Goal: Task Accomplishment & Management: Use online tool/utility

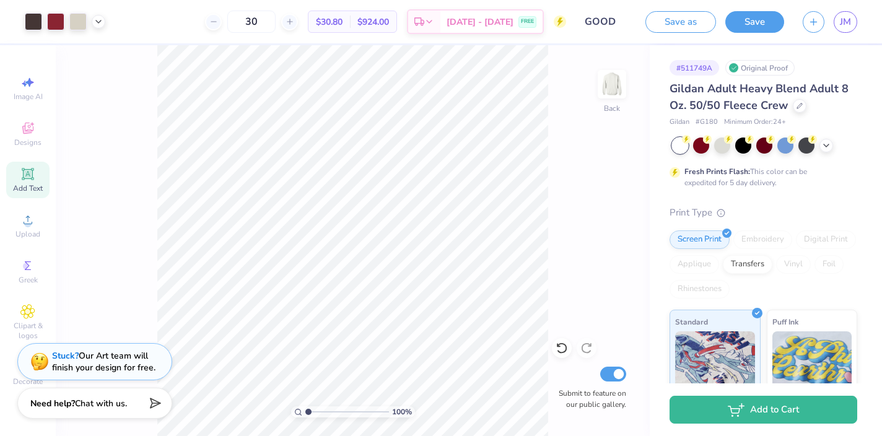
scroll to position [284, 0]
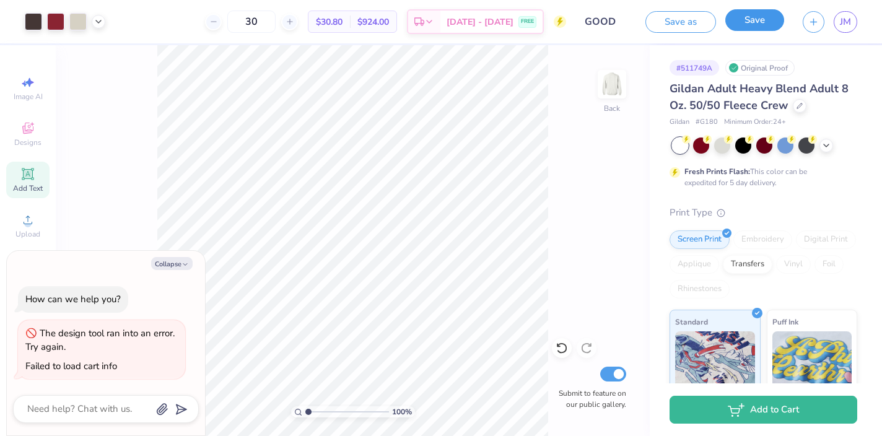
click at [747, 20] on button "Save" at bounding box center [754, 20] width 59 height 22
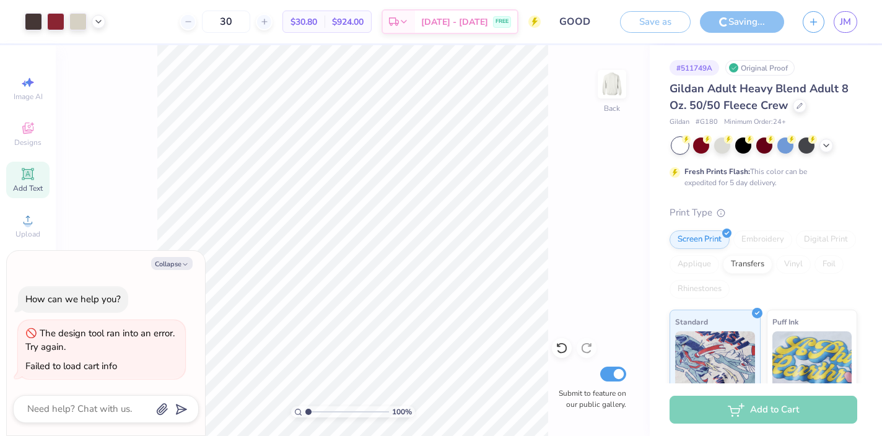
type textarea "x"
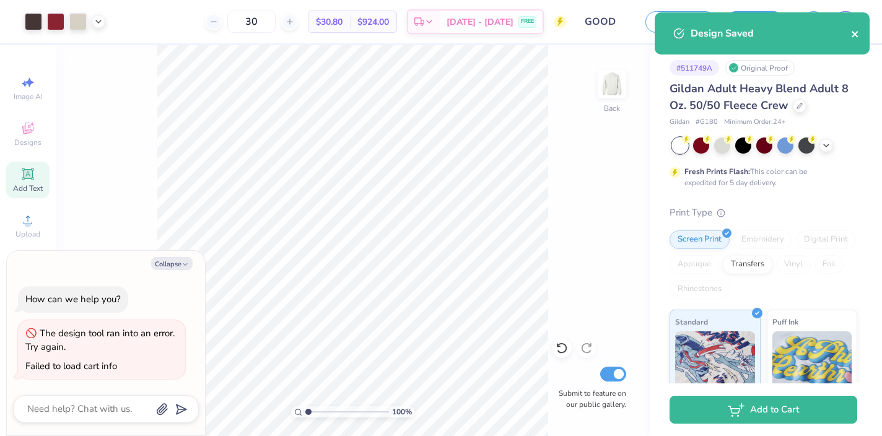
click at [855, 34] on icon "close" at bounding box center [855, 34] width 6 height 6
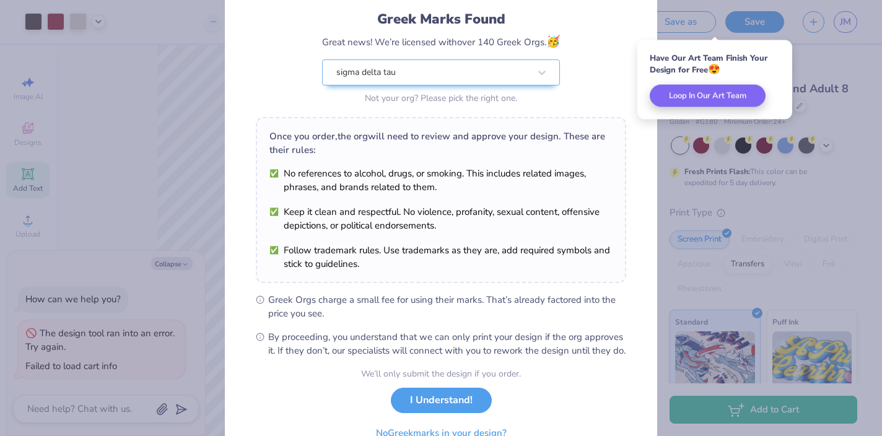
scroll to position [144, 0]
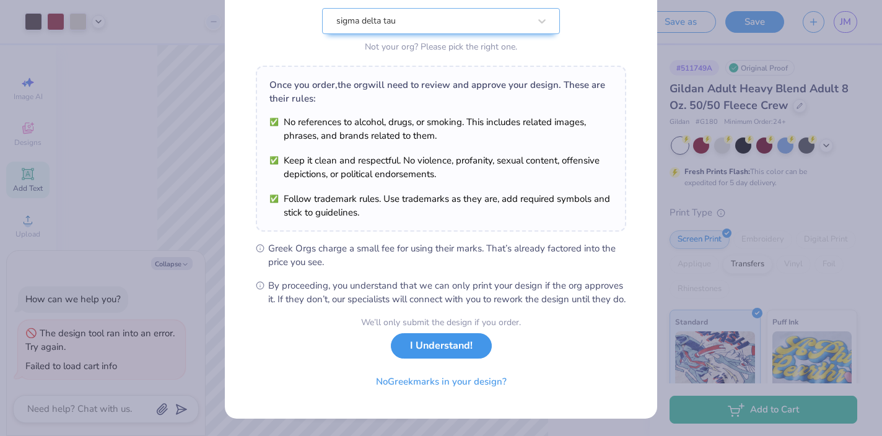
click at [444, 346] on button "I Understand!" at bounding box center [441, 345] width 101 height 25
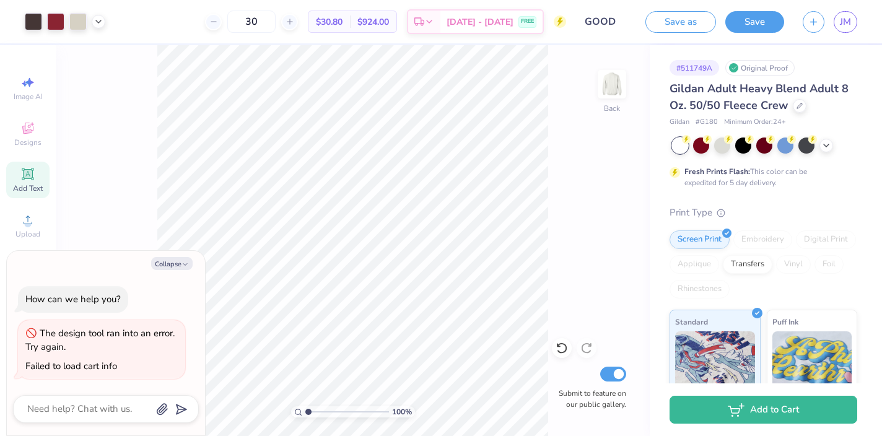
scroll to position [0, 0]
click at [814, 24] on icon "button" at bounding box center [813, 20] width 11 height 11
type textarea "x"
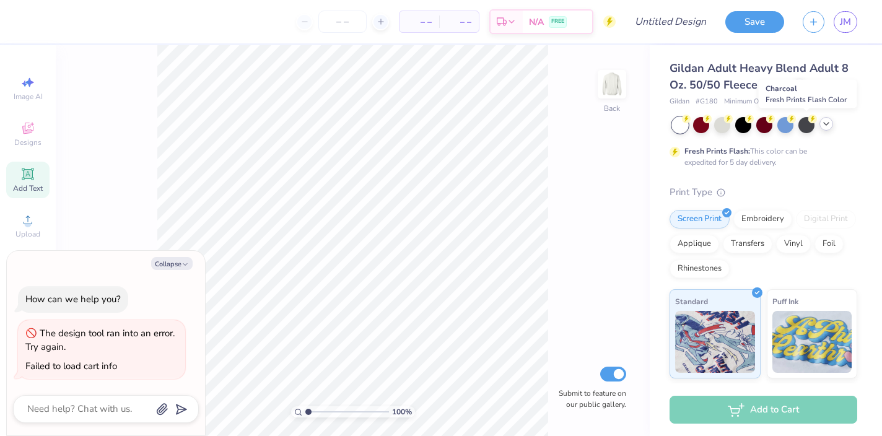
click at [829, 122] on icon at bounding box center [826, 124] width 10 height 10
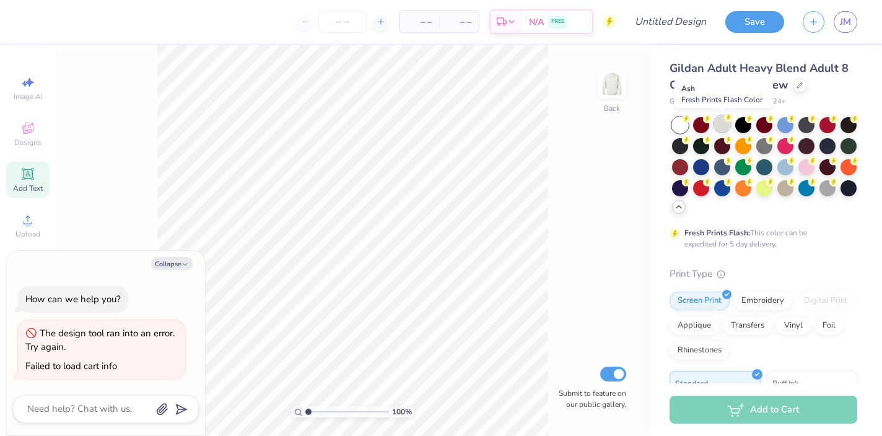
click at [725, 123] on div at bounding box center [722, 124] width 16 height 16
type textarea "x"
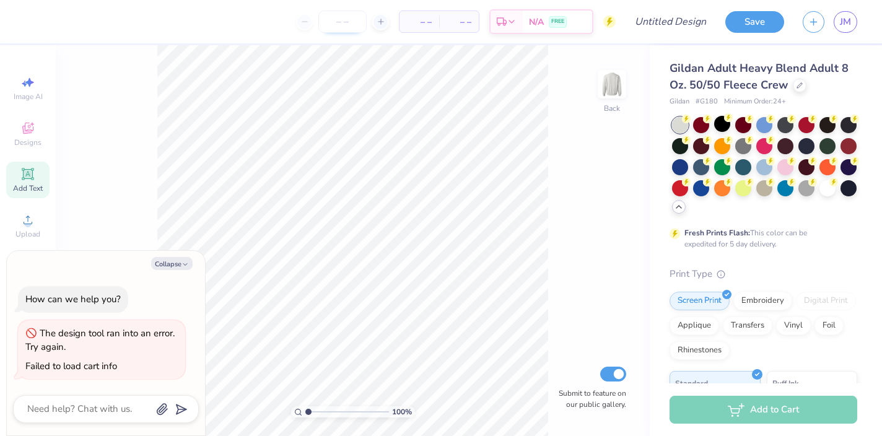
click at [344, 20] on input "number" at bounding box center [342, 22] width 48 height 22
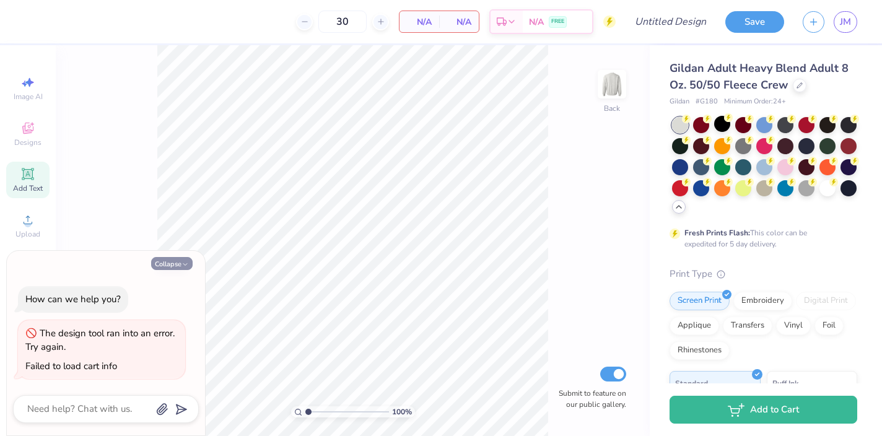
type input "30"
click at [175, 263] on button "Collapse" at bounding box center [171, 263] width 41 height 13
type textarea "x"
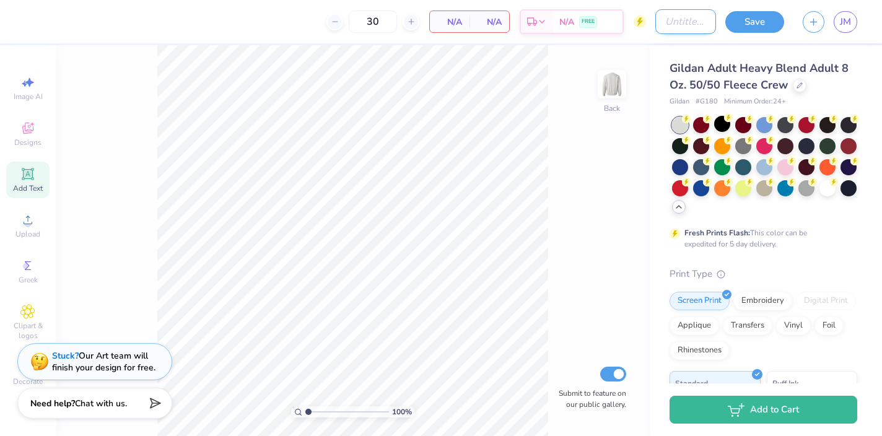
click at [666, 20] on input "Design Title" at bounding box center [685, 21] width 61 height 25
type input "sdt house"
click at [754, 17] on button "Save" at bounding box center [754, 20] width 59 height 22
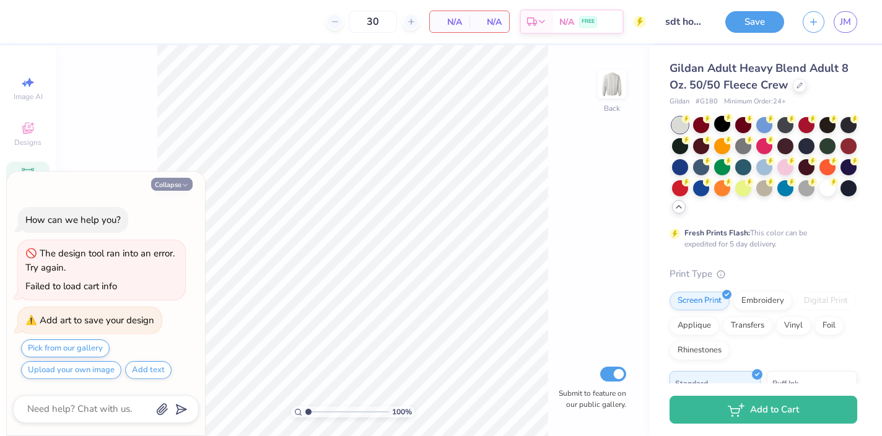
click at [178, 180] on button "Collapse" at bounding box center [171, 184] width 41 height 13
type textarea "x"
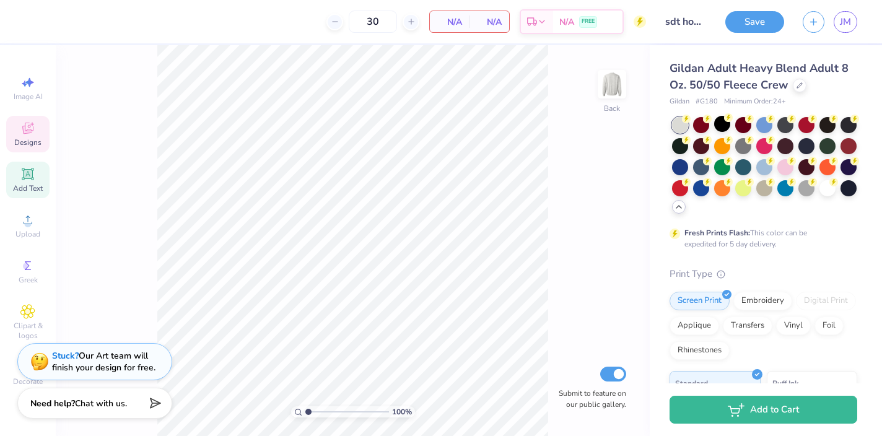
click at [35, 127] on icon at bounding box center [27, 128] width 15 height 15
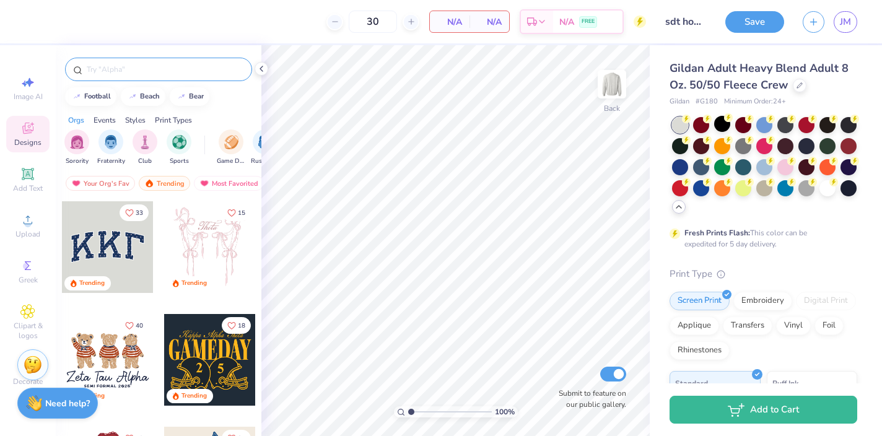
click at [131, 67] on input "text" at bounding box center [164, 69] width 159 height 12
type input "house"
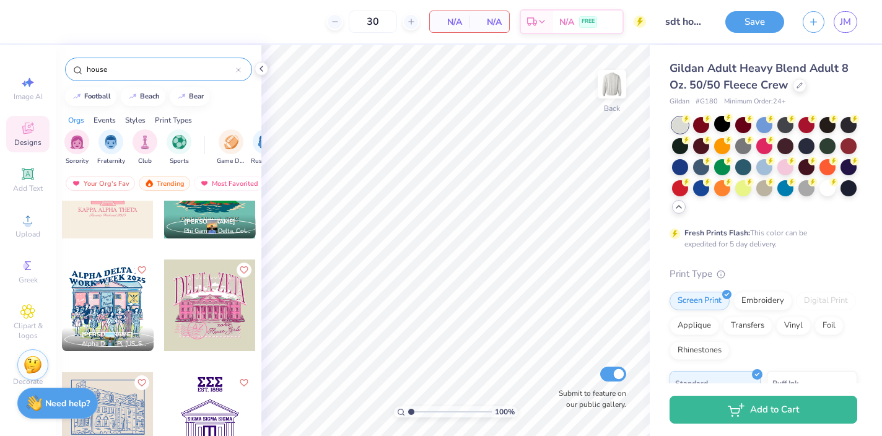
scroll to position [408, 0]
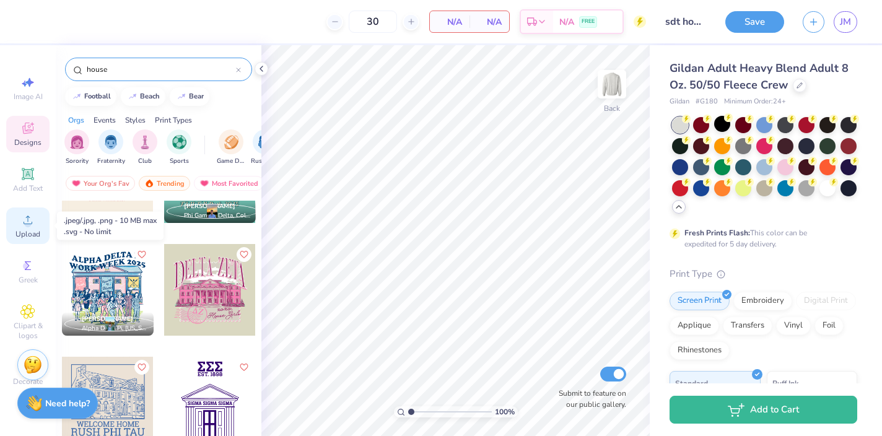
click at [26, 222] on circle at bounding box center [27, 224] width 7 height 7
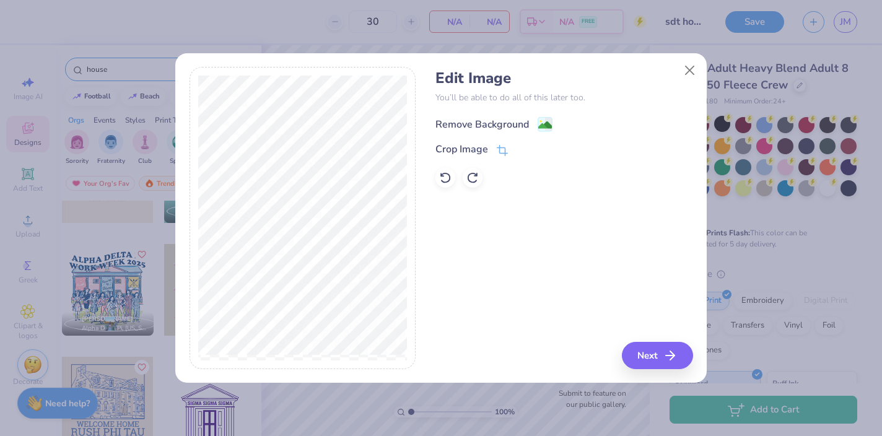
click at [544, 119] on image at bounding box center [545, 125] width 14 height 14
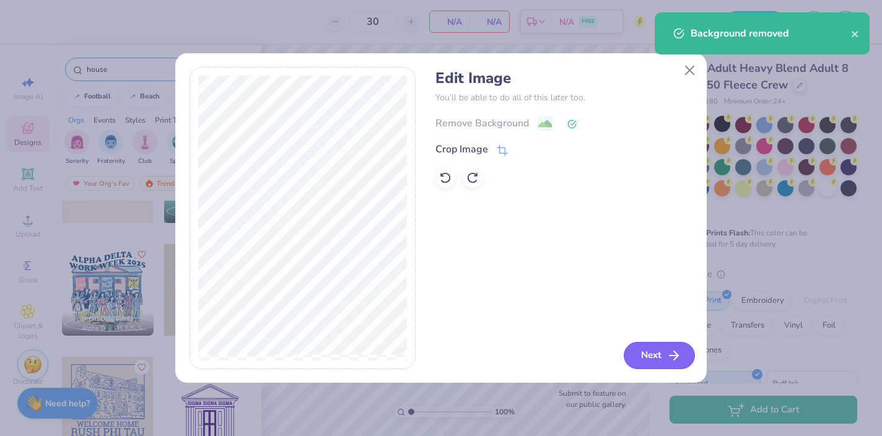
click at [644, 349] on button "Next" at bounding box center [659, 355] width 71 height 27
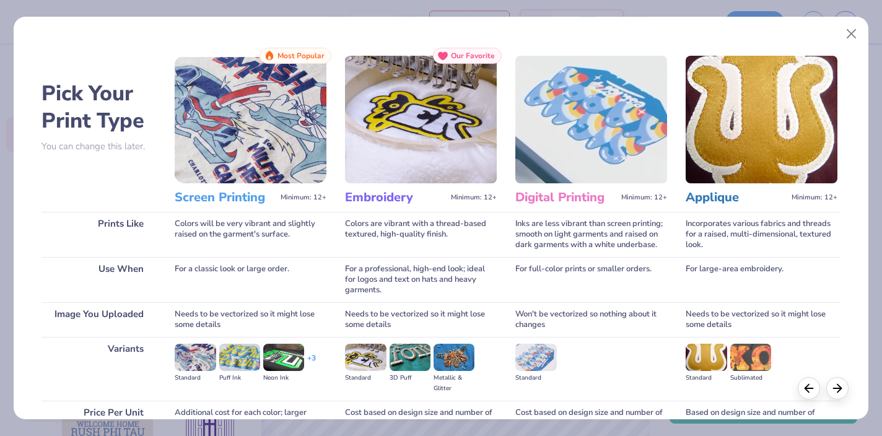
scroll to position [47, 0]
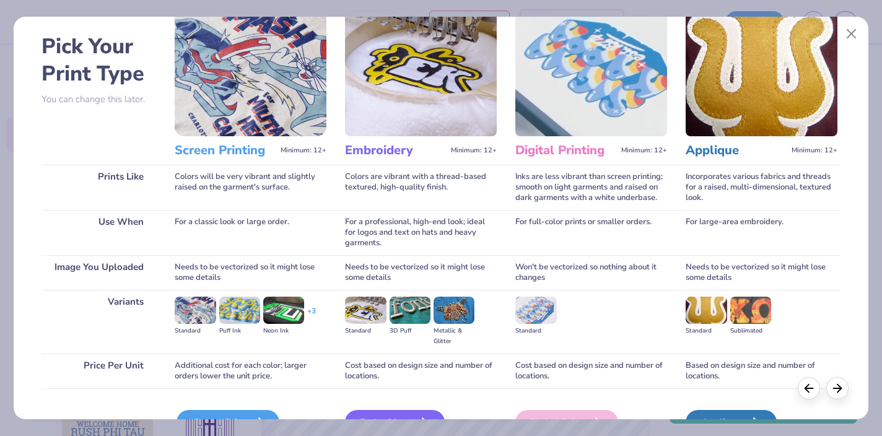
click at [248, 410] on div "Screen Print" at bounding box center [228, 422] width 103 height 25
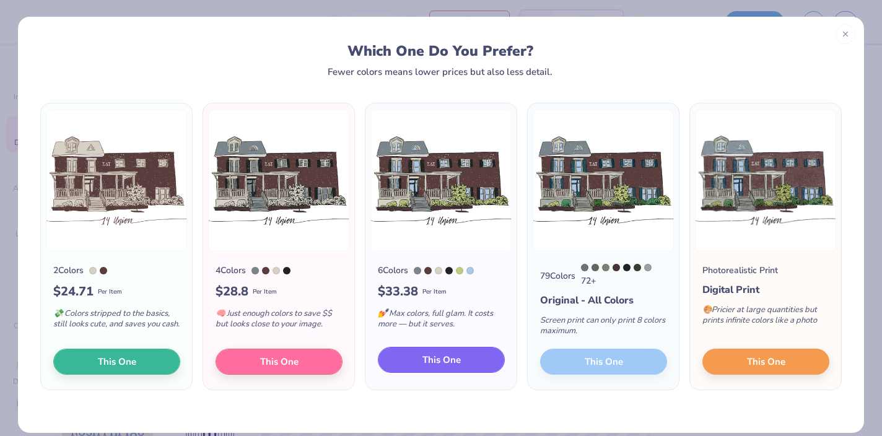
click at [437, 364] on span "This One" at bounding box center [441, 360] width 38 height 14
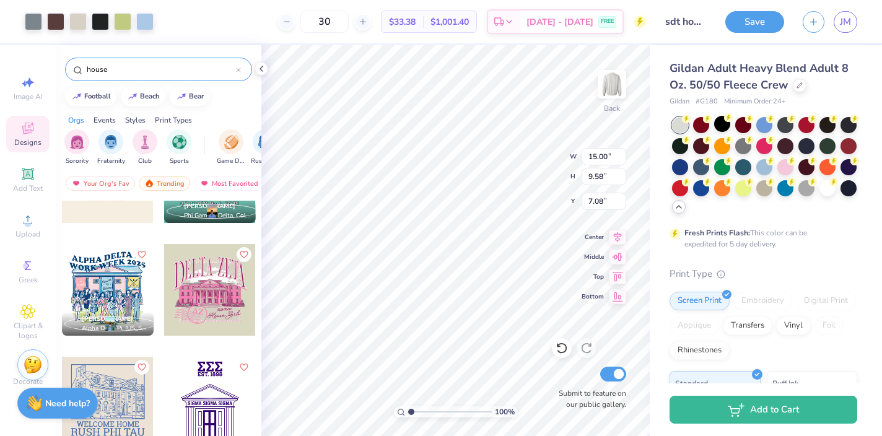
drag, startPoint x: 475, startPoint y: 268, endPoint x: 478, endPoint y: 230, distance: 37.3
click at [478, 230] on div at bounding box center [441, 218] width 882 height 436
type input "5.19"
click at [609, 85] on img at bounding box center [612, 84] width 50 height 50
type input "5.67"
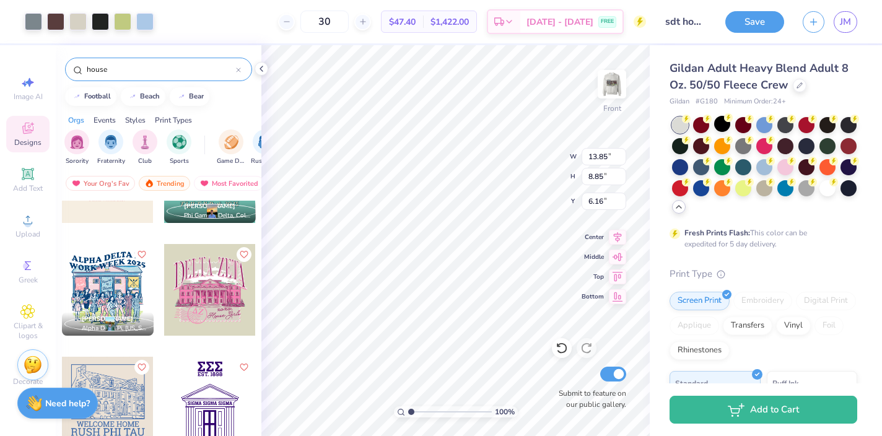
type input "13.85"
type input "8.85"
type input "5.13"
click at [605, 86] on img at bounding box center [612, 84] width 50 height 50
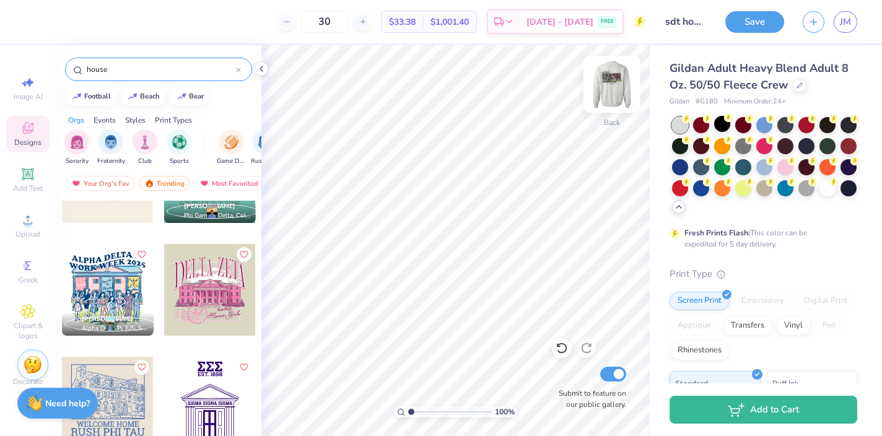
click at [613, 93] on img at bounding box center [612, 84] width 50 height 50
click at [614, 89] on img at bounding box center [612, 84] width 50 height 50
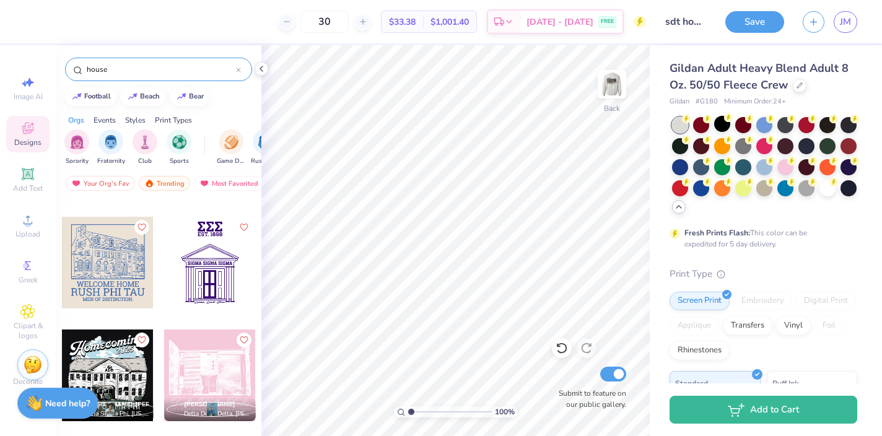
scroll to position [549, 0]
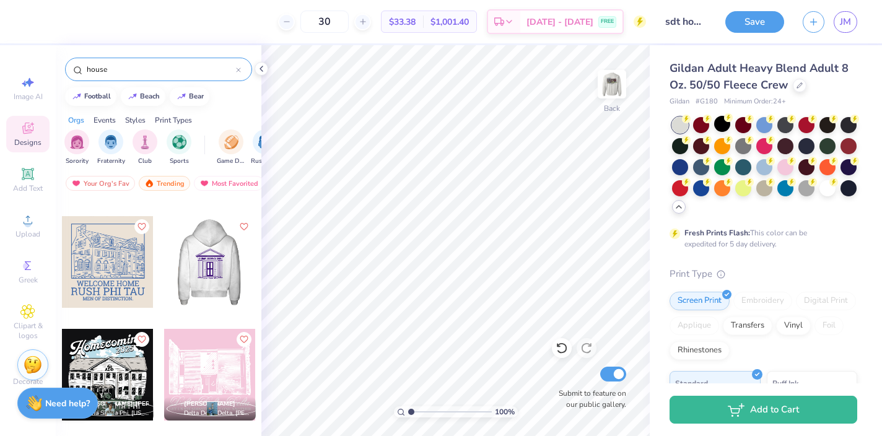
click at [219, 253] on div at bounding box center [210, 262] width 92 height 92
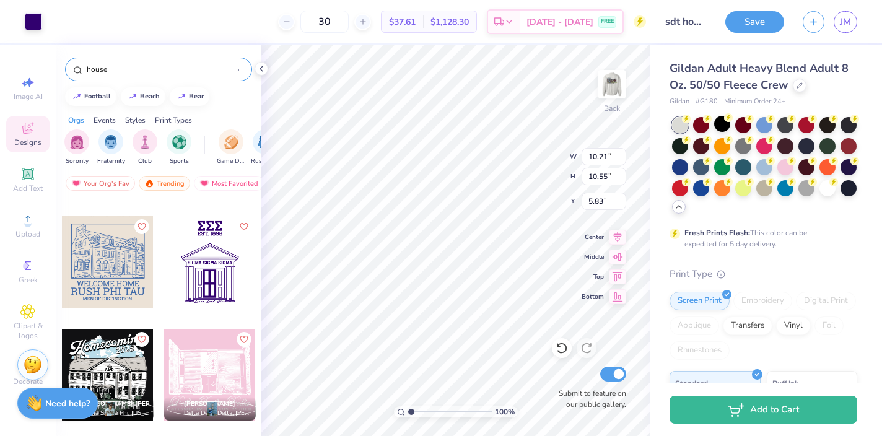
click at [206, 222] on div at bounding box center [210, 262] width 92 height 92
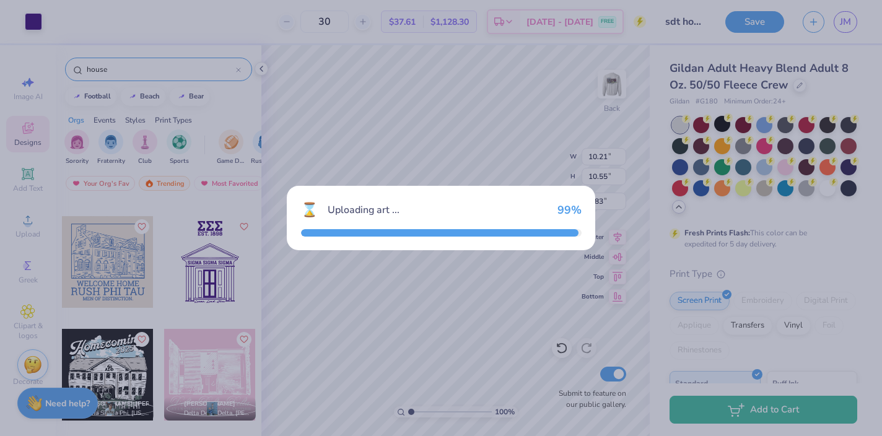
type input "3.00"
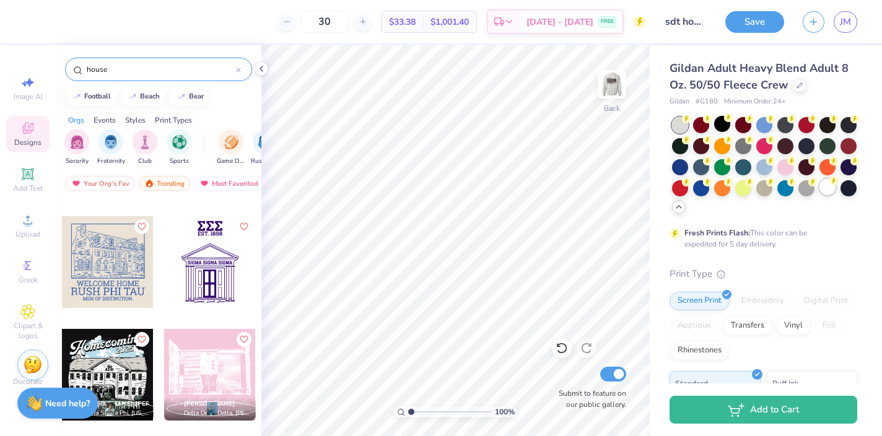
click at [827, 188] on div at bounding box center [827, 187] width 16 height 16
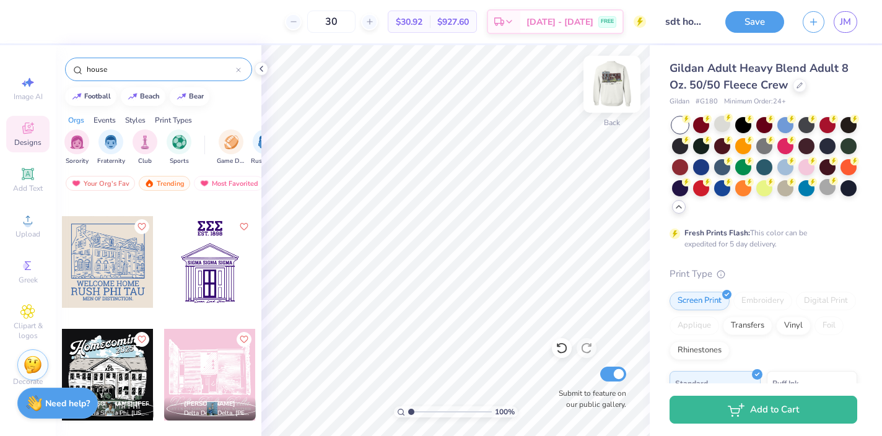
click at [613, 87] on img at bounding box center [612, 84] width 50 height 50
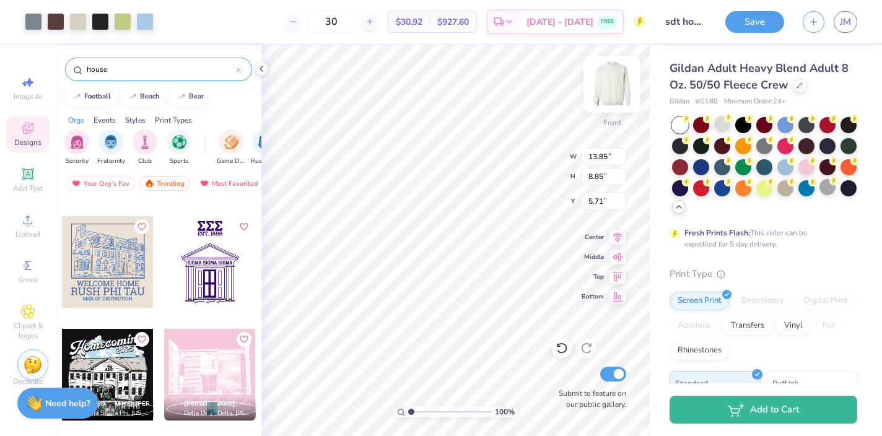
type input "5.71"
click at [609, 87] on img at bounding box center [612, 84] width 50 height 50
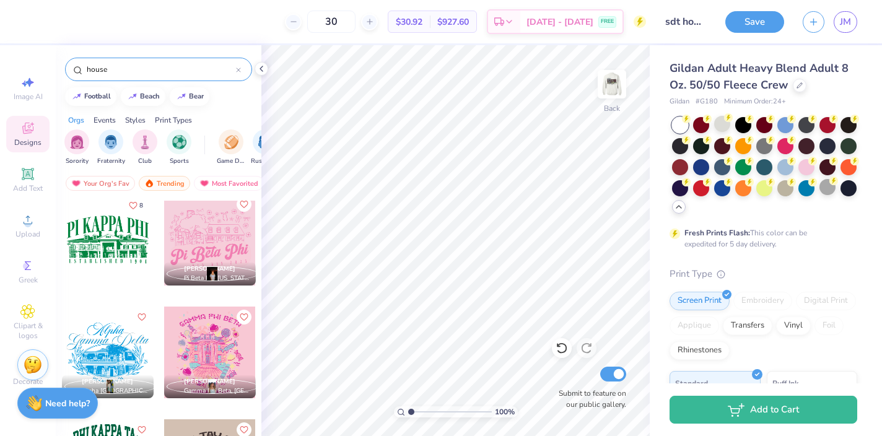
scroll to position [750, 0]
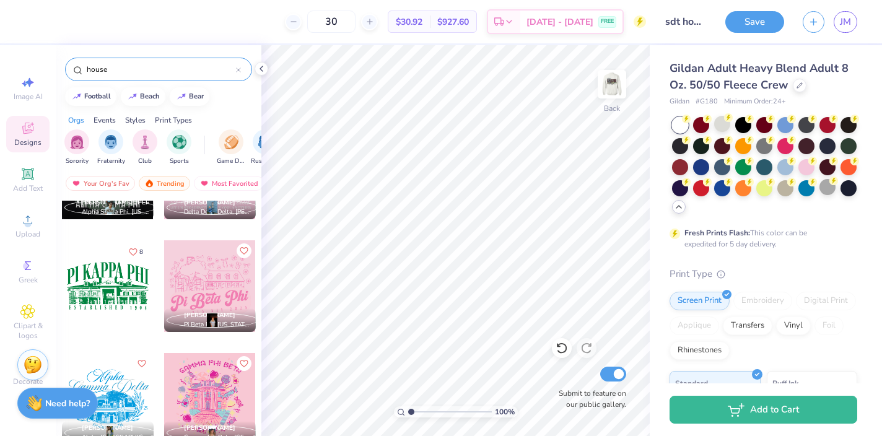
click at [104, 274] on div at bounding box center [108, 286] width 92 height 92
type input "4.30"
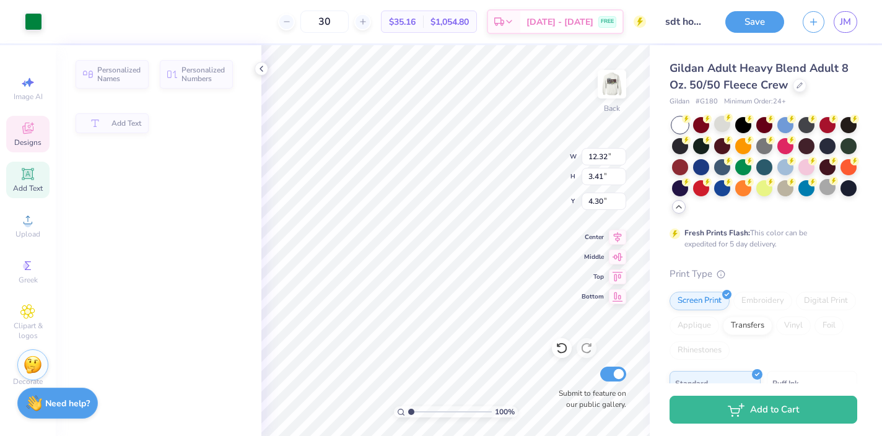
type input "12.32"
type input "3.41"
type input "4.31"
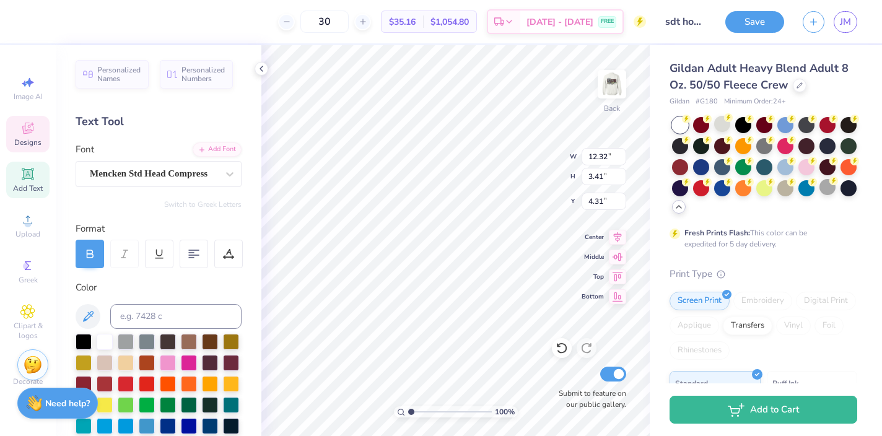
scroll to position [0, 1]
type input "4.21"
type input "12.36"
type input "3.73"
type input "7.11"
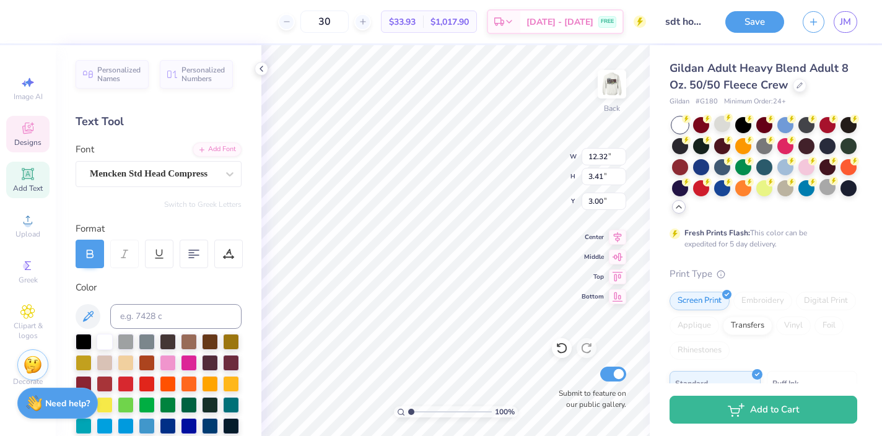
type input "3.97"
type textarea "SIGMA DELTA TAU"
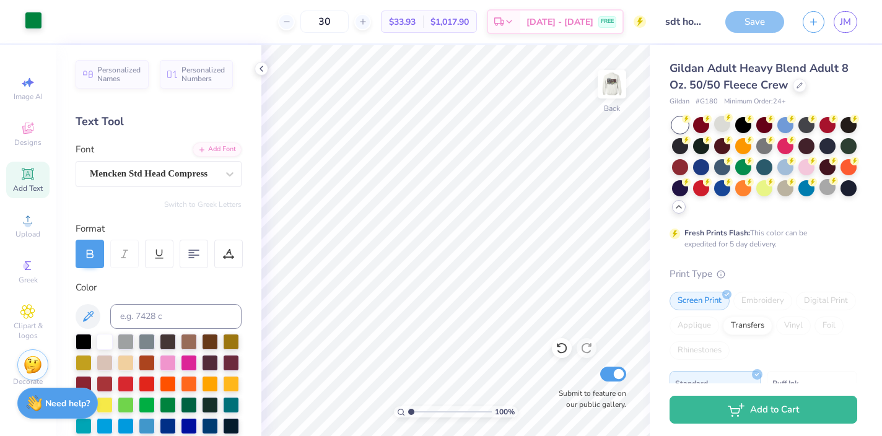
click at [35, 20] on div at bounding box center [33, 20] width 17 height 17
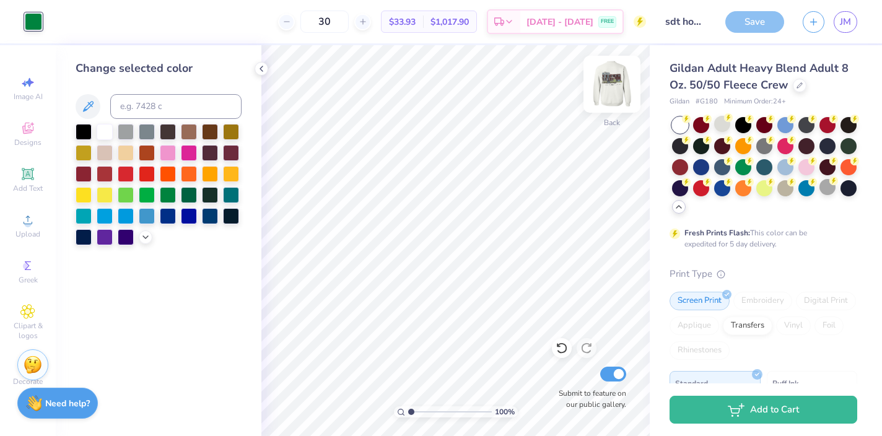
click at [619, 81] on img at bounding box center [612, 84] width 50 height 50
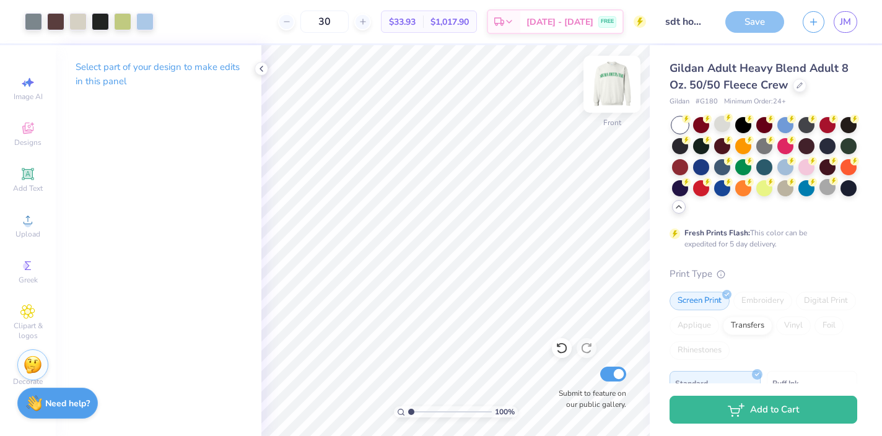
click at [609, 77] on img at bounding box center [612, 84] width 50 height 50
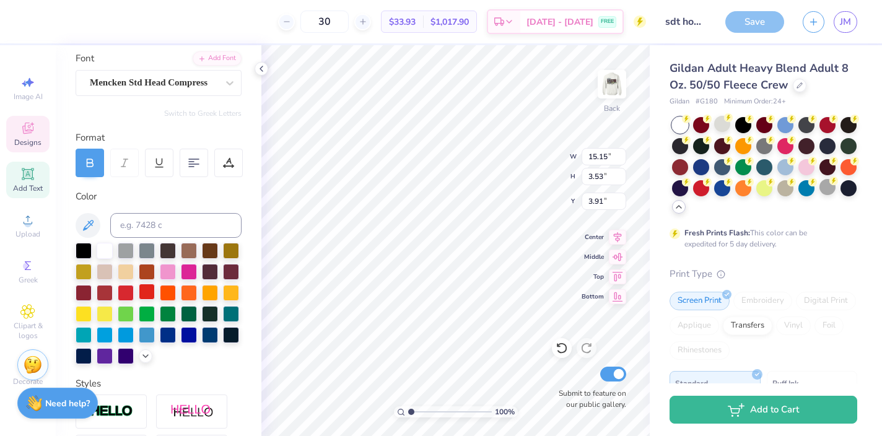
scroll to position [94, 0]
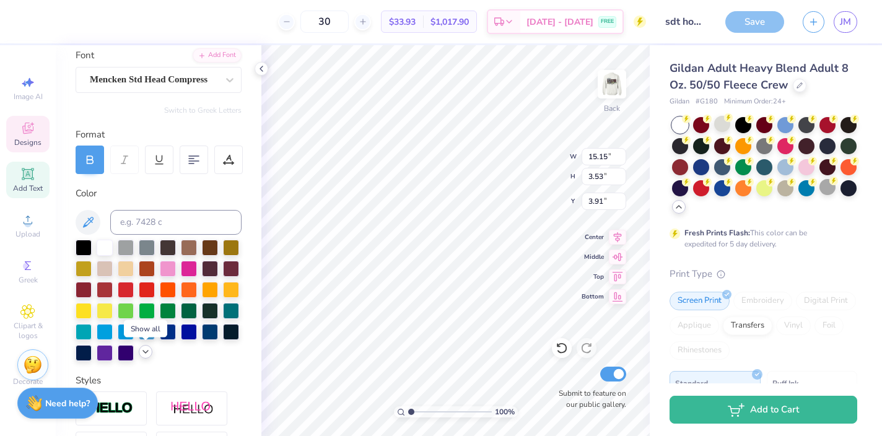
click at [146, 350] on icon at bounding box center [146, 352] width 10 height 10
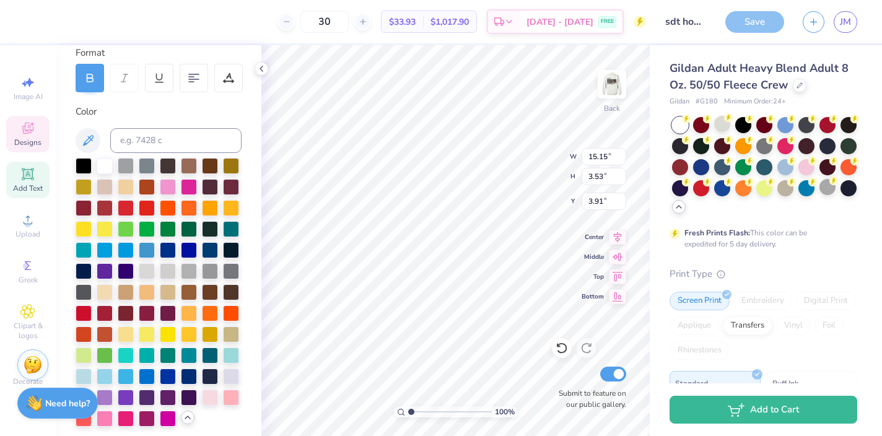
scroll to position [178, 0]
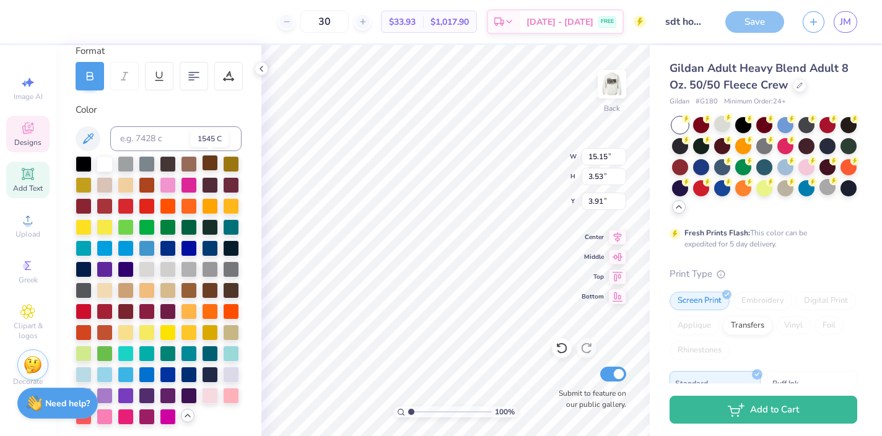
click at [212, 162] on div at bounding box center [210, 163] width 16 height 16
click at [167, 160] on div at bounding box center [168, 163] width 16 height 16
type input "14.02"
type input "3.27"
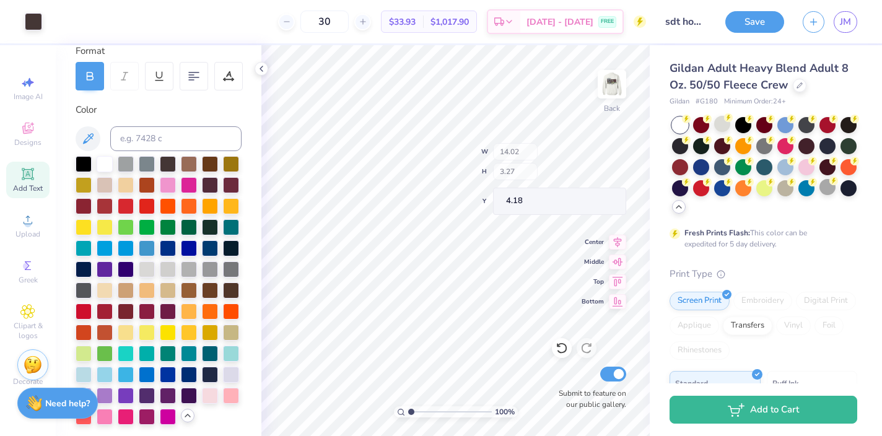
type input "4.16"
click at [624, 85] on img at bounding box center [612, 84] width 50 height 50
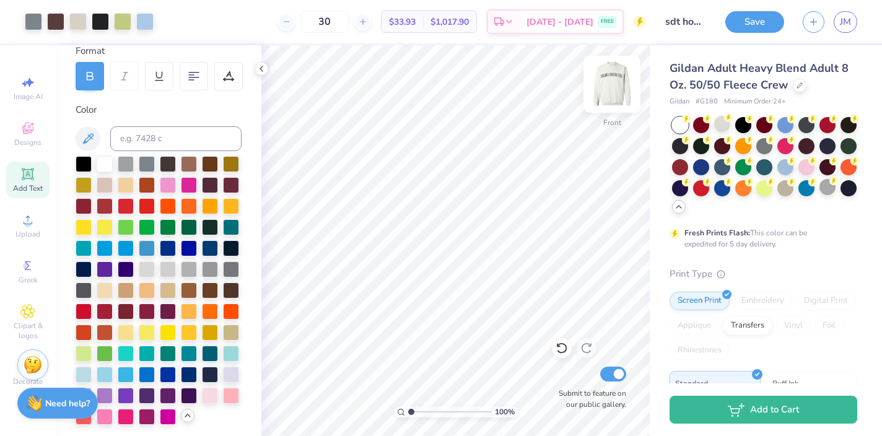
click at [611, 90] on img at bounding box center [612, 84] width 50 height 50
click at [613, 89] on img at bounding box center [612, 84] width 50 height 50
type input "7.19"
type input "6.60"
click at [607, 95] on img at bounding box center [612, 84] width 50 height 50
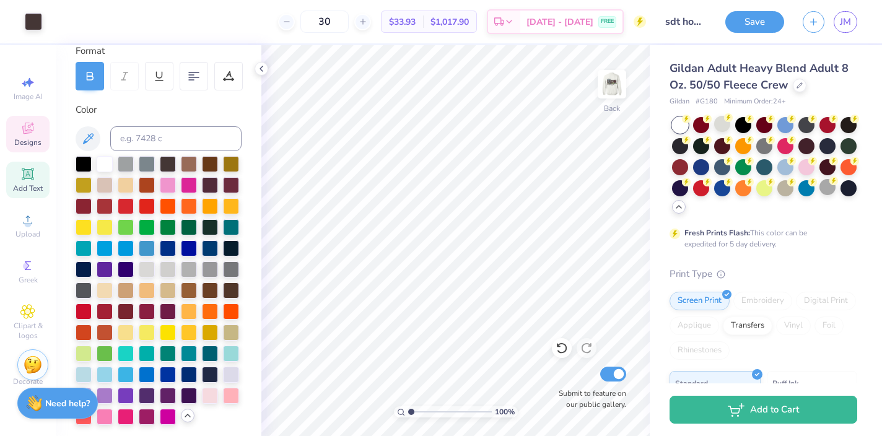
click at [27, 133] on icon at bounding box center [27, 128] width 11 height 11
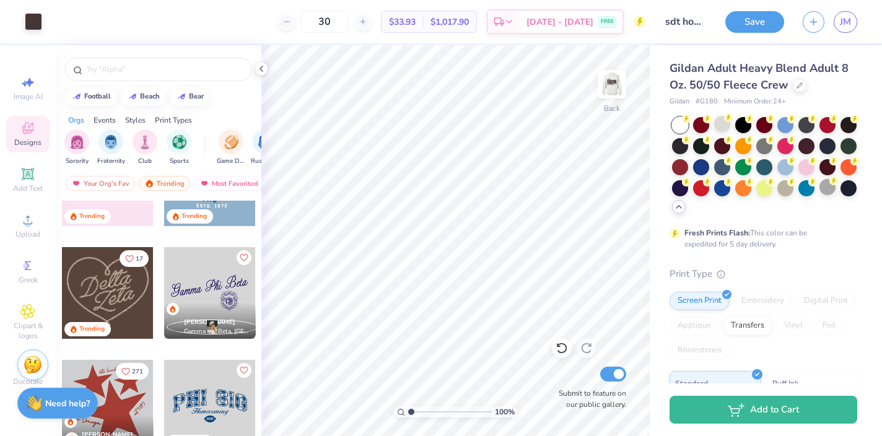
scroll to position [531, 0]
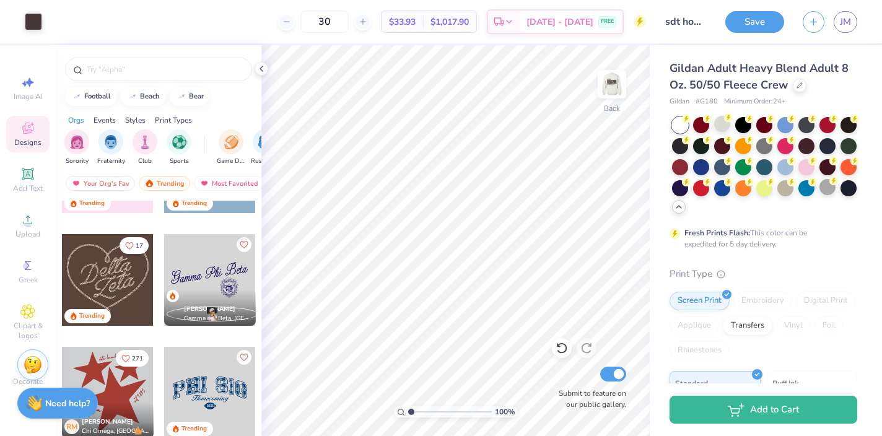
click at [217, 276] on div at bounding box center [210, 280] width 92 height 92
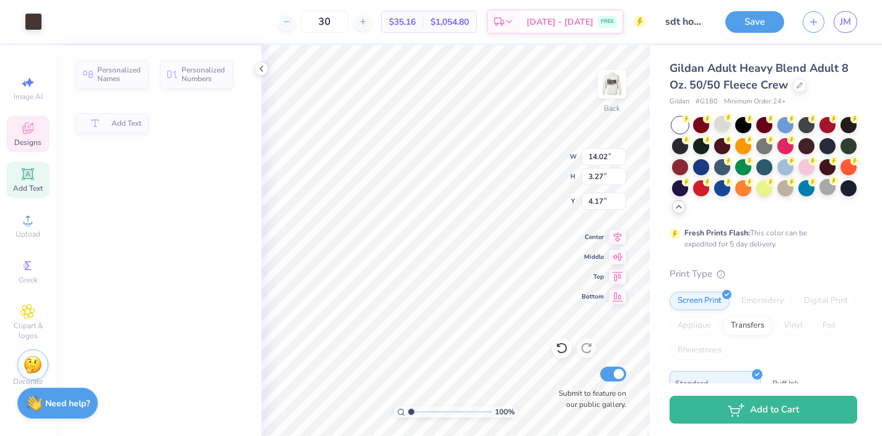
type input "14.02"
type input "3.27"
type input "4.17"
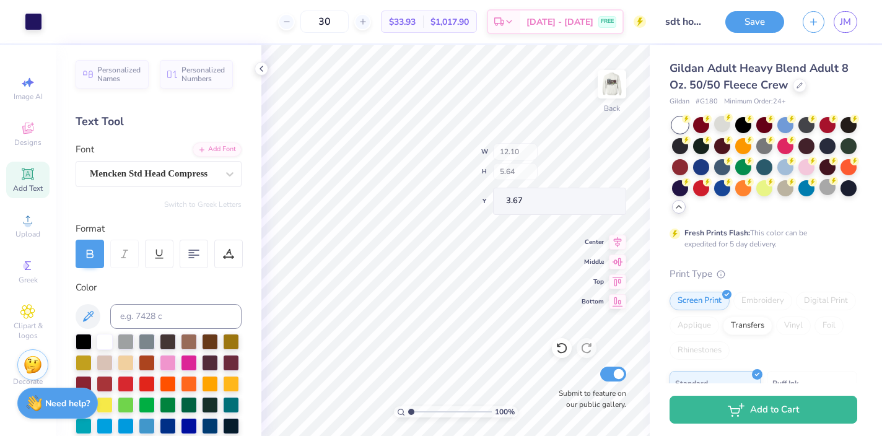
type input "3.67"
type input "4.08"
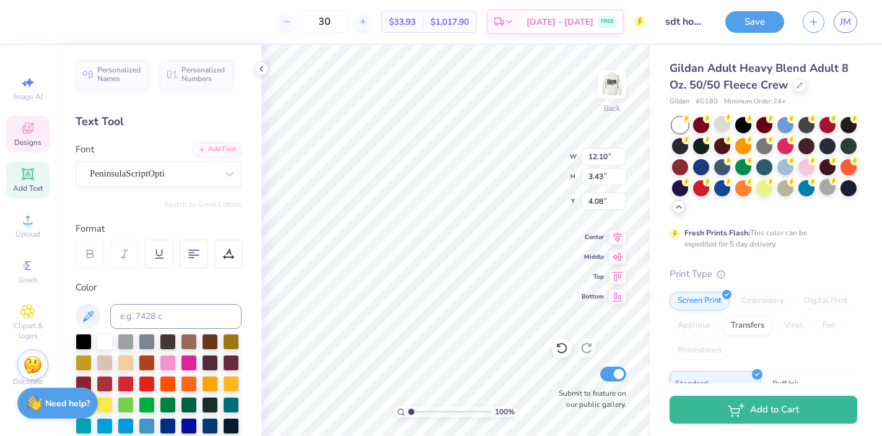
type textarea "s"
type textarea "Sigma Delta Tau"
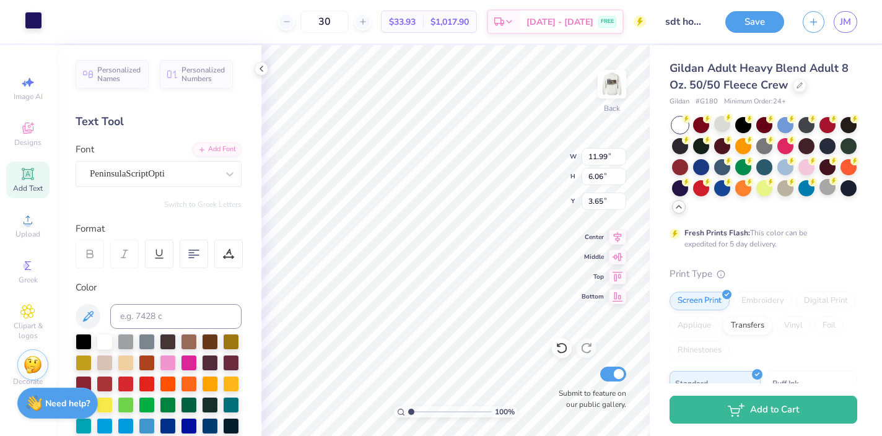
click at [32, 20] on div at bounding box center [33, 20] width 17 height 17
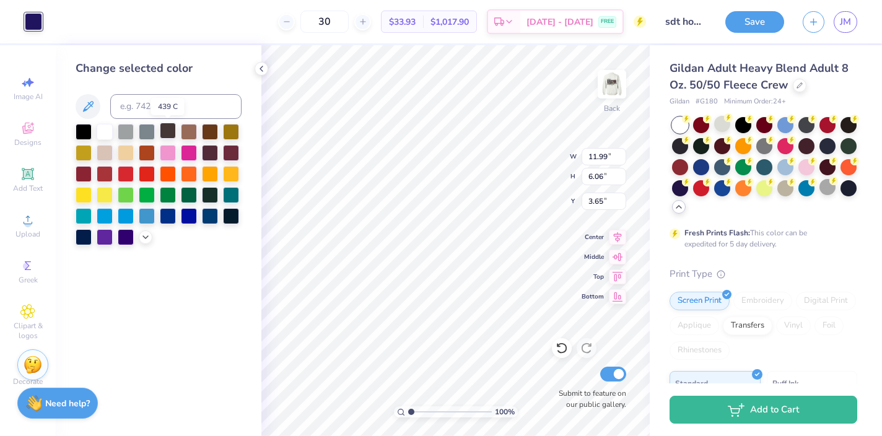
click at [168, 134] on div at bounding box center [168, 131] width 16 height 16
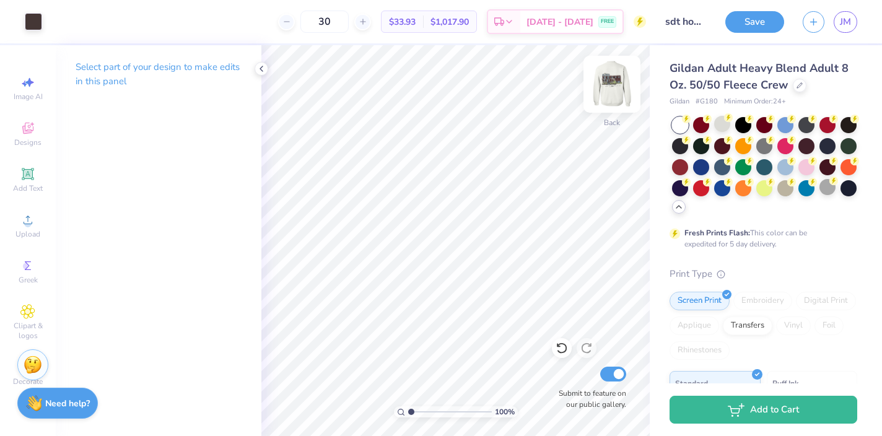
click at [610, 94] on img at bounding box center [612, 84] width 50 height 50
click at [616, 85] on img at bounding box center [612, 84] width 50 height 50
click at [607, 94] on img at bounding box center [612, 84] width 50 height 50
click at [266, 68] on icon at bounding box center [261, 69] width 10 height 10
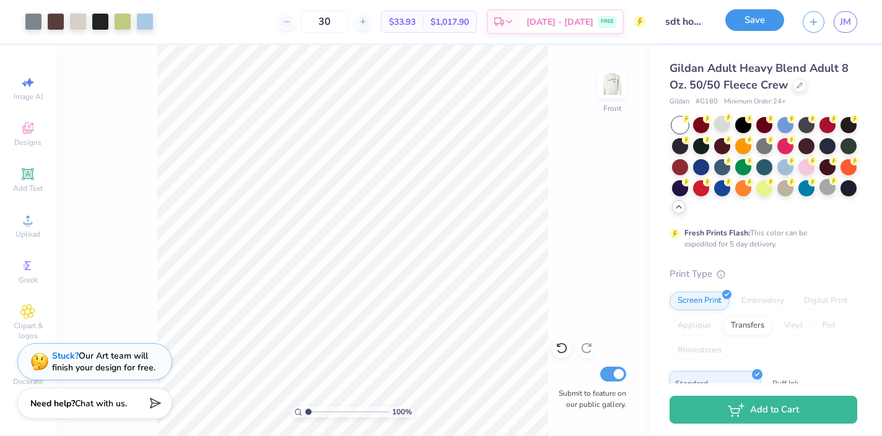
click at [753, 25] on button "Save" at bounding box center [754, 20] width 59 height 22
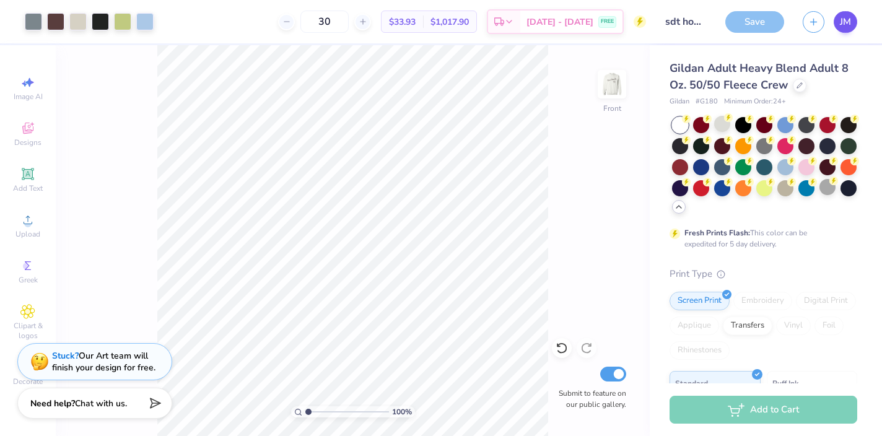
click at [850, 24] on span "JM" at bounding box center [845, 22] width 11 height 14
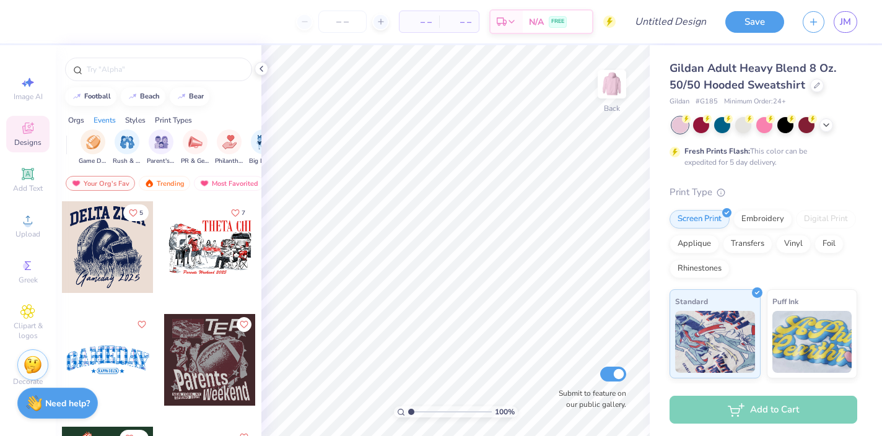
scroll to position [0, 162]
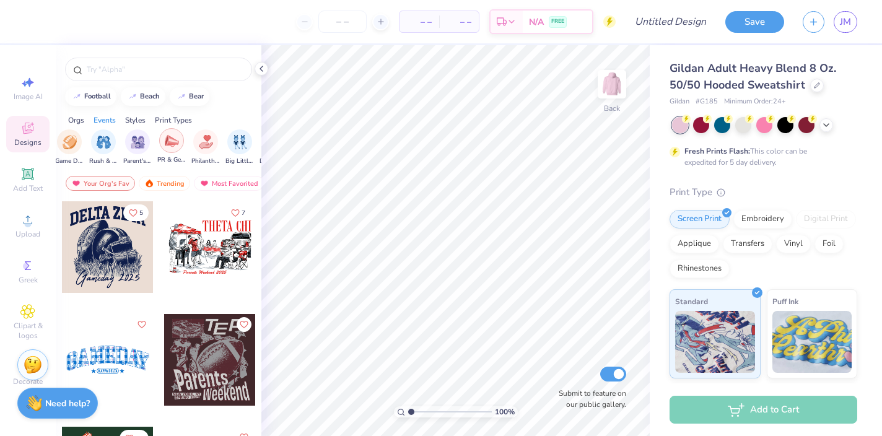
click at [166, 142] on img "filter for PR & General" at bounding box center [172, 141] width 14 height 14
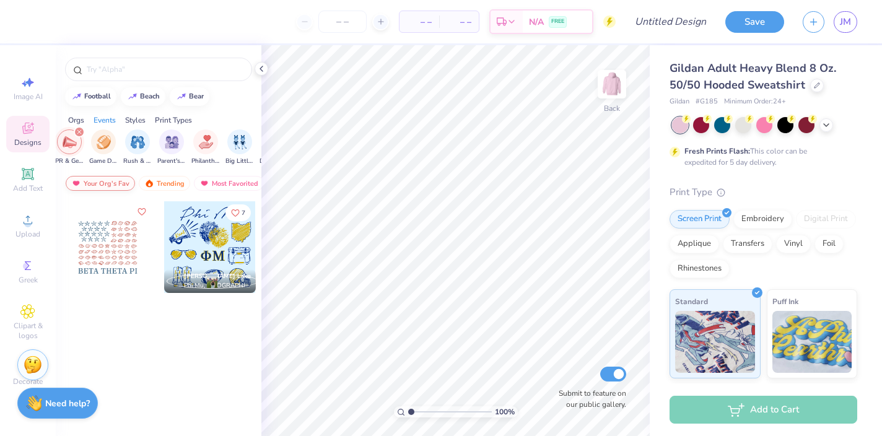
click at [111, 179] on div "Your Org's Fav" at bounding box center [100, 183] width 69 height 15
click at [740, 126] on div at bounding box center [743, 124] width 16 height 16
click at [829, 123] on icon at bounding box center [826, 124] width 10 height 10
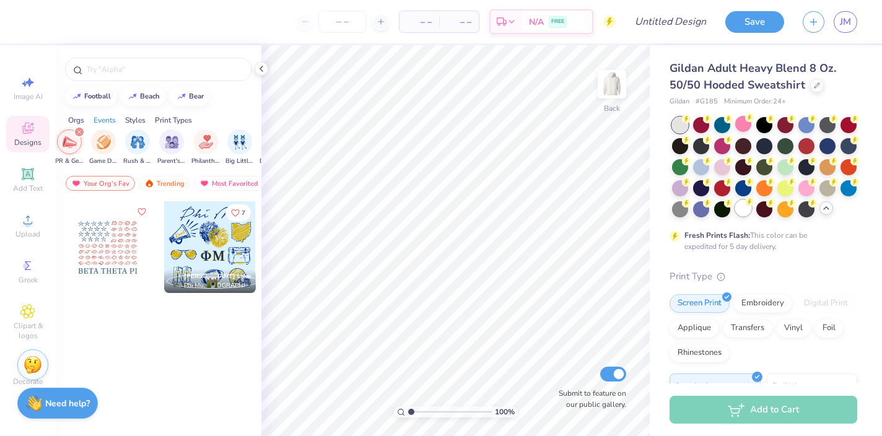
click at [743, 213] on div at bounding box center [743, 208] width 16 height 16
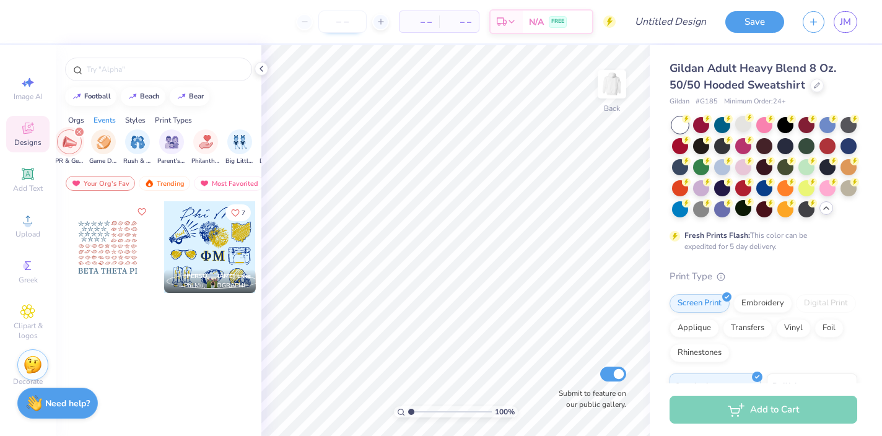
click at [340, 21] on input "number" at bounding box center [342, 22] width 48 height 22
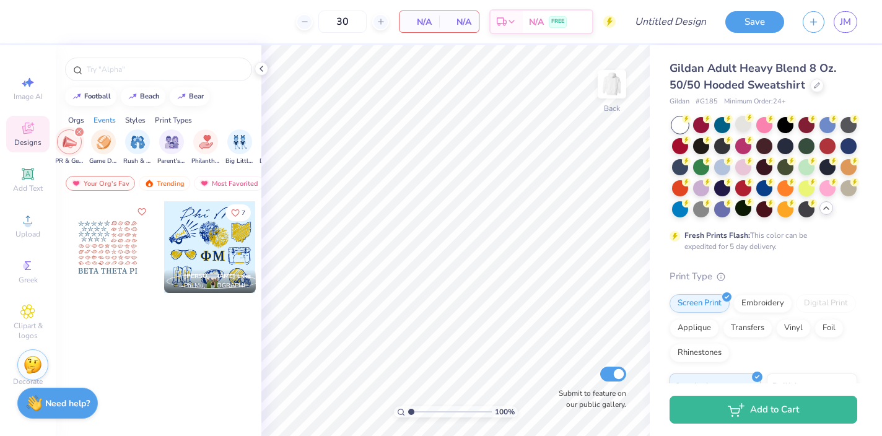
type input "30"
click at [108, 244] on div at bounding box center [108, 247] width 92 height 92
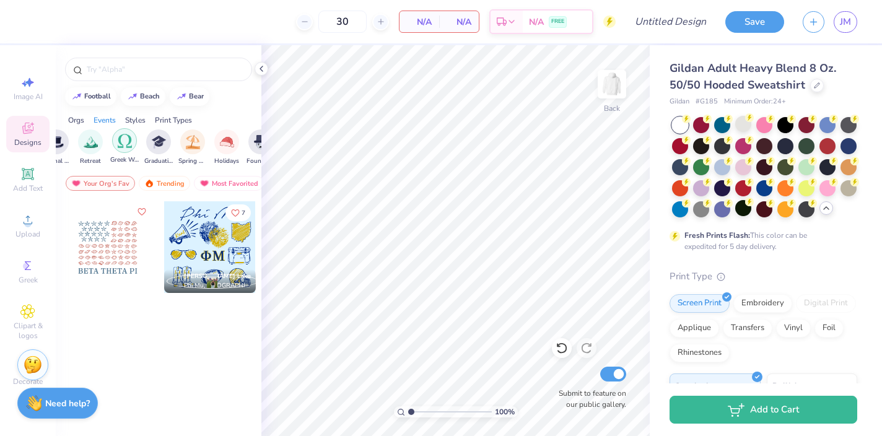
click at [124, 139] on img "filter for Greek Week" at bounding box center [125, 141] width 14 height 14
click at [164, 187] on div "Trending" at bounding box center [164, 183] width 51 height 15
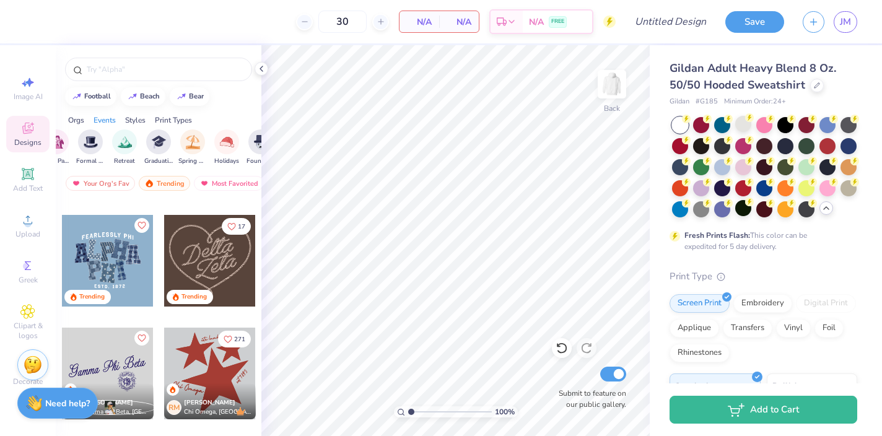
scroll to position [189, 0]
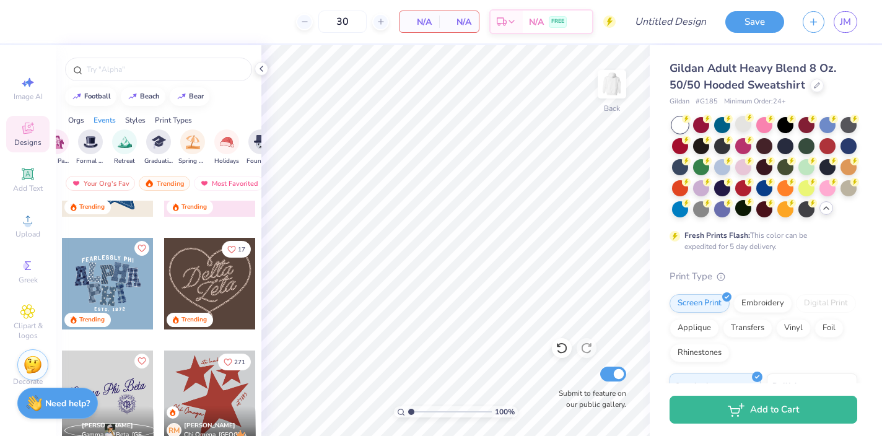
click at [111, 274] on div at bounding box center [108, 284] width 92 height 92
click at [128, 282] on div at bounding box center [108, 284] width 92 height 92
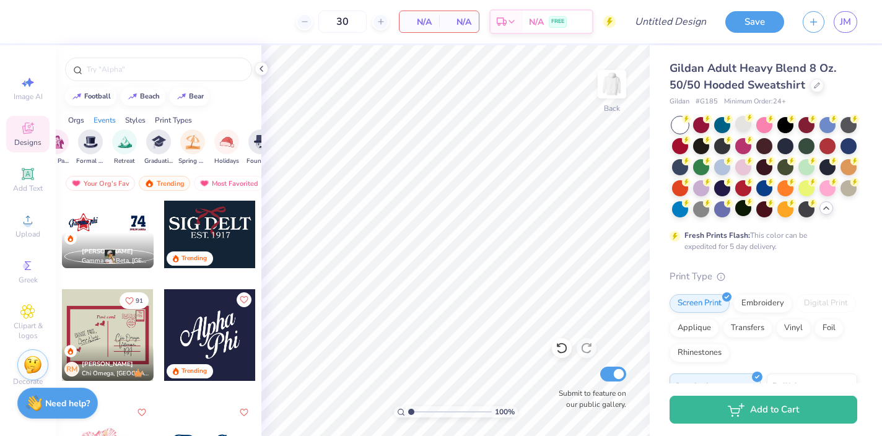
scroll to position [1160, 0]
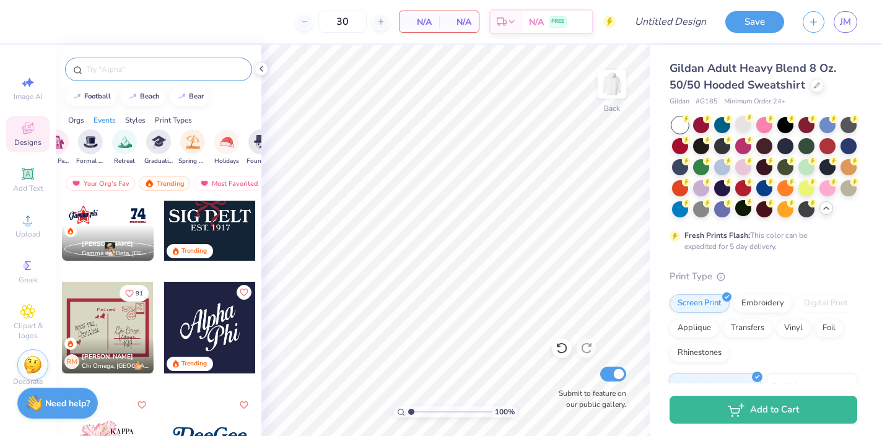
click at [142, 72] on input "text" at bounding box center [164, 69] width 159 height 12
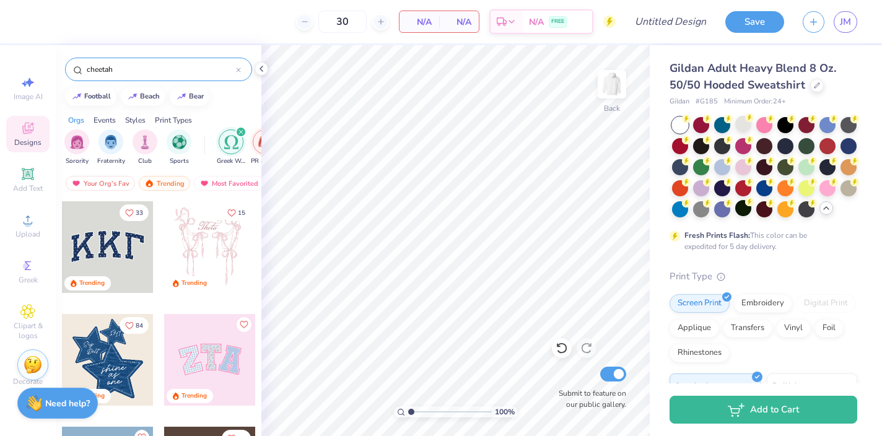
type input "cheetah"
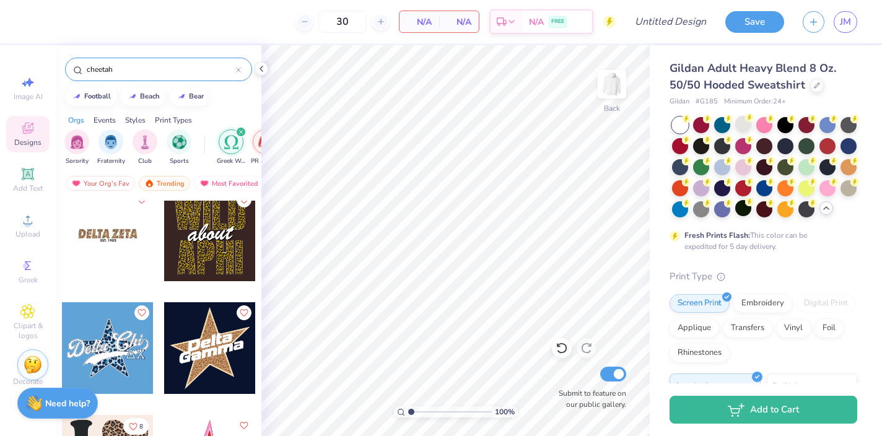
scroll to position [132, 0]
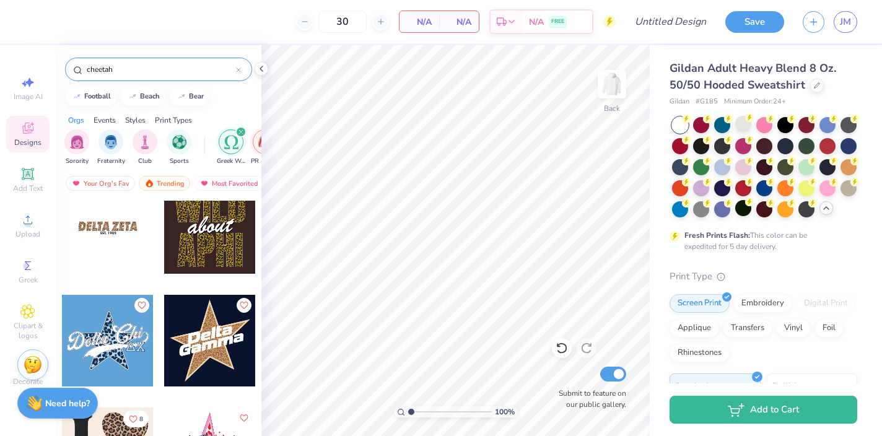
click at [124, 224] on div at bounding box center [108, 228] width 92 height 92
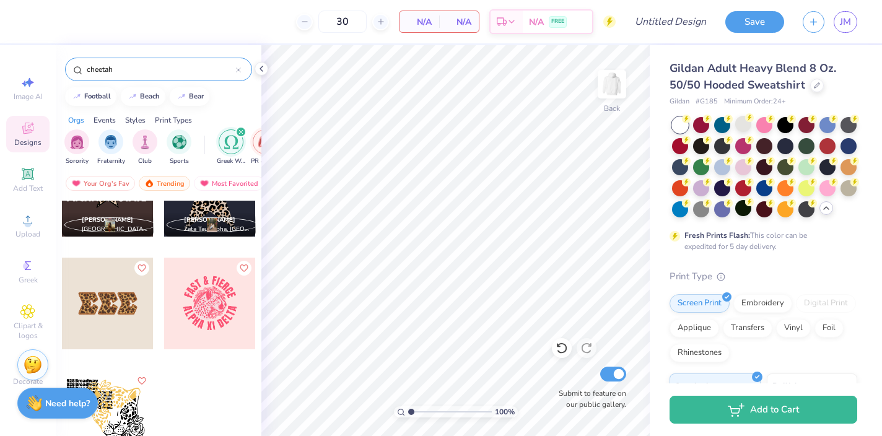
scroll to position [448, 0]
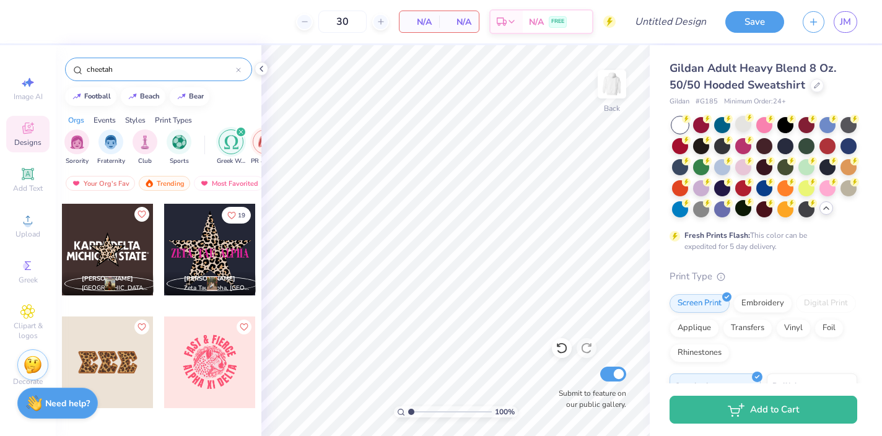
click at [111, 234] on div at bounding box center [108, 250] width 92 height 92
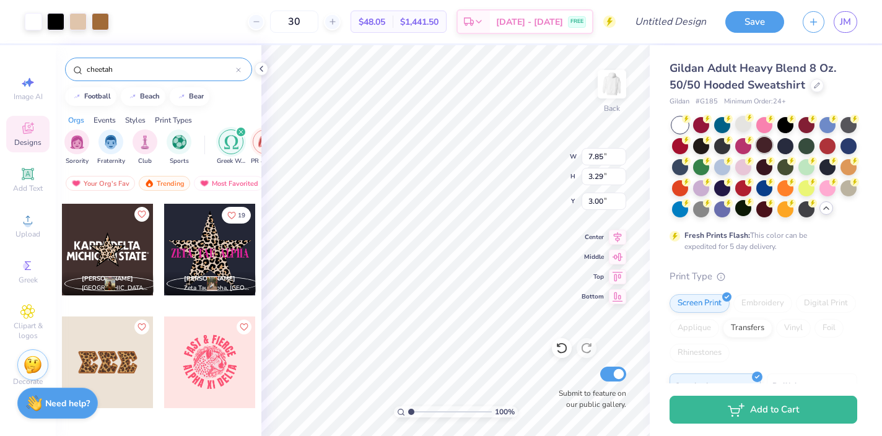
click at [765, 147] on div at bounding box center [764, 145] width 16 height 16
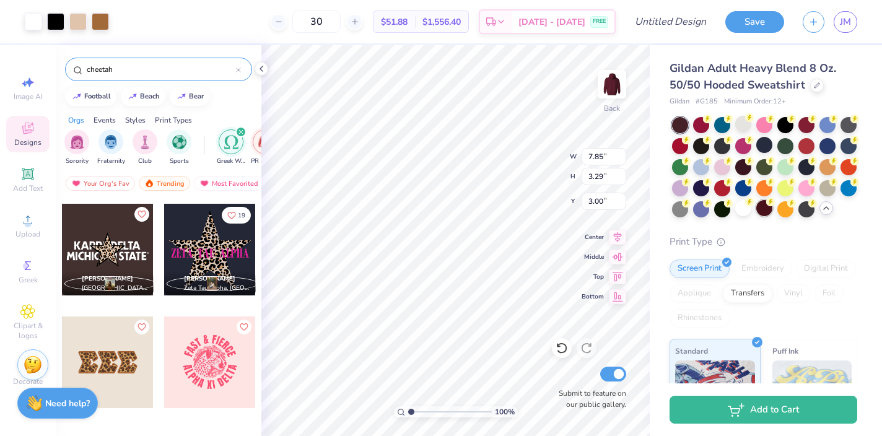
click at [767, 211] on div at bounding box center [764, 208] width 16 height 16
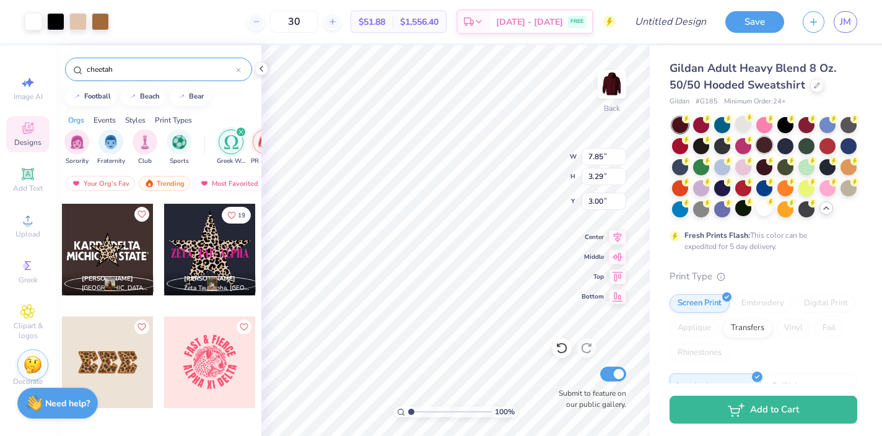
click at [762, 146] on div at bounding box center [764, 145] width 16 height 16
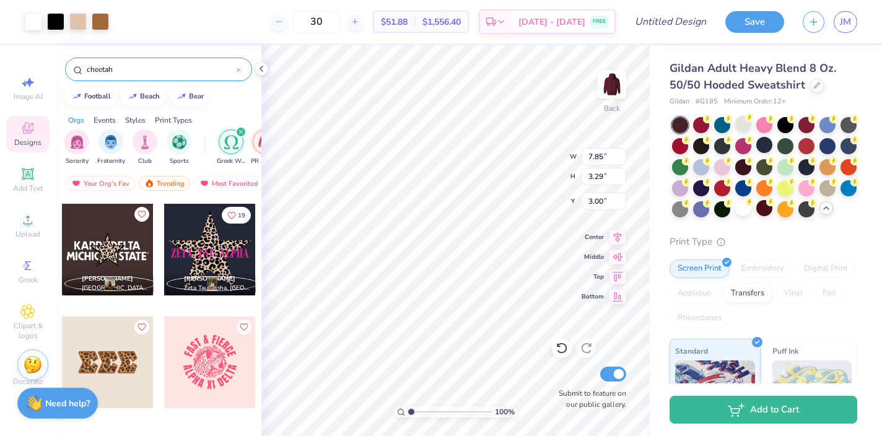
click at [683, 125] on div at bounding box center [680, 125] width 16 height 16
click at [828, 193] on div at bounding box center [827, 187] width 16 height 16
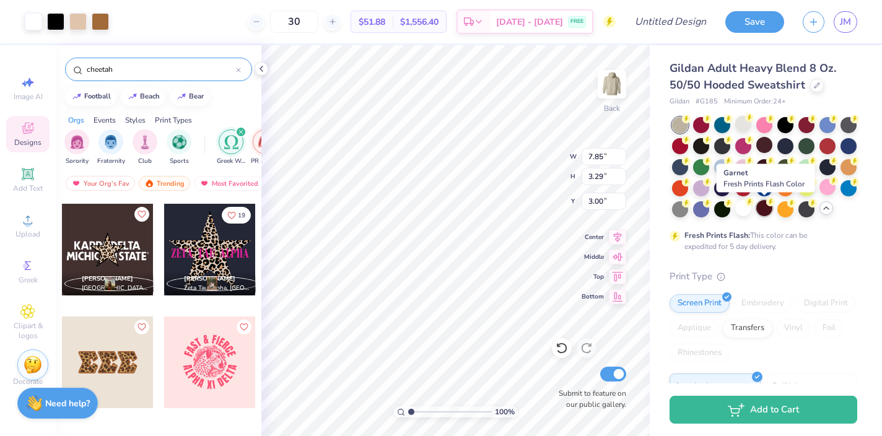
click at [759, 207] on div at bounding box center [764, 208] width 16 height 16
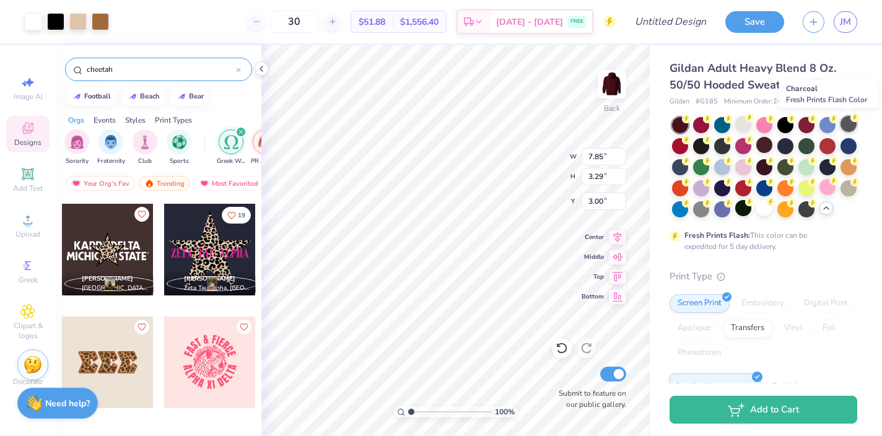
click at [849, 119] on div at bounding box center [849, 124] width 16 height 16
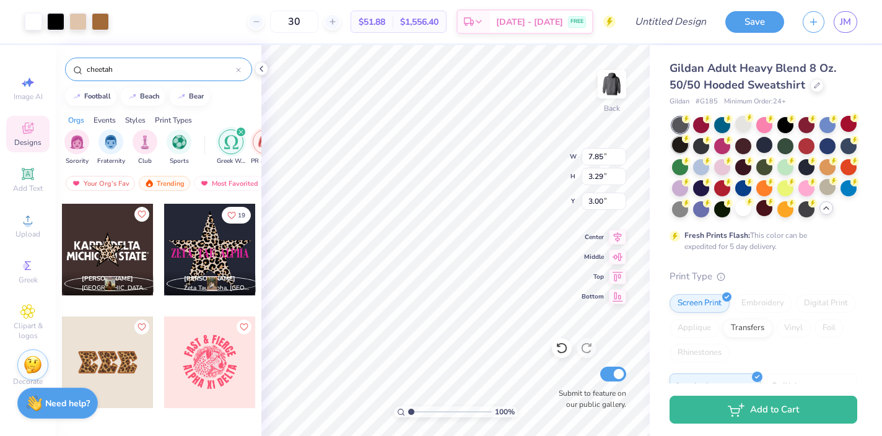
click at [680, 143] on div at bounding box center [680, 145] width 16 height 16
type input "10.59"
type input "4.44"
type input "3.35"
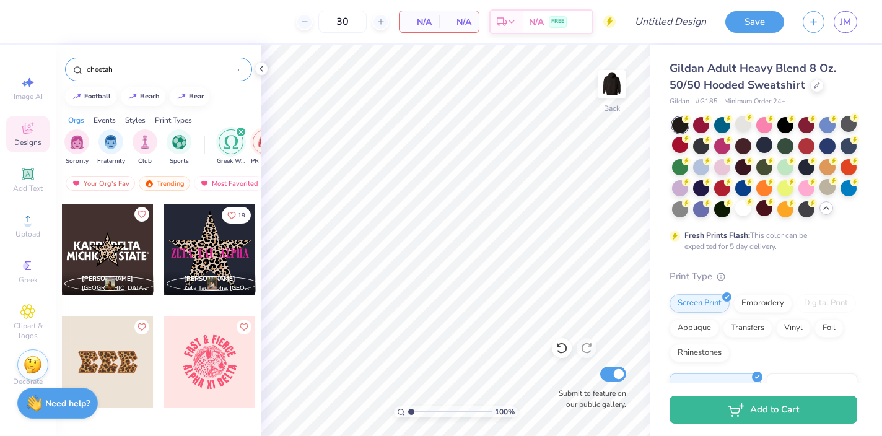
click at [229, 240] on div at bounding box center [210, 250] width 92 height 92
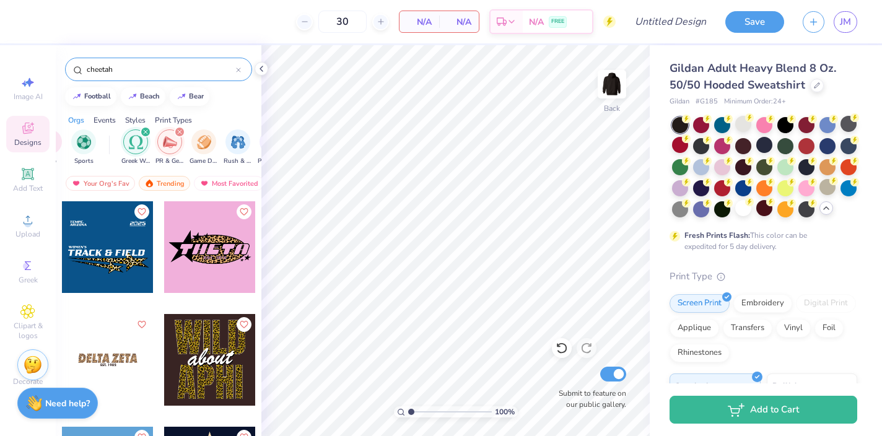
scroll to position [0, 105]
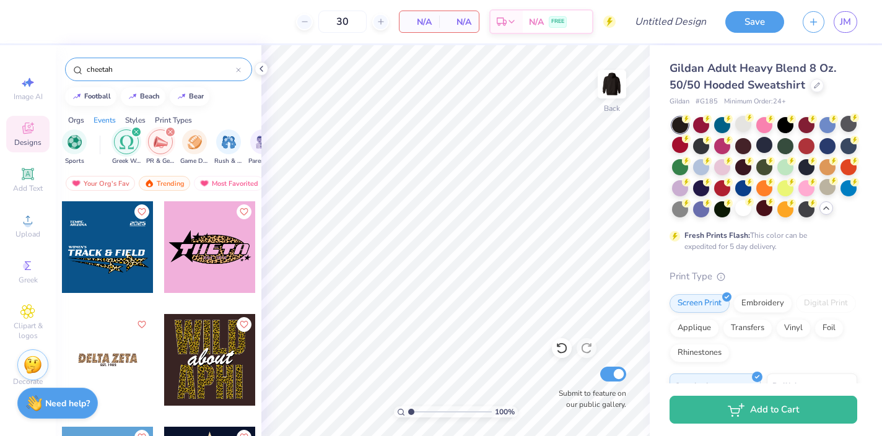
click at [170, 129] on icon "filter for PR & General" at bounding box center [170, 131] width 5 height 5
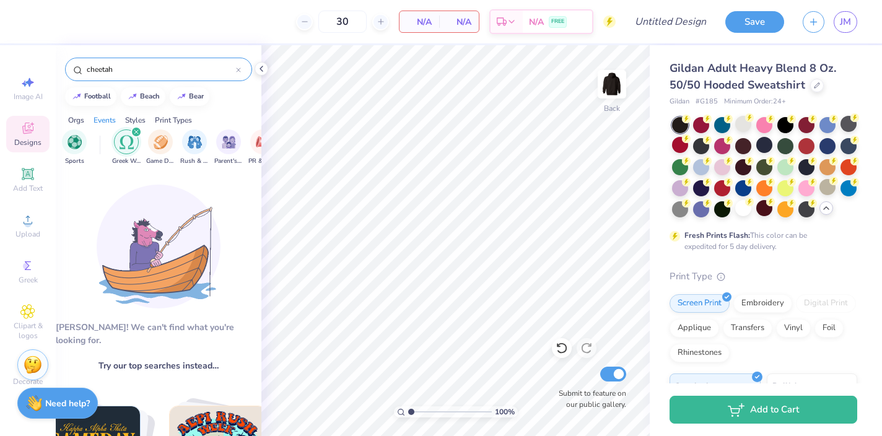
click at [134, 128] on div "filter for Greek Week" at bounding box center [136, 131] width 11 height 11
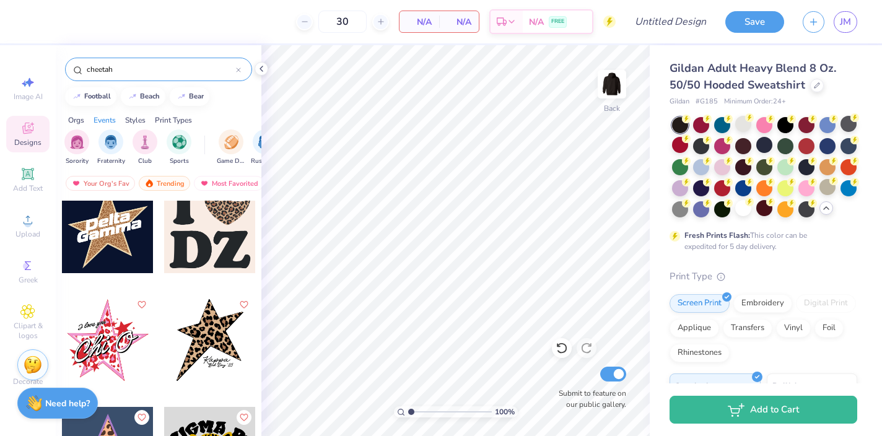
scroll to position [722, 0]
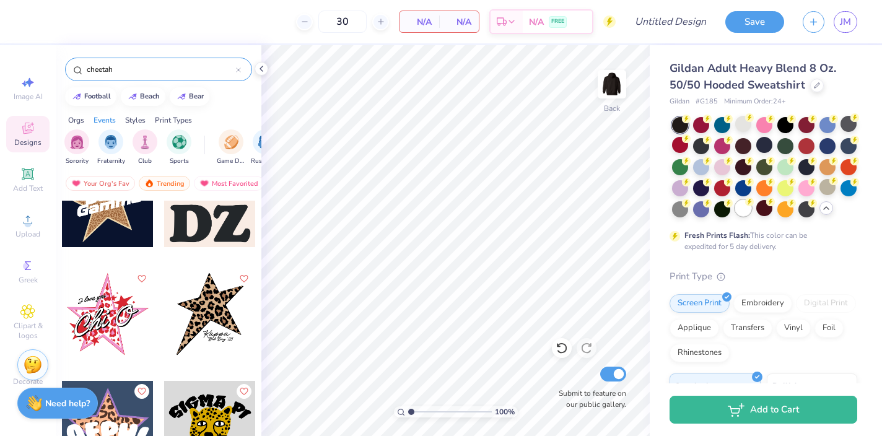
click at [745, 207] on div at bounding box center [743, 208] width 16 height 16
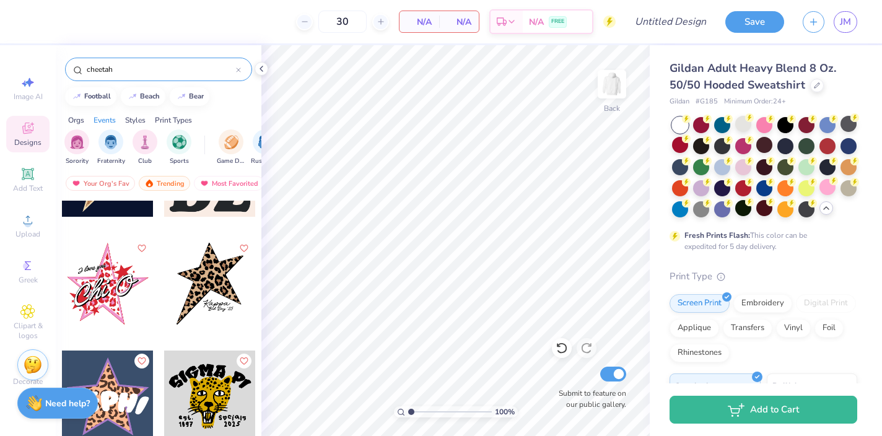
scroll to position [750, 0]
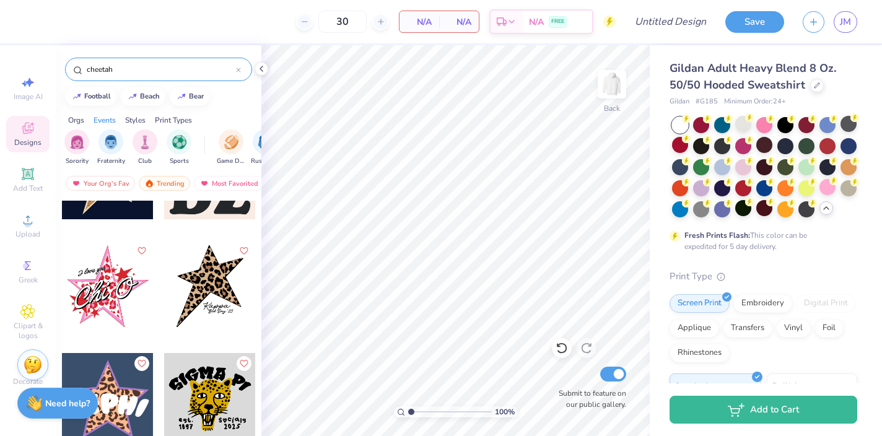
click at [198, 289] on div at bounding box center [210, 286] width 92 height 92
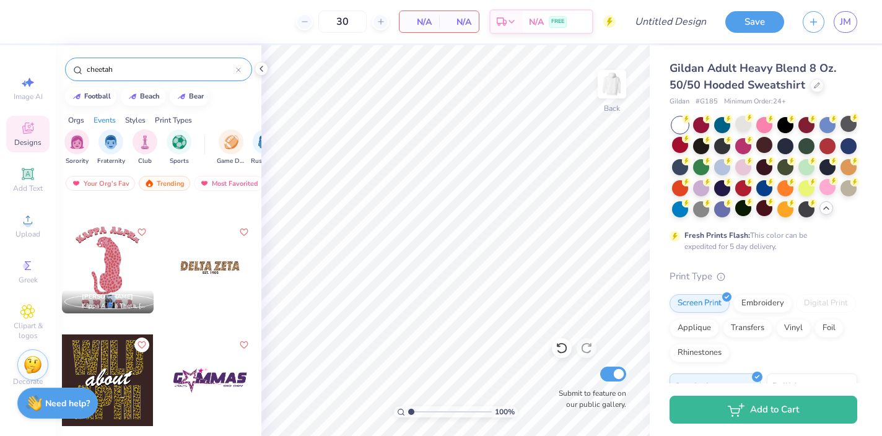
scroll to position [45, 0]
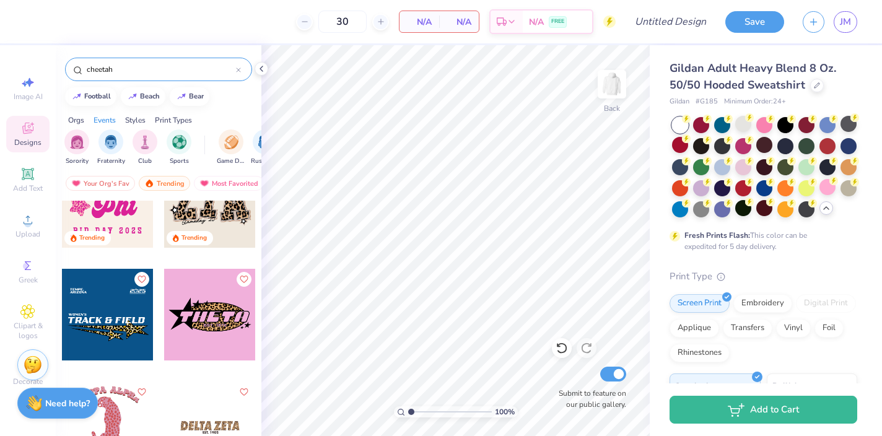
click at [148, 72] on input "cheetah" at bounding box center [160, 69] width 151 height 12
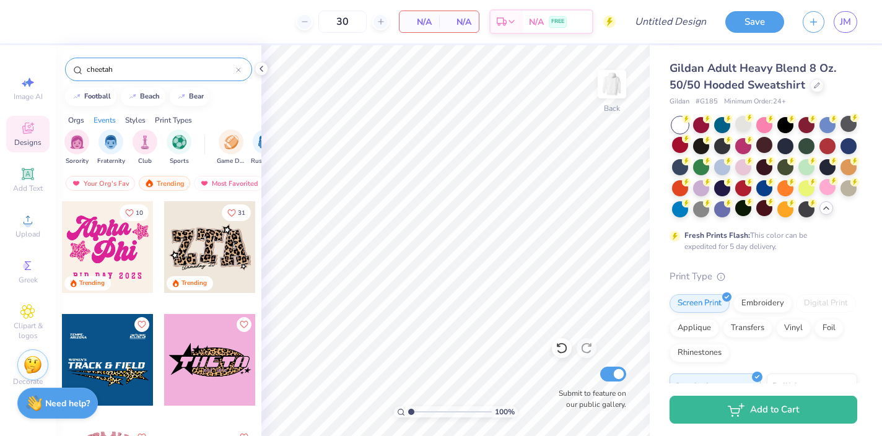
click at [148, 72] on input "cheetah" at bounding box center [160, 69] width 151 height 12
type input "cool"
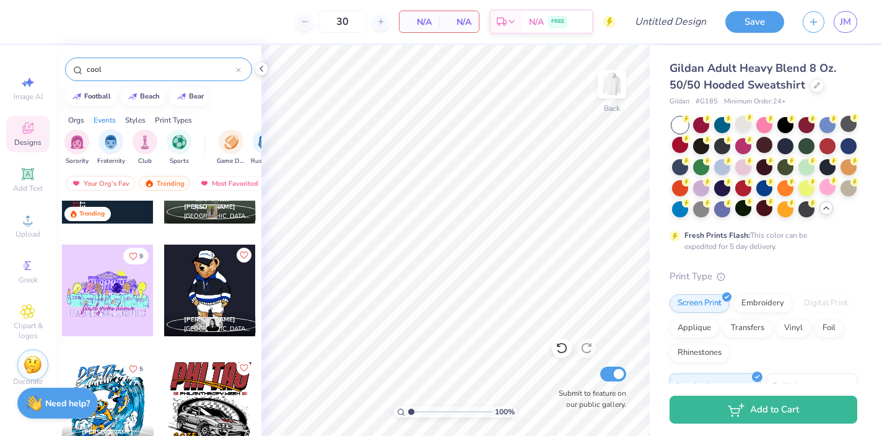
scroll to position [0, 0]
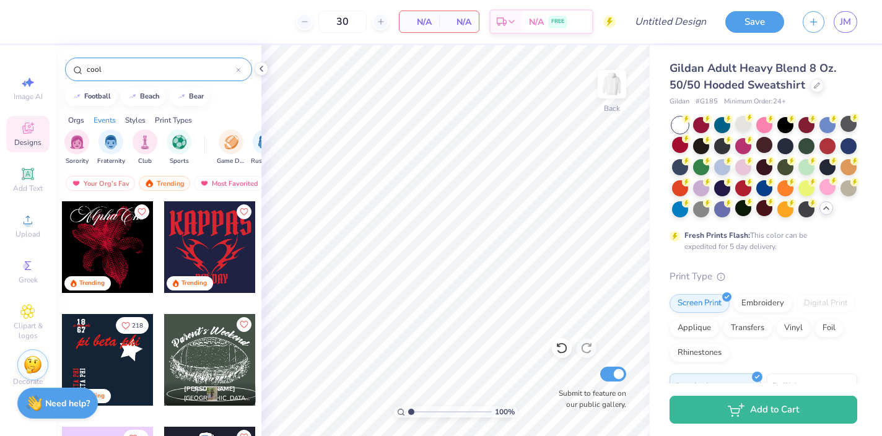
click at [240, 71] on icon at bounding box center [238, 70] width 5 height 5
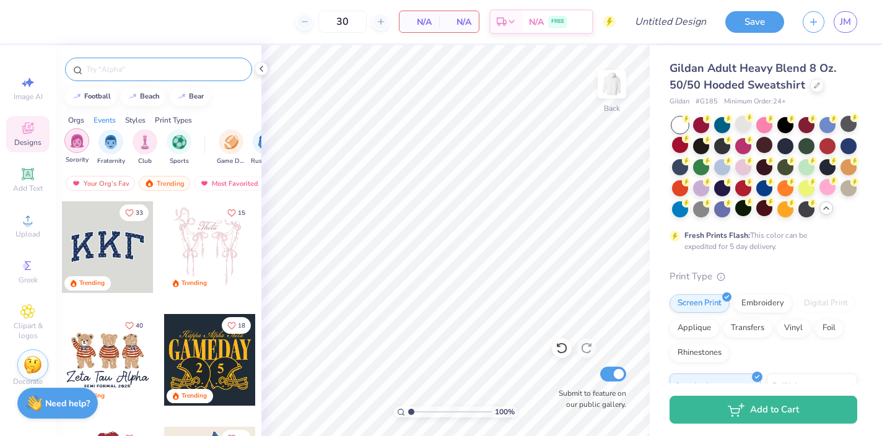
click at [72, 142] on img "filter for Sorority" at bounding box center [77, 141] width 14 height 14
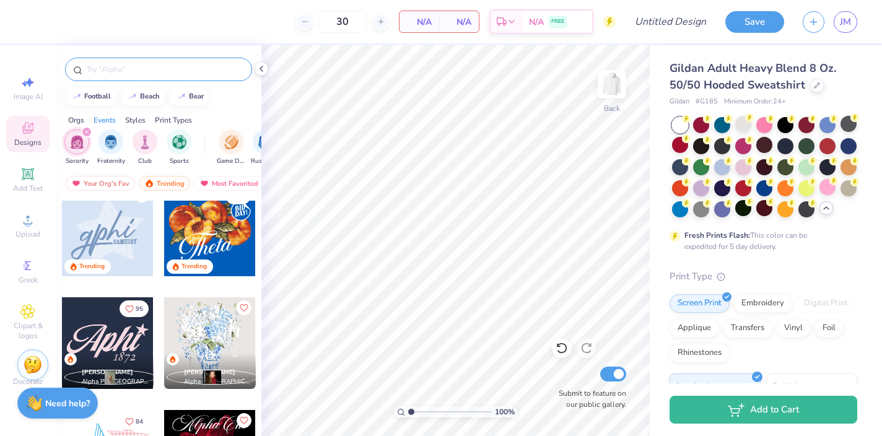
scroll to position [809, 0]
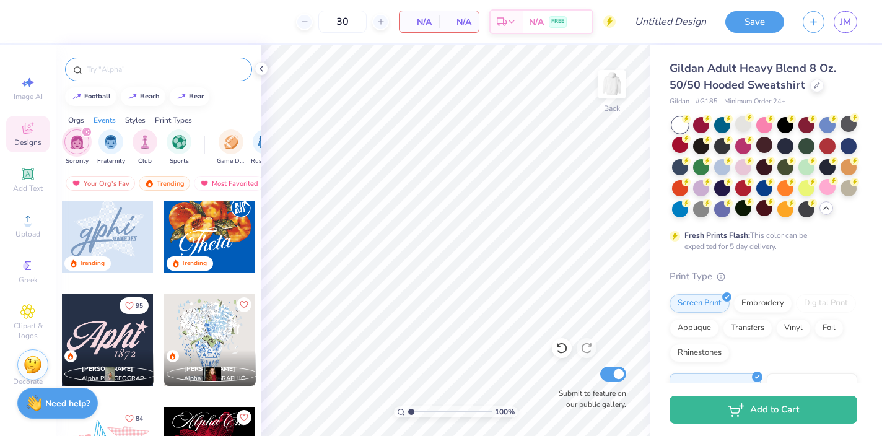
click at [119, 234] on div at bounding box center [108, 227] width 92 height 92
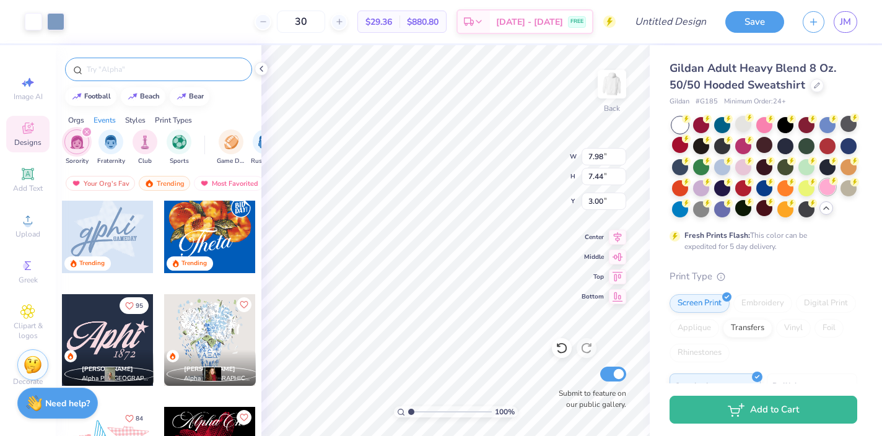
click at [822, 186] on div at bounding box center [827, 187] width 16 height 16
click at [723, 165] on div at bounding box center [722, 166] width 16 height 16
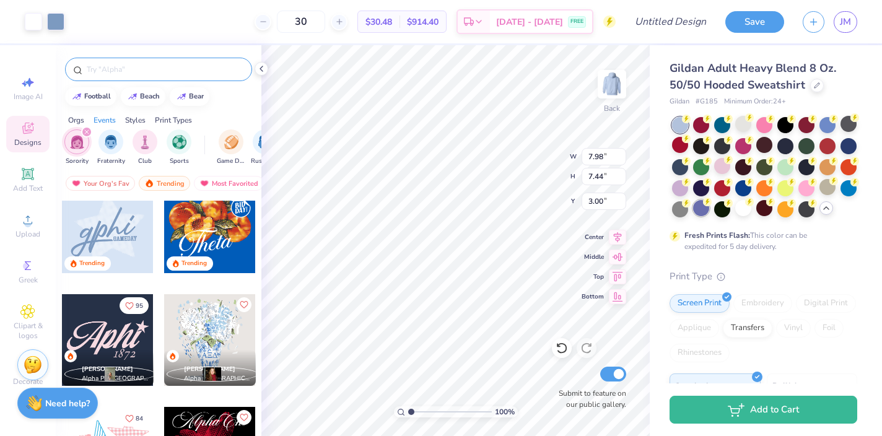
click at [699, 208] on div at bounding box center [701, 208] width 16 height 16
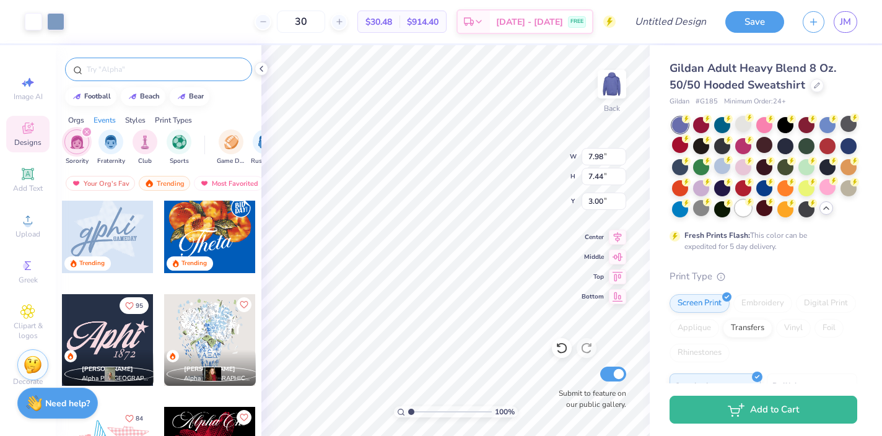
click at [742, 207] on div at bounding box center [743, 208] width 16 height 16
click at [35, 14] on div at bounding box center [33, 20] width 17 height 17
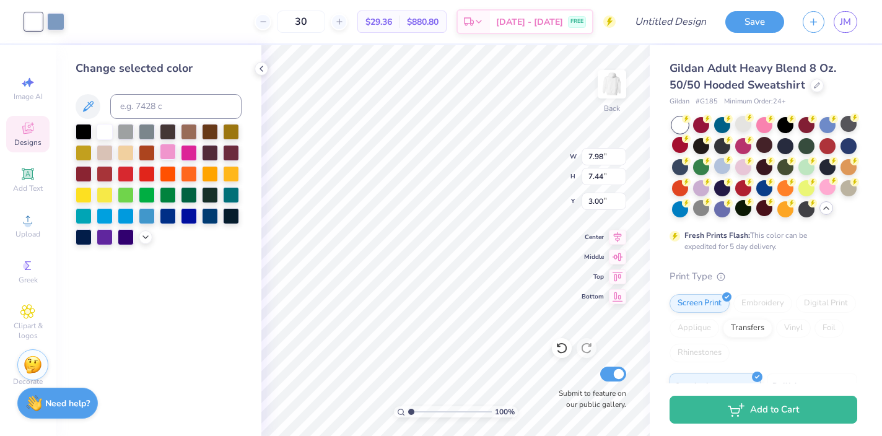
click at [164, 152] on div at bounding box center [168, 152] width 16 height 16
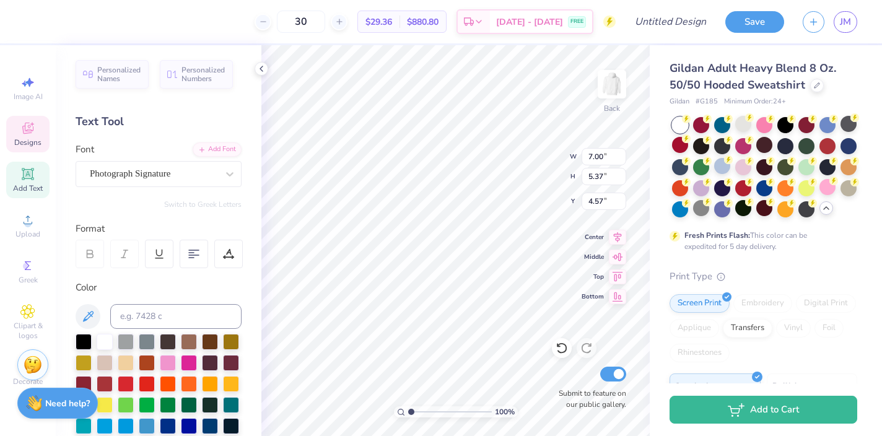
scroll to position [0, 1]
type textarea "Sig Delt"
type textarea "Fall 2025"
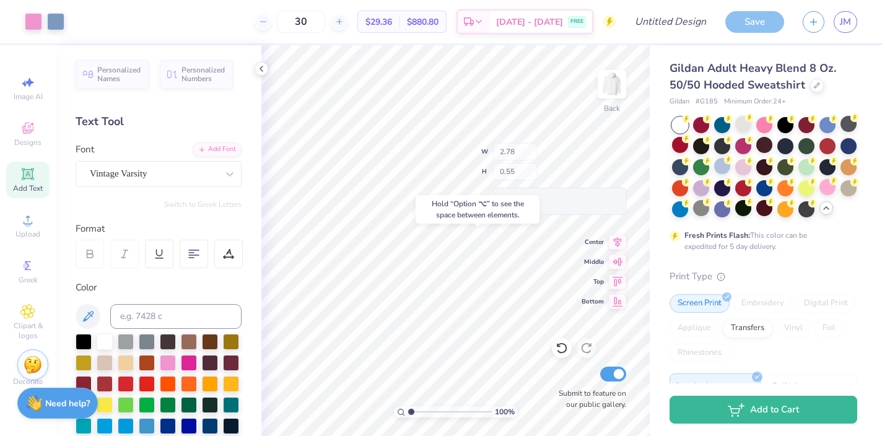
type input "9.18"
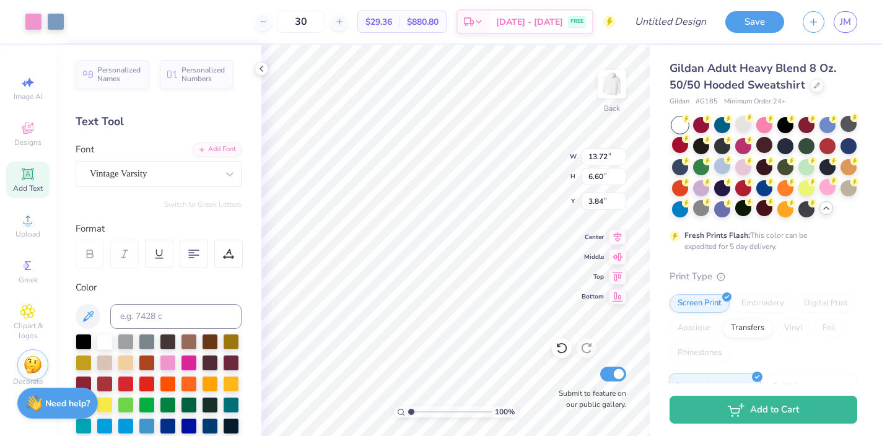
type input "13.72"
type input "6.60"
type input "3.51"
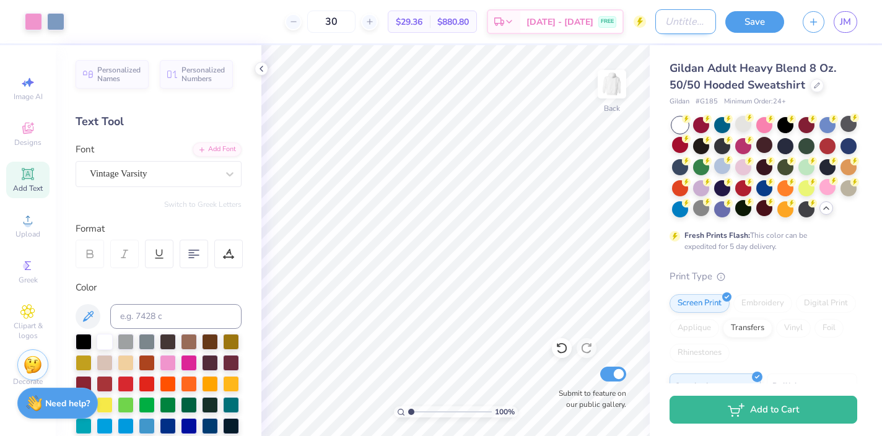
click at [677, 20] on input "Design Title" at bounding box center [685, 21] width 61 height 25
type input "fall"
click at [745, 24] on button "Save" at bounding box center [754, 20] width 59 height 22
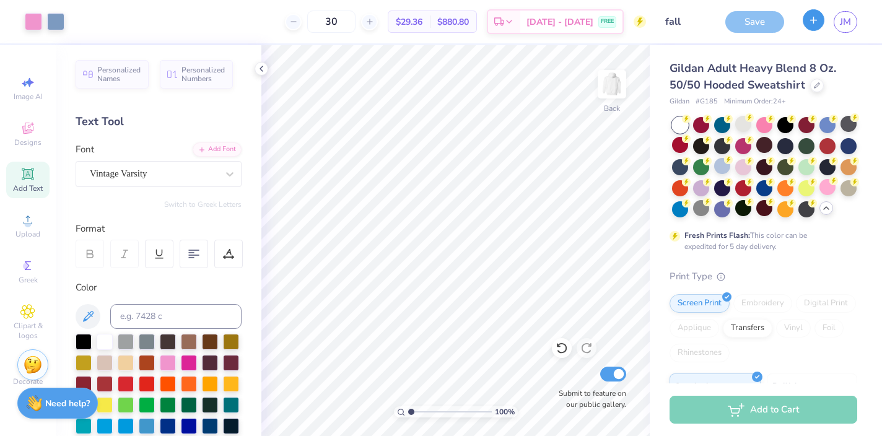
click at [814, 22] on line "button" at bounding box center [814, 20] width 0 height 6
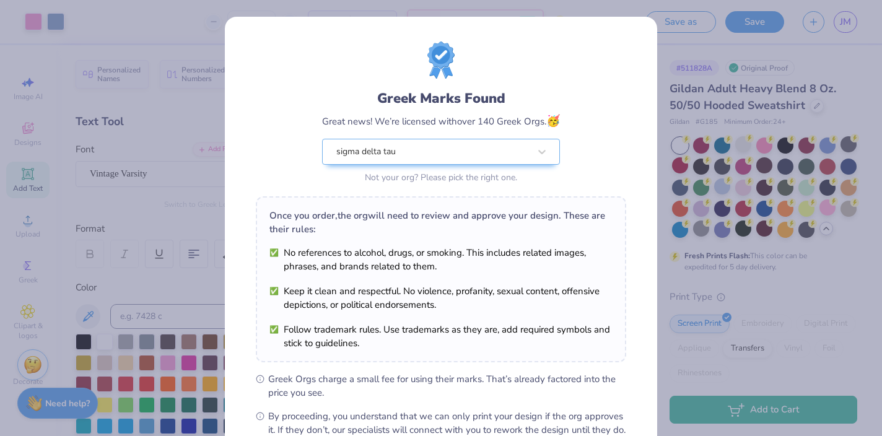
scroll to position [144, 0]
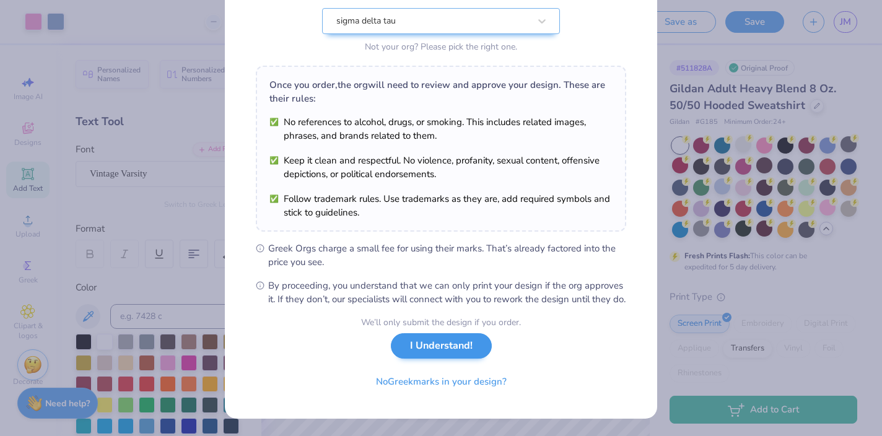
click at [426, 359] on div "We’ll only submit the design if you order. I Understand! No Greek marks in your…" at bounding box center [441, 355] width 160 height 78
click at [435, 341] on button "I Understand!" at bounding box center [441, 345] width 101 height 25
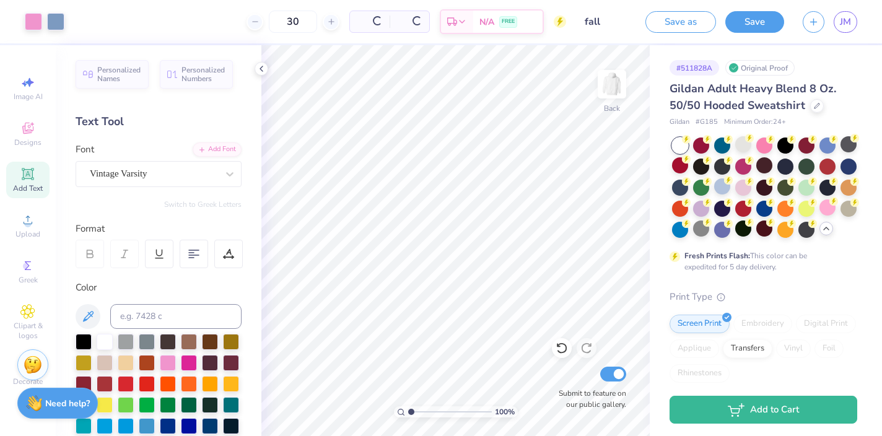
scroll to position [0, 0]
click at [818, 23] on icon "button" at bounding box center [813, 20] width 11 height 11
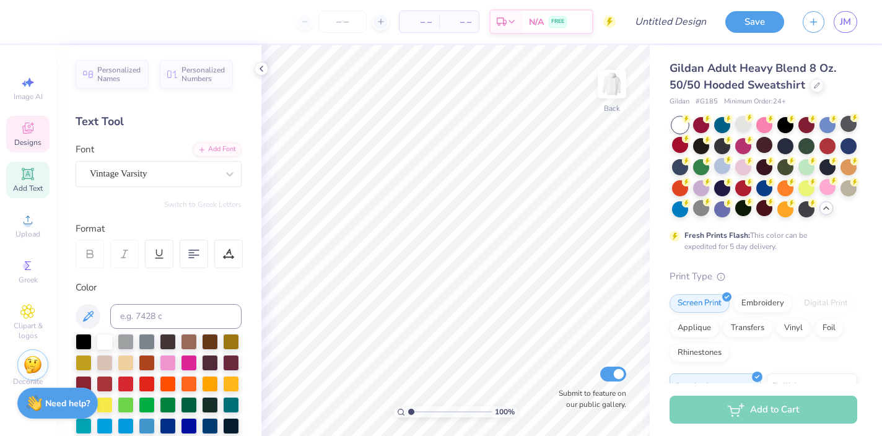
click at [33, 127] on icon at bounding box center [27, 128] width 15 height 15
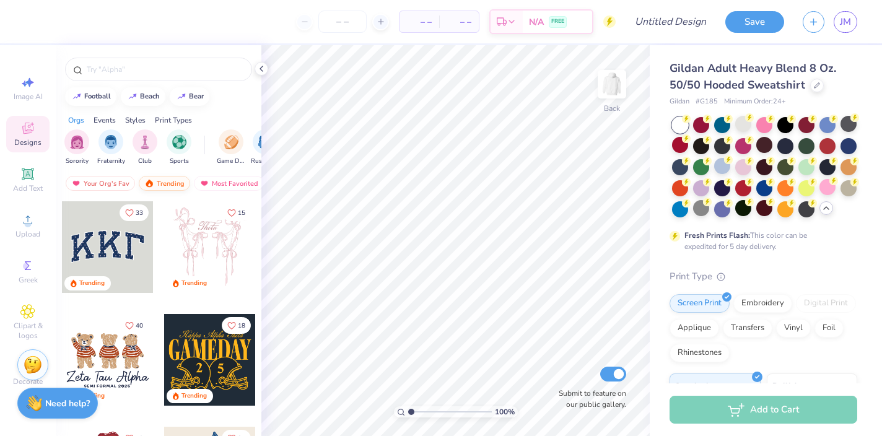
click at [162, 181] on div "Trending" at bounding box center [164, 183] width 51 height 15
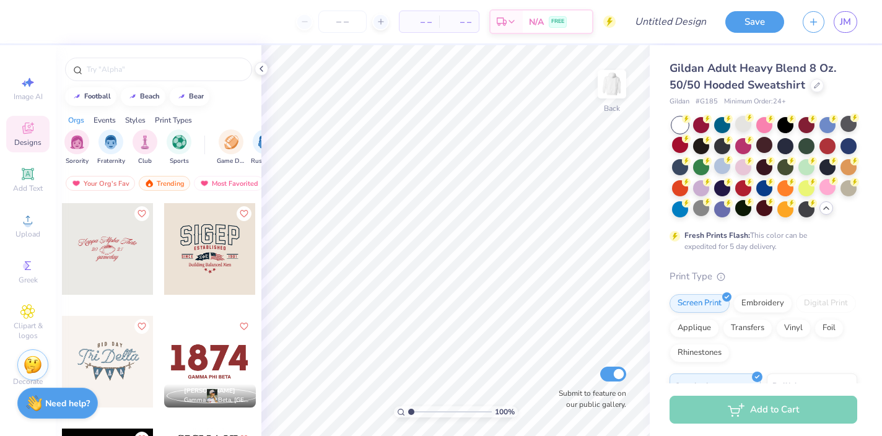
scroll to position [3615, 0]
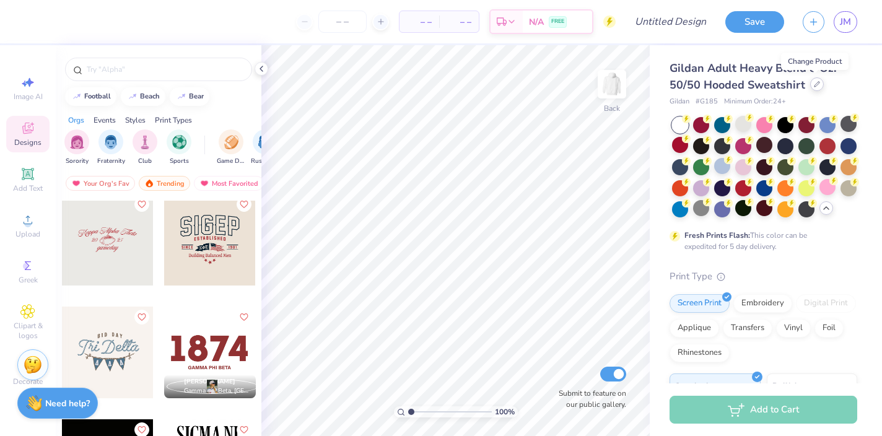
click at [817, 87] on icon at bounding box center [817, 84] width 6 height 6
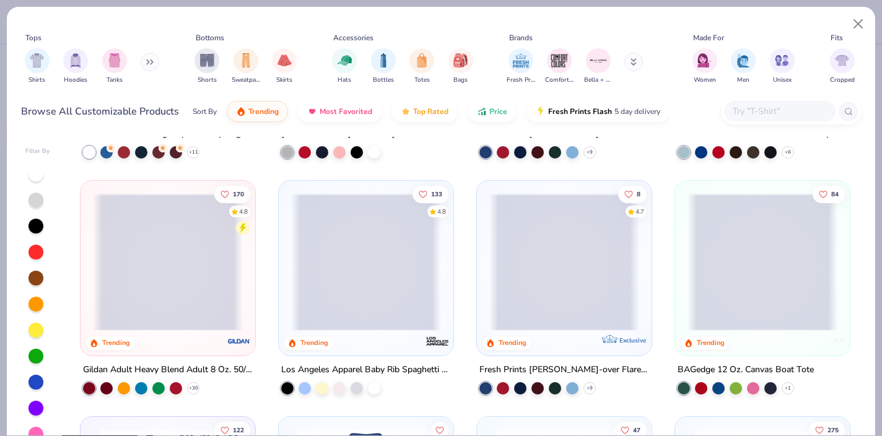
scroll to position [907, 0]
click at [207, 261] on span at bounding box center [168, 262] width 150 height 138
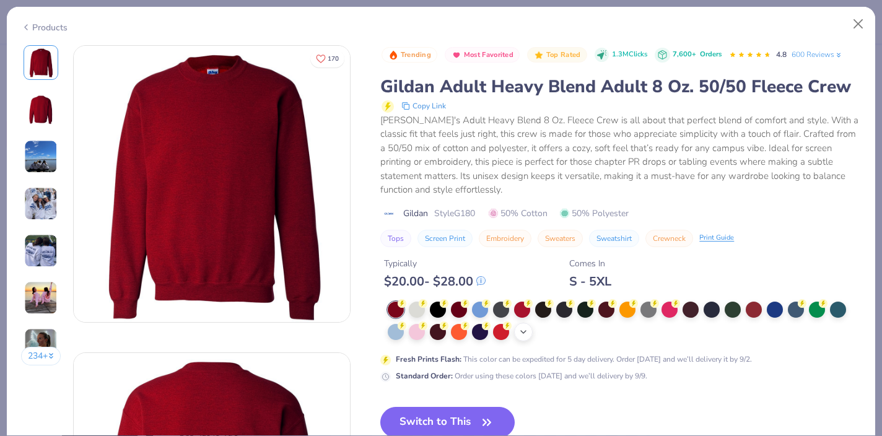
click at [523, 333] on icon at bounding box center [523, 332] width 10 height 10
click at [653, 332] on div at bounding box center [648, 331] width 16 height 16
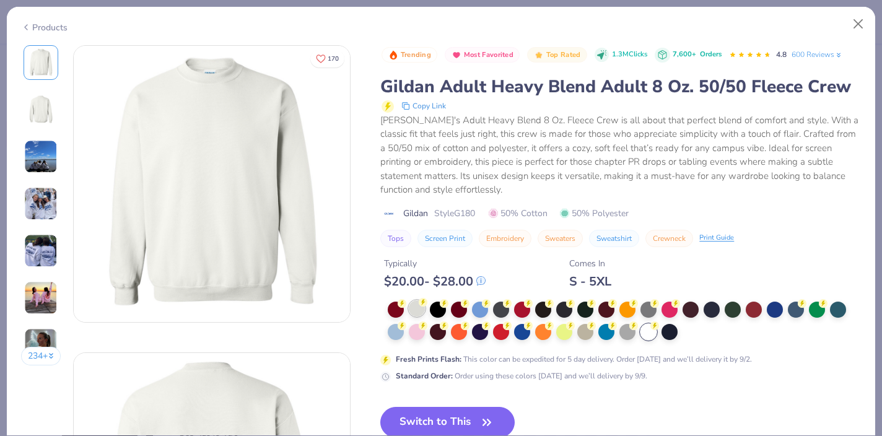
click at [420, 310] on div at bounding box center [417, 308] width 16 height 16
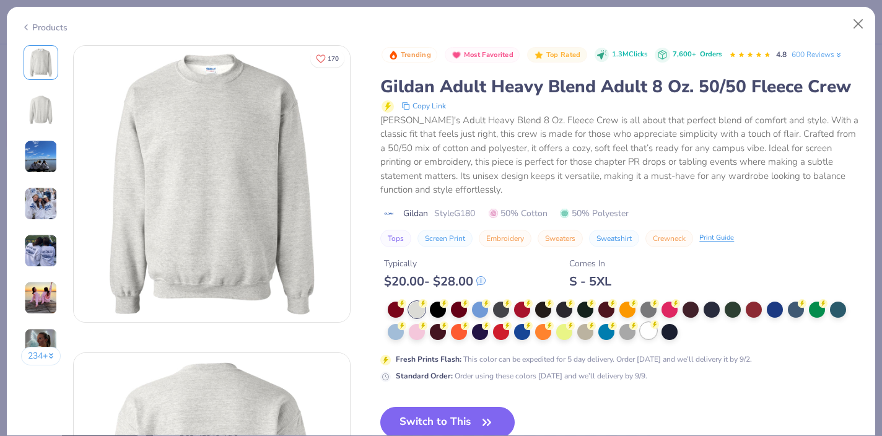
click at [648, 332] on div at bounding box center [648, 331] width 16 height 16
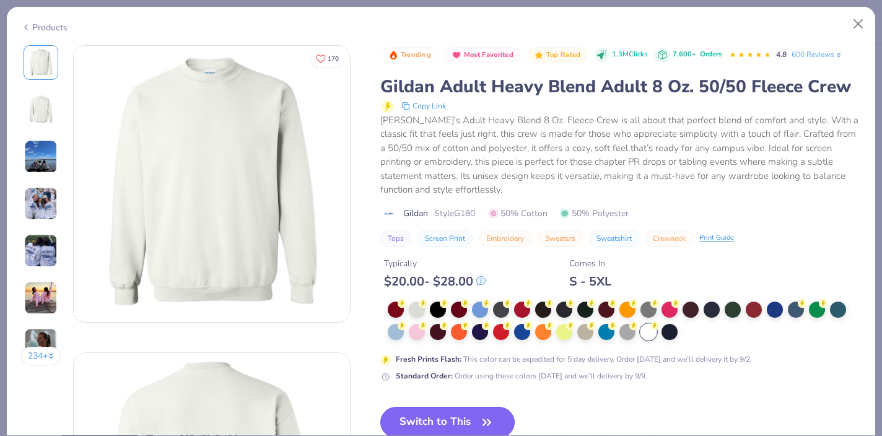
click at [453, 419] on button "Switch to This" at bounding box center [447, 422] width 134 height 31
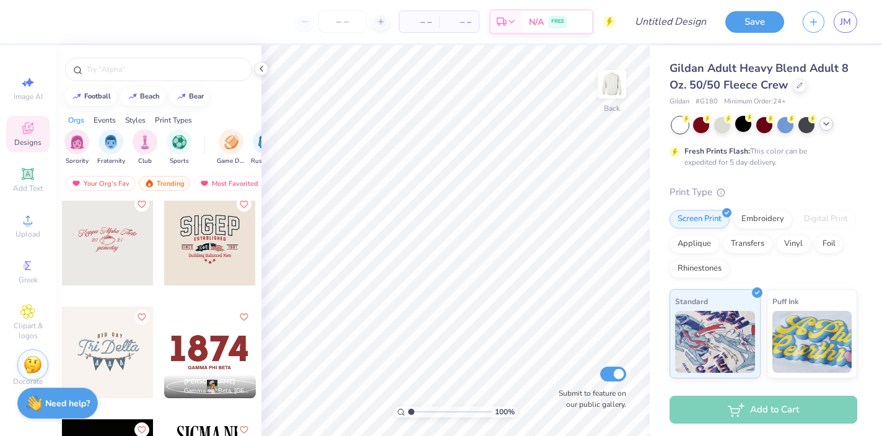
click at [201, 245] on div at bounding box center [210, 240] width 92 height 92
click at [117, 331] on div at bounding box center [108, 353] width 92 height 92
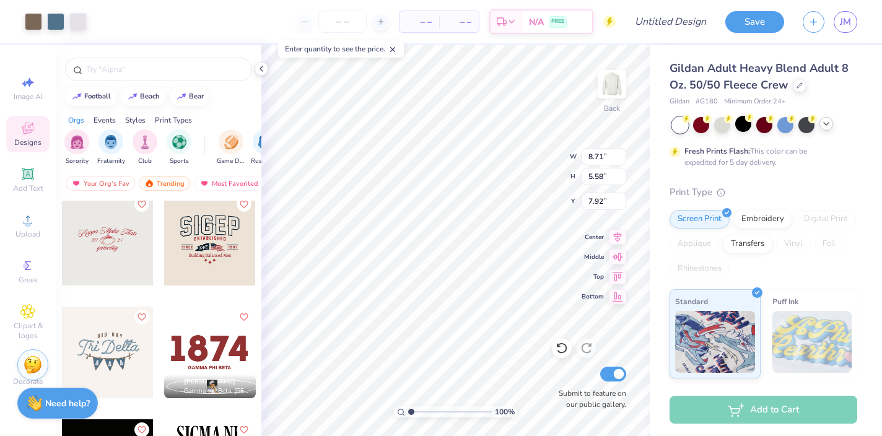
type input "1.74"
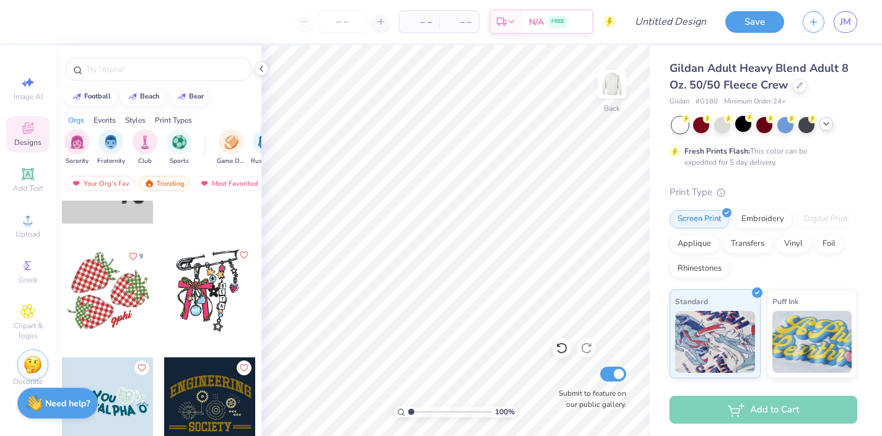
scroll to position [6618, 0]
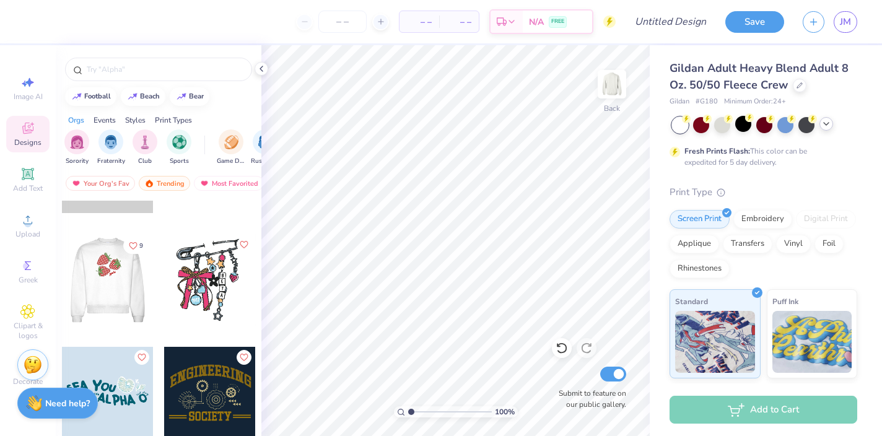
click at [113, 277] on div at bounding box center [107, 280] width 275 height 92
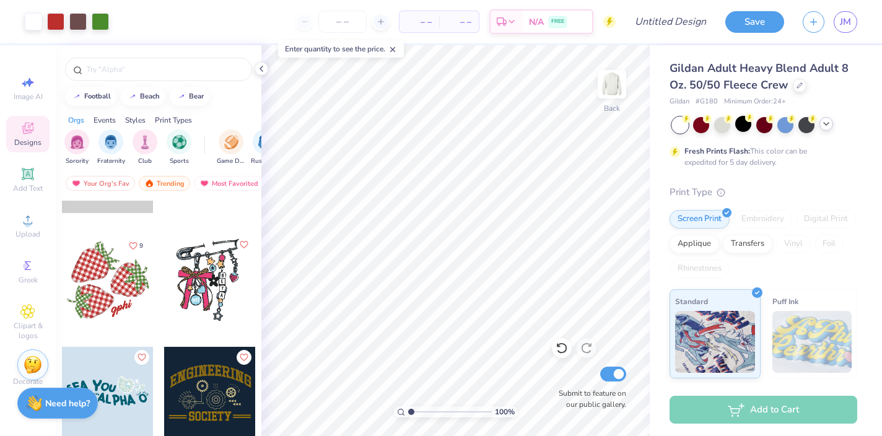
click at [830, 129] on div at bounding box center [764, 125] width 185 height 16
click at [825, 126] on icon at bounding box center [826, 124] width 10 height 10
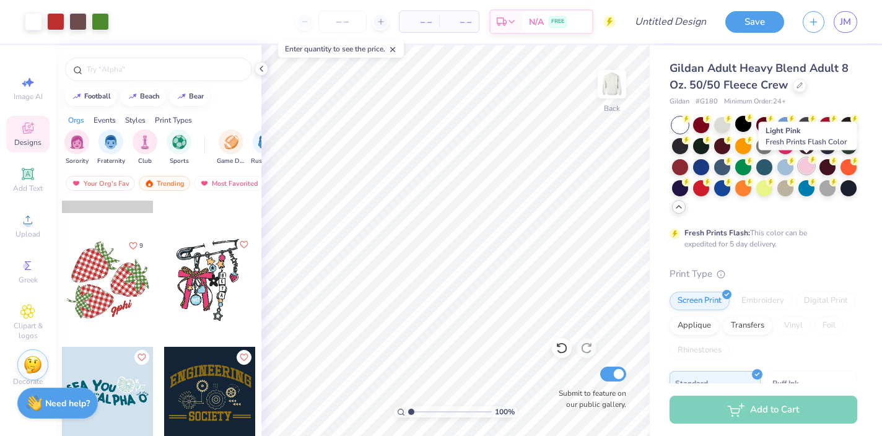
click at [807, 161] on div at bounding box center [806, 166] width 16 height 16
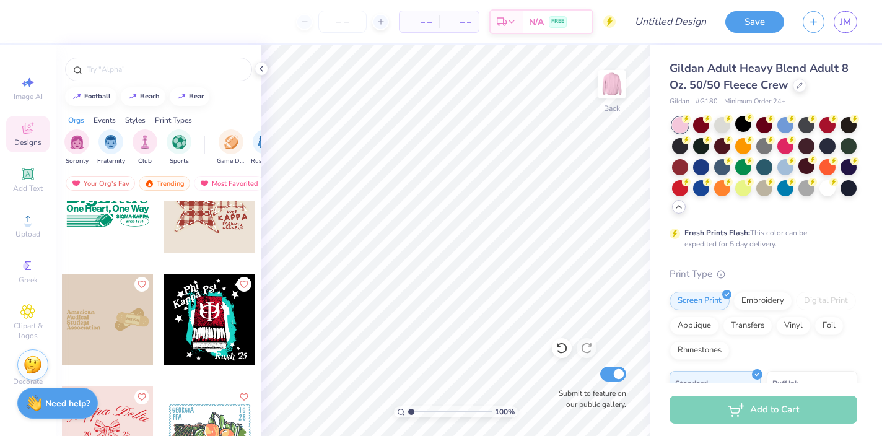
scroll to position [7375, 0]
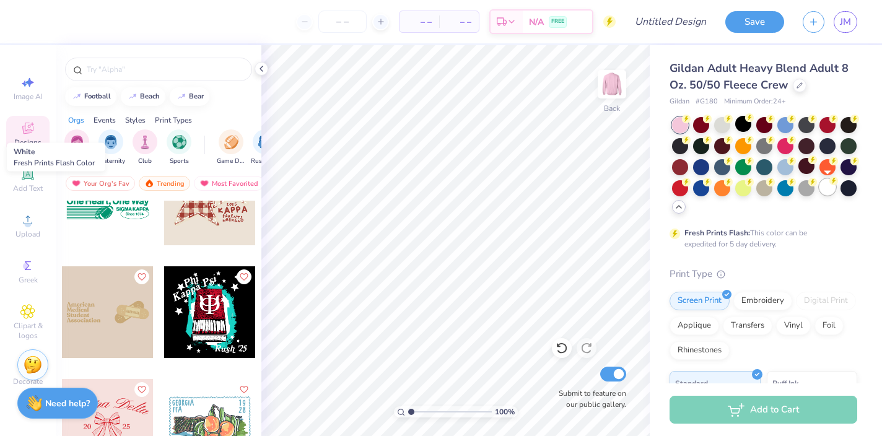
click at [824, 183] on div at bounding box center [827, 187] width 16 height 16
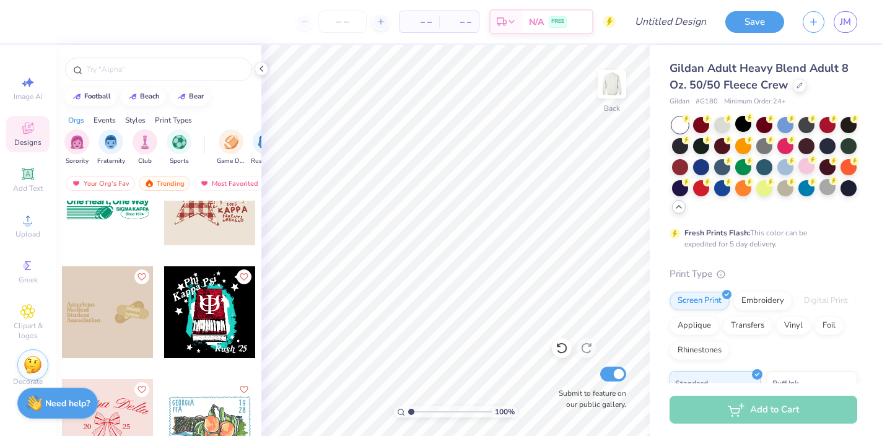
click at [199, 215] on div at bounding box center [210, 200] width 92 height 92
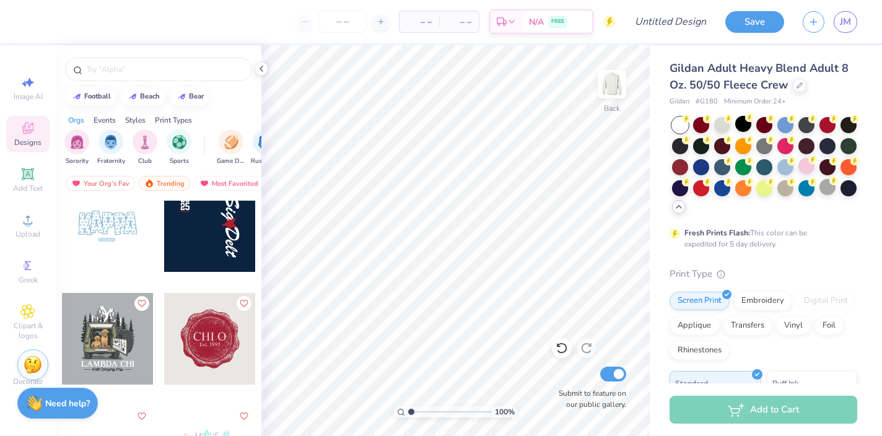
scroll to position [9948, 0]
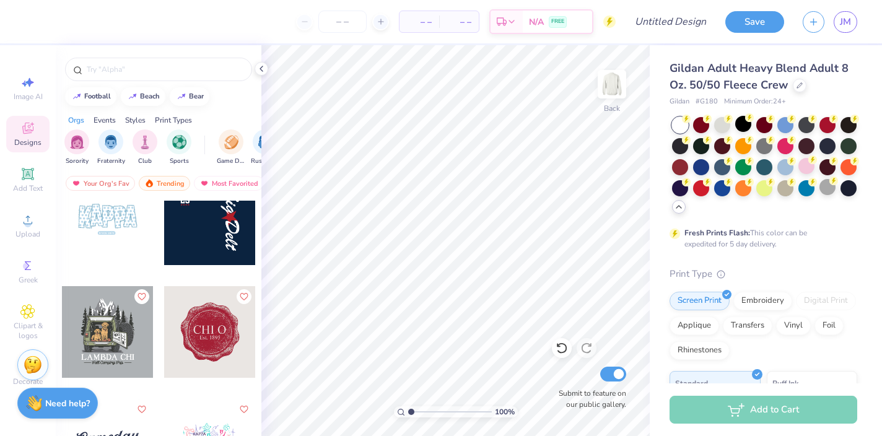
click at [108, 226] on div at bounding box center [108, 219] width 92 height 92
type input "2.12"
type input "3.52"
type input "3.41"
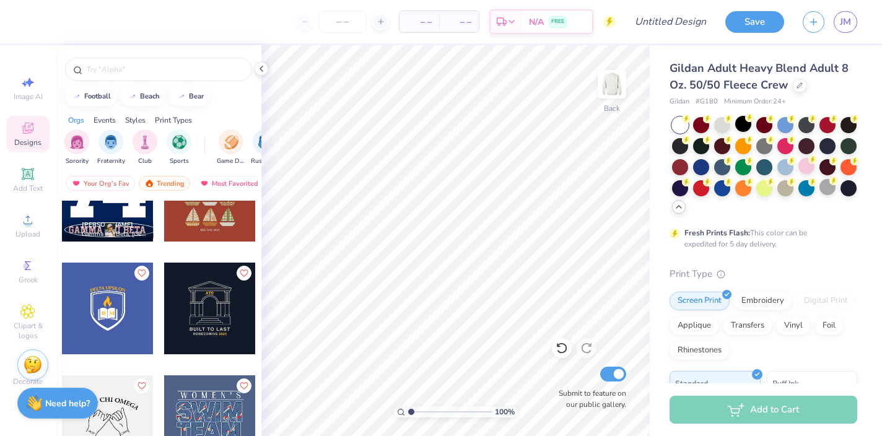
scroll to position [12356, 0]
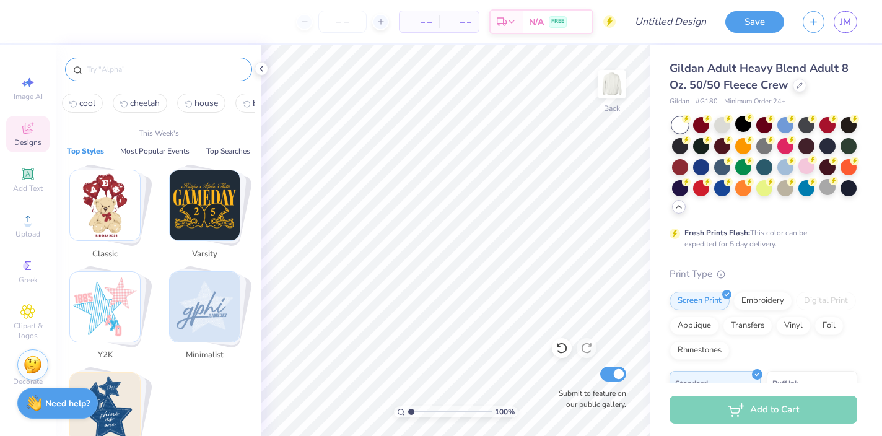
click at [138, 66] on input "text" at bounding box center [164, 69] width 159 height 12
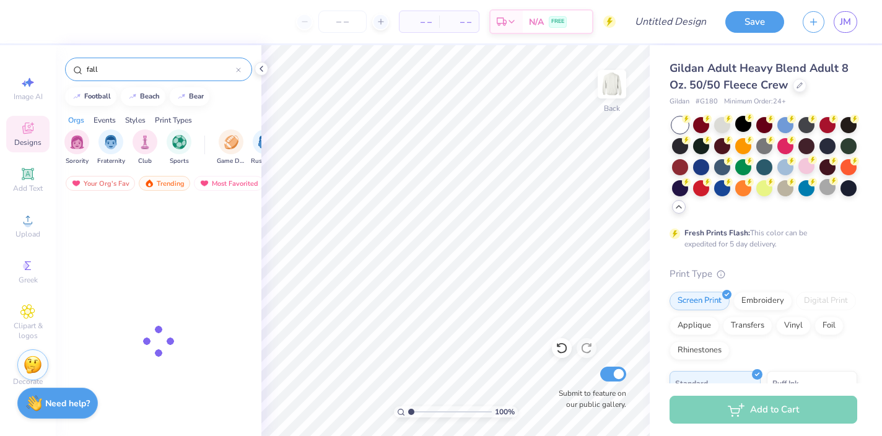
type input "fall"
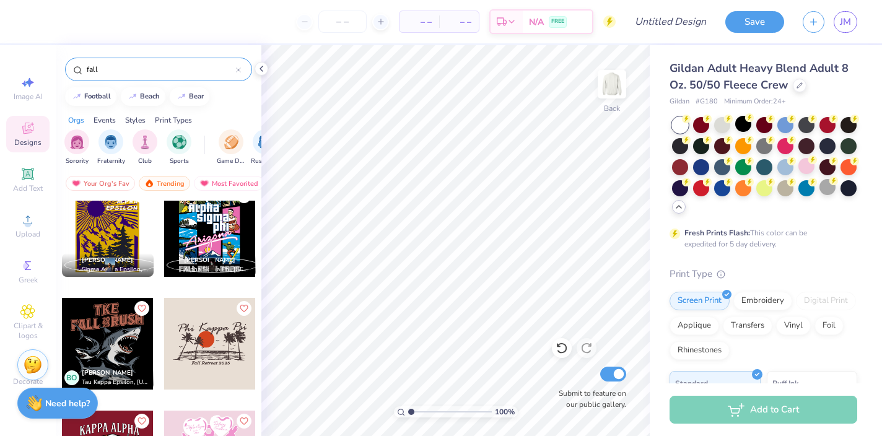
scroll to position [4105, 0]
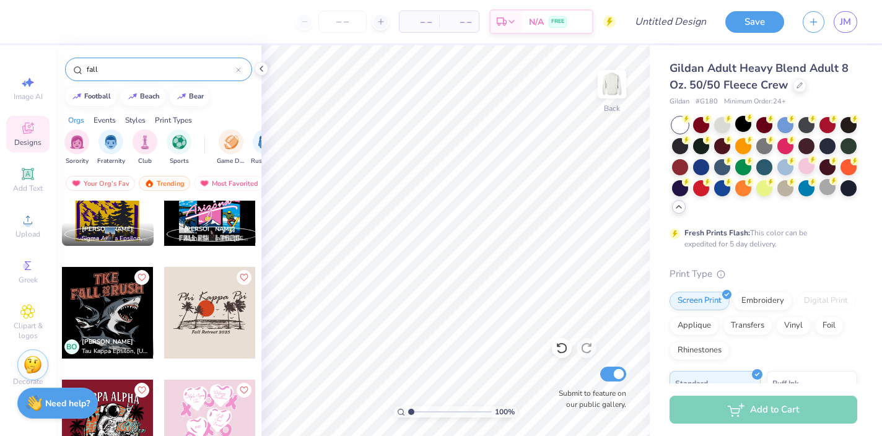
click at [239, 68] on icon at bounding box center [238, 70] width 5 height 5
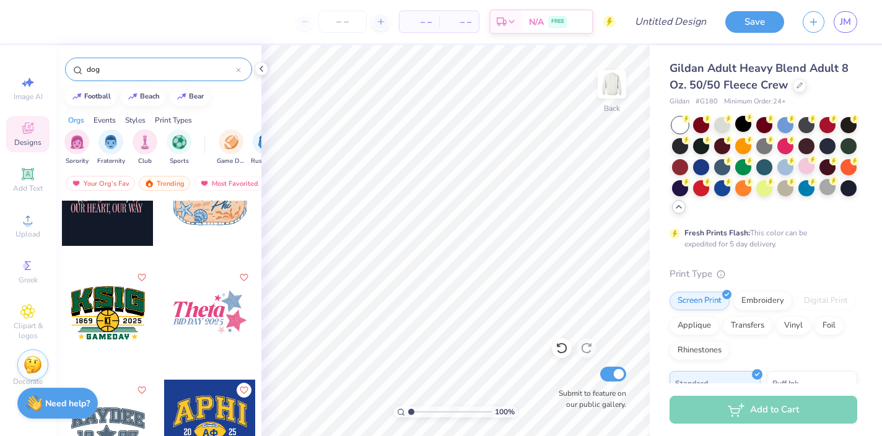
type input "dog"
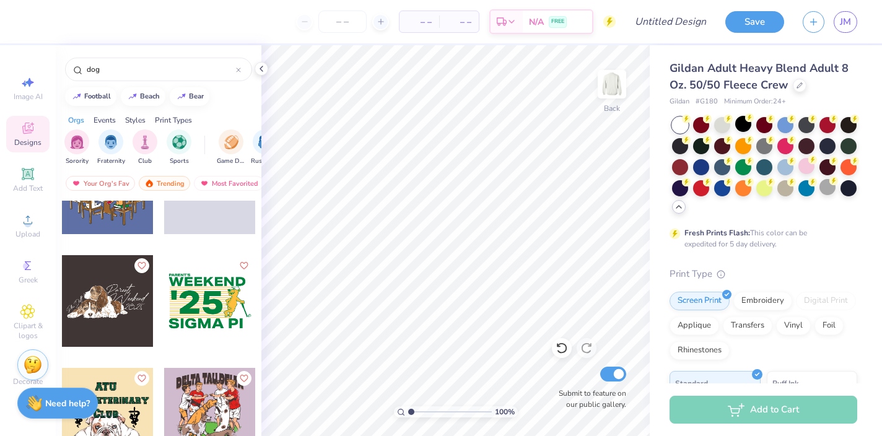
scroll to position [1075, 0]
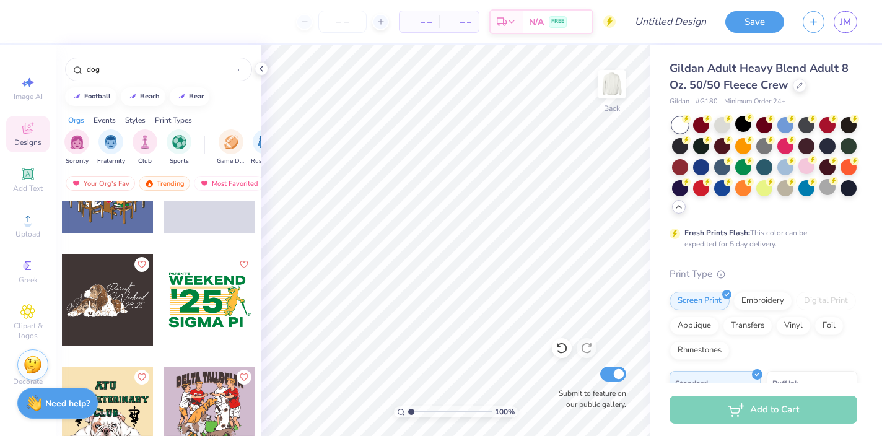
click at [110, 301] on div at bounding box center [108, 300] width 92 height 92
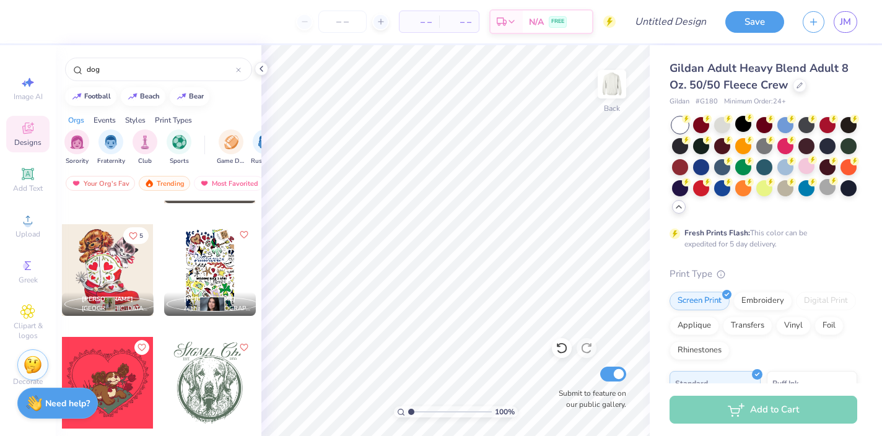
scroll to position [1438, 0]
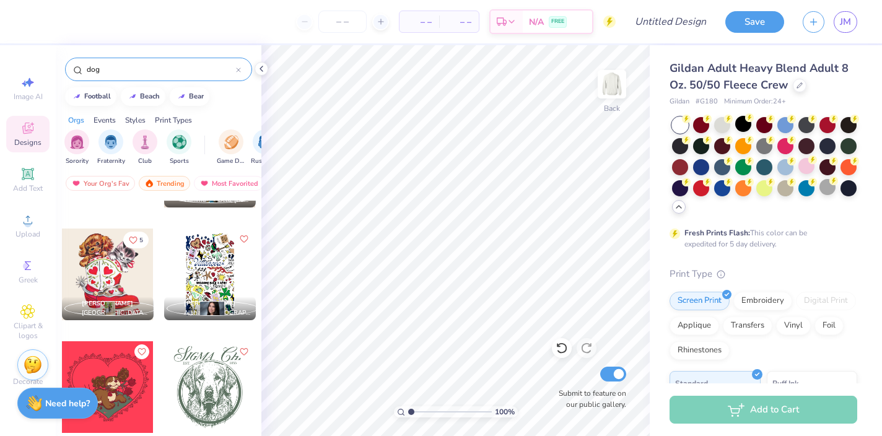
click at [240, 69] on icon at bounding box center [238, 70] width 5 height 5
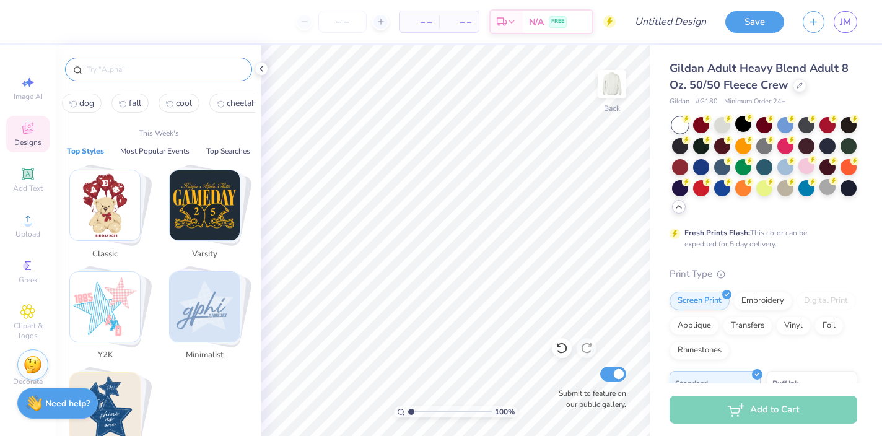
click at [201, 72] on input "text" at bounding box center [164, 69] width 159 height 12
click at [103, 207] on img "Stack Card Button Classic" at bounding box center [105, 205] width 70 height 70
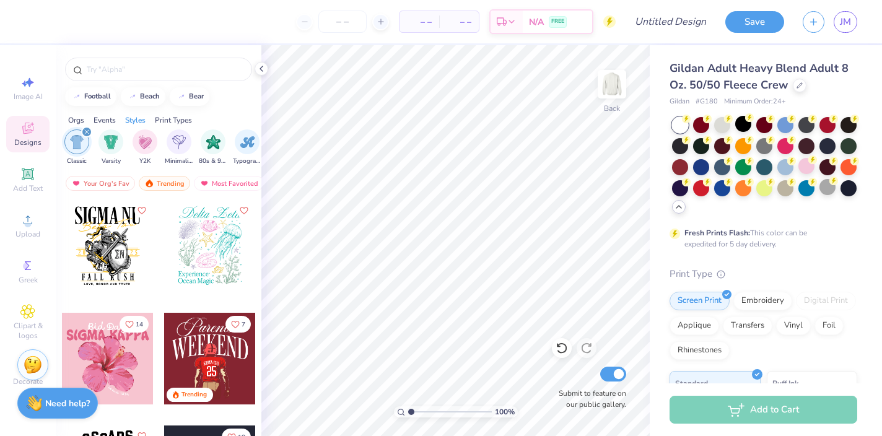
scroll to position [677, 0]
click at [210, 251] on div at bounding box center [210, 247] width 92 height 92
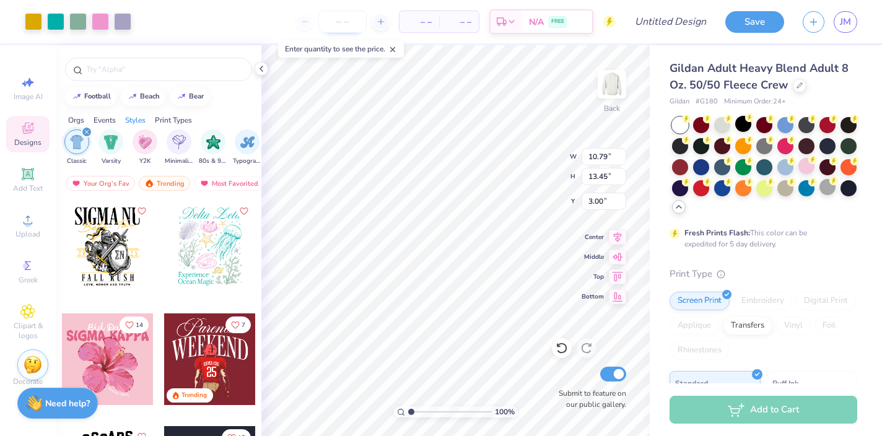
click at [353, 26] on input "number" at bounding box center [342, 22] width 48 height 22
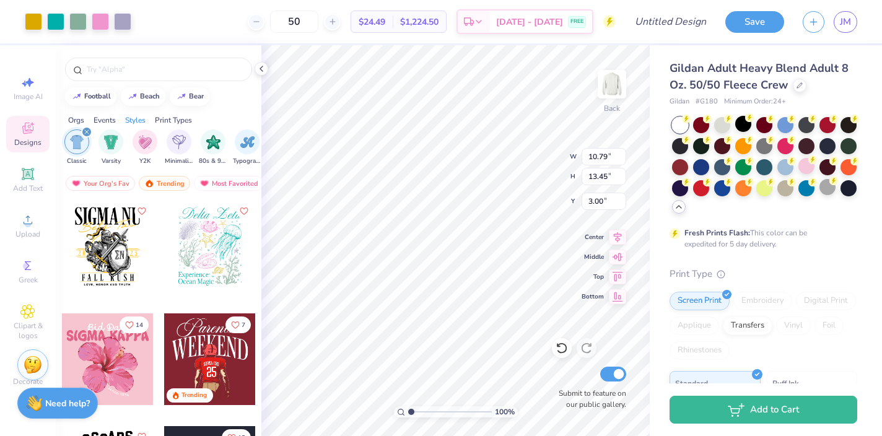
type input "50"
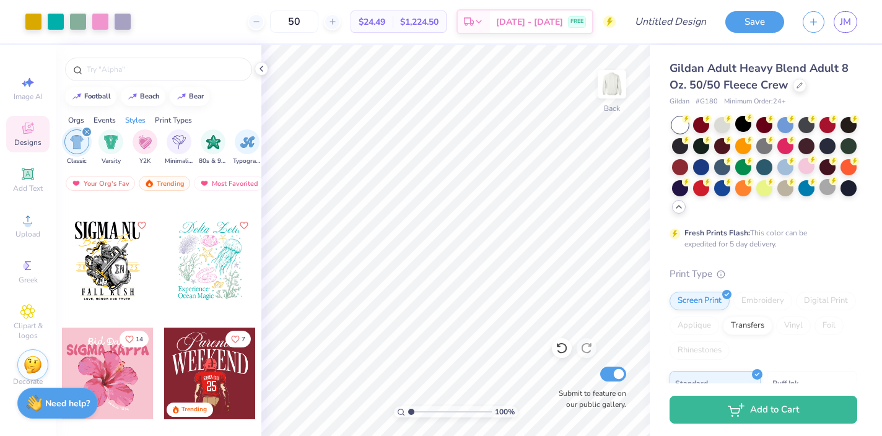
scroll to position [662, 0]
click at [244, 228] on icon "Like" at bounding box center [243, 225] width 7 height 7
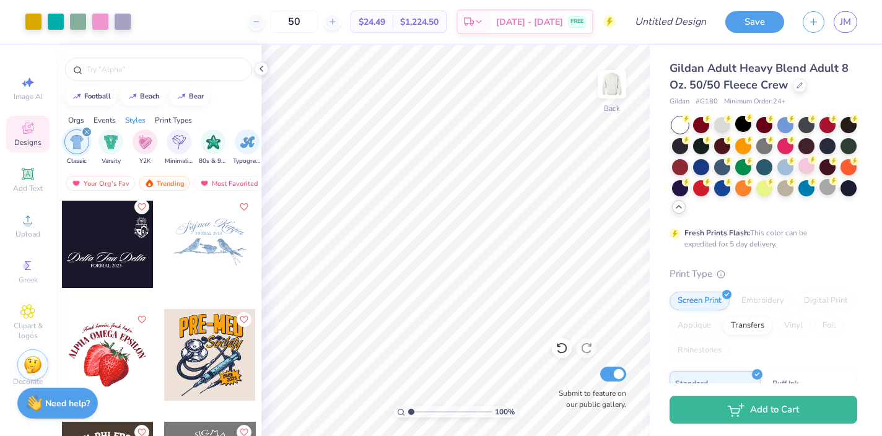
scroll to position [2727, 0]
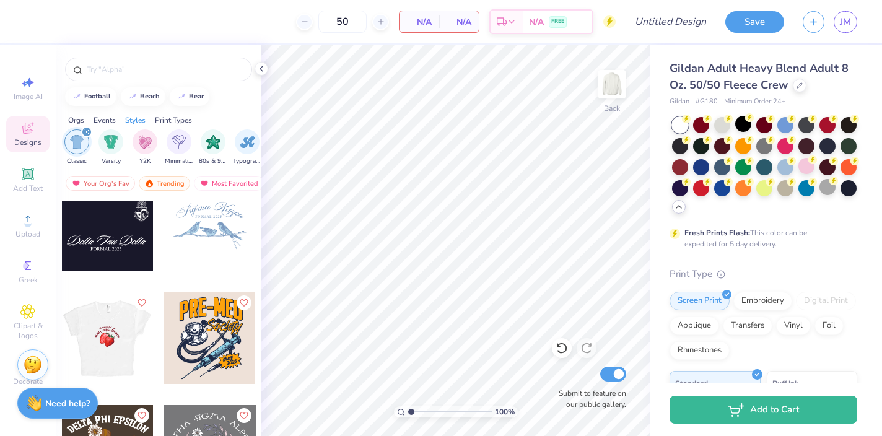
click at [131, 325] on div at bounding box center [107, 338] width 275 height 92
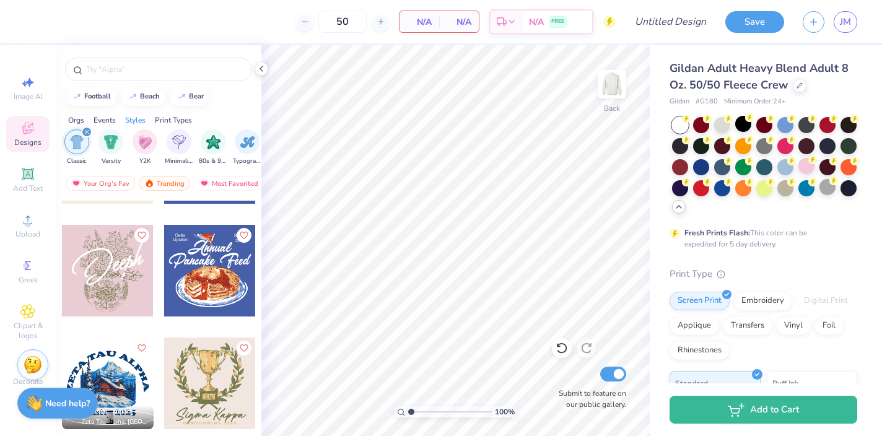
scroll to position [3155, 0]
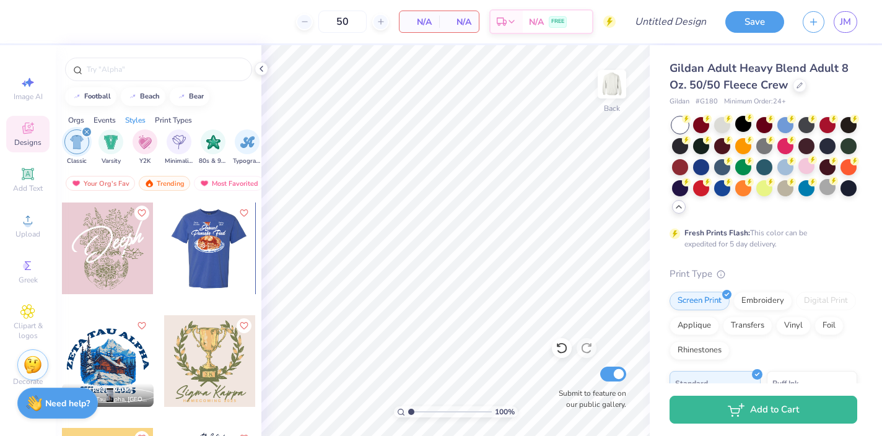
click at [211, 251] on div at bounding box center [209, 249] width 275 height 92
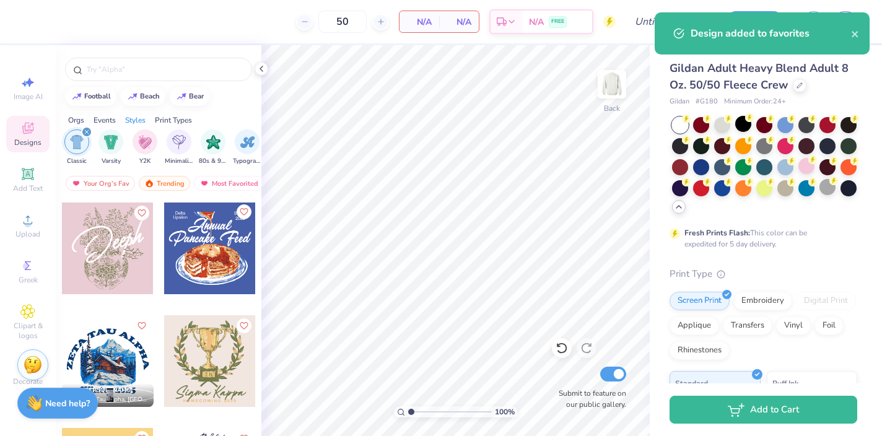
click at [243, 210] on icon "Like" at bounding box center [243, 211] width 9 height 9
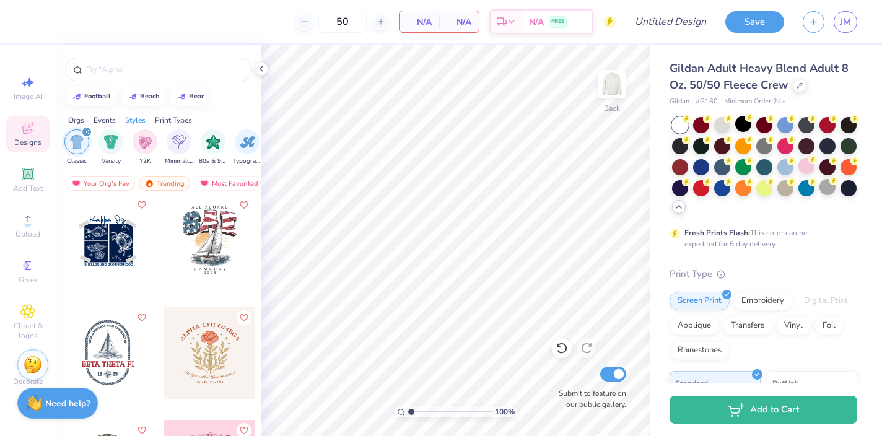
scroll to position [8681, 0]
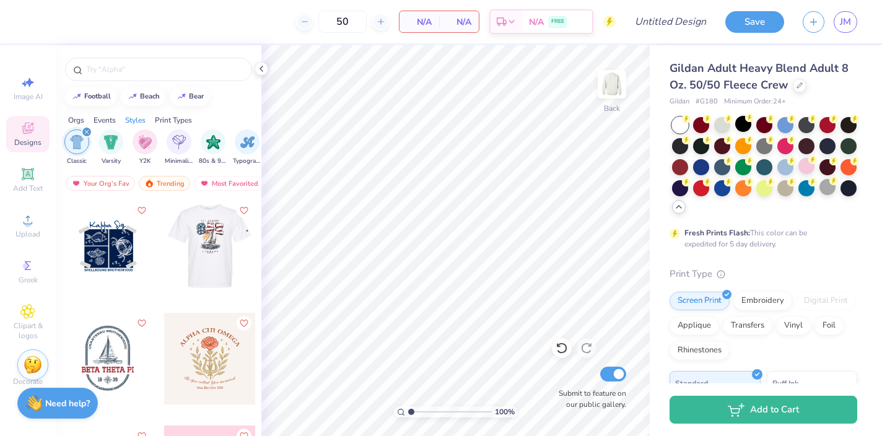
click at [164, 237] on div at bounding box center [118, 246] width 92 height 92
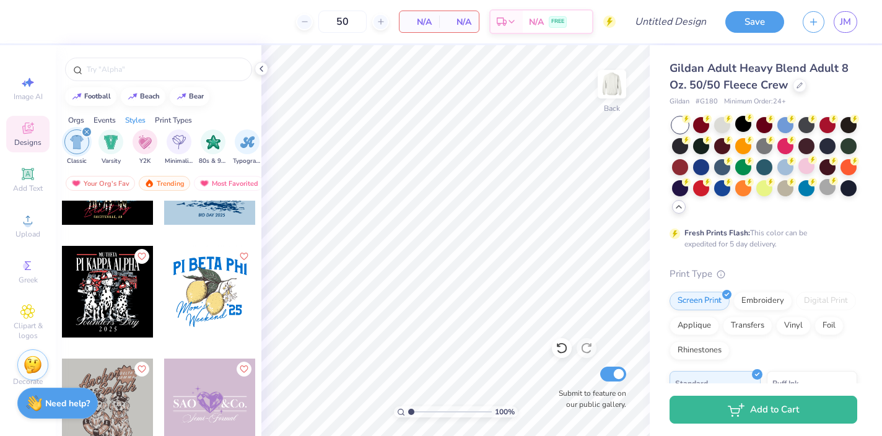
scroll to position [10987, 0]
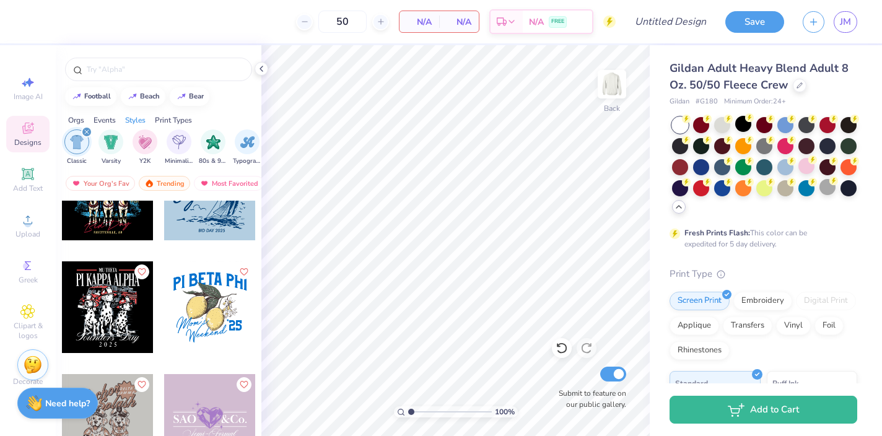
click at [198, 312] on div at bounding box center [210, 307] width 92 height 92
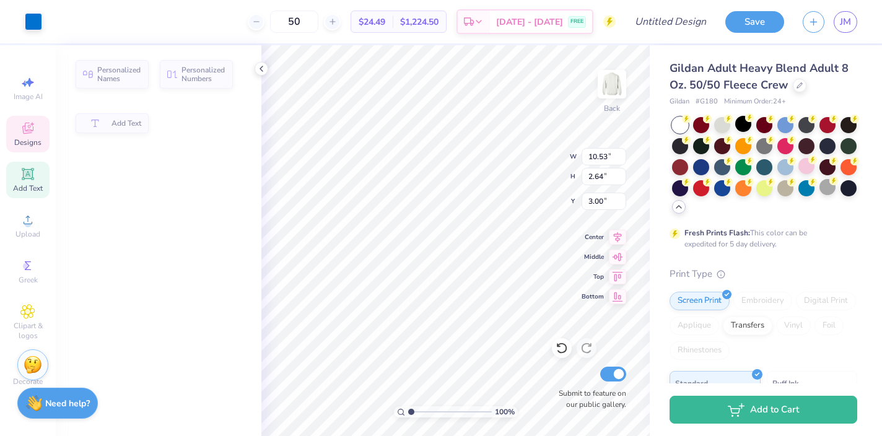
type input "2.64"
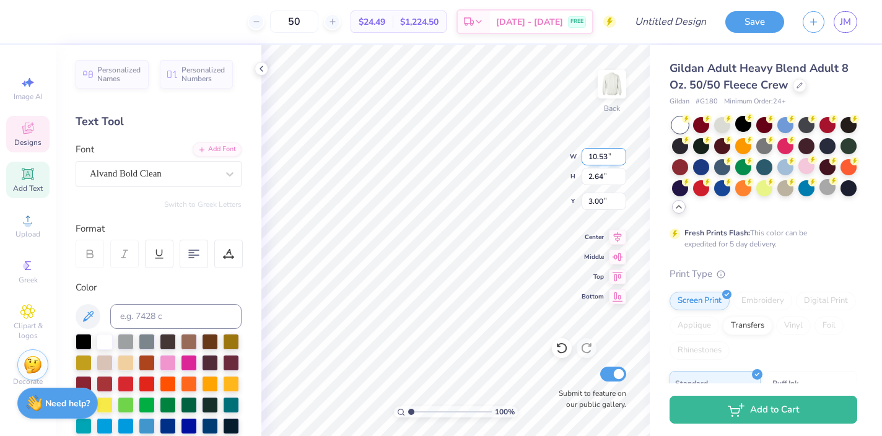
click at [534, 151] on div "100 % Back W 10.53 10.53 " H 2.64 2.64 " Y 3.00 3.00 " Center Middle Top Bottom…" at bounding box center [455, 240] width 388 height 391
click at [398, 143] on div "100 % Back W 10.53 10.53 " H 2.64 2.64 " Y 3.00 3.00 " Center Middle Top Bottom…" at bounding box center [455, 240] width 388 height 391
type textarea "sigma delta tau"
type input "4.63"
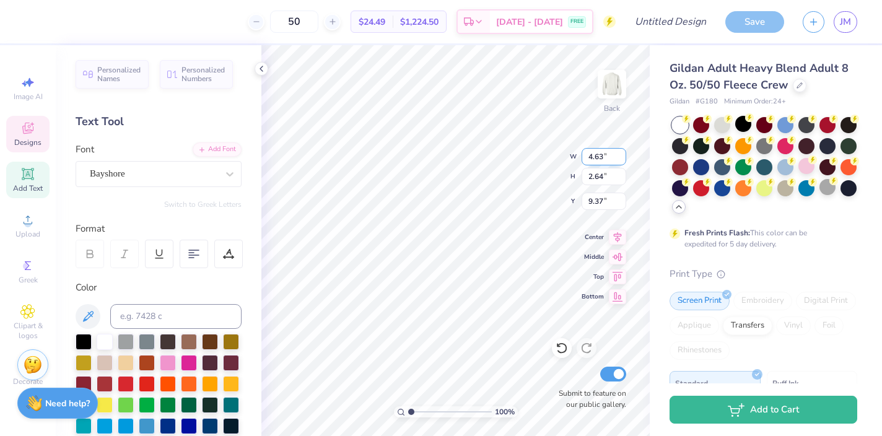
type input "2.38"
type input "9.37"
type textarea "Fall"
type input "5.88"
type input "2.58"
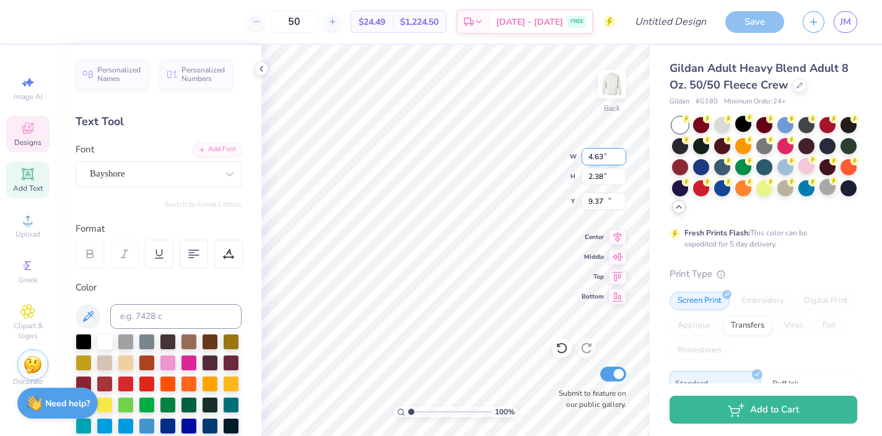
type input "10.47"
type textarea "Semester"
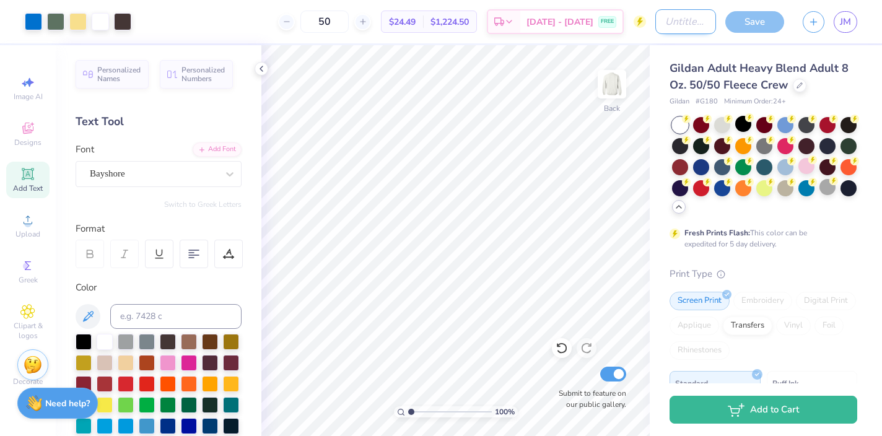
click at [667, 25] on input "Design Title" at bounding box center [685, 21] width 61 height 25
type input "lemon"
click at [739, 19] on div "Save" at bounding box center [754, 22] width 59 height 22
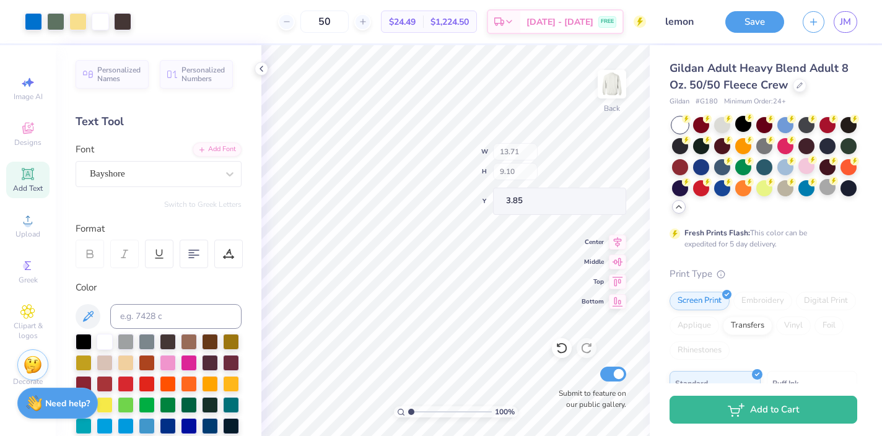
type input "13.71"
type input "9.10"
type input "3.85"
type input "3.46"
click at [750, 24] on button "Save" at bounding box center [754, 20] width 59 height 22
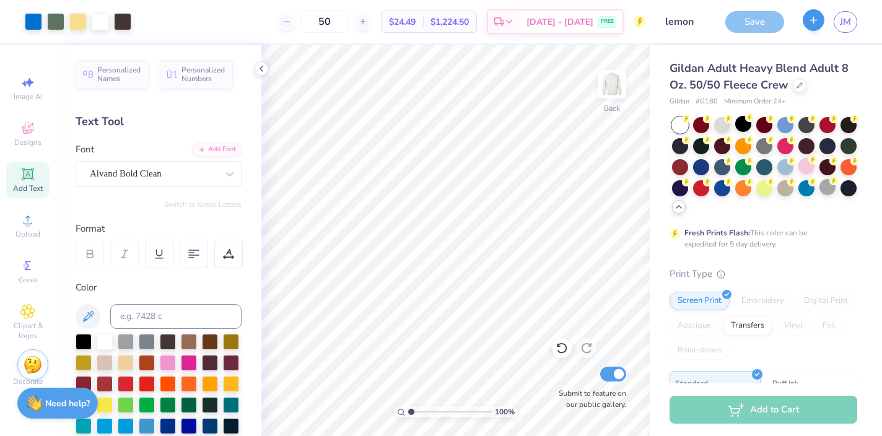
click at [814, 22] on icon "button" at bounding box center [813, 20] width 11 height 11
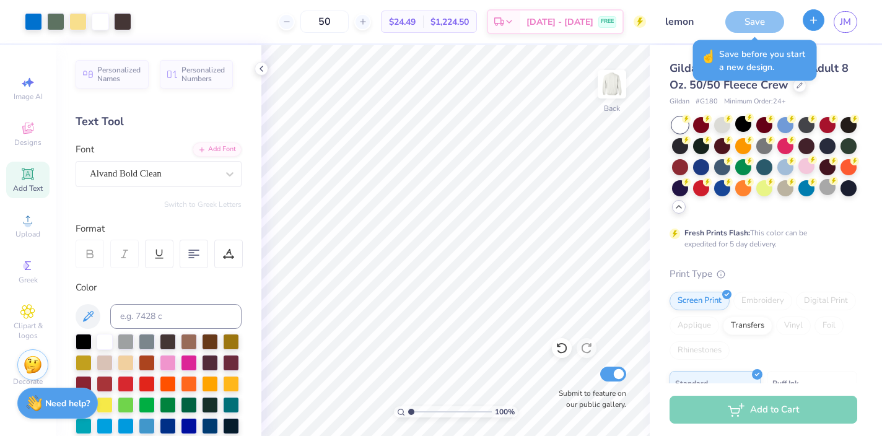
click at [810, 24] on icon "button" at bounding box center [813, 20] width 11 height 11
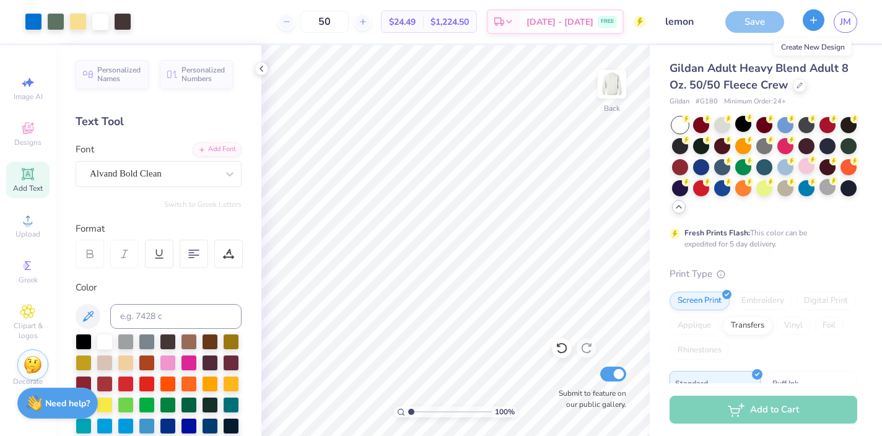
click at [816, 18] on icon "button" at bounding box center [813, 20] width 11 height 11
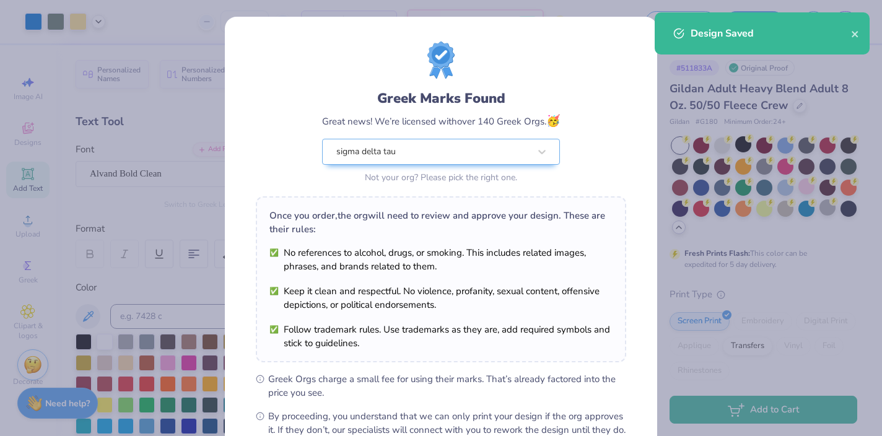
scroll to position [144, 0]
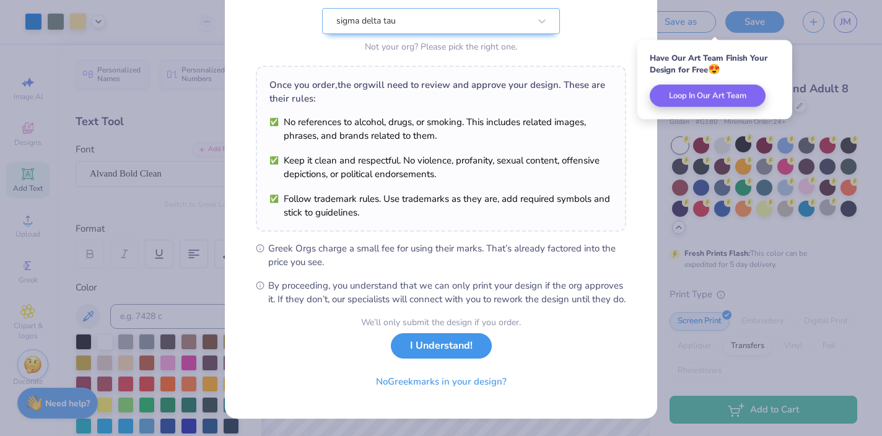
click at [468, 346] on button "I Understand!" at bounding box center [441, 345] width 101 height 25
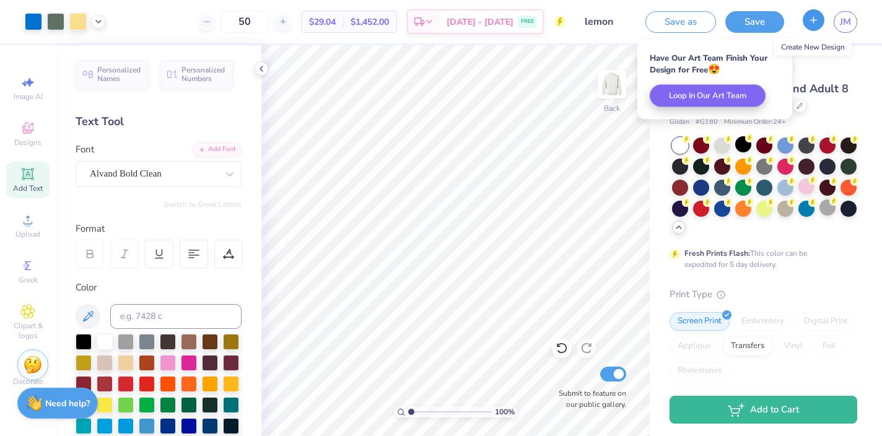
click at [815, 25] on icon "button" at bounding box center [813, 20] width 11 height 11
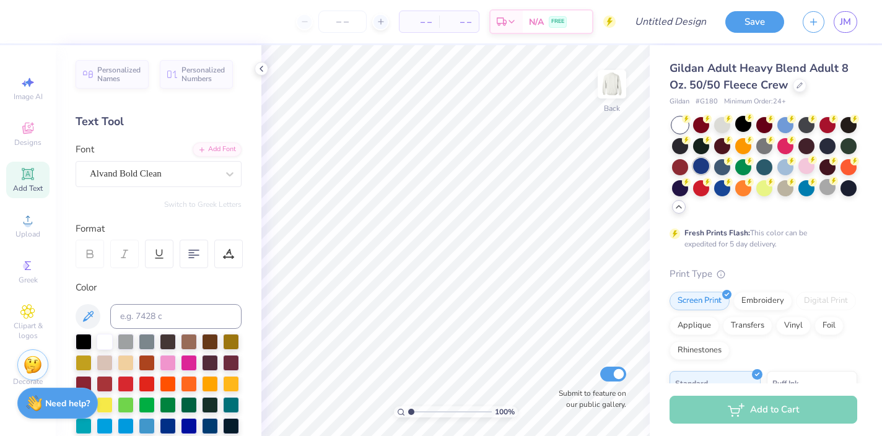
click at [702, 167] on div at bounding box center [701, 166] width 16 height 16
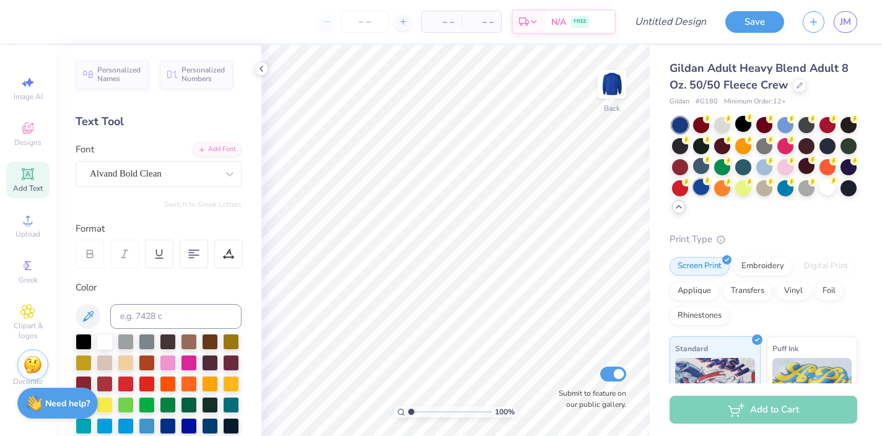
click at [697, 188] on div at bounding box center [701, 187] width 16 height 16
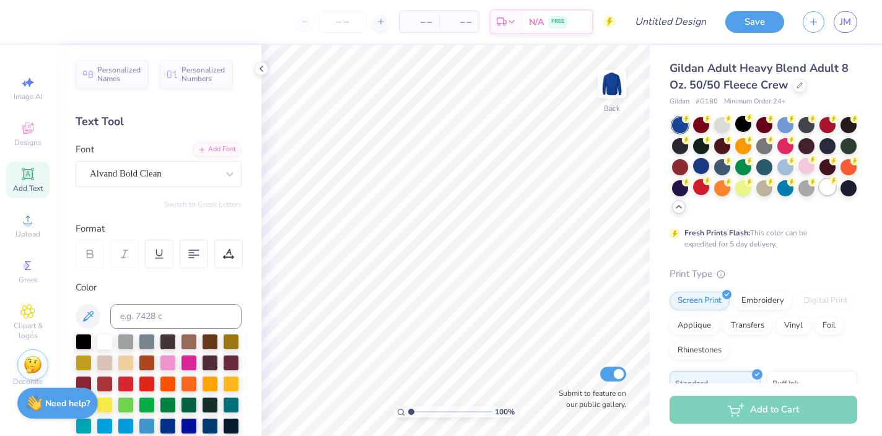
click at [826, 186] on div at bounding box center [827, 187] width 16 height 16
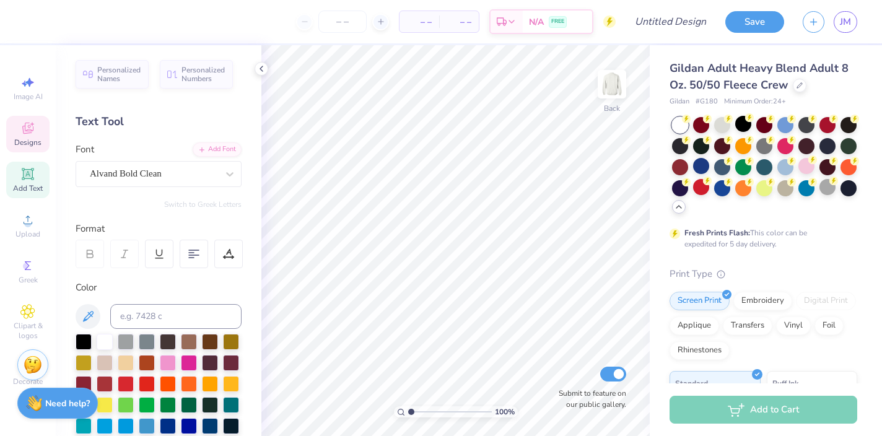
click at [28, 129] on icon at bounding box center [27, 128] width 15 height 15
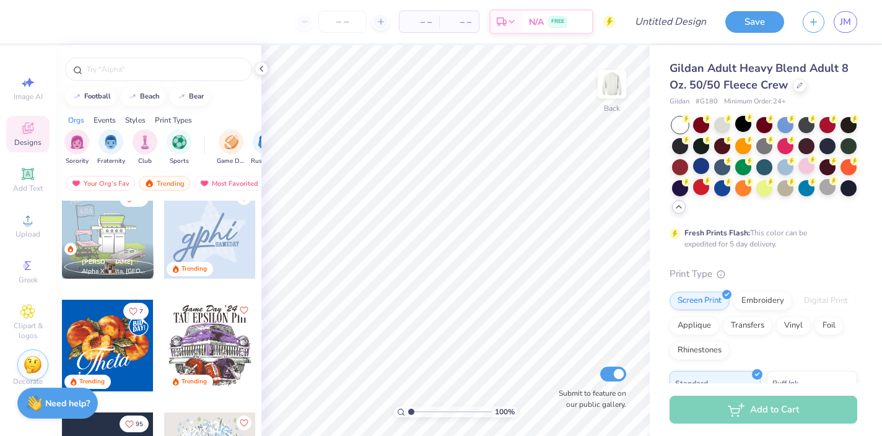
scroll to position [776, 0]
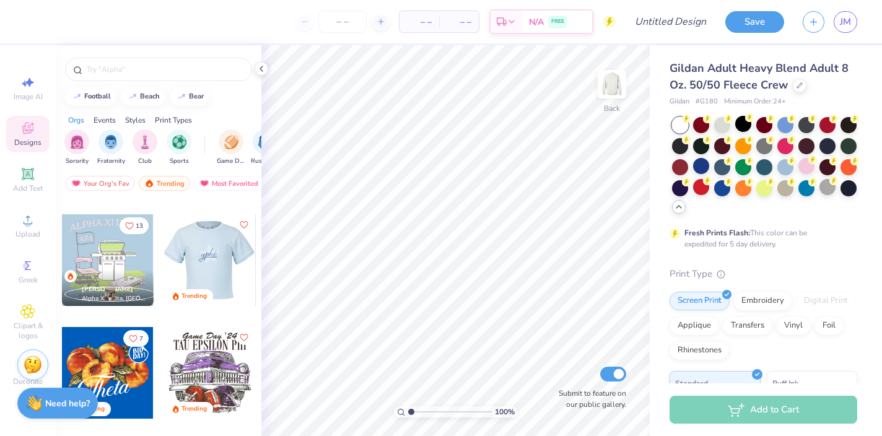
click at [164, 253] on div at bounding box center [118, 260] width 92 height 92
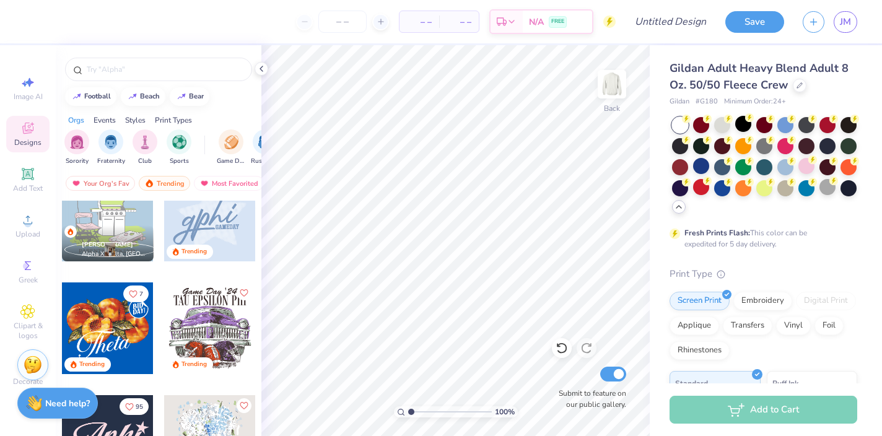
scroll to position [772, 0]
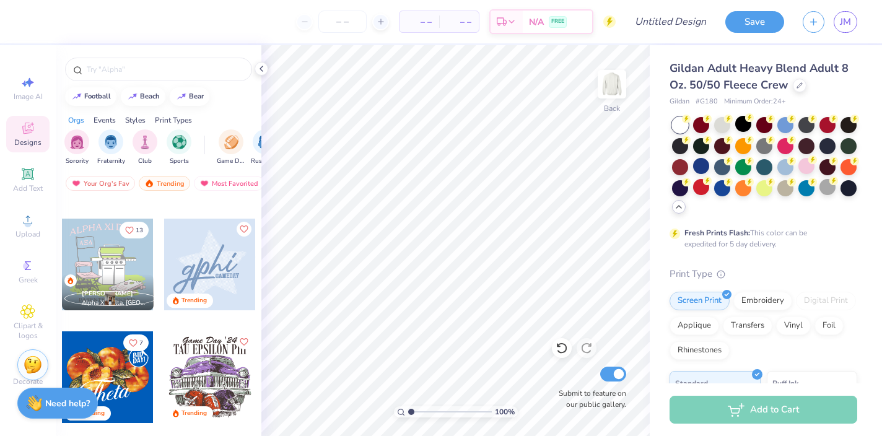
click at [222, 264] on div at bounding box center [210, 265] width 92 height 92
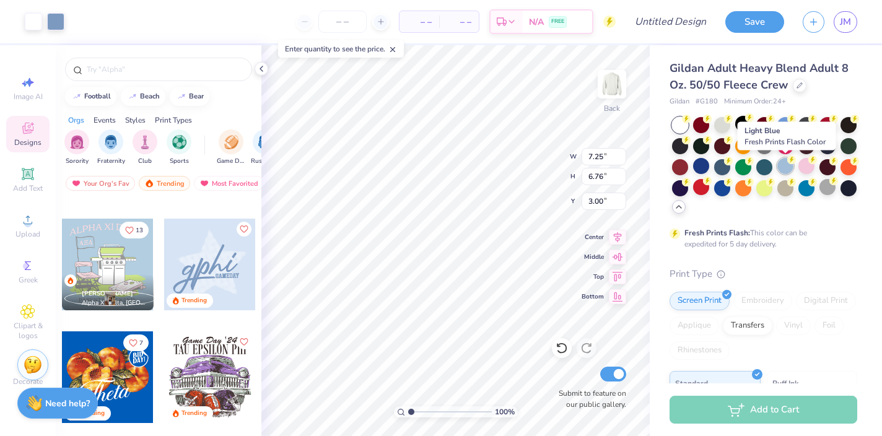
click at [784, 167] on div at bounding box center [785, 166] width 16 height 16
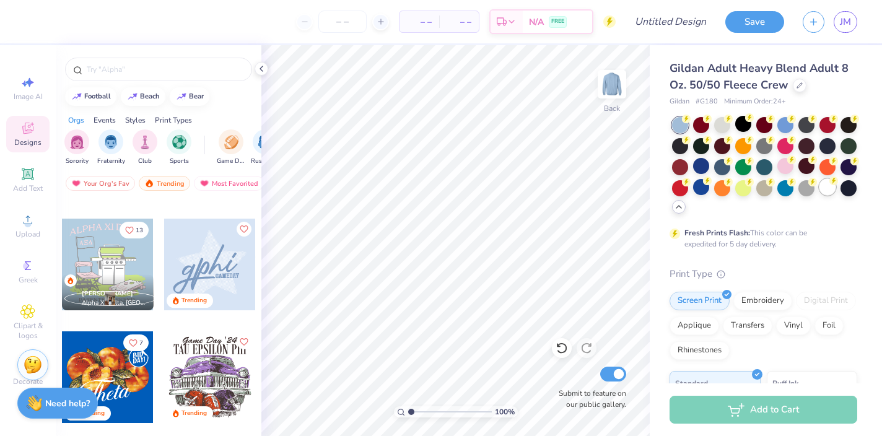
click at [827, 185] on div at bounding box center [827, 187] width 16 height 16
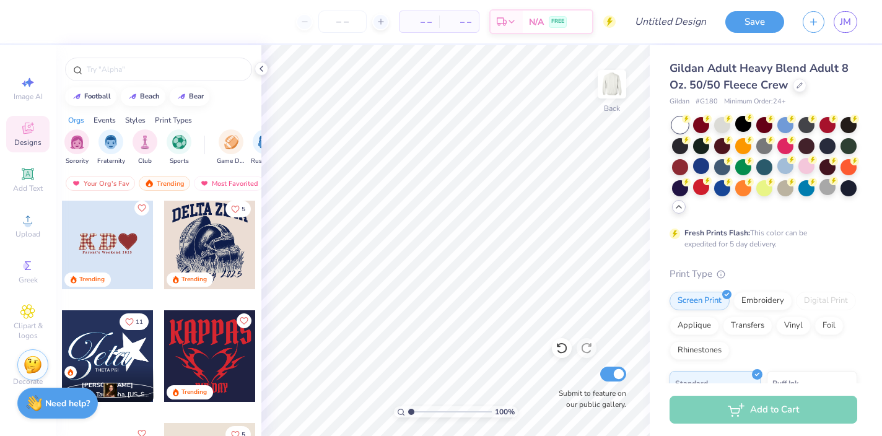
scroll to position [1500, 0]
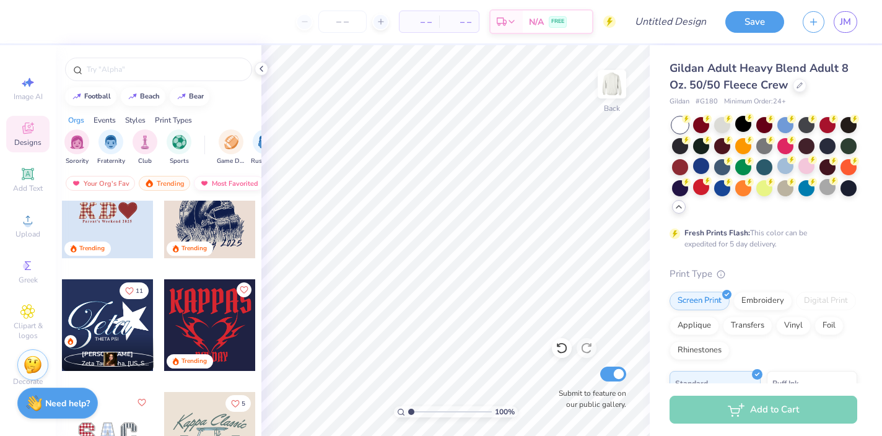
click at [216, 181] on div "Most Favorited" at bounding box center [229, 183] width 70 height 15
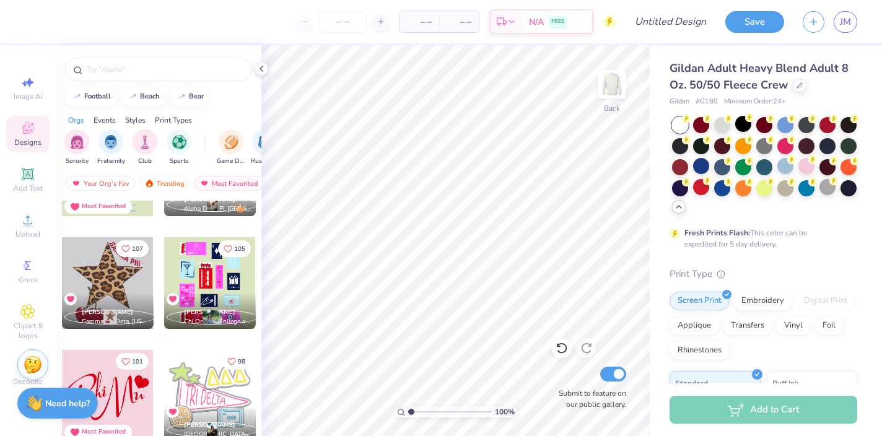
scroll to position [1323, 0]
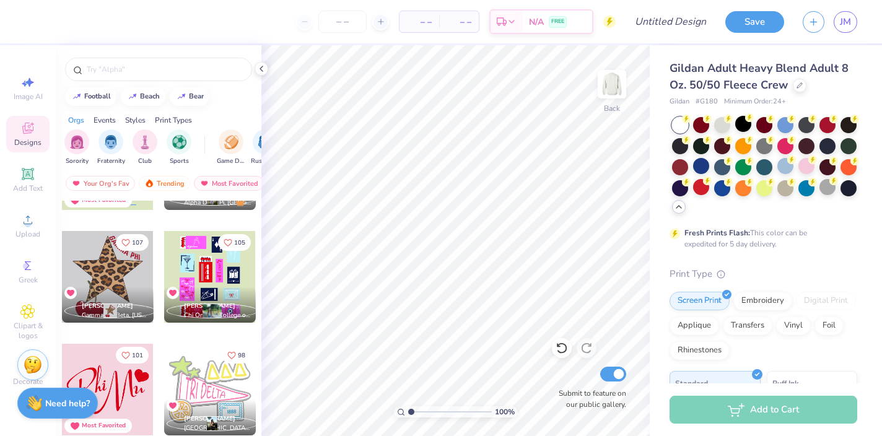
click at [110, 272] on div at bounding box center [108, 277] width 92 height 92
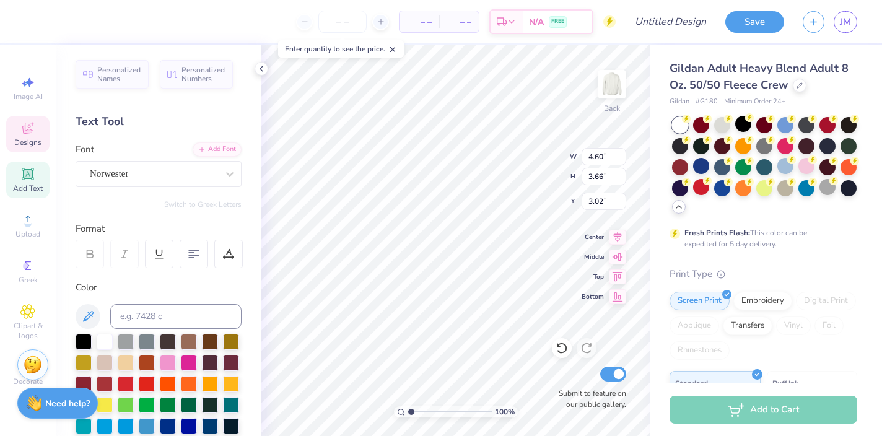
scroll to position [0, 1]
type textarea "Sigma delta tau"
type input "5.40"
type input "4.20"
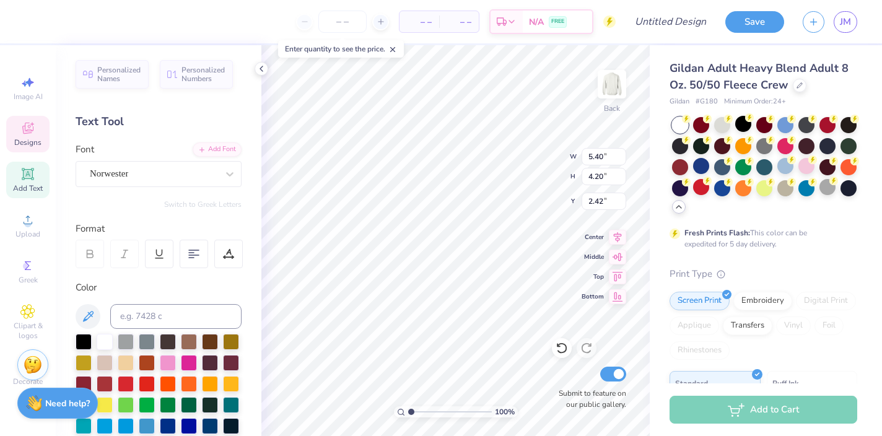
type input "2.51"
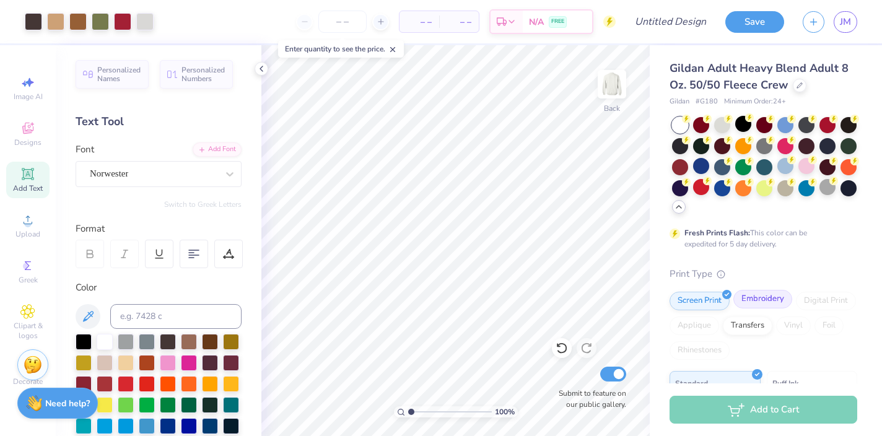
click at [747, 299] on div "Embroidery" at bounding box center [762, 299] width 59 height 19
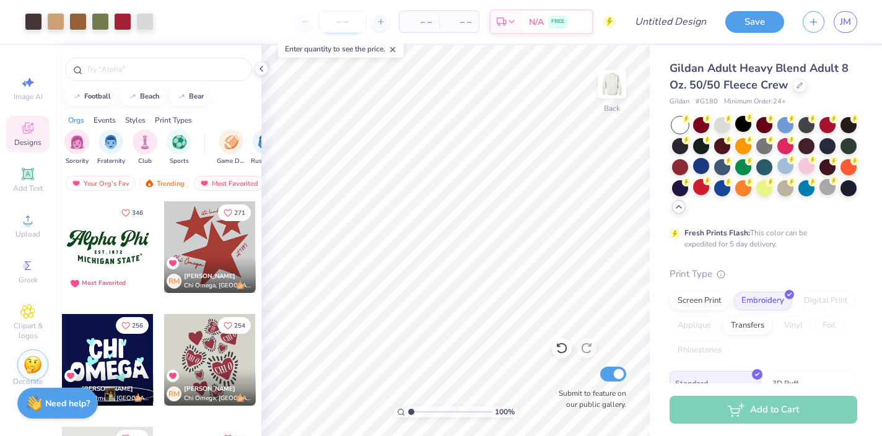
click at [342, 22] on input "number" at bounding box center [342, 22] width 48 height 22
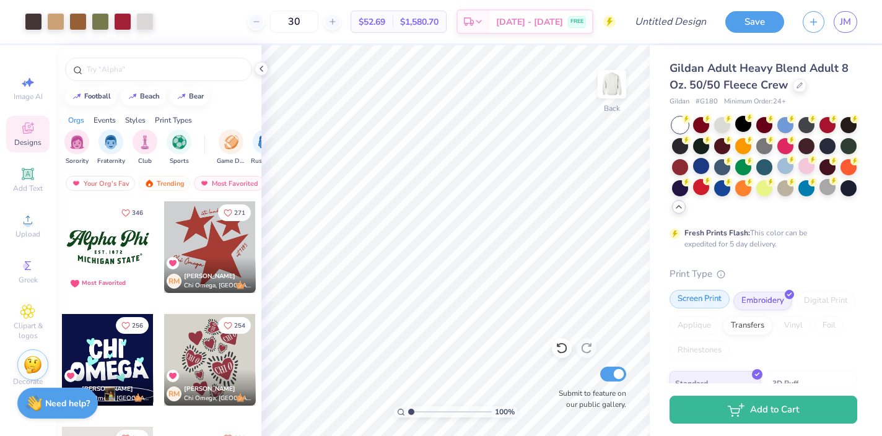
type input "30"
click at [686, 299] on div "Screen Print" at bounding box center [700, 299] width 60 height 19
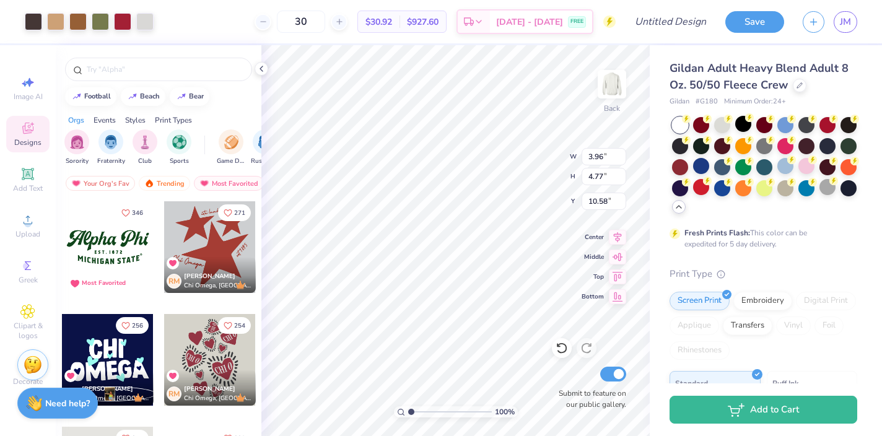
type input "3.96"
type input "4.77"
type input "3.00"
click at [611, 77] on img at bounding box center [612, 84] width 50 height 50
click at [614, 74] on img at bounding box center [612, 84] width 50 height 50
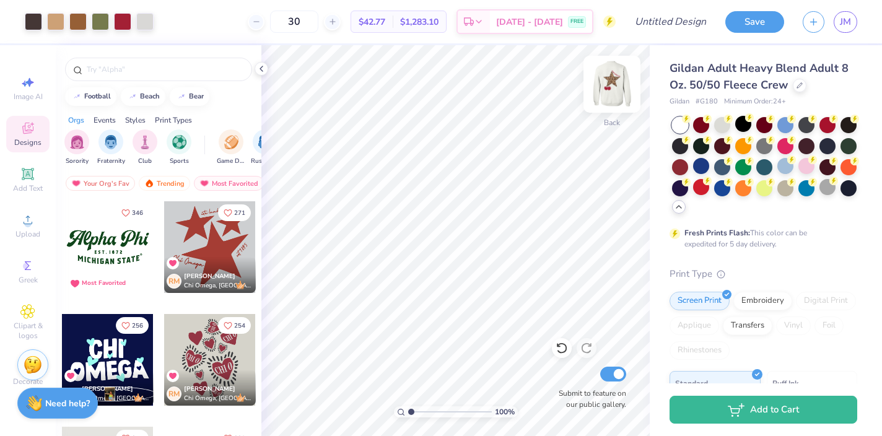
click at [605, 84] on img at bounding box center [612, 84] width 50 height 50
click at [620, 85] on img at bounding box center [612, 84] width 50 height 50
click at [701, 128] on div at bounding box center [701, 124] width 16 height 16
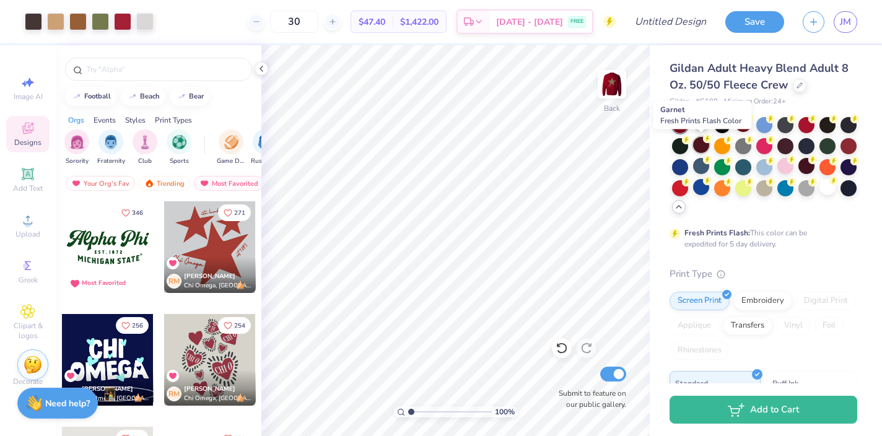
click at [699, 146] on div at bounding box center [701, 145] width 16 height 16
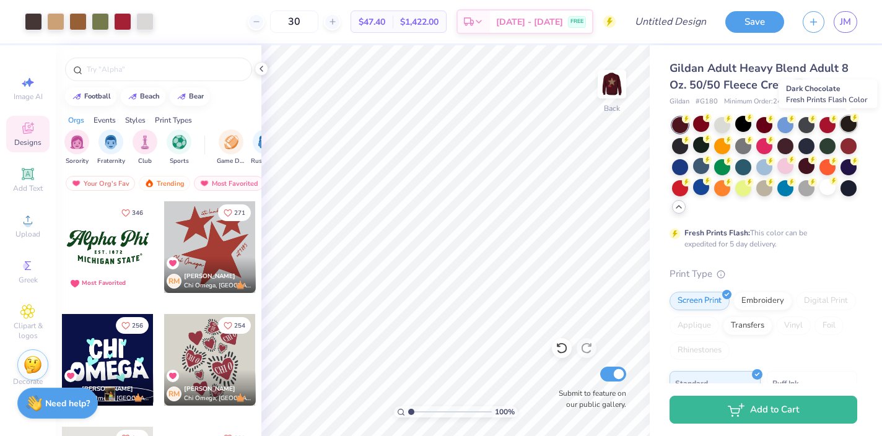
click at [850, 124] on div at bounding box center [849, 124] width 16 height 16
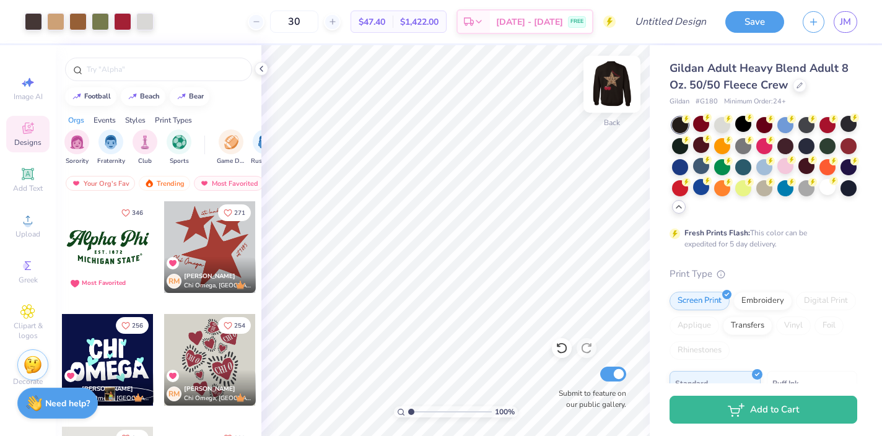
click at [611, 81] on img at bounding box center [612, 84] width 50 height 50
click at [807, 139] on div at bounding box center [806, 145] width 16 height 16
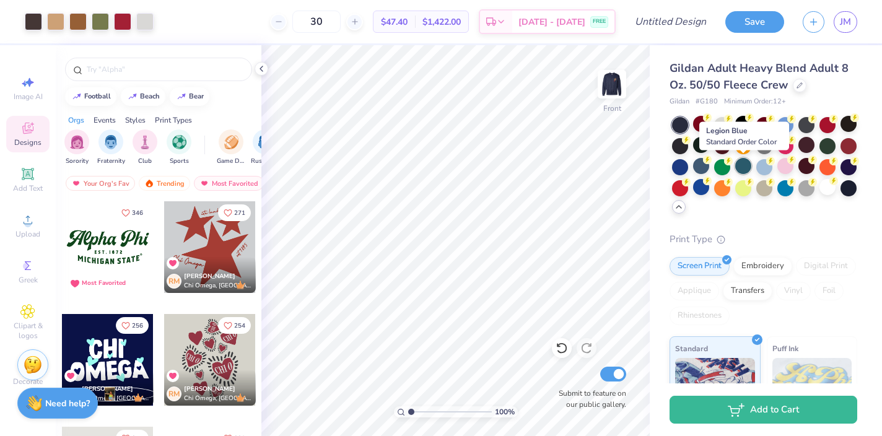
click at [744, 166] on div at bounding box center [743, 166] width 16 height 16
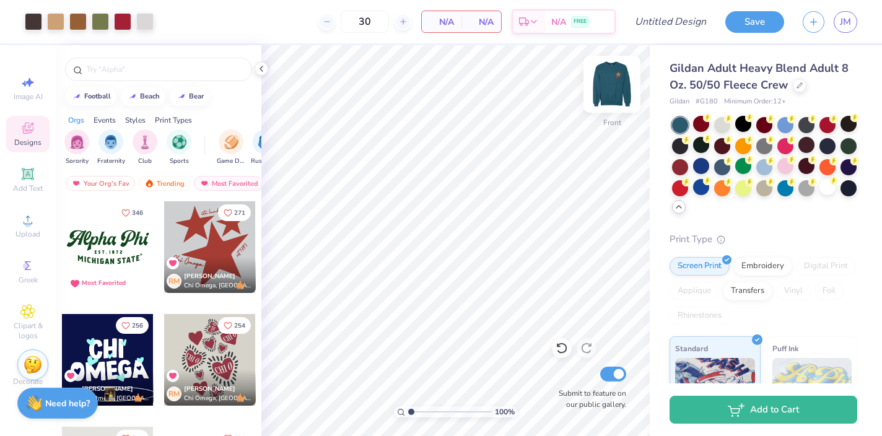
click at [609, 80] on img at bounding box center [612, 84] width 50 height 50
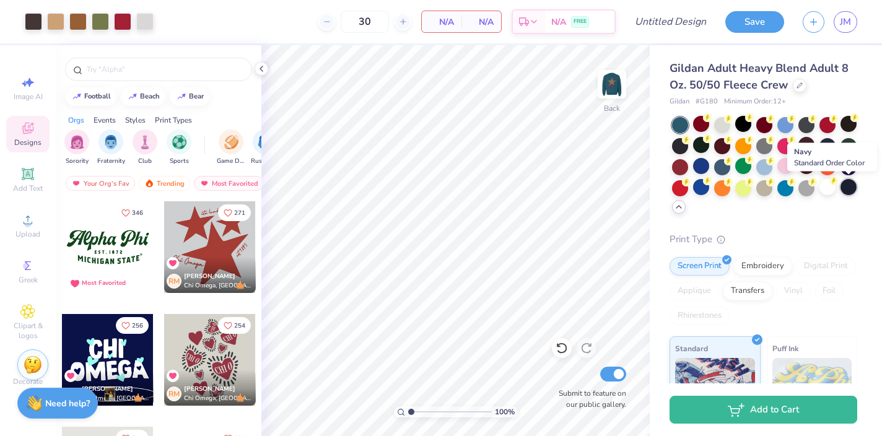
click at [847, 187] on div at bounding box center [849, 187] width 16 height 16
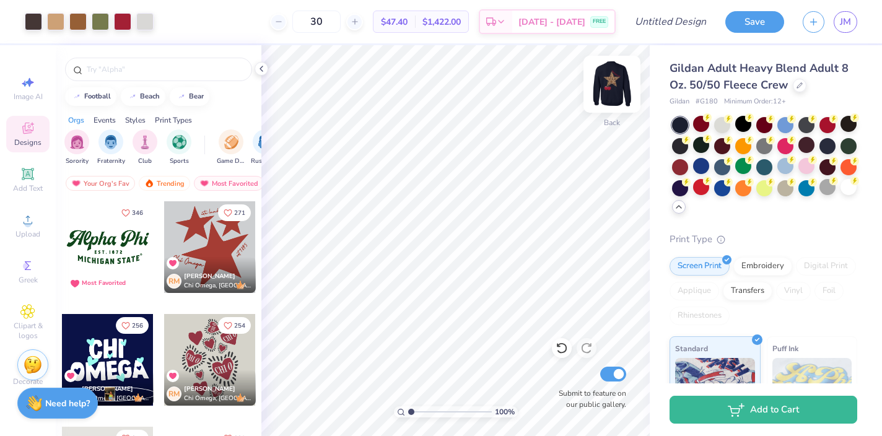
click at [618, 90] on img at bounding box center [612, 84] width 50 height 50
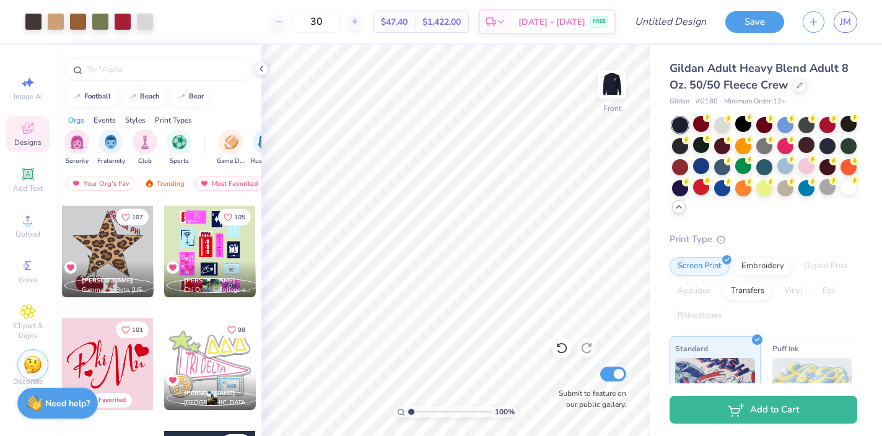
scroll to position [1339, 0]
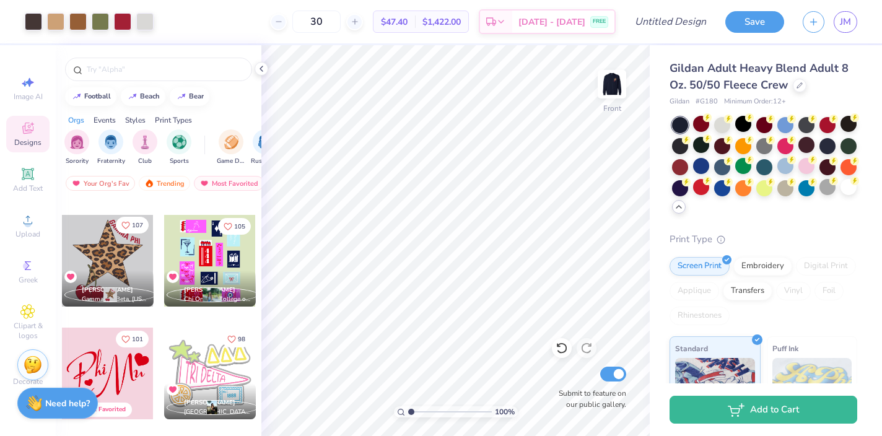
click at [140, 222] on span "107" at bounding box center [137, 225] width 11 height 6
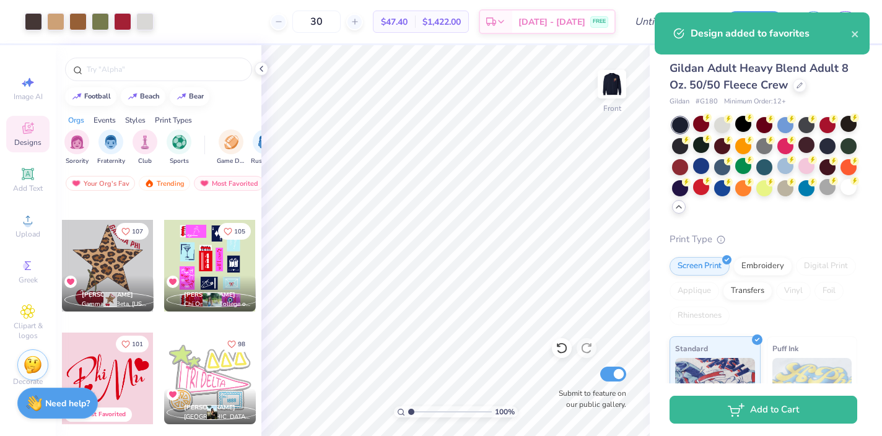
scroll to position [1329, 0]
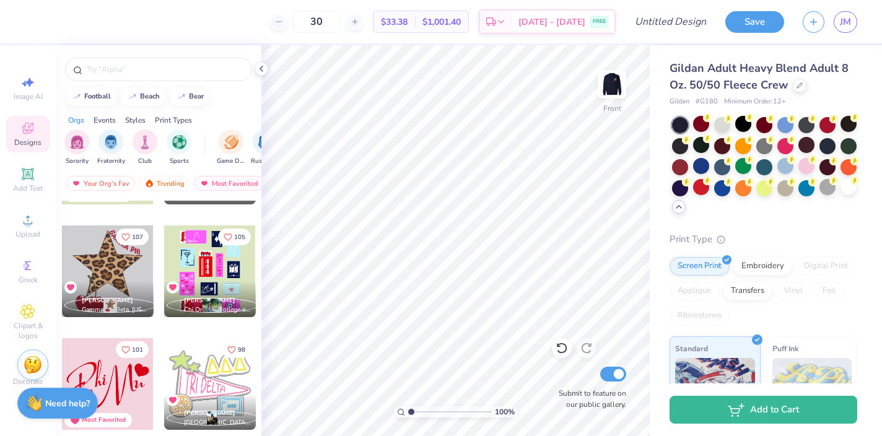
click at [216, 256] on div at bounding box center [210, 271] width 92 height 92
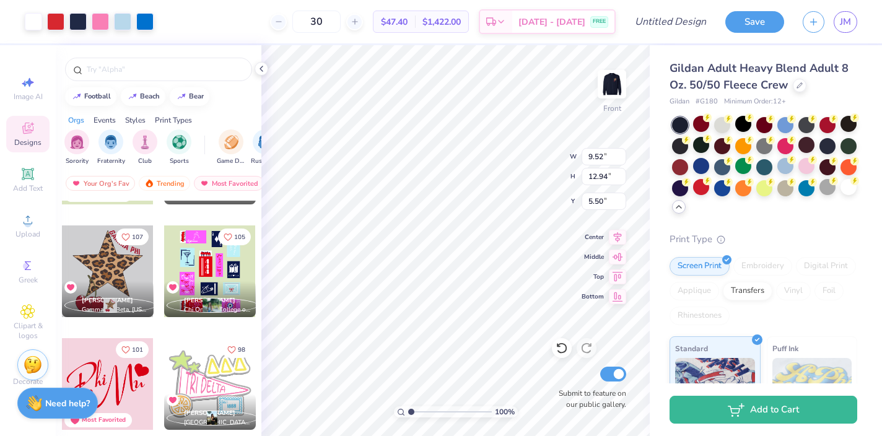
type input "5.50"
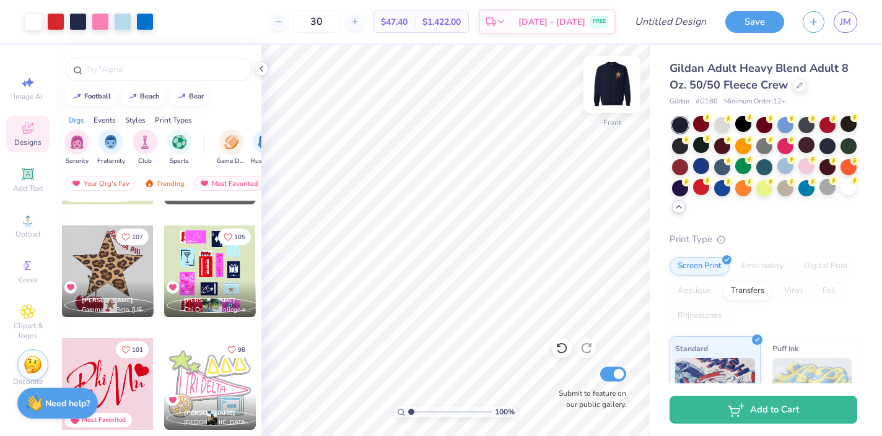
click at [610, 84] on img at bounding box center [612, 84] width 50 height 50
click at [613, 82] on img at bounding box center [612, 84] width 50 height 50
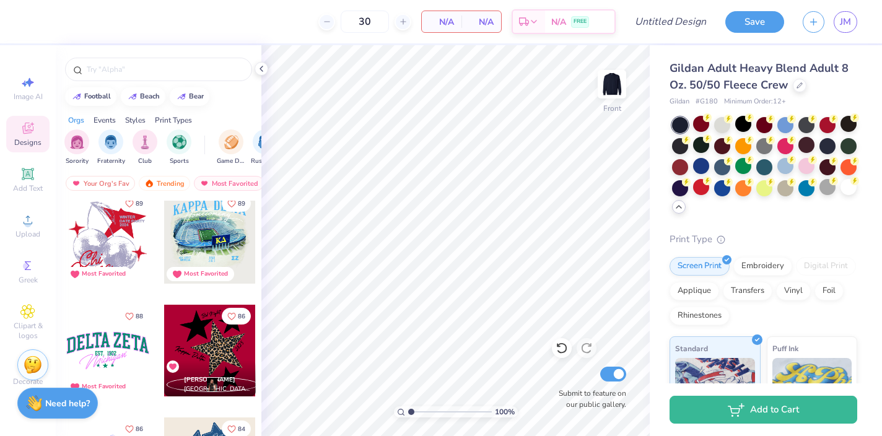
scroll to position [1814, 0]
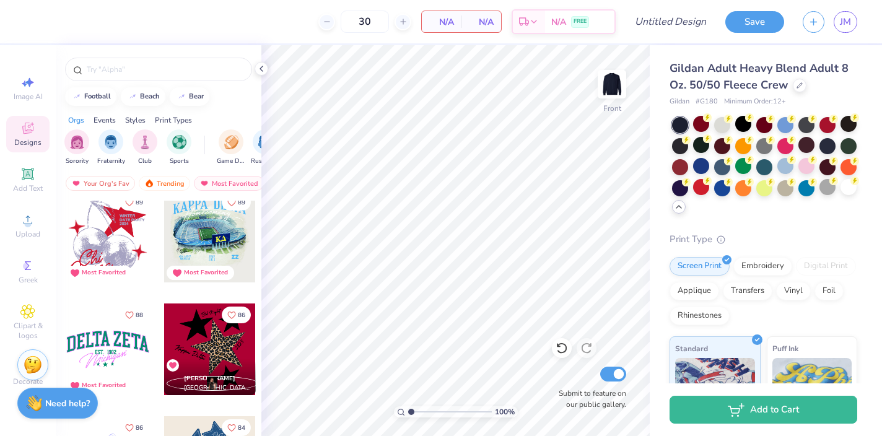
click at [204, 330] on div at bounding box center [210, 350] width 92 height 92
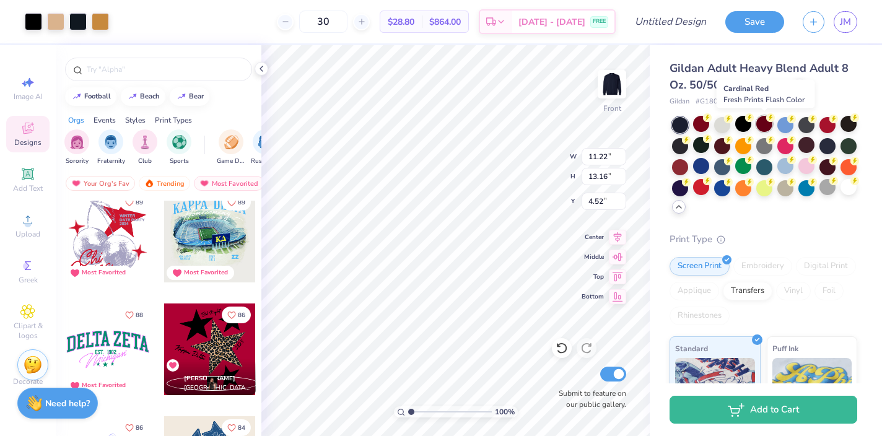
click at [762, 126] on div at bounding box center [764, 124] width 16 height 16
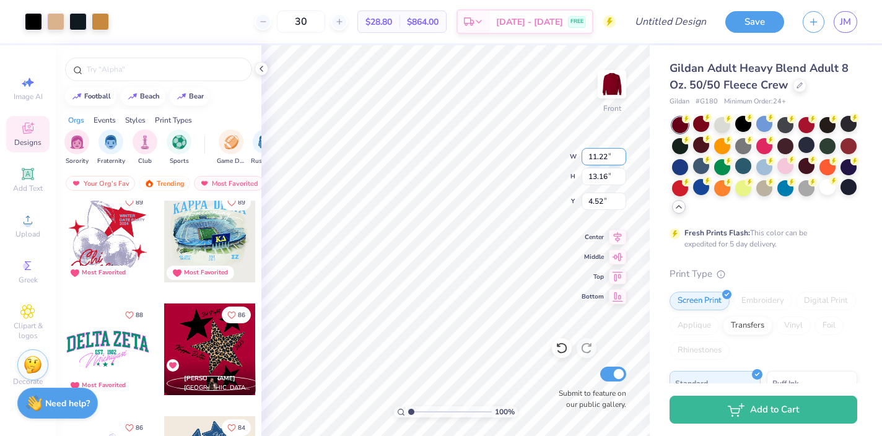
type input "4.98"
click at [707, 123] on div at bounding box center [701, 124] width 16 height 16
click at [847, 144] on div at bounding box center [849, 145] width 16 height 16
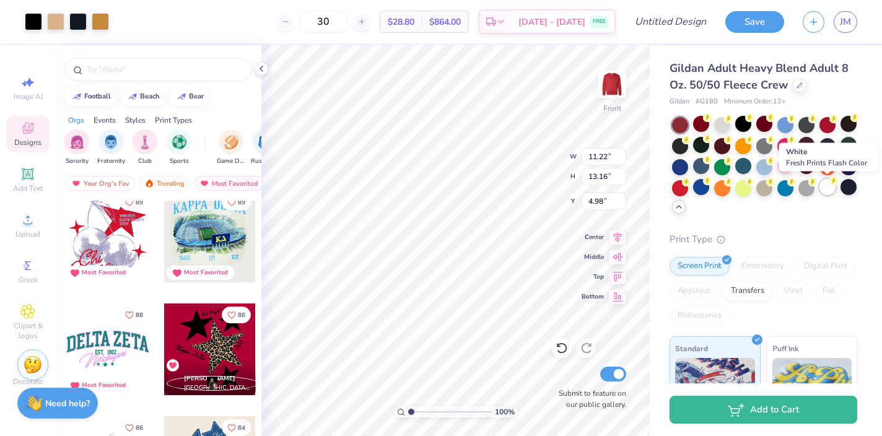
click at [824, 188] on div at bounding box center [827, 187] width 16 height 16
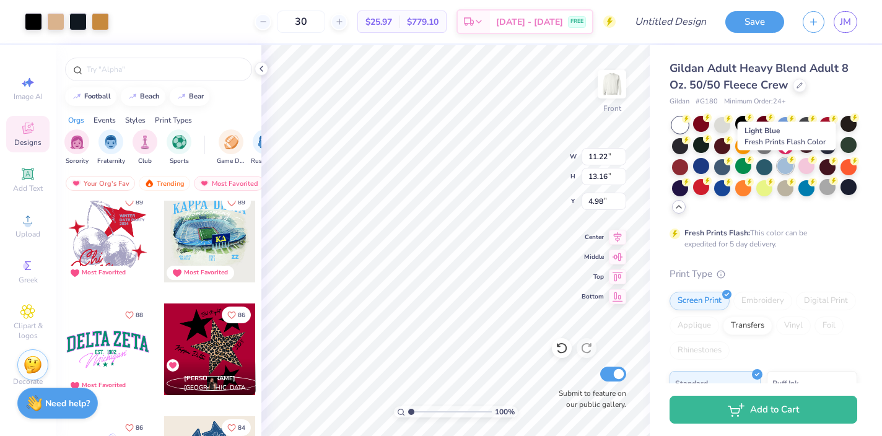
click at [788, 163] on icon at bounding box center [791, 159] width 9 height 9
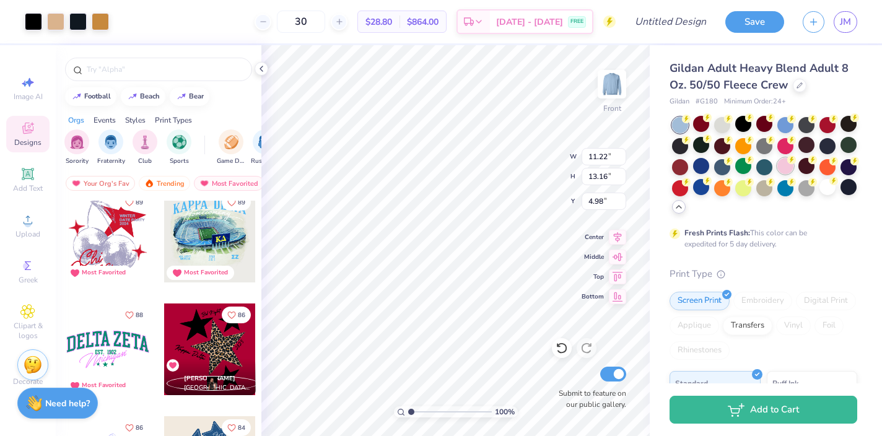
click at [784, 160] on div at bounding box center [785, 166] width 16 height 16
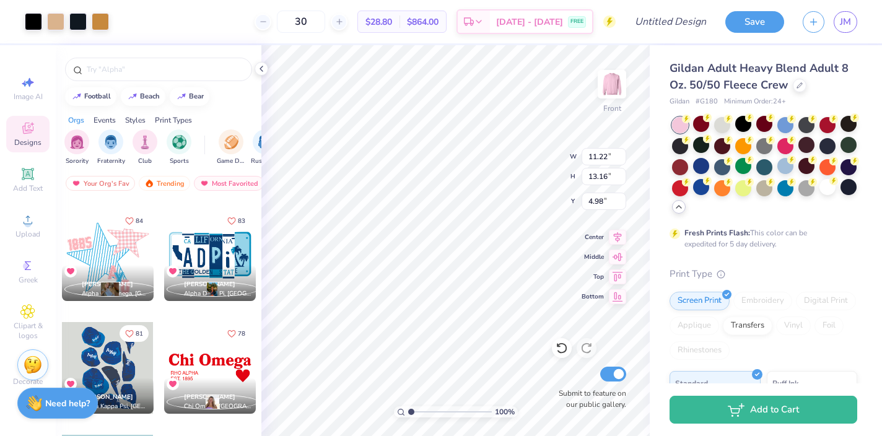
scroll to position [2131, 0]
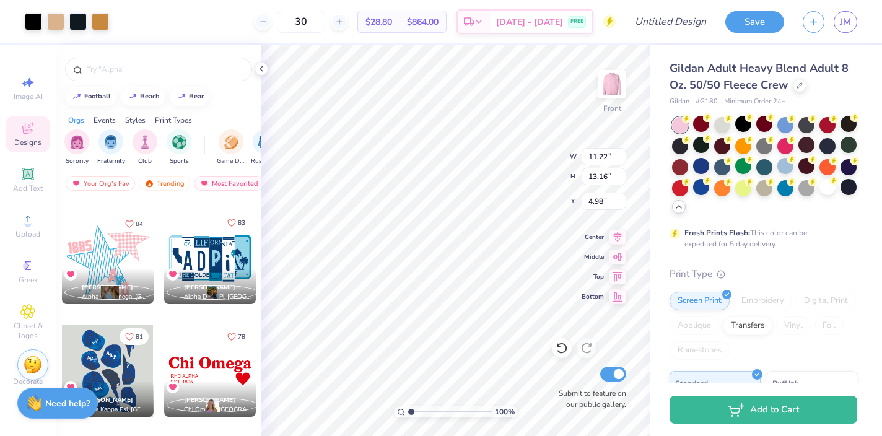
click at [235, 222] on icon "Like" at bounding box center [231, 222] width 7 height 7
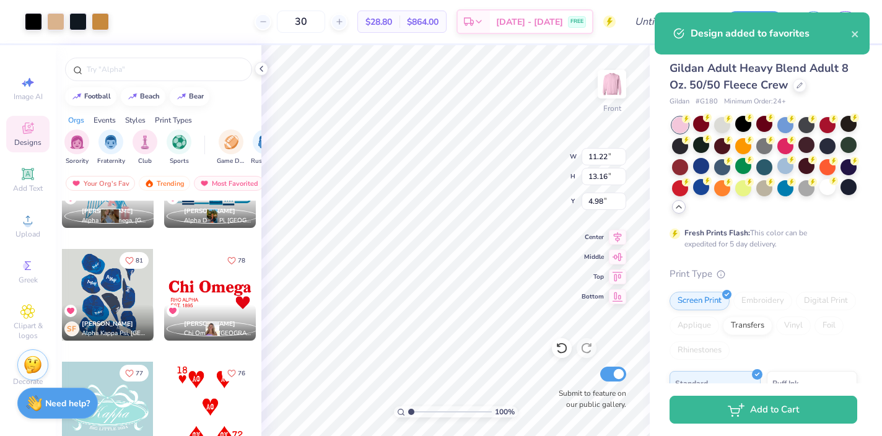
scroll to position [2232, 0]
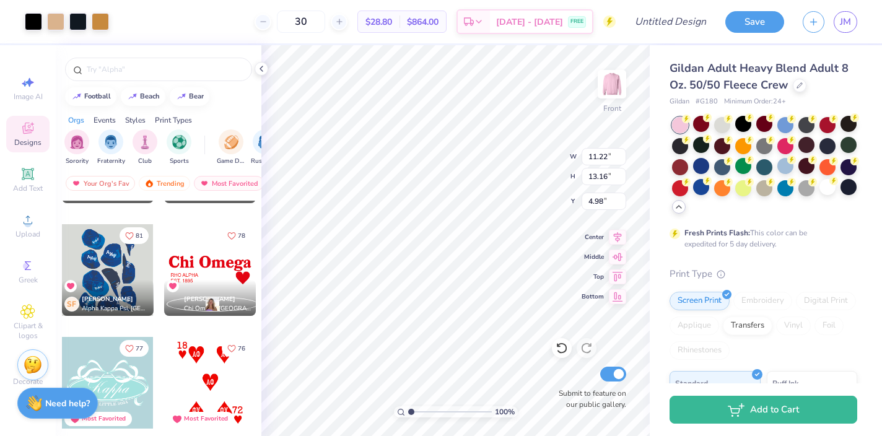
click at [102, 269] on div at bounding box center [108, 270] width 92 height 92
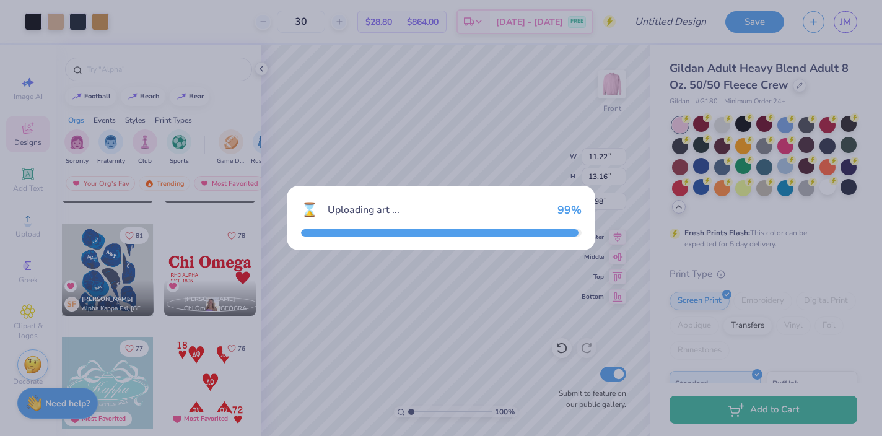
type input "10.38"
type input "15.00"
type input "3.00"
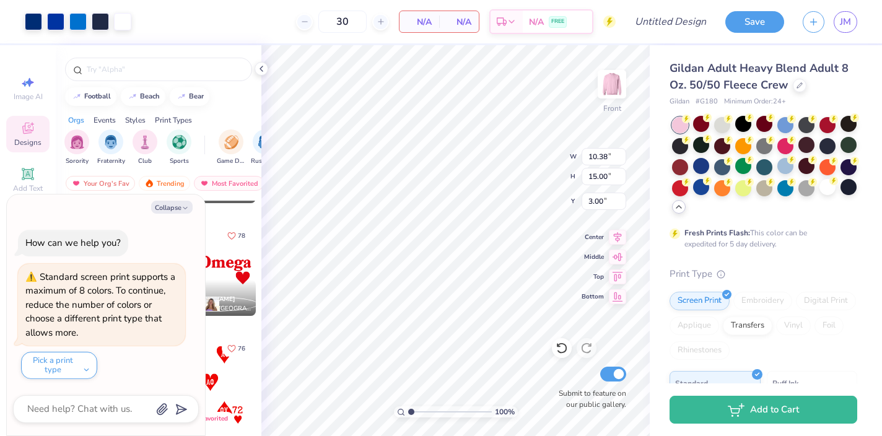
type textarea "x"
type input "11.22"
type input "13.16"
type input "4.99"
type textarea "x"
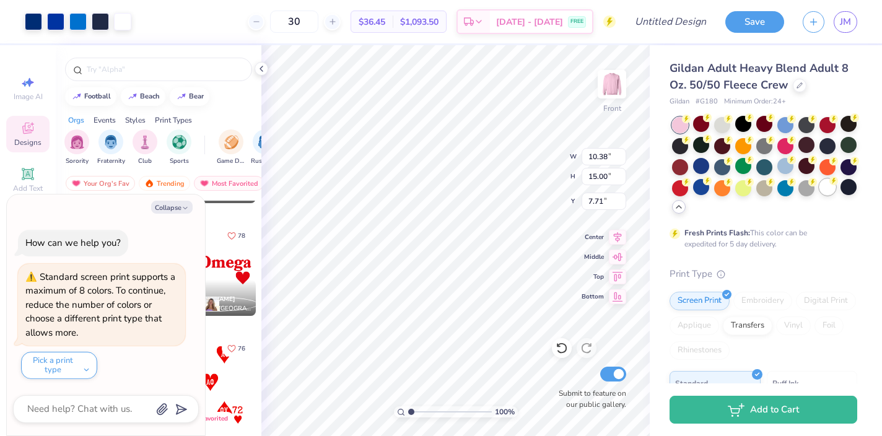
type input "4.33"
click at [829, 189] on div at bounding box center [827, 187] width 16 height 16
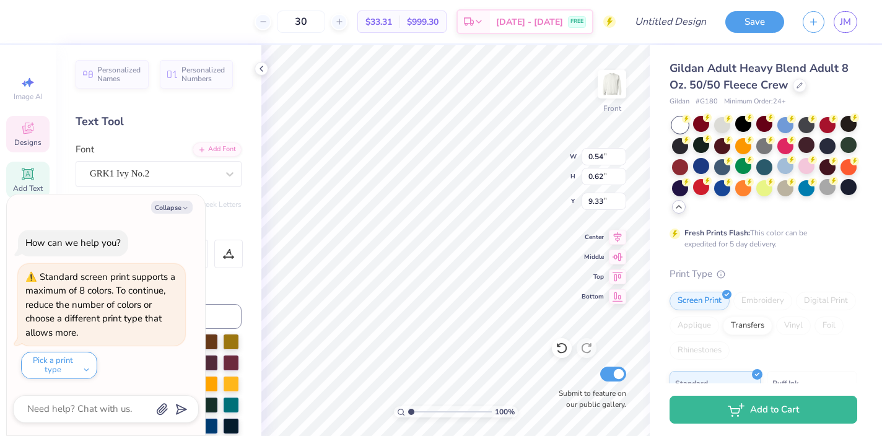
type textarea "x"
type input "0.55"
type input "0.60"
type input "9.11"
type textarea "x"
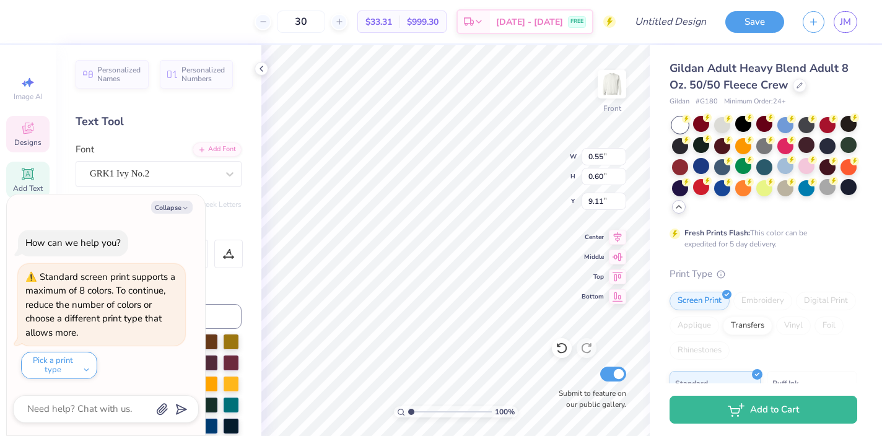
type textarea "x"
type textarea "S"
type textarea "x"
type input "0.54"
type input "0.62"
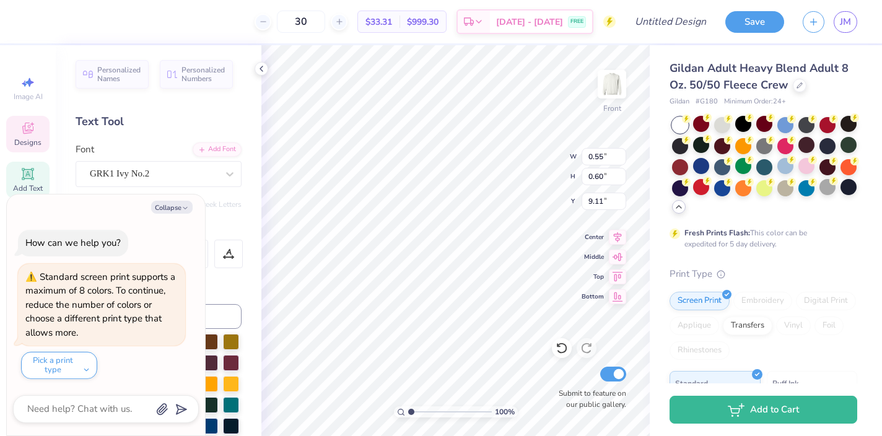
type input "9.33"
type textarea "x"
type input "3.32"
type input "3.49"
type input "8.09"
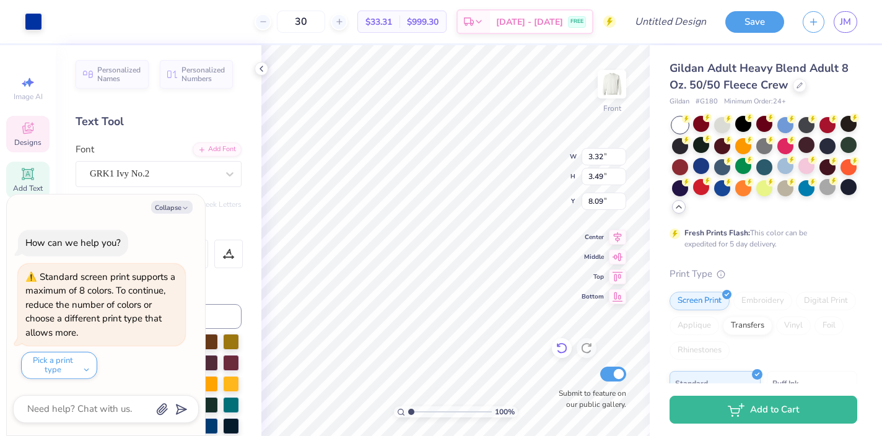
click at [559, 349] on icon at bounding box center [562, 348] width 12 height 12
type textarea "x"
type input "0.54"
type input "0.62"
type input "9.33"
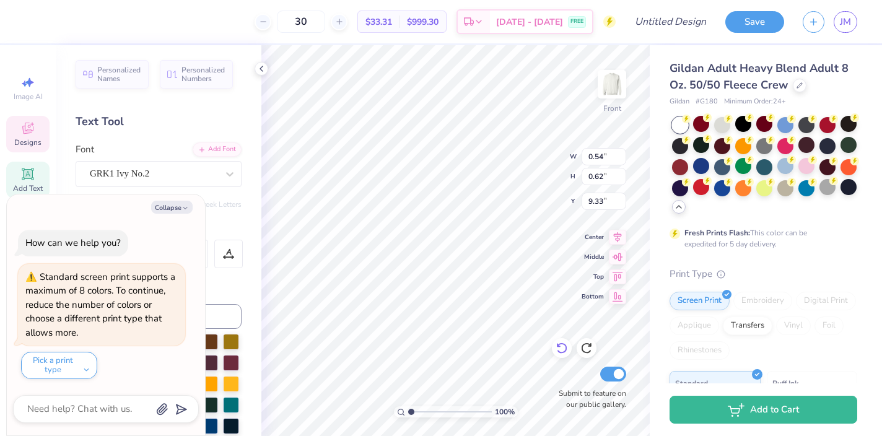
type textarea "x"
type textarea "D"
type textarea "x"
type input "0.63"
type input "0.61"
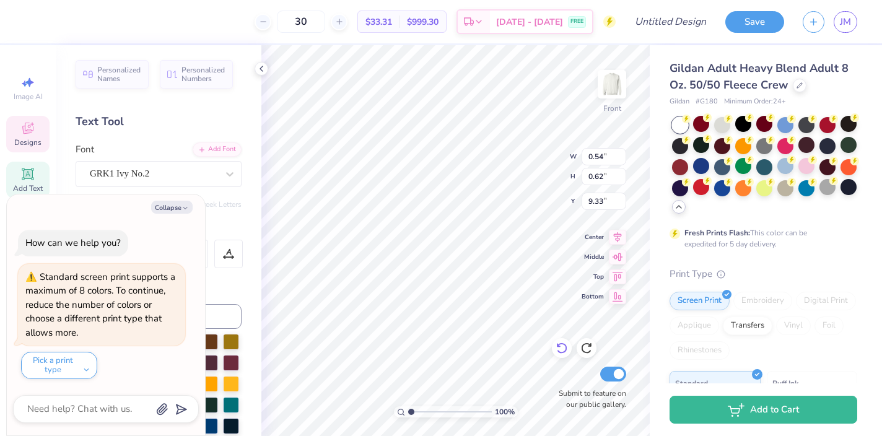
type input "9.50"
type textarea "x"
type textarea "T"
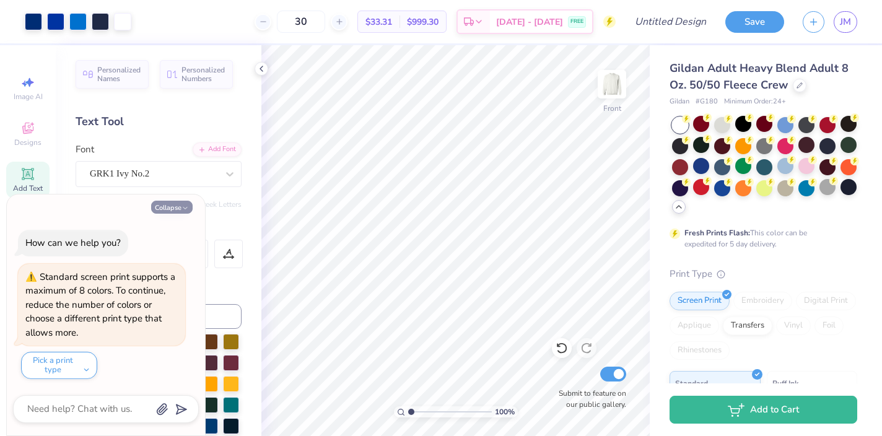
click at [183, 205] on icon "button" at bounding box center [184, 207] width 7 height 7
type textarea "x"
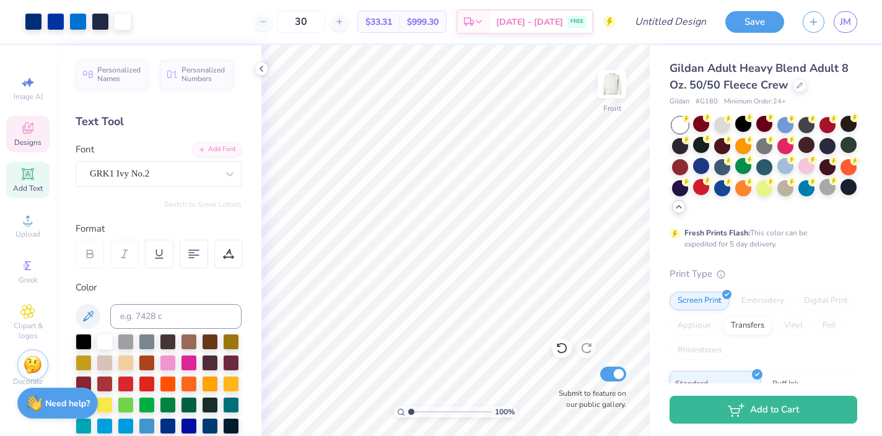
click at [27, 134] on icon at bounding box center [27, 128] width 15 height 15
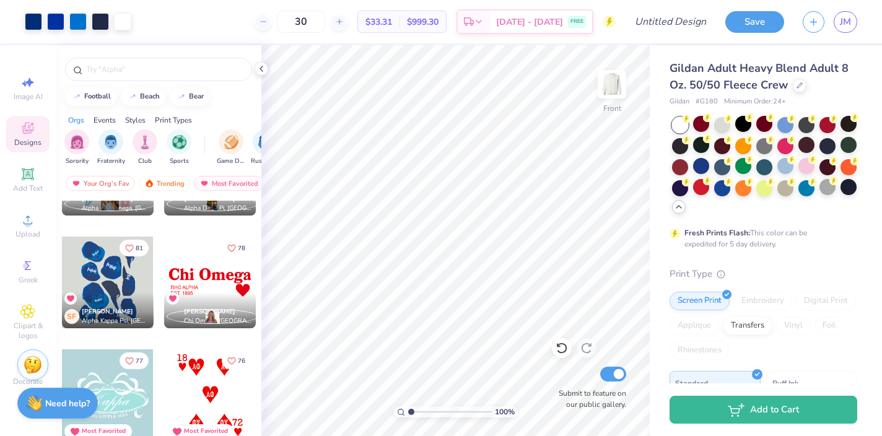
scroll to position [2212, 0]
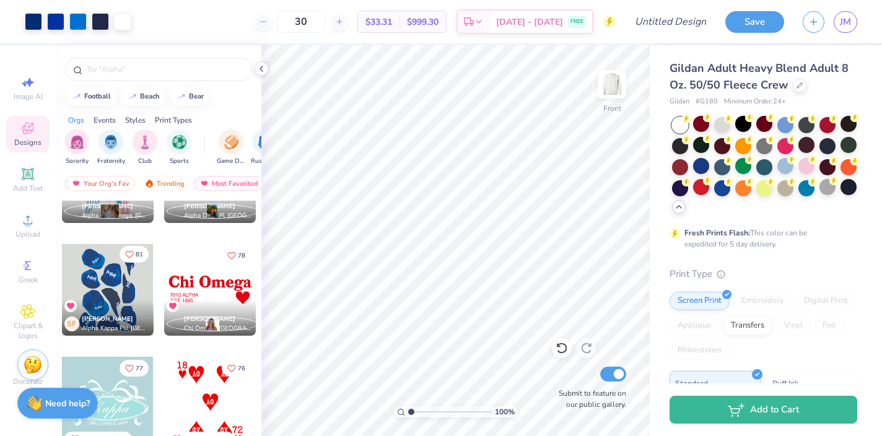
click at [138, 254] on span "81" at bounding box center [139, 254] width 7 height 6
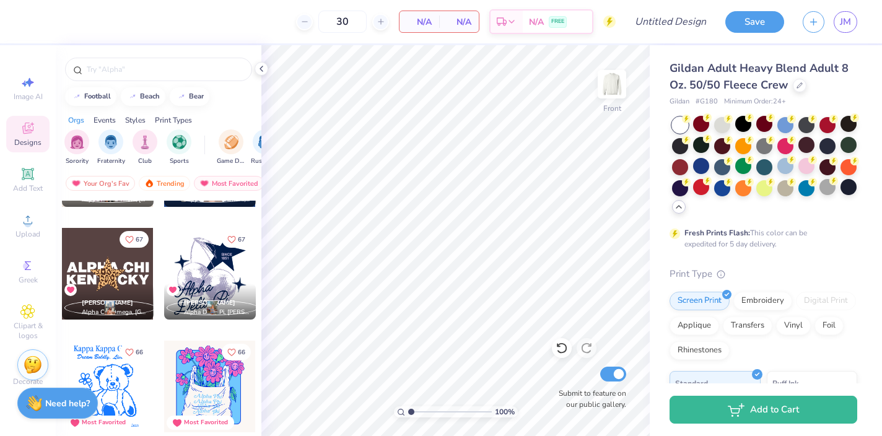
scroll to position [3012, 0]
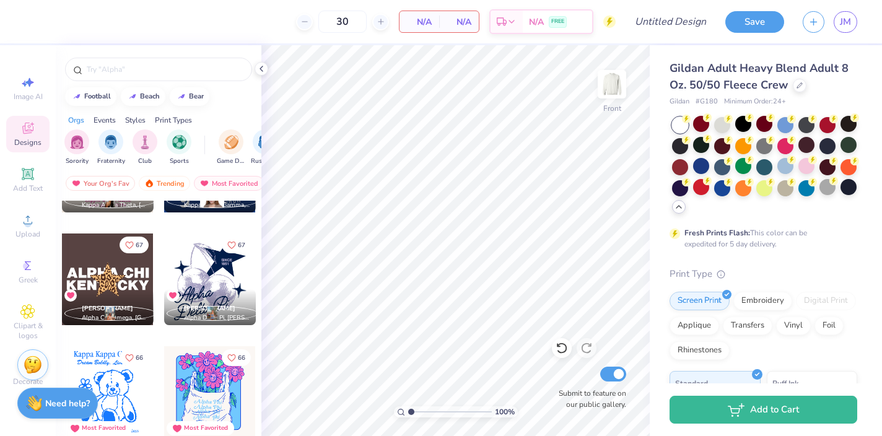
click at [203, 273] on div at bounding box center [210, 280] width 92 height 92
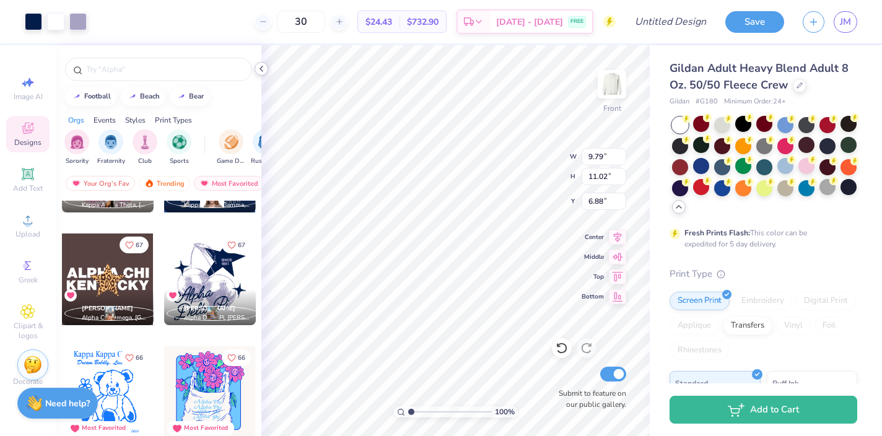
type input "6.88"
type input "11.37"
type input "12.80"
type input "5.08"
click at [234, 243] on icon "Like" at bounding box center [231, 244] width 9 height 9
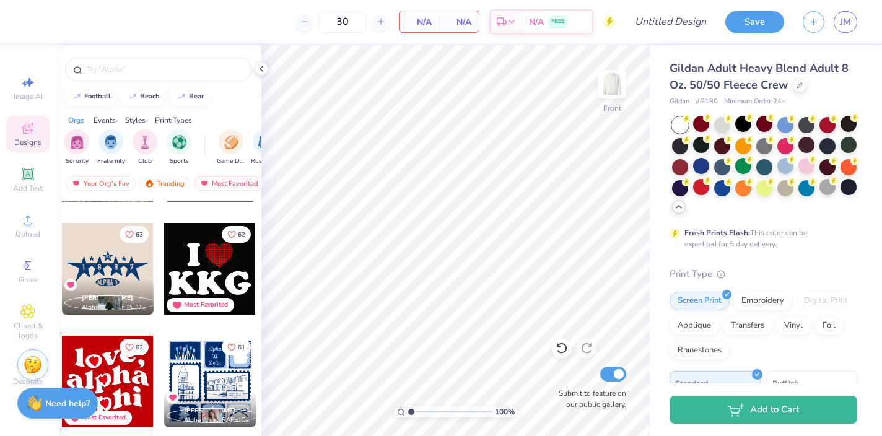
scroll to position [3474, 0]
click at [609, 77] on img at bounding box center [612, 84] width 50 height 50
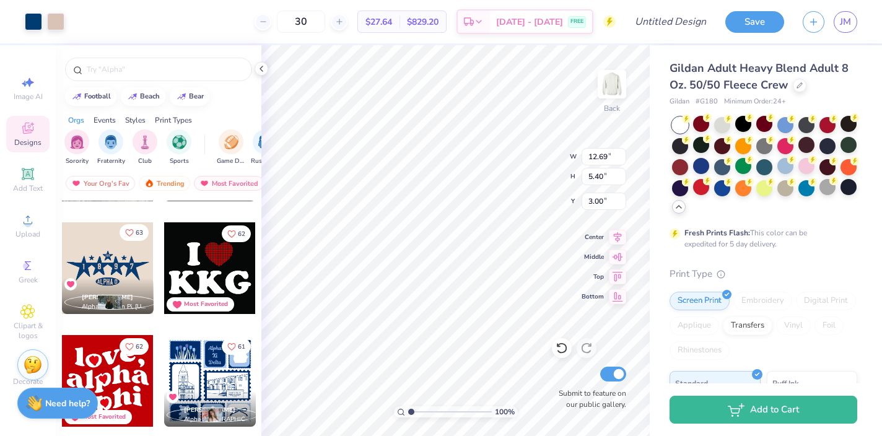
click at [136, 230] on span "63" at bounding box center [139, 233] width 7 height 6
click at [133, 232] on icon "Like" at bounding box center [129, 232] width 7 height 7
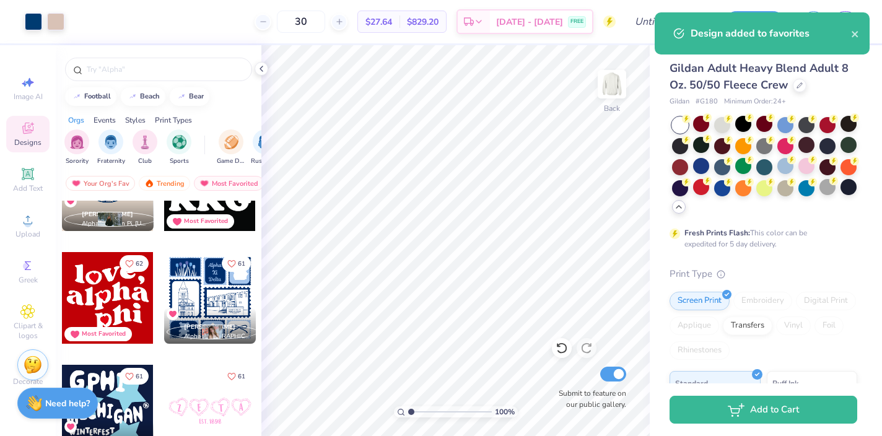
scroll to position [3560, 0]
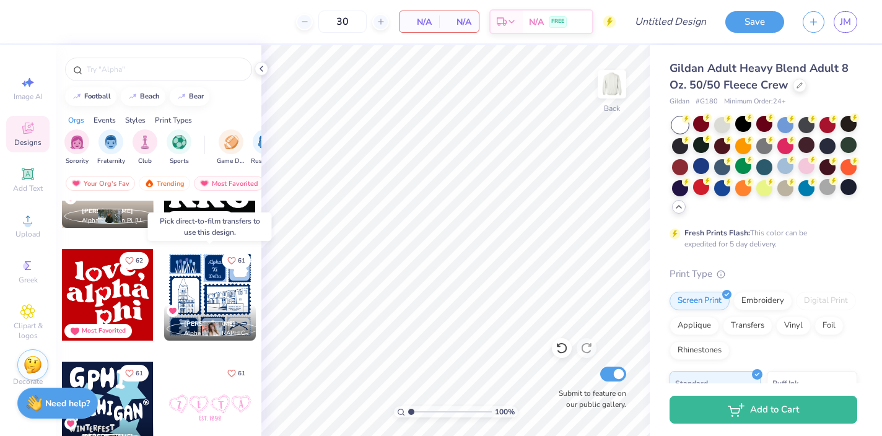
click at [210, 283] on div at bounding box center [210, 295] width 92 height 92
click at [610, 90] on img at bounding box center [612, 84] width 50 height 50
click at [612, 87] on img at bounding box center [612, 84] width 50 height 50
click at [611, 85] on img at bounding box center [612, 84] width 50 height 50
click at [199, 276] on div at bounding box center [210, 295] width 92 height 92
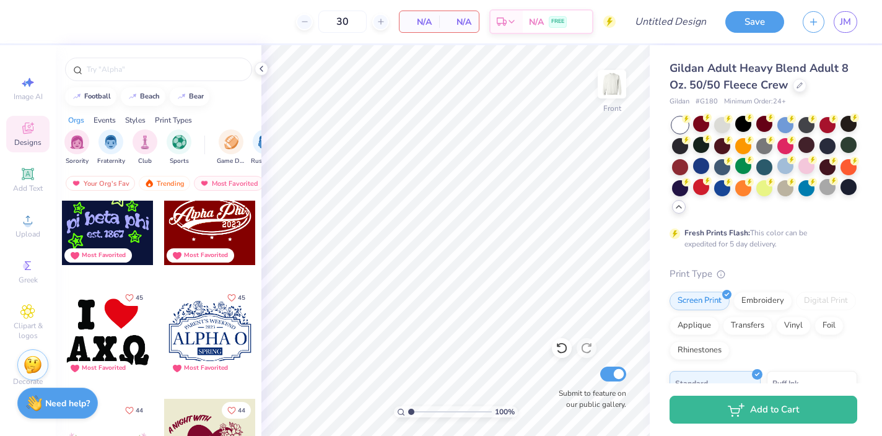
scroll to position [5892, 0]
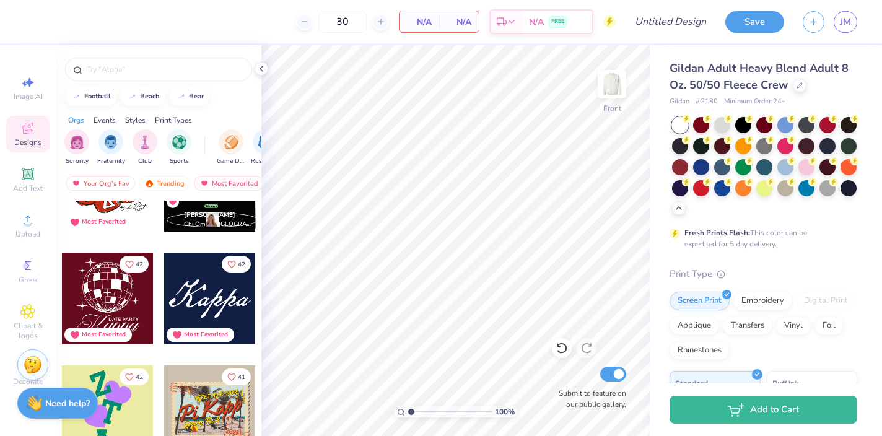
scroll to position [6632, 0]
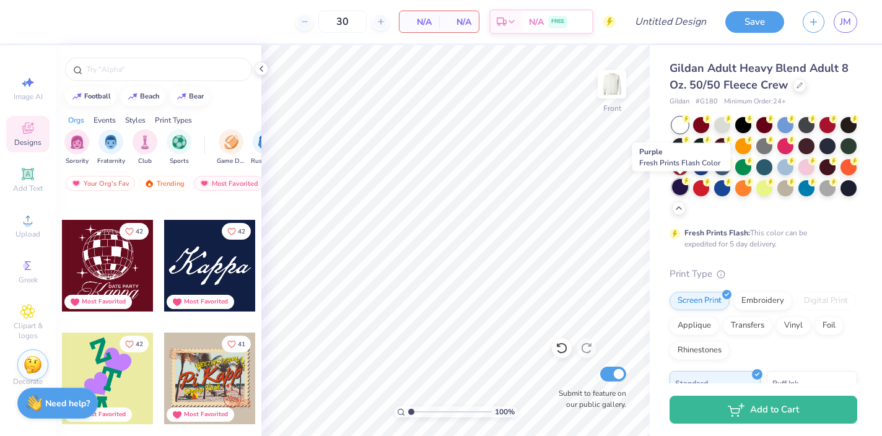
click at [676, 189] on div at bounding box center [680, 187] width 16 height 16
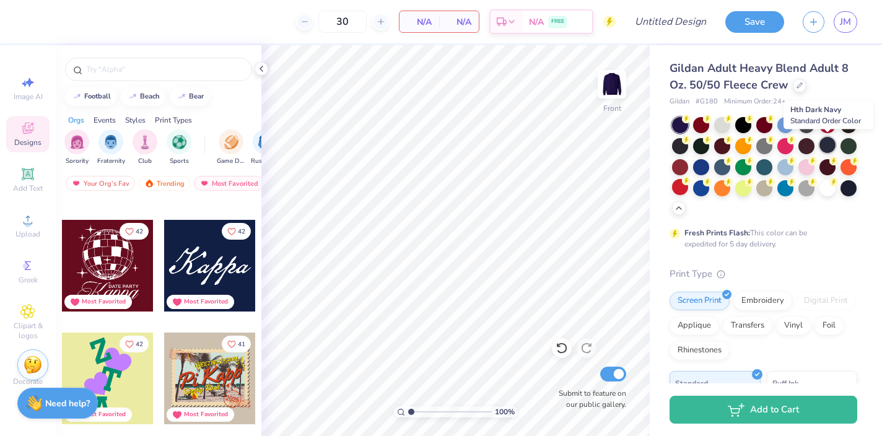
click at [831, 142] on div at bounding box center [827, 145] width 16 height 16
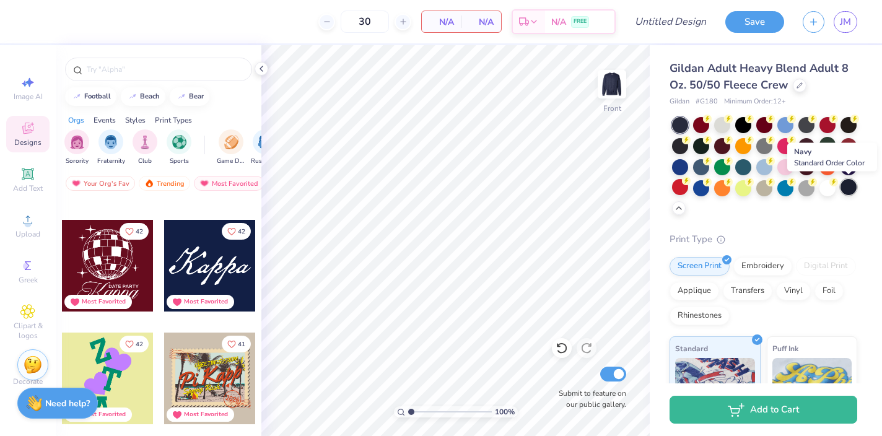
click at [852, 185] on div at bounding box center [849, 187] width 16 height 16
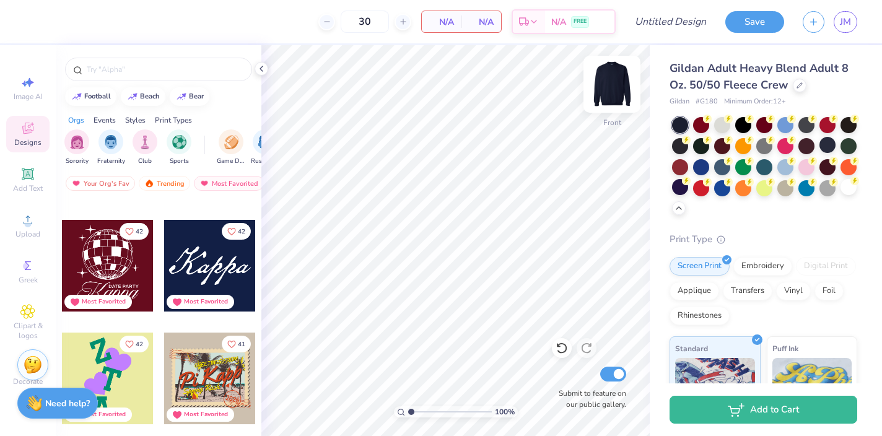
click at [614, 85] on img at bounding box center [612, 84] width 50 height 50
click at [212, 260] on div at bounding box center [210, 266] width 92 height 92
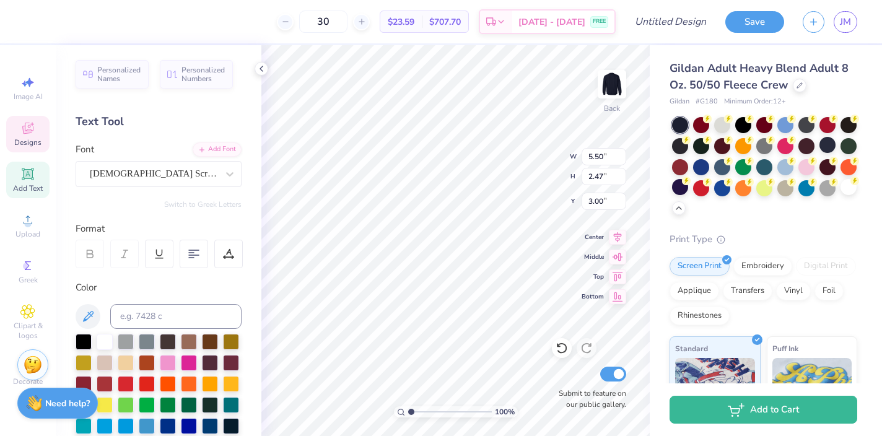
scroll to position [0, 1]
type textarea "Sig Delt"
click at [29, 125] on icon at bounding box center [27, 128] width 11 height 11
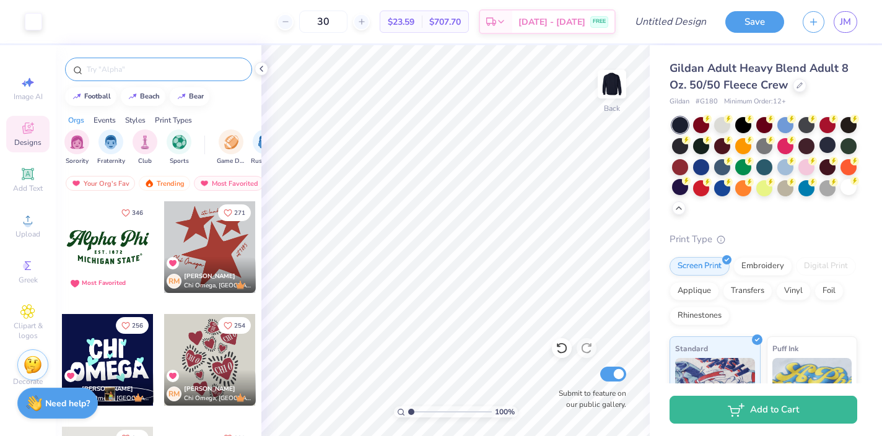
click at [139, 72] on input "text" at bounding box center [164, 69] width 159 height 12
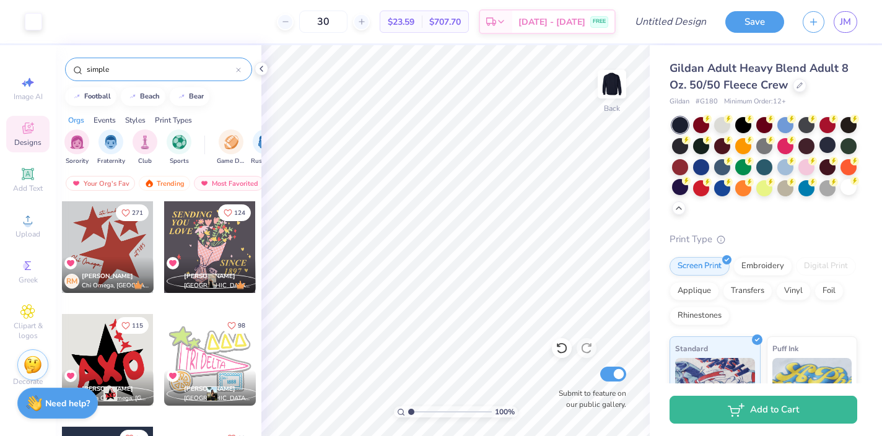
type input "simple"
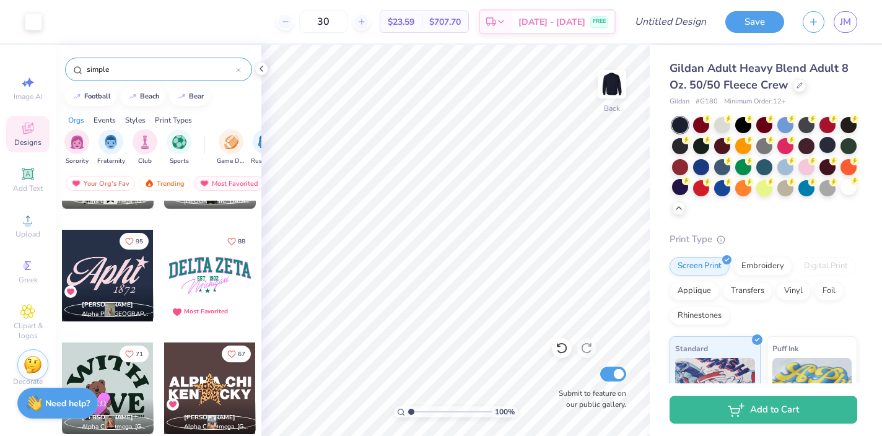
scroll to position [207, 0]
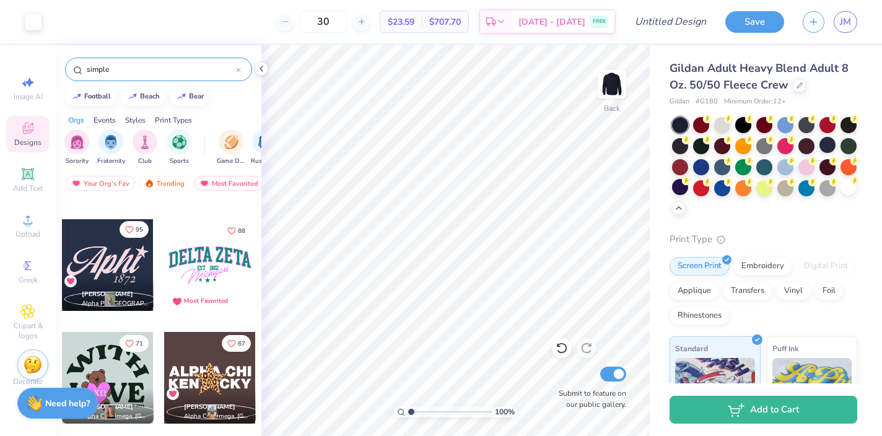
click at [133, 228] on icon "Like" at bounding box center [129, 229] width 9 height 9
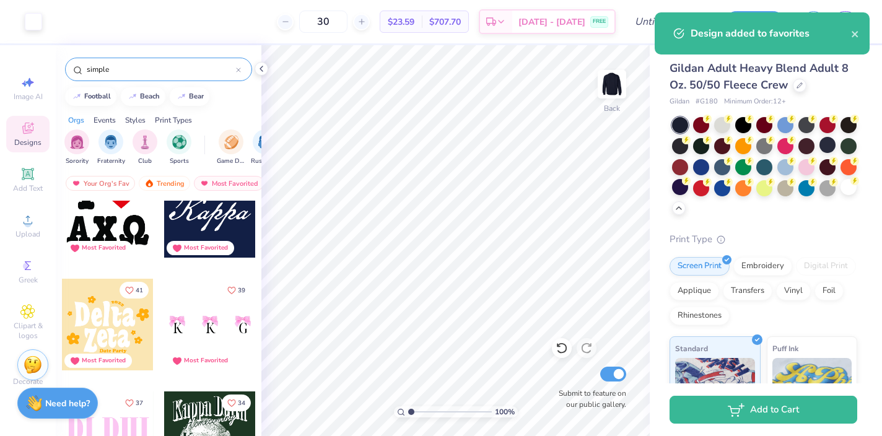
scroll to position [670, 0]
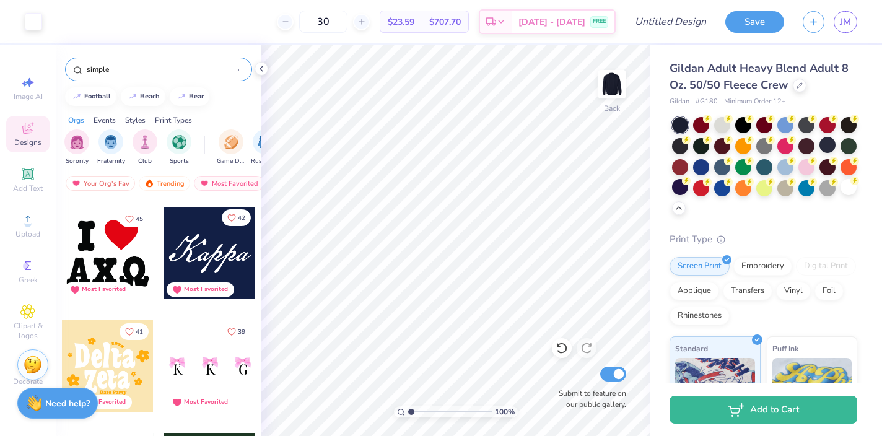
click at [237, 219] on button "42" at bounding box center [236, 217] width 29 height 17
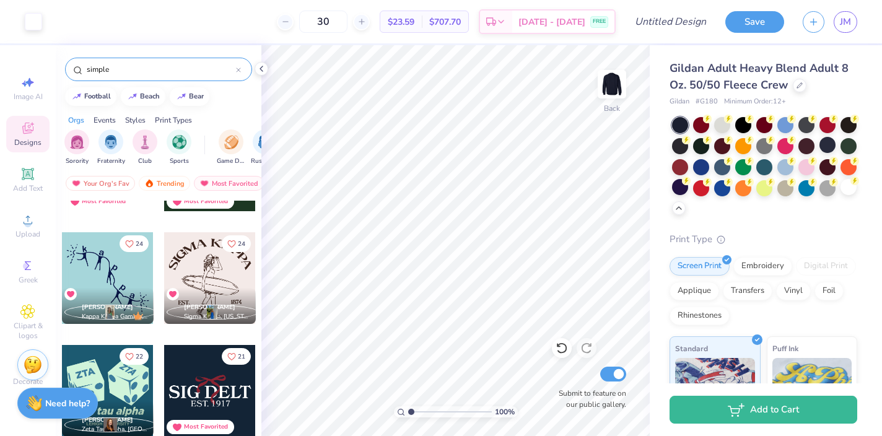
scroll to position [1661, 0]
click at [798, 87] on icon at bounding box center [799, 84] width 5 height 5
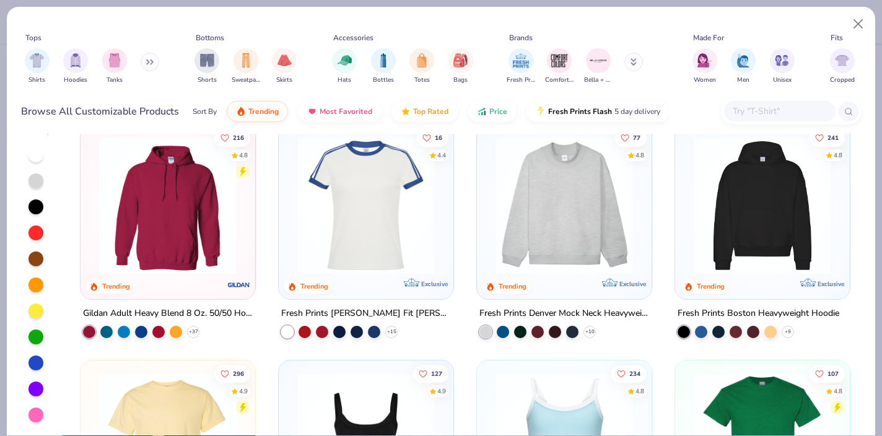
click at [643, 63] on div "Fresh Prints Comfort Colors Bella + Canvas" at bounding box center [583, 66] width 156 height 46
click at [635, 59] on button at bounding box center [633, 62] width 19 height 19
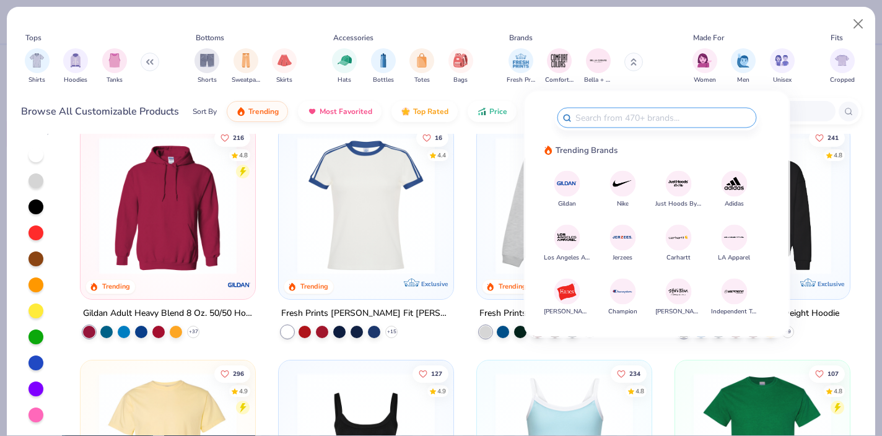
click at [569, 190] on img at bounding box center [567, 184] width 22 height 22
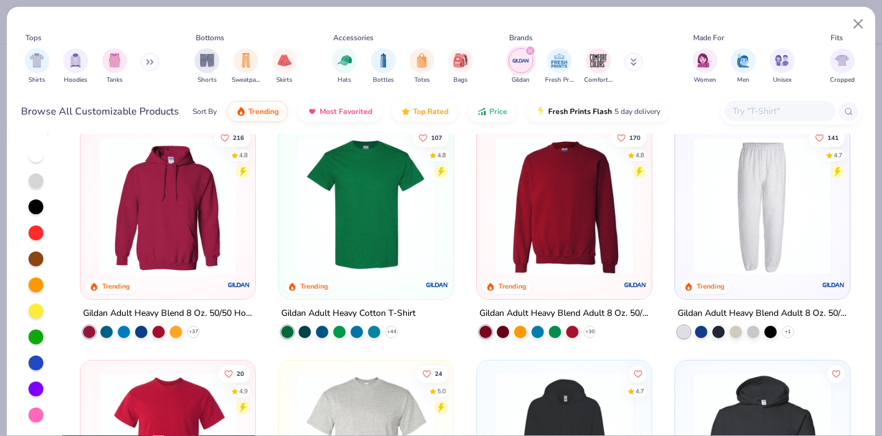
click at [728, 252] on img at bounding box center [762, 206] width 150 height 138
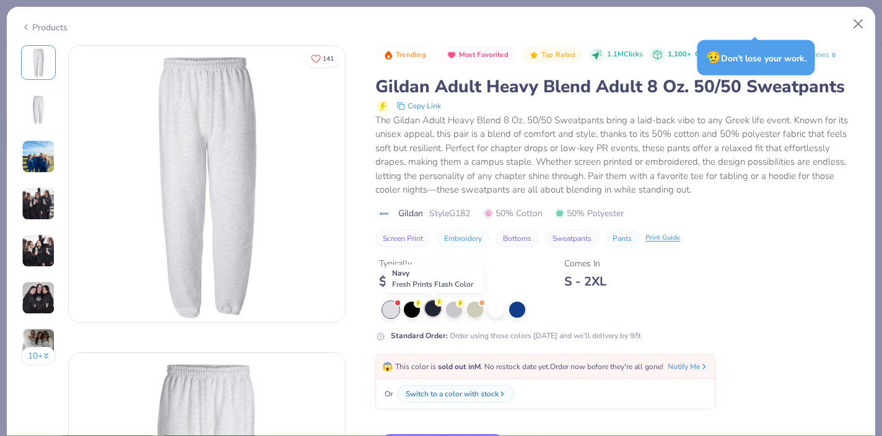
click at [437, 308] on div at bounding box center [433, 308] width 16 height 16
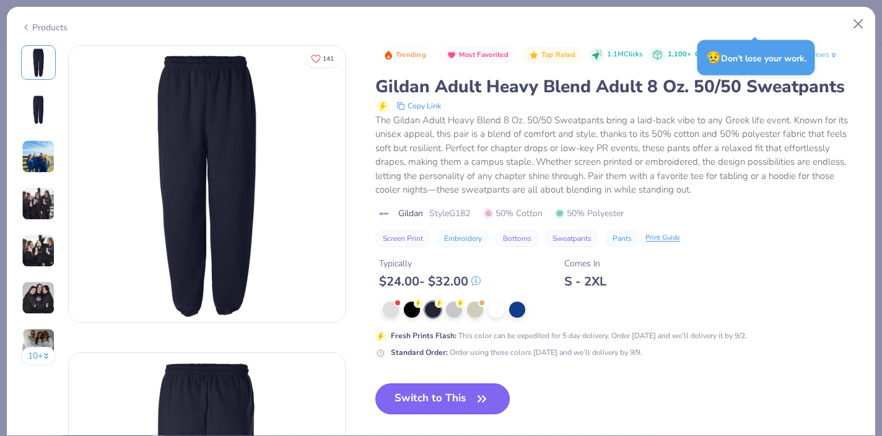
click at [424, 396] on button "Switch to This" at bounding box center [442, 398] width 134 height 31
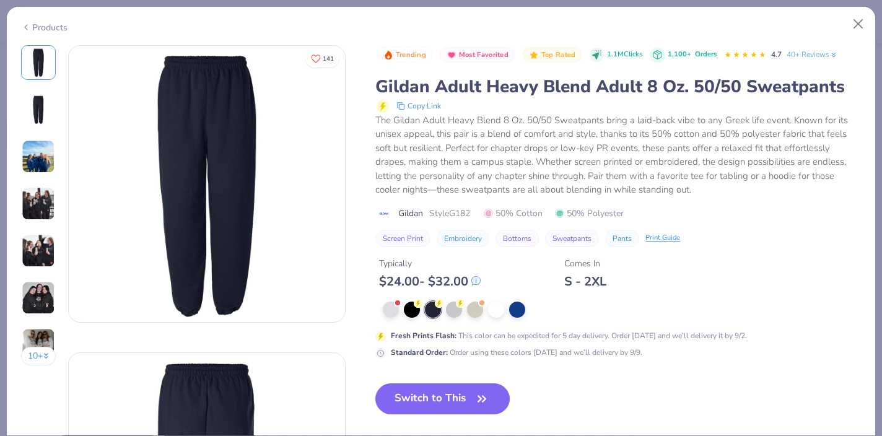
scroll to position [29, 0]
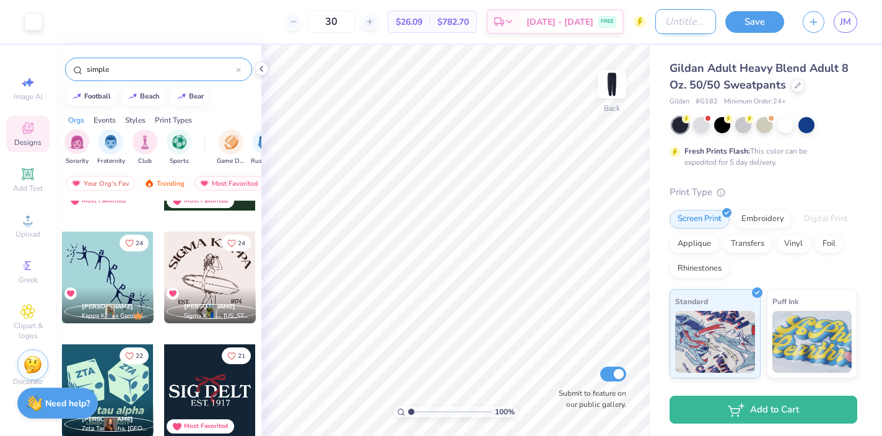
click at [653, 24] on div "Art colors 30 $26.09 Per Item $782.70 Total Est. Delivery Sep 7 - 10 FREE Desig…" at bounding box center [441, 21] width 882 height 43
type input "simple fall"
click at [744, 22] on button "Save" at bounding box center [754, 20] width 59 height 22
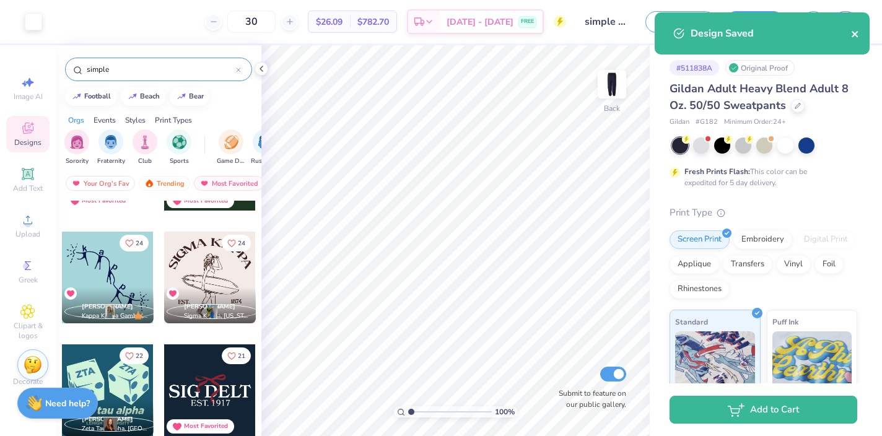
click at [857, 30] on icon "close" at bounding box center [855, 34] width 9 height 10
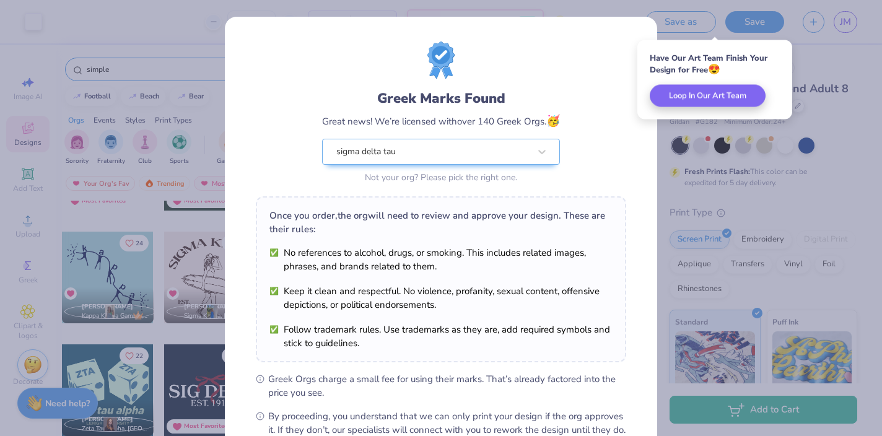
scroll to position [144, 0]
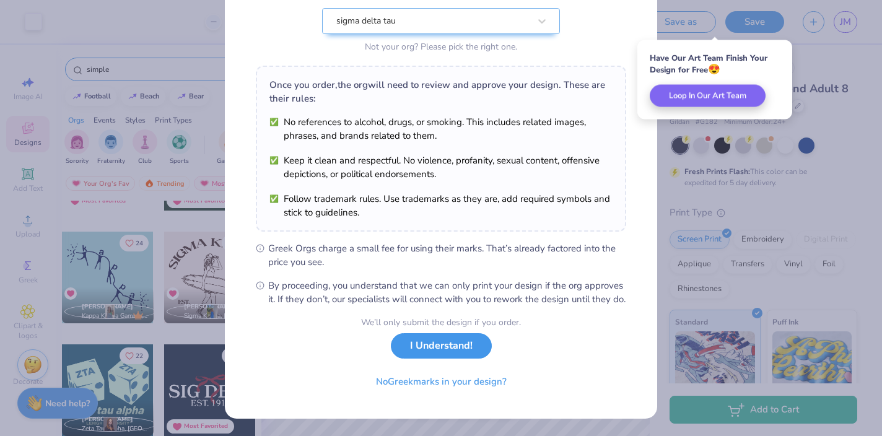
click at [439, 346] on button "I Understand!" at bounding box center [441, 345] width 101 height 25
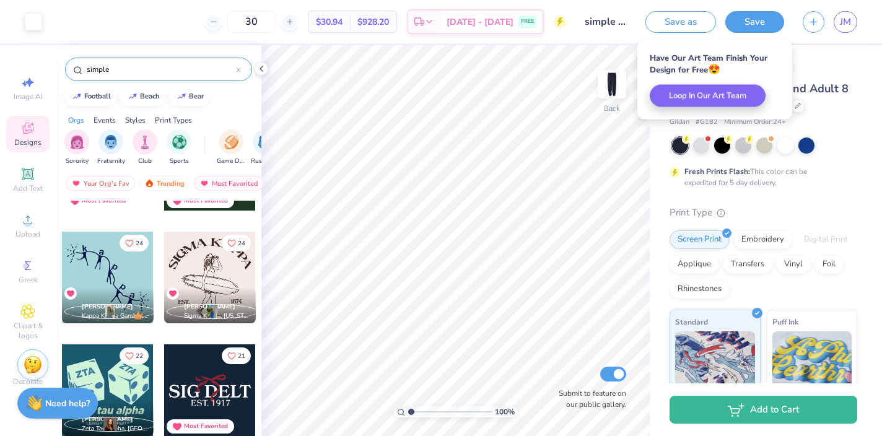
scroll to position [0, 0]
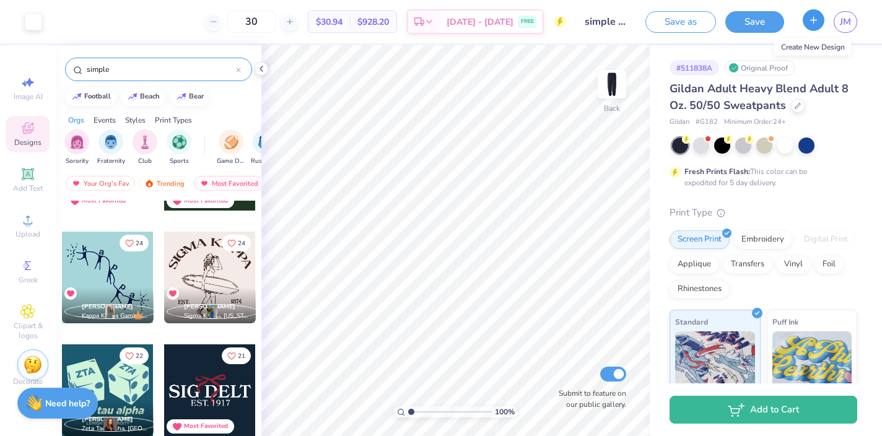
click at [808, 20] on icon "button" at bounding box center [813, 20] width 11 height 11
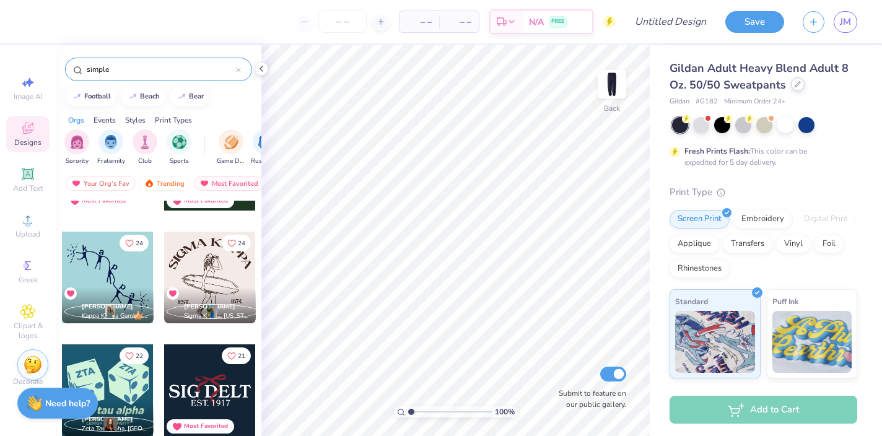
click at [795, 87] on icon at bounding box center [798, 84] width 6 height 6
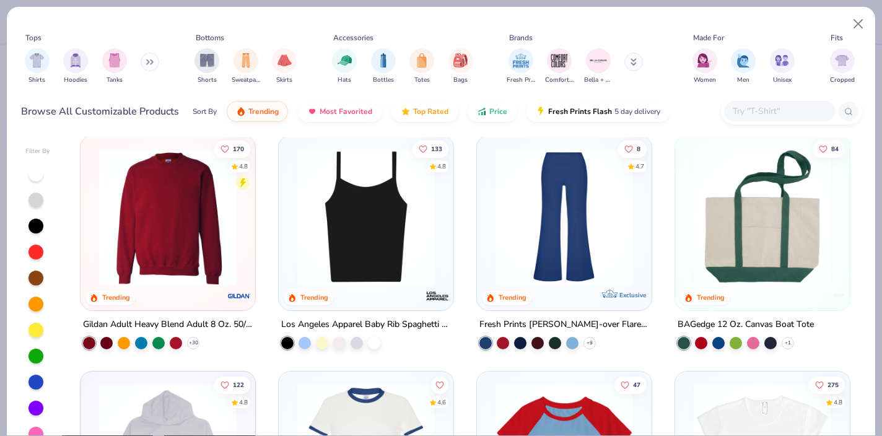
scroll to position [967, 0]
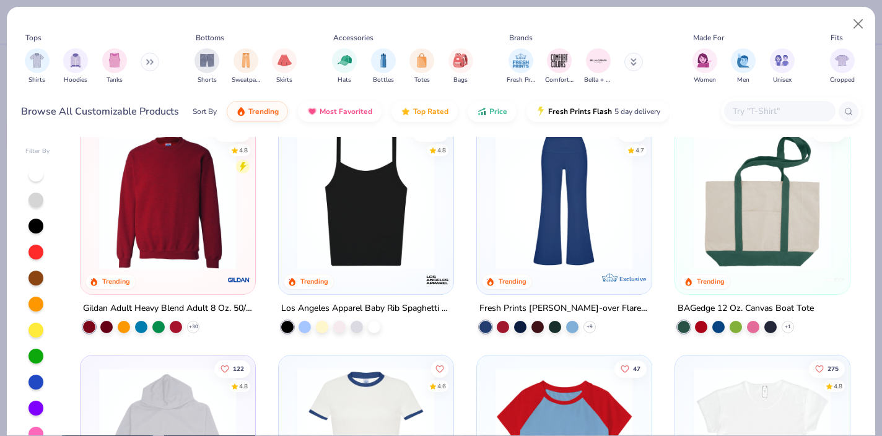
click at [174, 188] on img at bounding box center [168, 201] width 150 height 138
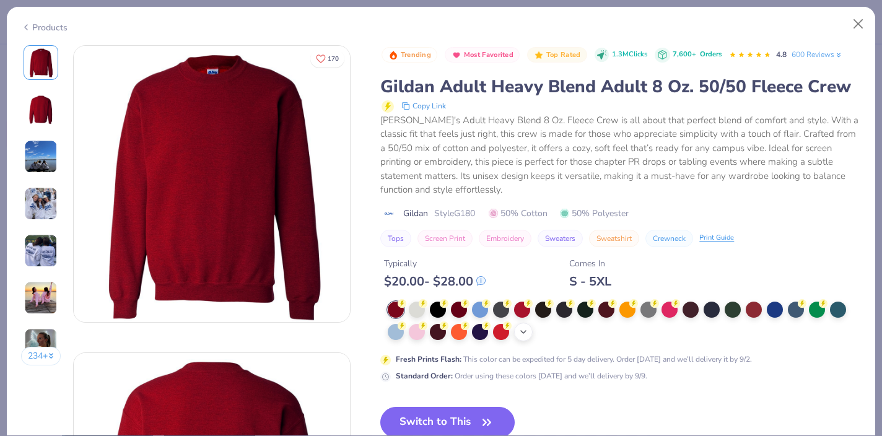
click at [521, 325] on div "+ 8" at bounding box center [523, 332] width 19 height 19
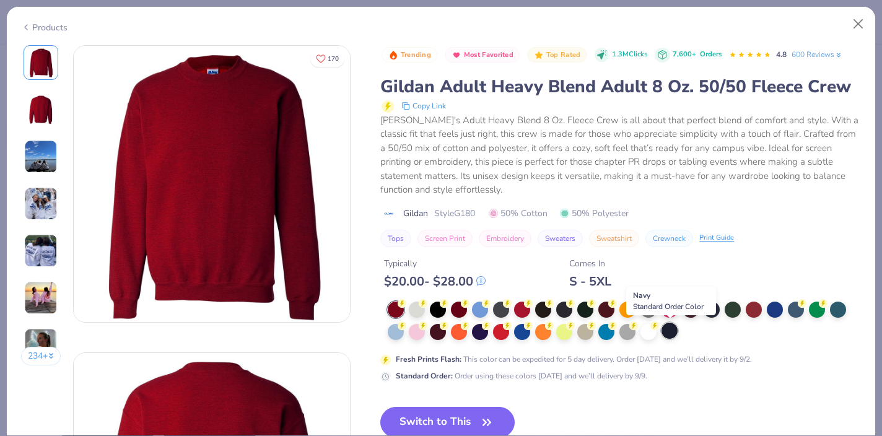
click at [670, 330] on div at bounding box center [670, 331] width 16 height 16
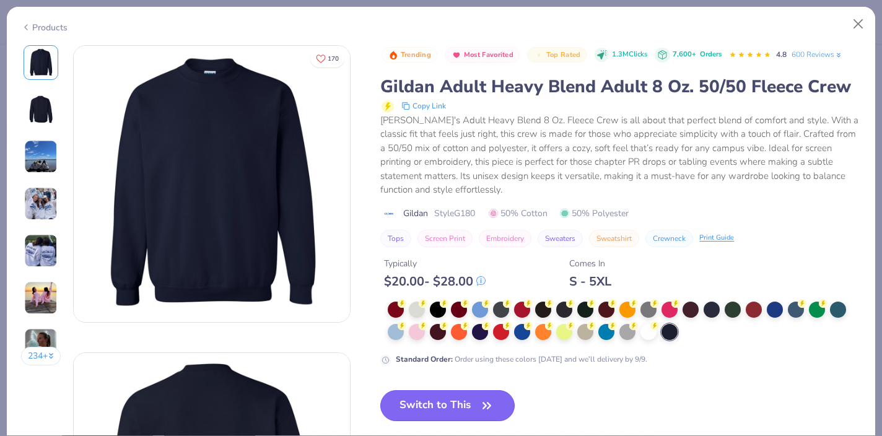
click at [459, 403] on button "Switch to This" at bounding box center [447, 405] width 134 height 31
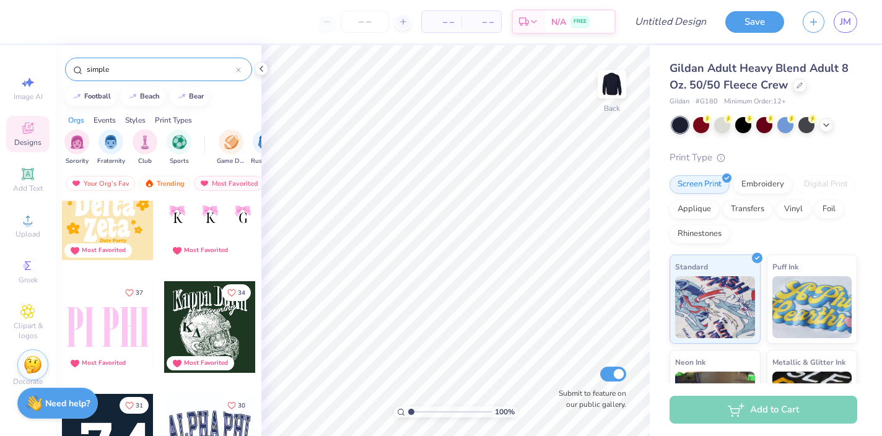
scroll to position [539, 0]
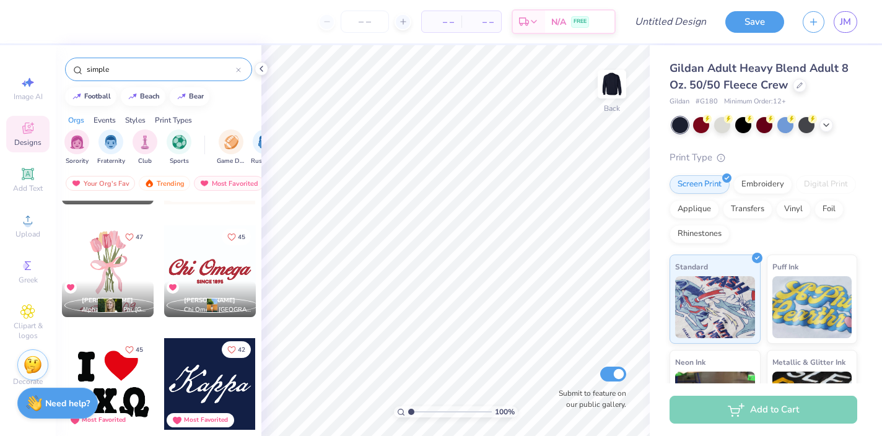
click at [217, 401] on div at bounding box center [210, 384] width 92 height 92
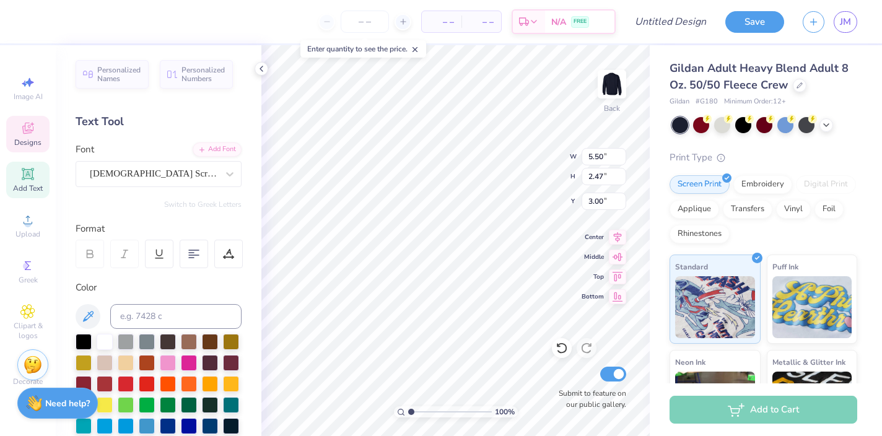
scroll to position [0, 0]
type textarea "Sig Delt"
type input "4.47"
type input "11.29"
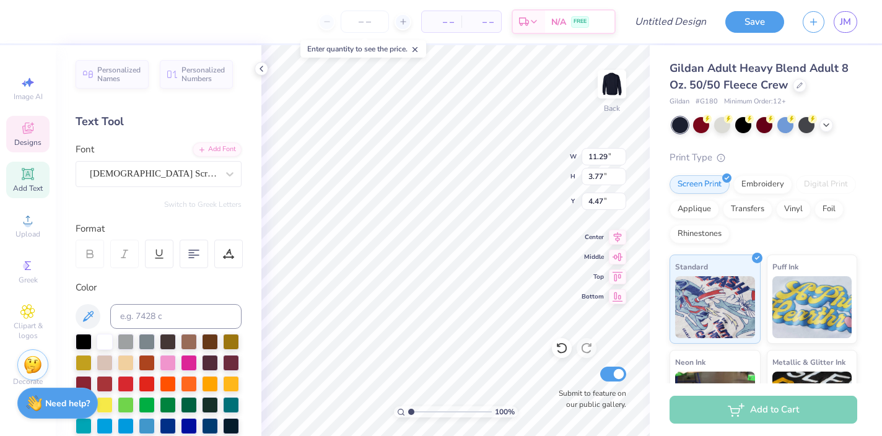
type input "3.77"
type input "3.94"
click at [356, 28] on input "number" at bounding box center [365, 22] width 48 height 22
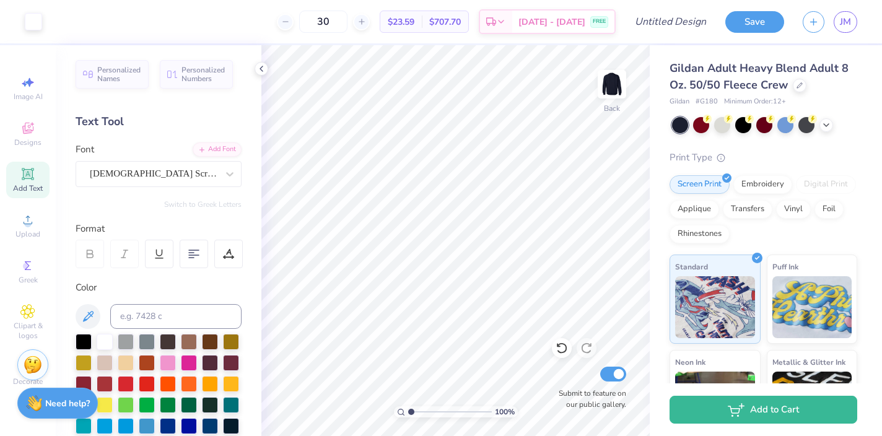
type input "30"
type textarea "SigDelt"
click at [665, 25] on input "Design Title" at bounding box center [685, 21] width 61 height 25
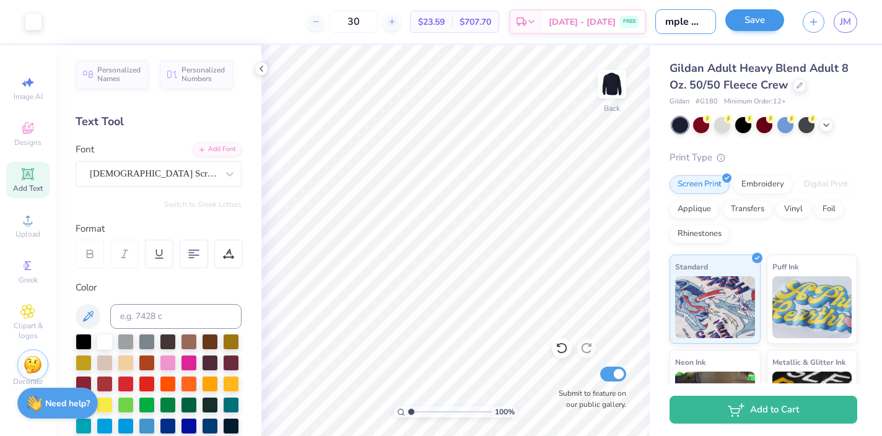
type input "simple top"
click at [753, 19] on button "Save" at bounding box center [754, 20] width 59 height 22
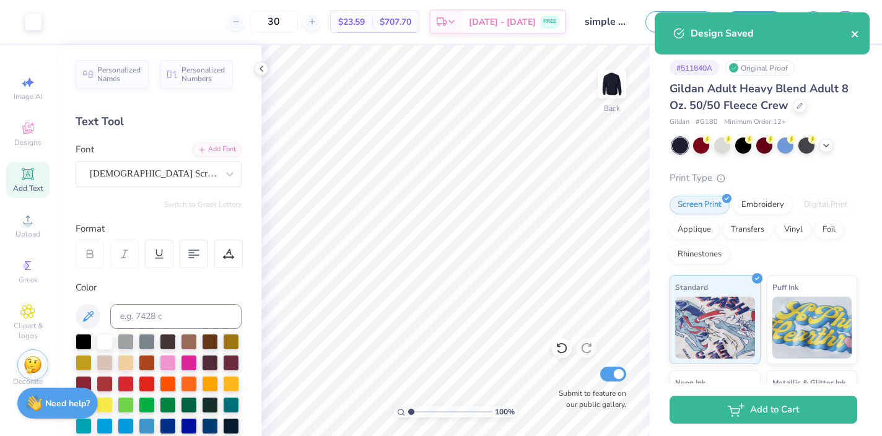
click at [855, 31] on icon "close" at bounding box center [855, 34] width 9 height 10
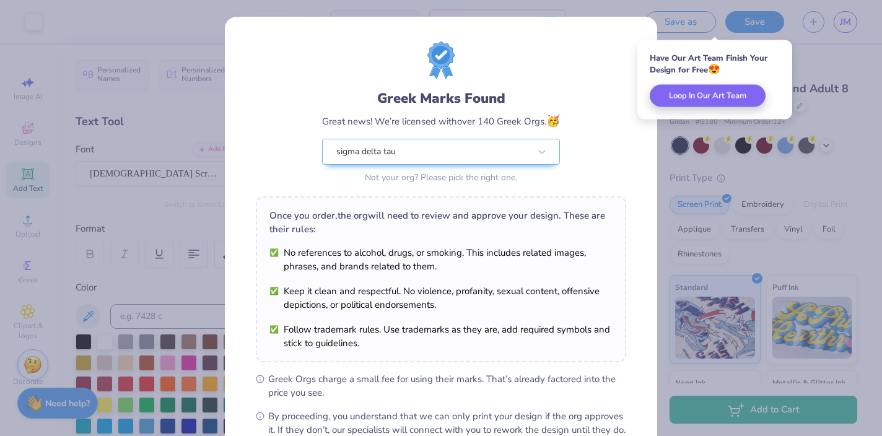
scroll to position [144, 0]
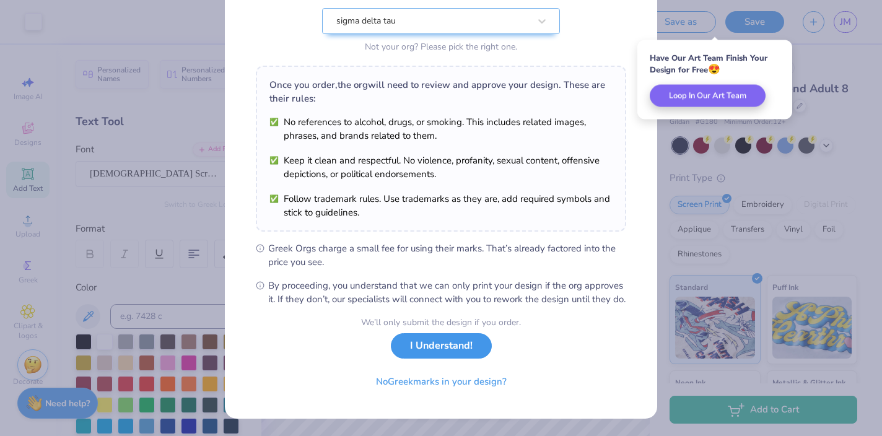
click at [455, 351] on button "I Understand!" at bounding box center [441, 345] width 101 height 25
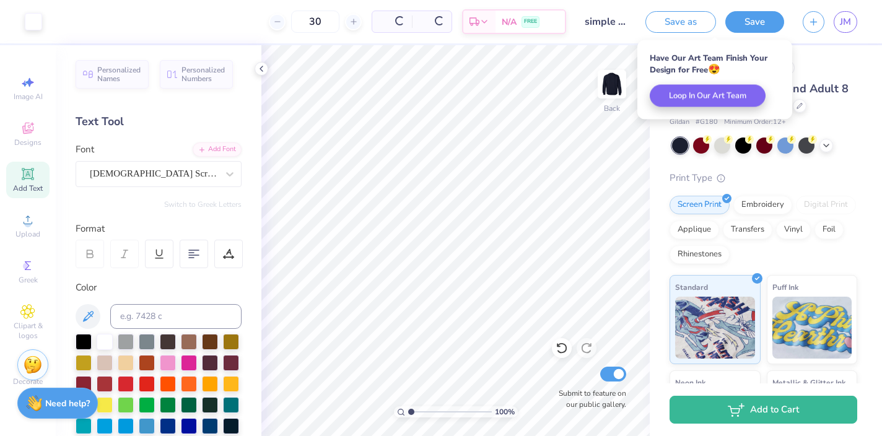
scroll to position [0, 0]
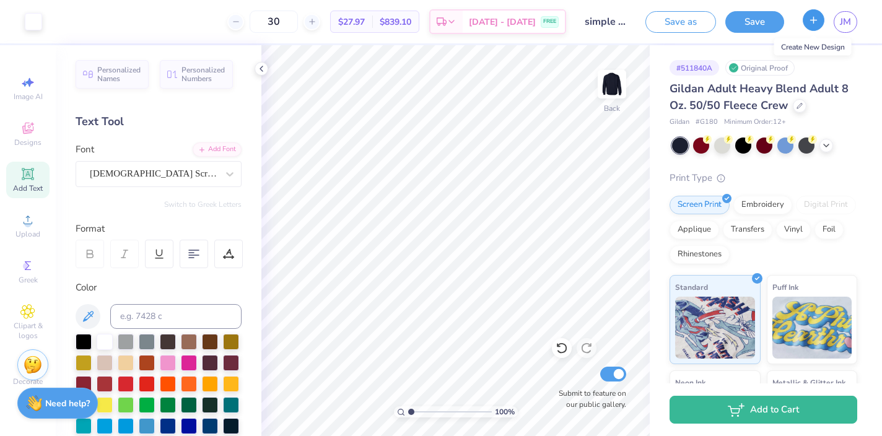
click at [815, 18] on icon "button" at bounding box center [813, 20] width 11 height 11
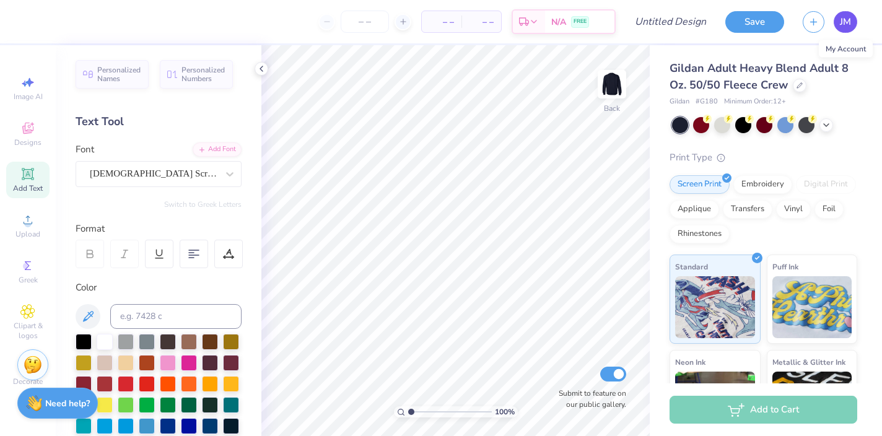
click at [854, 21] on link "JM" at bounding box center [846, 22] width 24 height 22
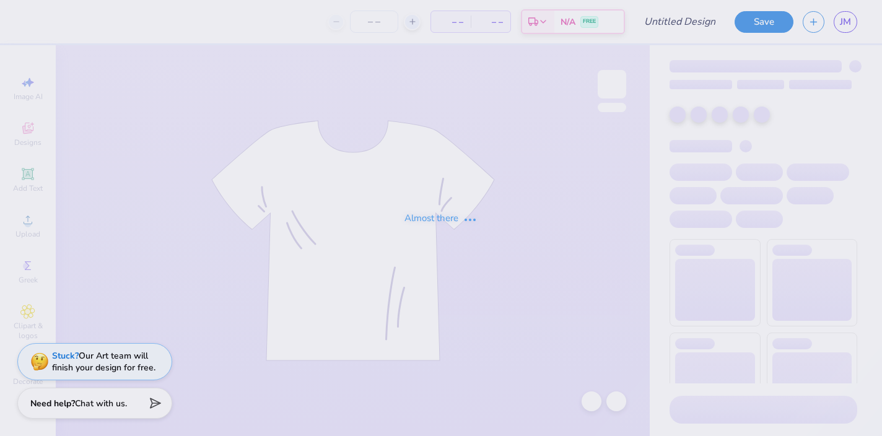
type input "simple top"
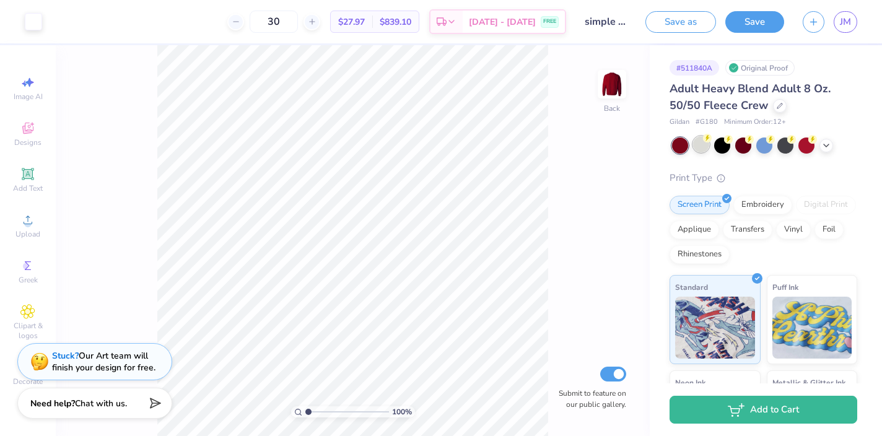
click at [705, 145] on div at bounding box center [701, 144] width 16 height 16
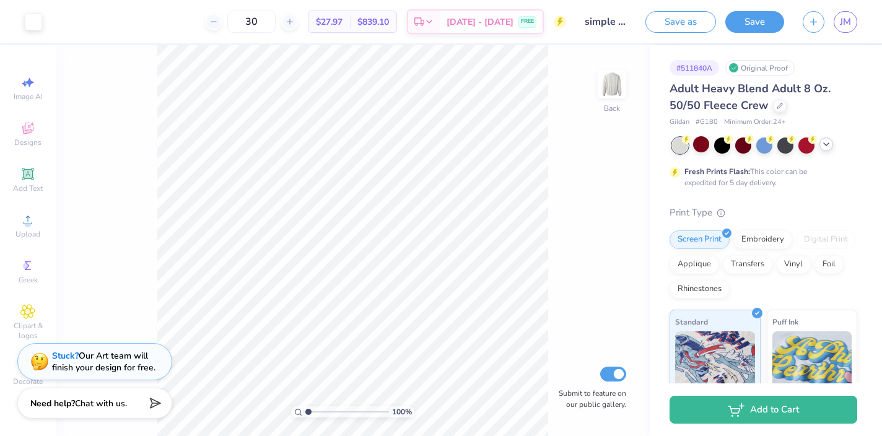
click at [826, 144] on polyline at bounding box center [826, 144] width 5 height 2
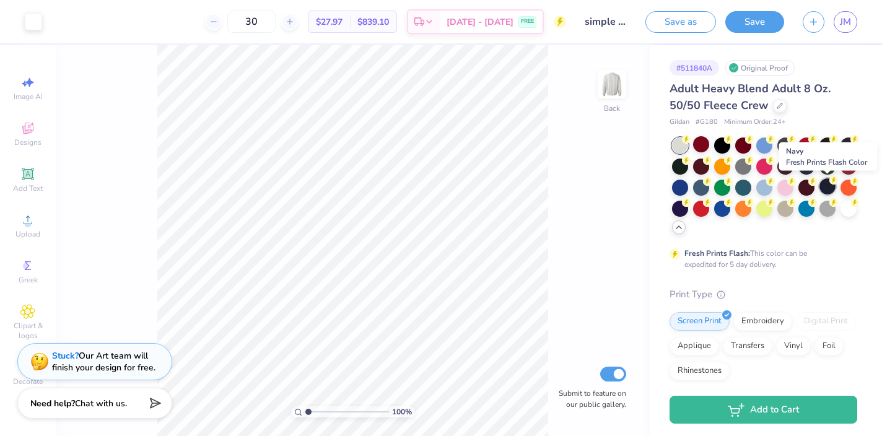
click at [823, 187] on div at bounding box center [827, 186] width 16 height 16
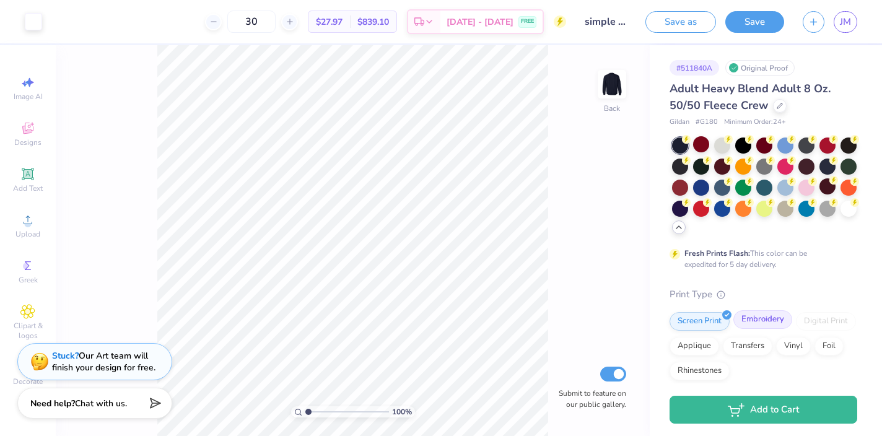
click at [749, 320] on div "Embroidery" at bounding box center [762, 319] width 59 height 19
click at [269, 22] on input "30" at bounding box center [245, 22] width 48 height 22
type input "3"
click at [269, 22] on input "50" at bounding box center [245, 22] width 48 height 22
type input "5"
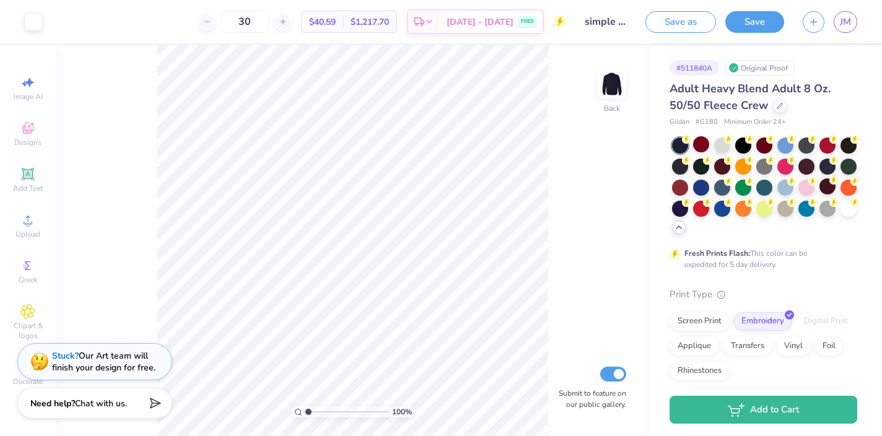
type input "30"
click at [694, 321] on div "Screen Print" at bounding box center [700, 319] width 60 height 19
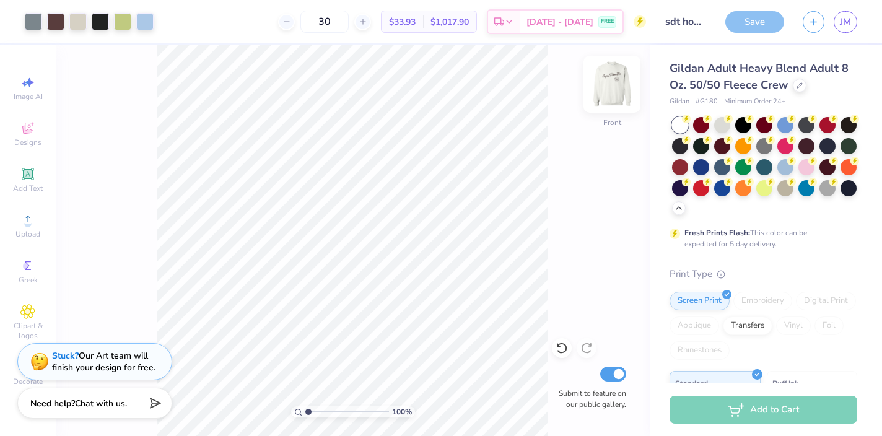
click at [613, 76] on img at bounding box center [612, 84] width 50 height 50
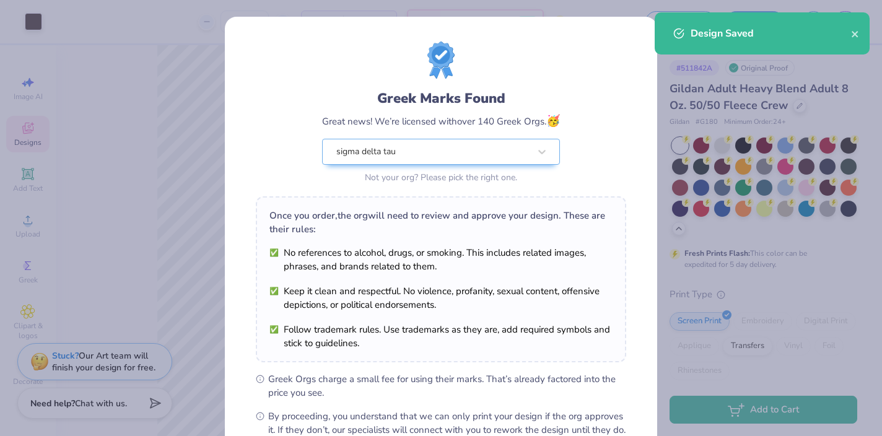
click at [31, 127] on div "Greek Marks Found Great news! We’re licensed with over 140 Greek Orgs. 🥳 sigma …" at bounding box center [441, 218] width 882 height 436
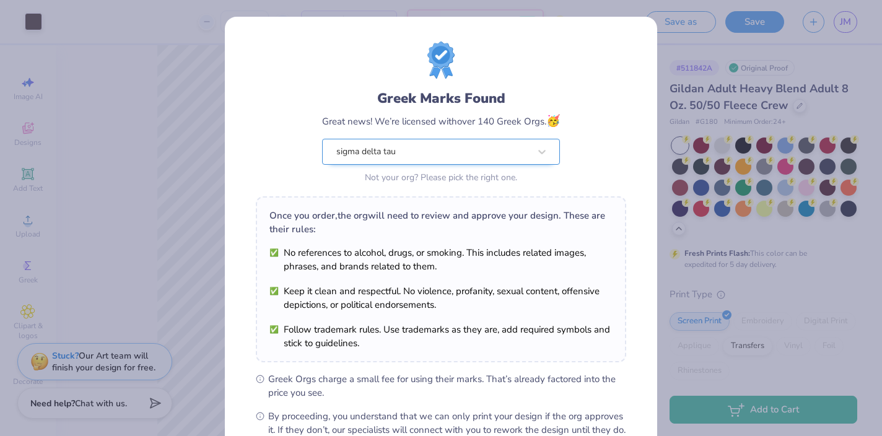
scroll to position [144, 0]
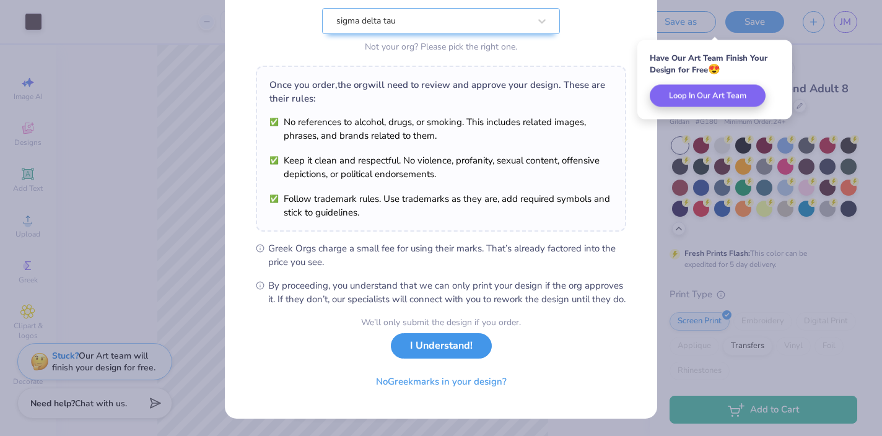
click at [434, 343] on button "I Understand!" at bounding box center [441, 345] width 101 height 25
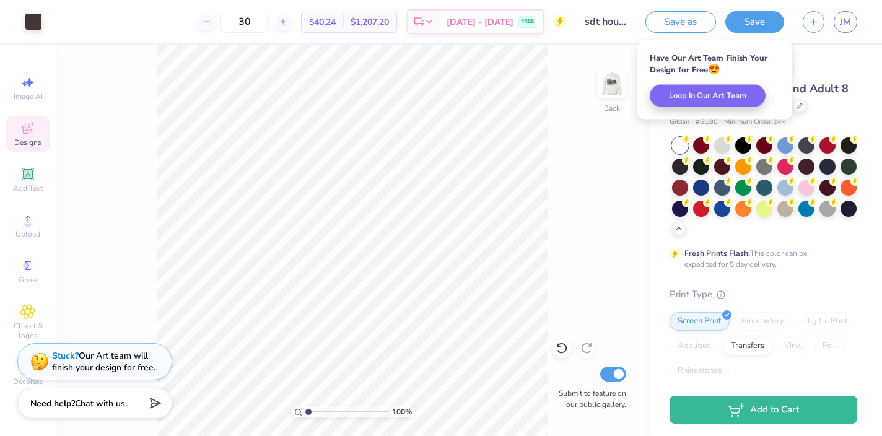
click at [30, 126] on icon at bounding box center [27, 128] width 15 height 15
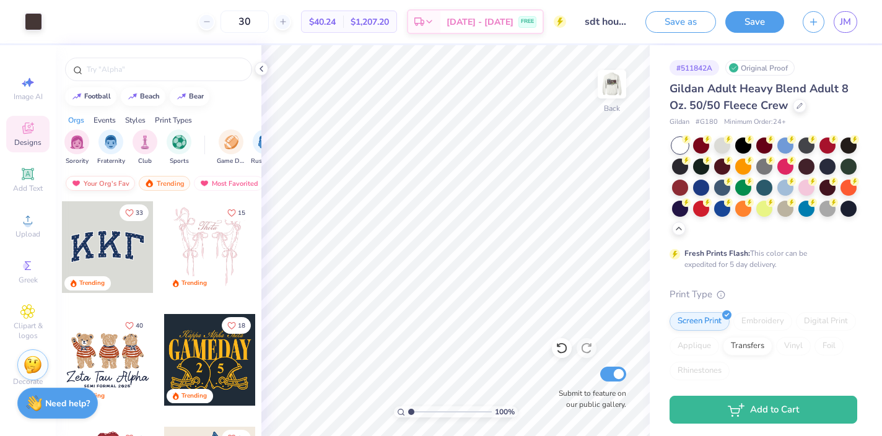
click at [97, 181] on div "Your Org's Fav" at bounding box center [100, 183] width 69 height 15
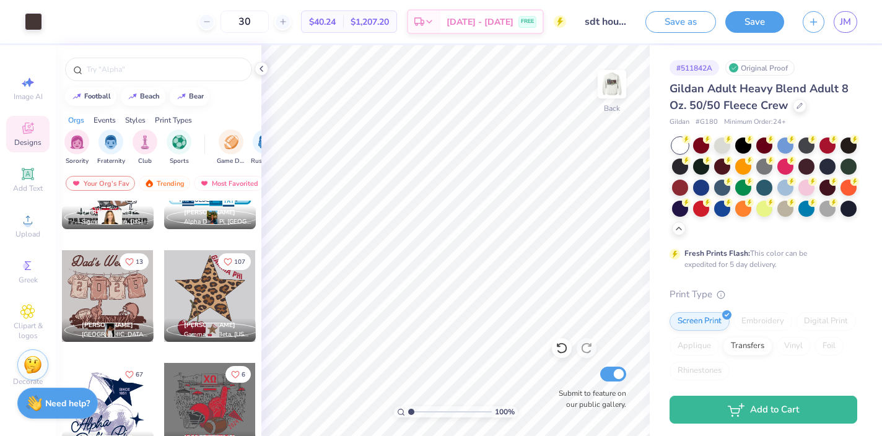
scroll to position [1296, 0]
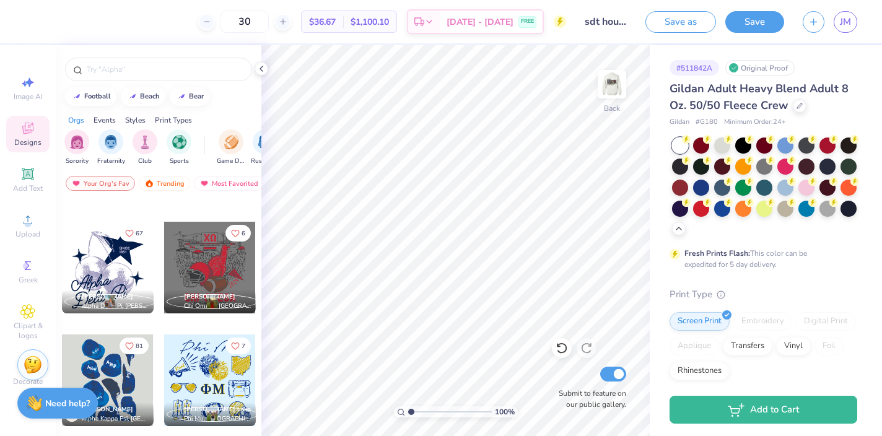
click at [480, 184] on div "30 $36.67 Per Item $1,100.10 Total Est. Delivery [DATE] - [DATE] FREE Design Ti…" at bounding box center [441, 218] width 882 height 436
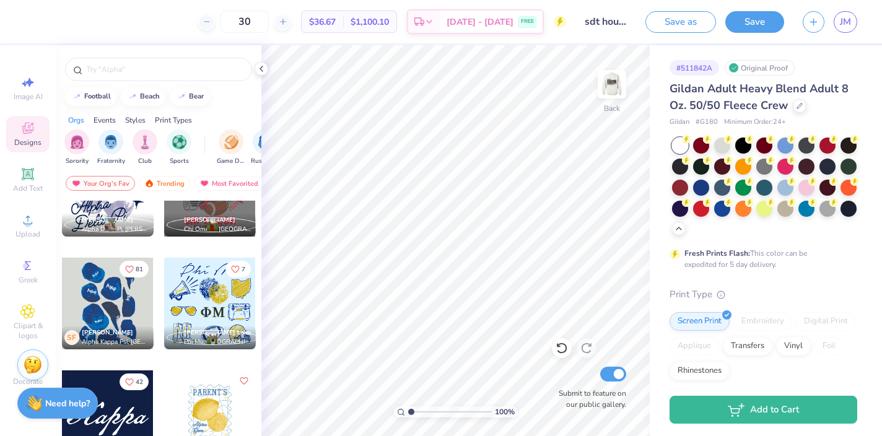
click at [122, 406] on div at bounding box center [108, 416] width 92 height 92
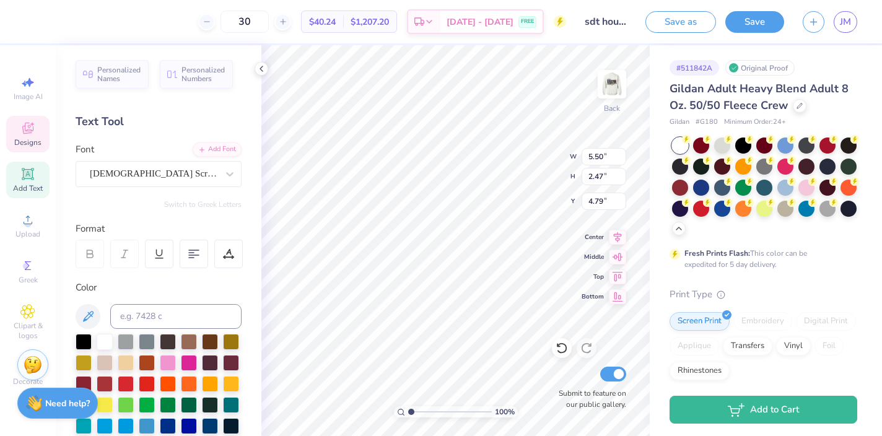
type input "6.80"
type input "8.32"
type input "3.73"
type input "4.11"
type textarea "i"
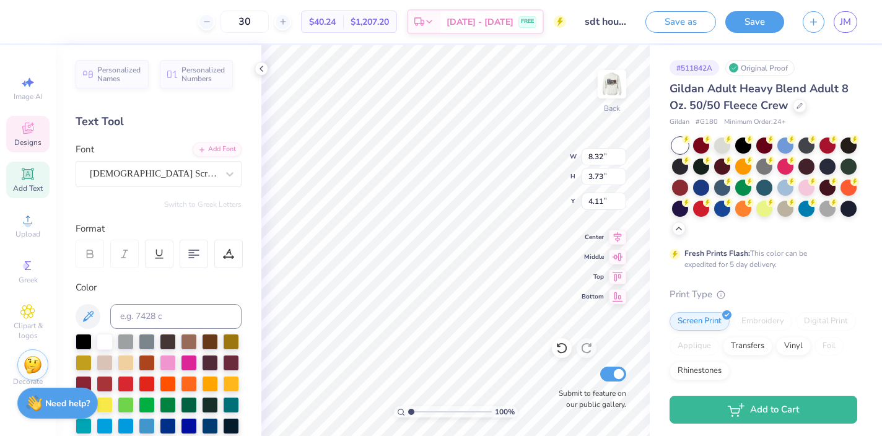
scroll to position [0, 1]
type textarea "Sig Delt"
type textarea "SigDelt"
type input "3.00"
type input "12.16"
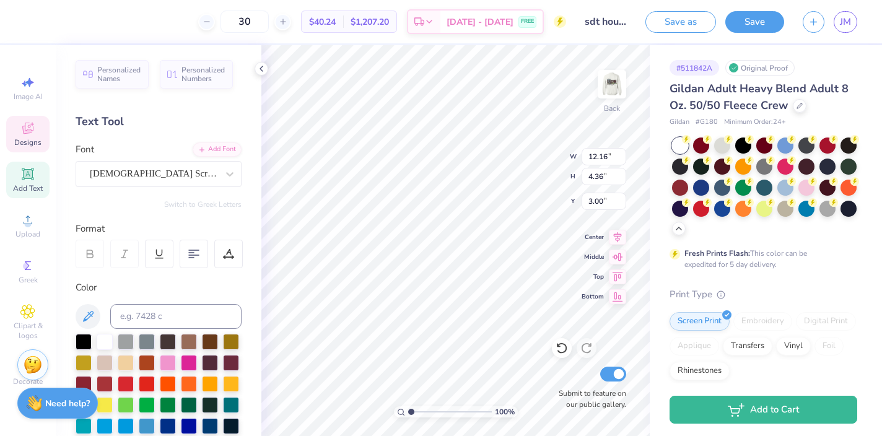
type input "4.36"
type input "3.35"
click at [769, 181] on div at bounding box center [764, 186] width 16 height 16
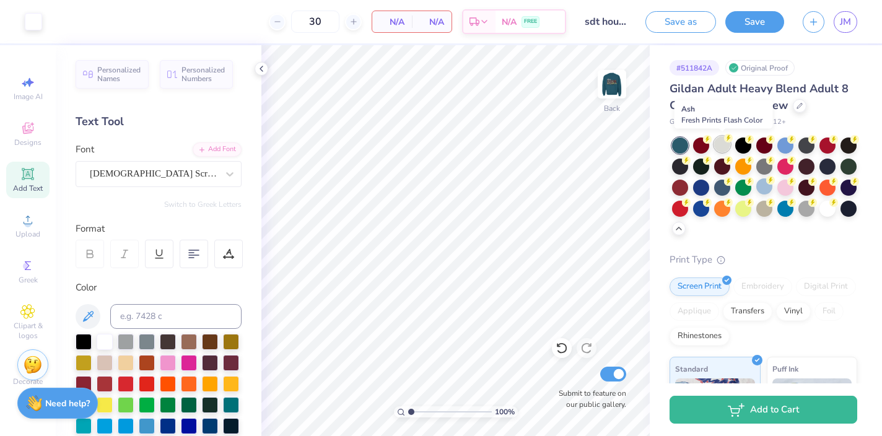
click at [722, 141] on div at bounding box center [722, 144] width 16 height 16
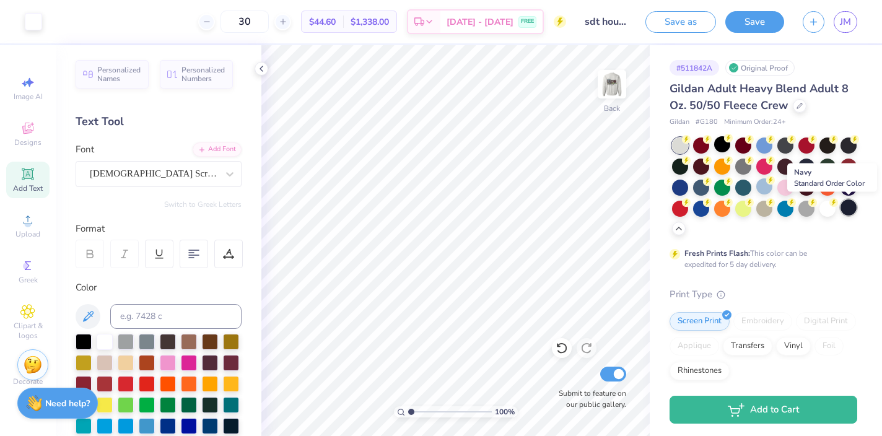
click at [846, 209] on div at bounding box center [849, 207] width 16 height 16
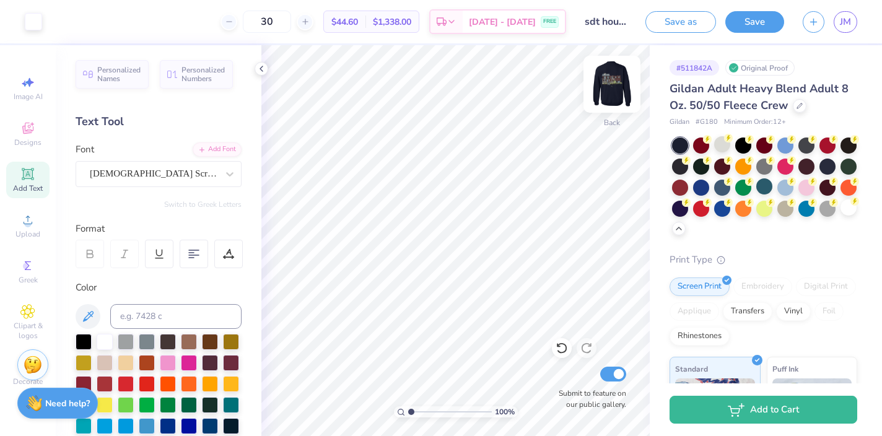
click at [613, 87] on img at bounding box center [612, 84] width 50 height 50
click at [99, 20] on polyline at bounding box center [98, 20] width 5 height 2
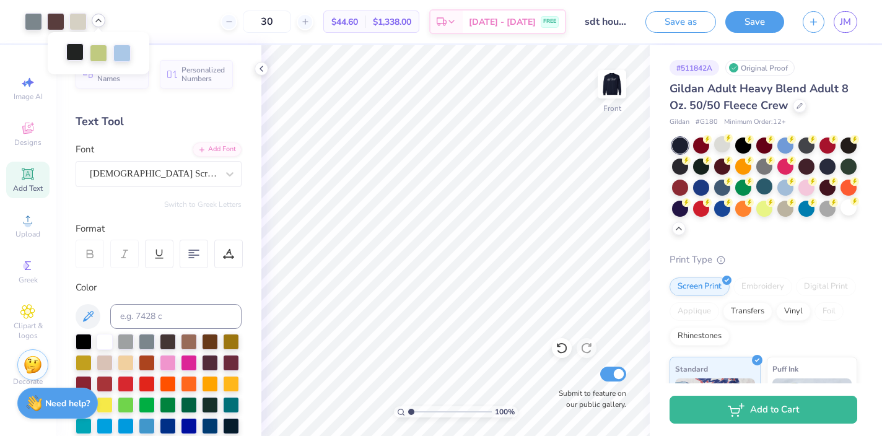
click at [72, 56] on div at bounding box center [74, 51] width 17 height 17
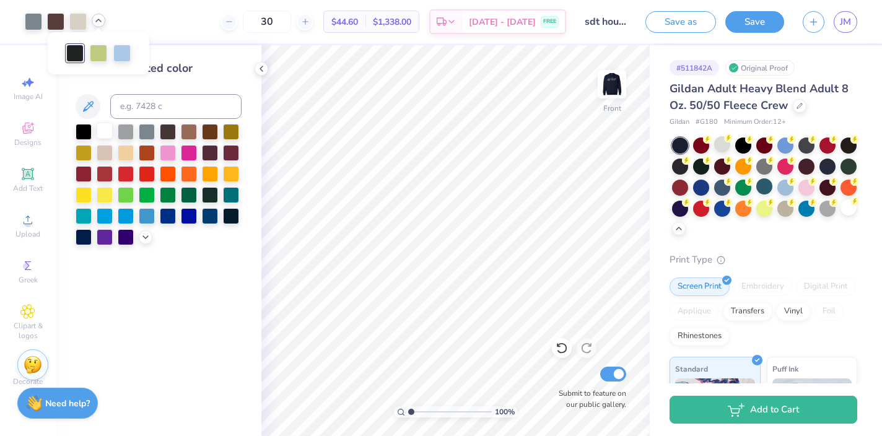
click at [105, 129] on div at bounding box center [105, 131] width 16 height 16
click at [81, 129] on div at bounding box center [84, 131] width 16 height 16
click at [562, 346] on icon at bounding box center [562, 348] width 12 height 12
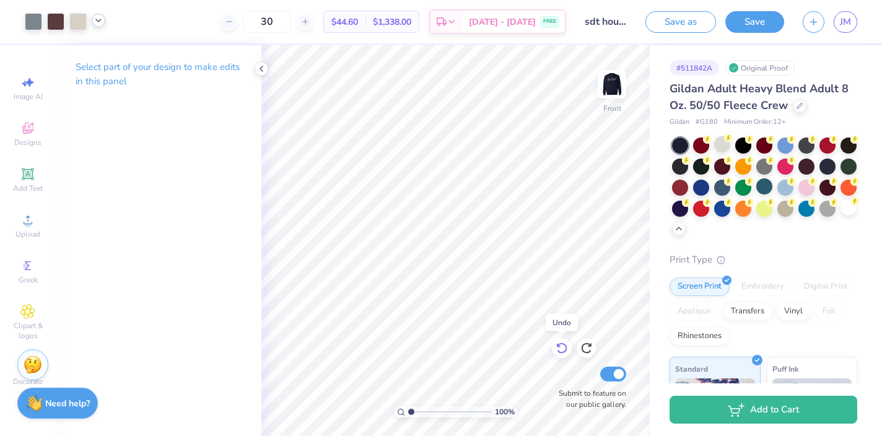
click at [562, 346] on icon at bounding box center [562, 348] width 12 height 12
click at [607, 82] on img at bounding box center [612, 84] width 50 height 50
click at [843, 19] on span "JM" at bounding box center [845, 22] width 11 height 14
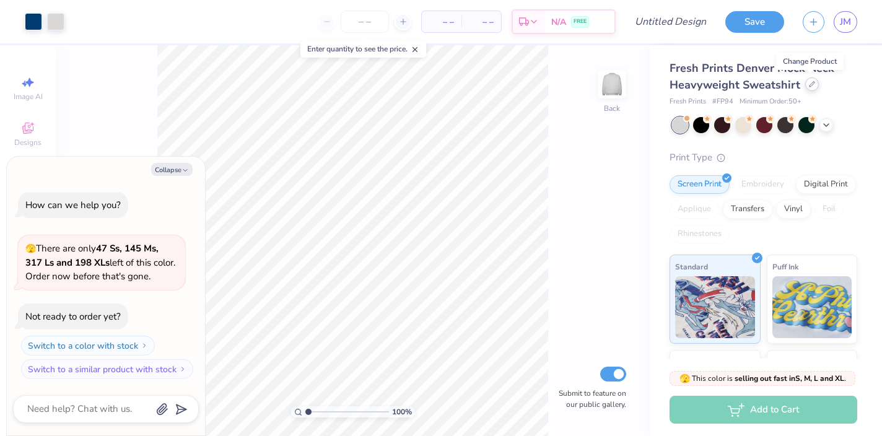
click at [813, 82] on div at bounding box center [812, 84] width 14 height 14
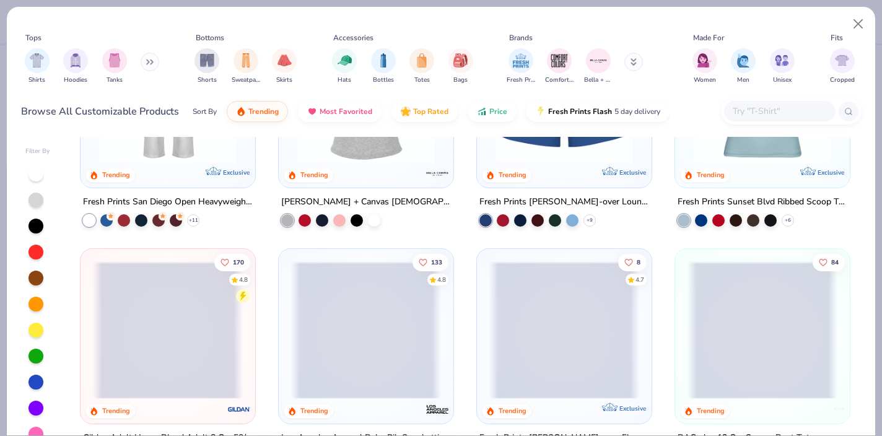
scroll to position [902, 0]
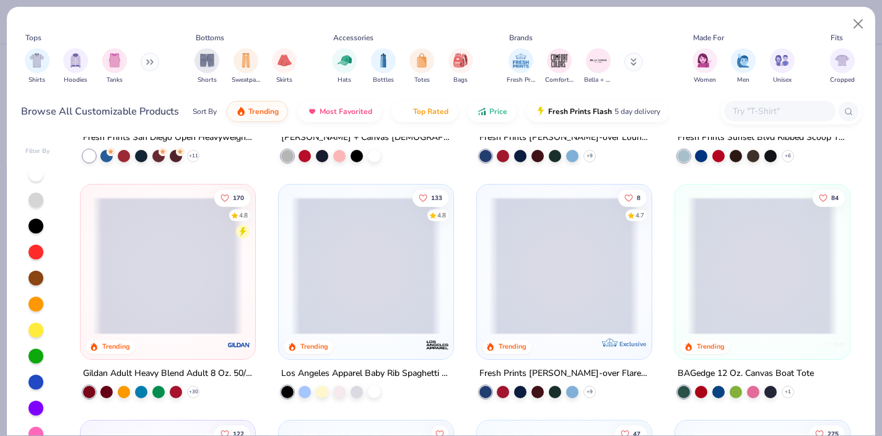
click at [160, 268] on span at bounding box center [168, 266] width 150 height 138
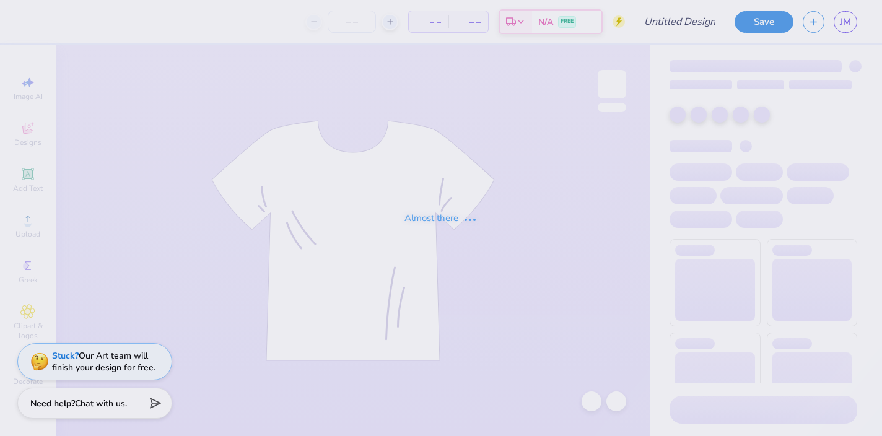
type input "GOOD"
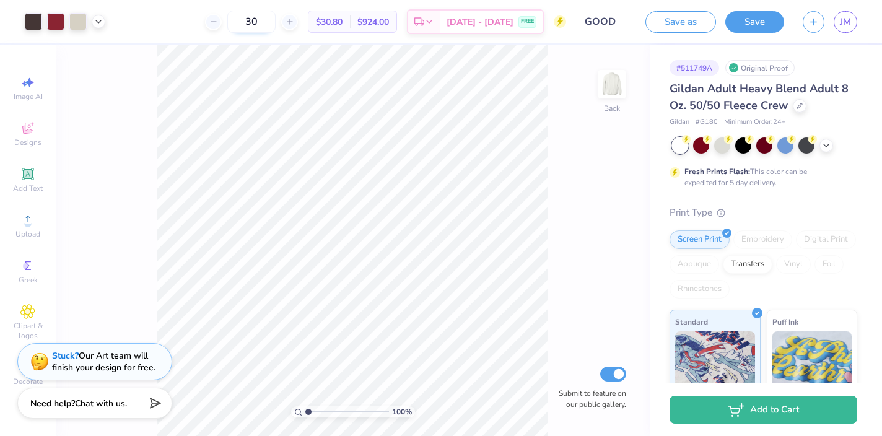
click at [261, 20] on input "30" at bounding box center [251, 22] width 48 height 22
type input "30"
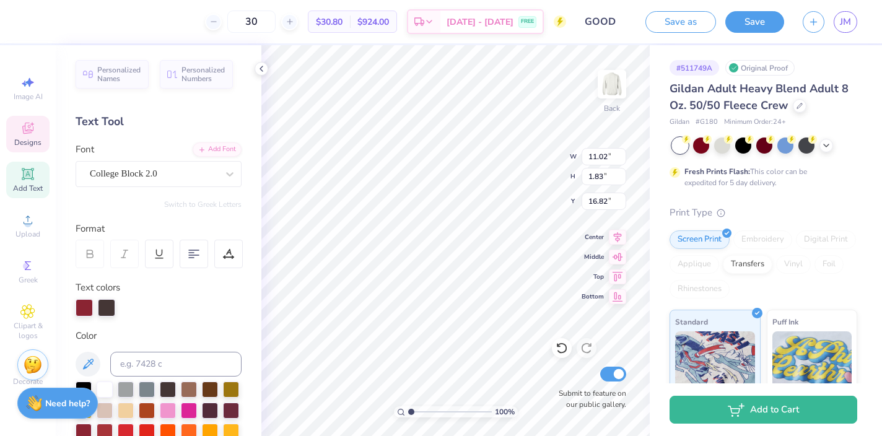
type textarea "D"
type textarea "Family tailgate"
type input "12.13"
type input "1.56"
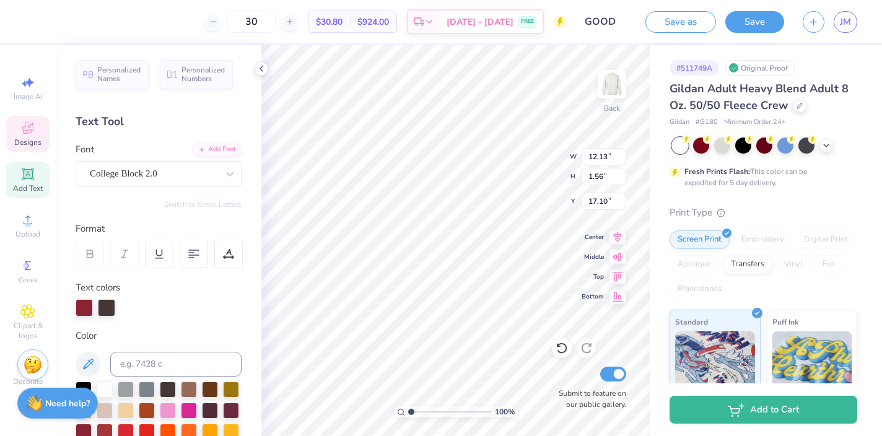
type input "17.24"
type input "11.01"
type input "12.01"
type input "5.24"
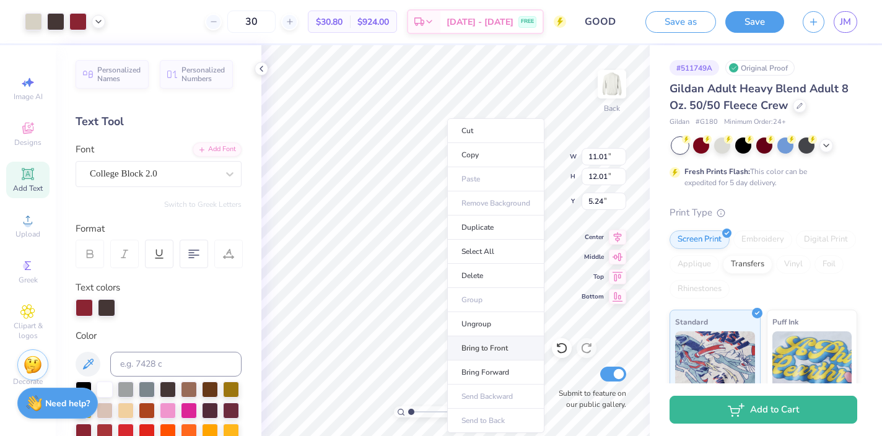
click at [486, 351] on li "Bring to Front" at bounding box center [495, 348] width 97 height 24
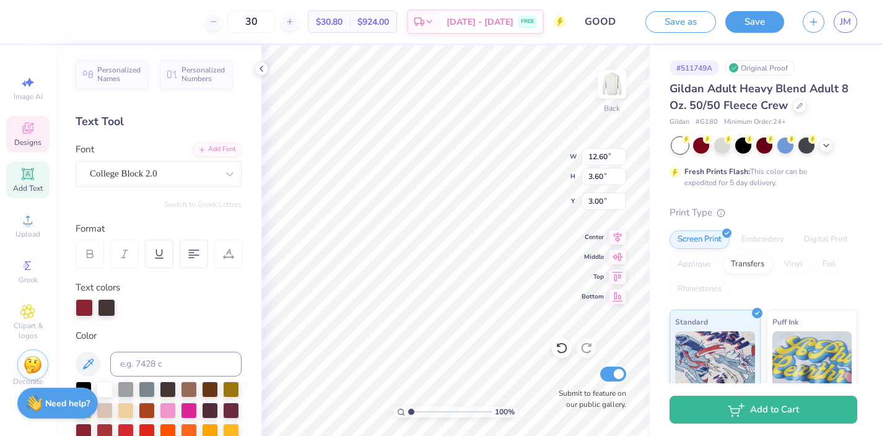
scroll to position [0, 1]
type textarea "Sigma delta tau"
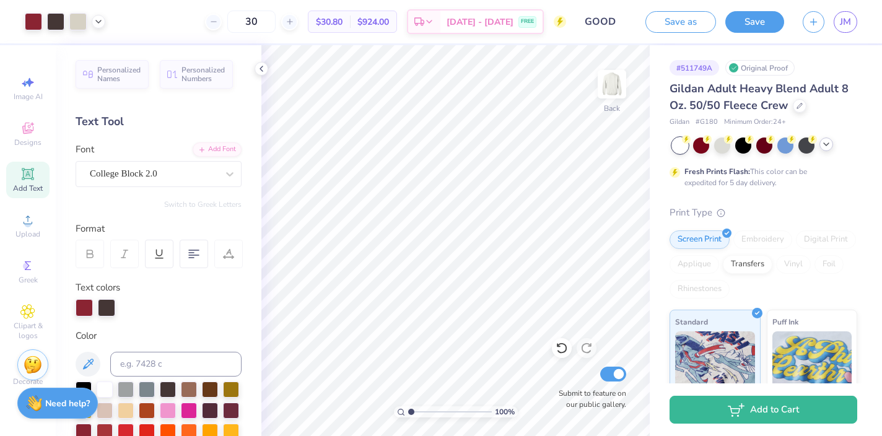
click at [830, 145] on icon at bounding box center [826, 144] width 10 height 10
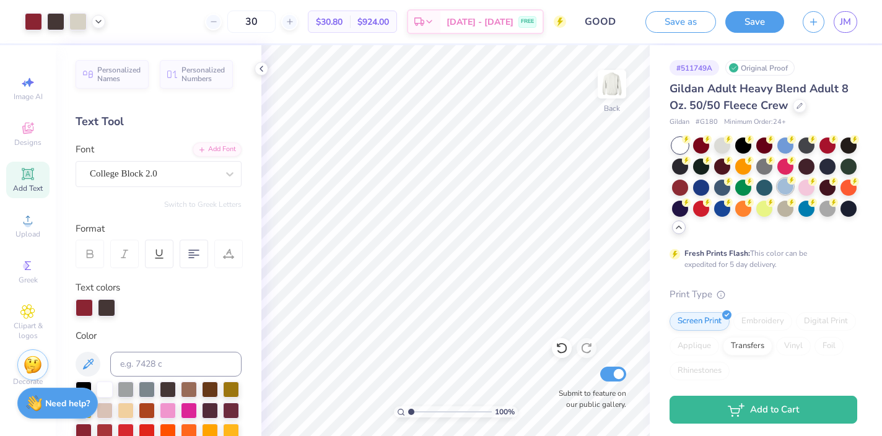
click at [785, 187] on div at bounding box center [785, 186] width 16 height 16
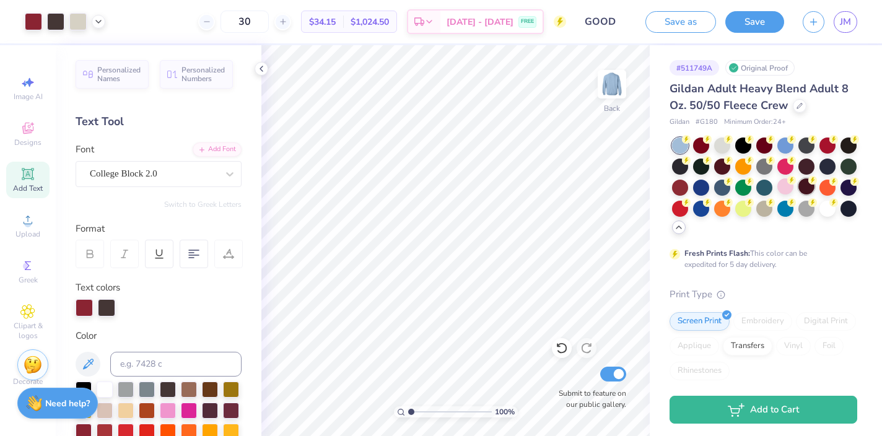
click at [807, 191] on div at bounding box center [806, 186] width 16 height 16
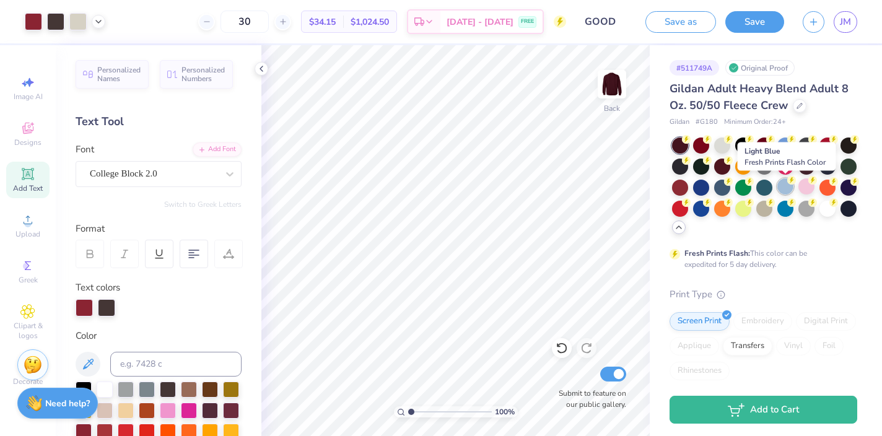
click at [792, 187] on div at bounding box center [785, 186] width 16 height 16
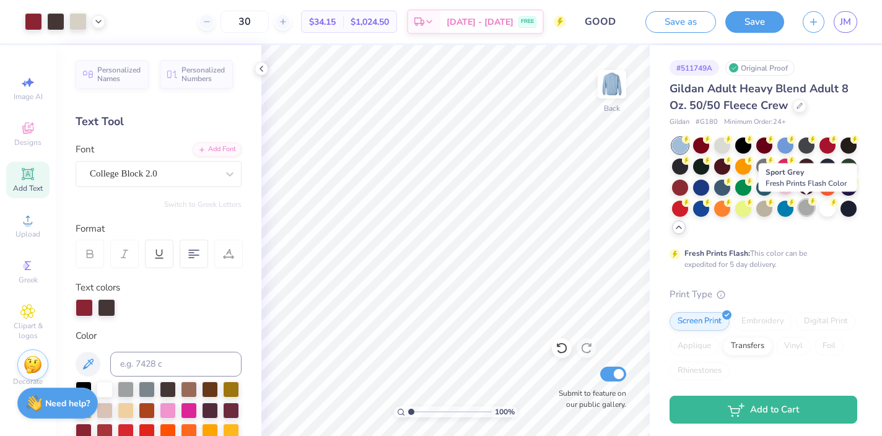
click at [808, 206] on div at bounding box center [806, 207] width 16 height 16
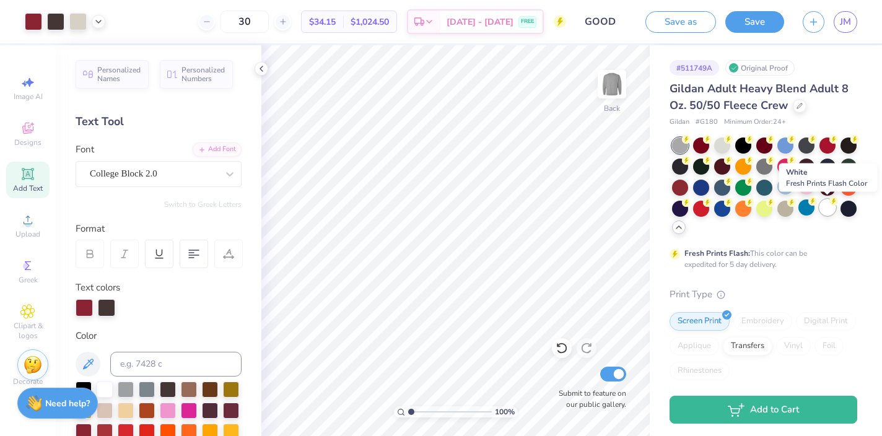
click at [828, 213] on div at bounding box center [827, 207] width 16 height 16
click at [603, 23] on input "GOOD" at bounding box center [605, 21] width 61 height 25
click at [603, 22] on input "GOOD" at bounding box center [605, 21] width 61 height 25
click at [614, 20] on input "GOOD" at bounding box center [605, 21] width 61 height 25
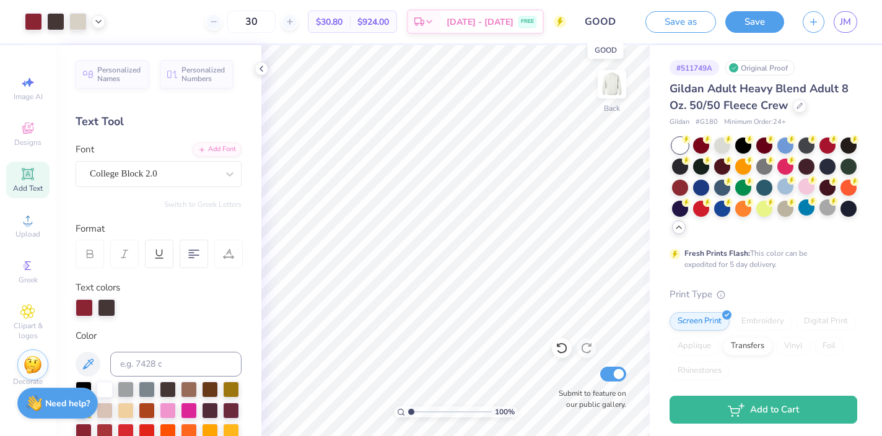
drag, startPoint x: 614, startPoint y: 20, endPoint x: 580, endPoint y: 18, distance: 34.1
click at [580, 18] on input "GOOD" at bounding box center [605, 21] width 61 height 25
click at [761, 19] on button "Save" at bounding box center [754, 20] width 59 height 22
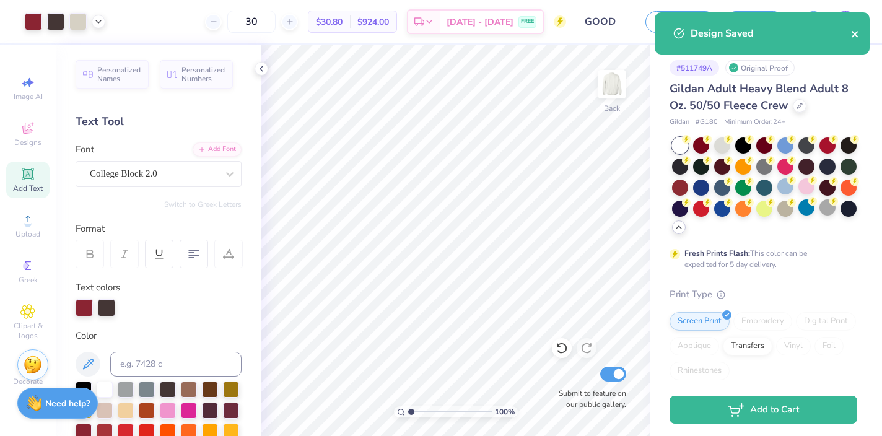
click at [854, 35] on icon "close" at bounding box center [855, 34] width 6 height 6
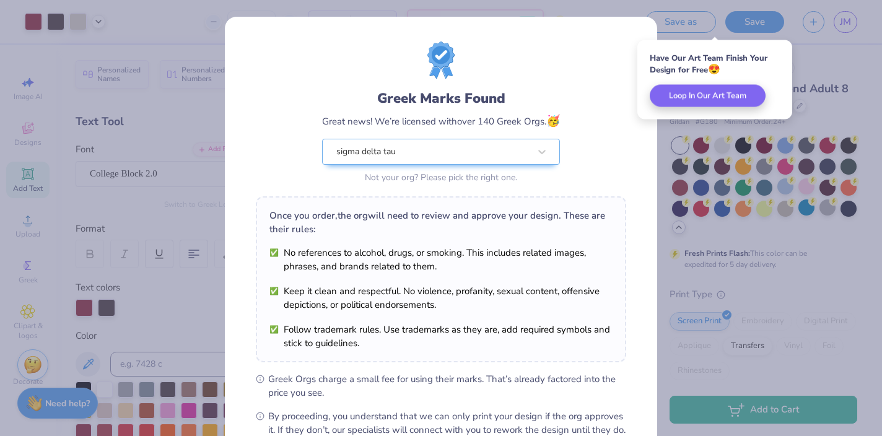
scroll to position [144, 0]
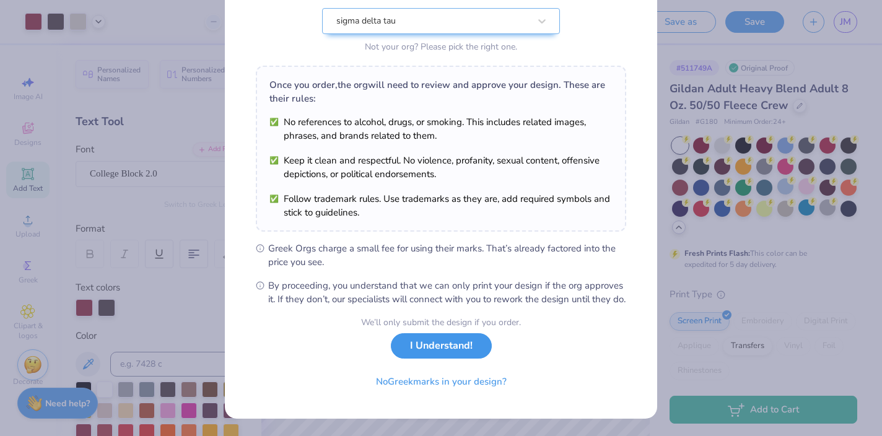
click at [448, 344] on button "I Understand!" at bounding box center [441, 345] width 101 height 25
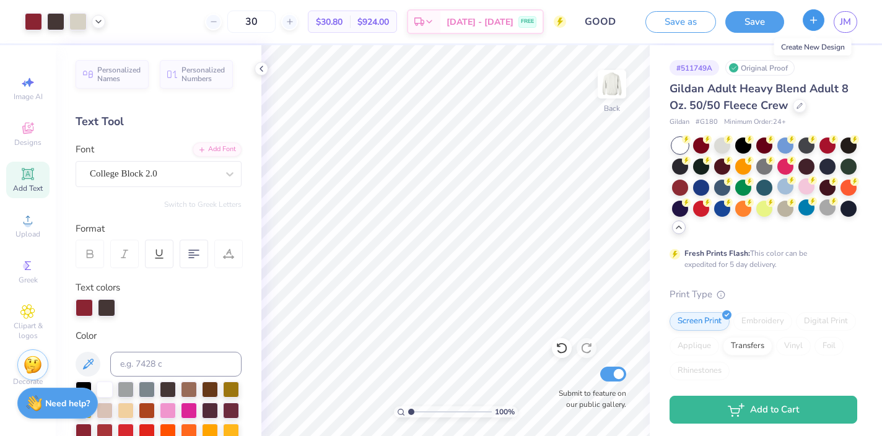
click at [813, 17] on icon "button" at bounding box center [813, 20] width 11 height 11
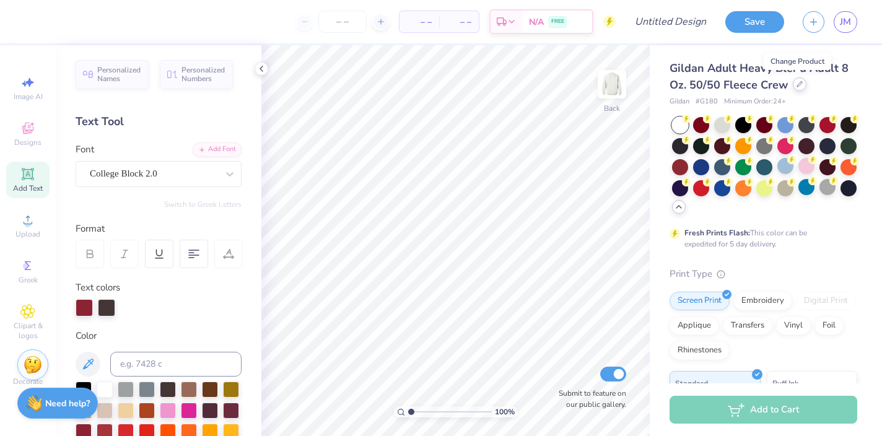
click at [797, 87] on div at bounding box center [800, 84] width 14 height 14
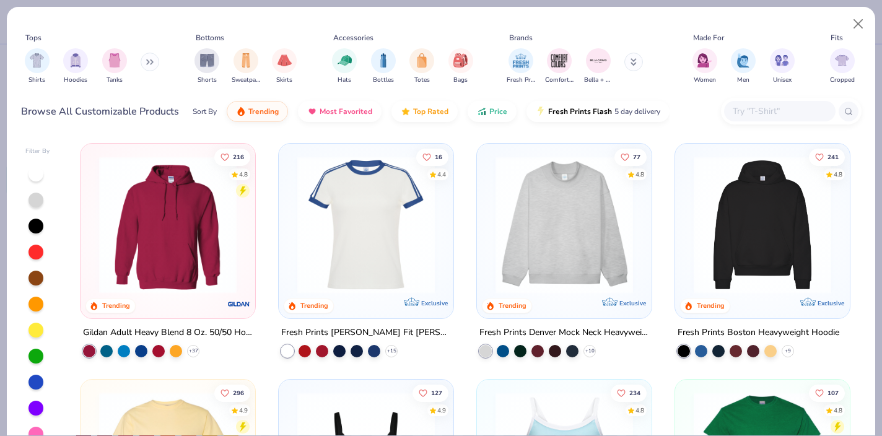
click at [633, 60] on icon at bounding box center [634, 61] width 6 height 7
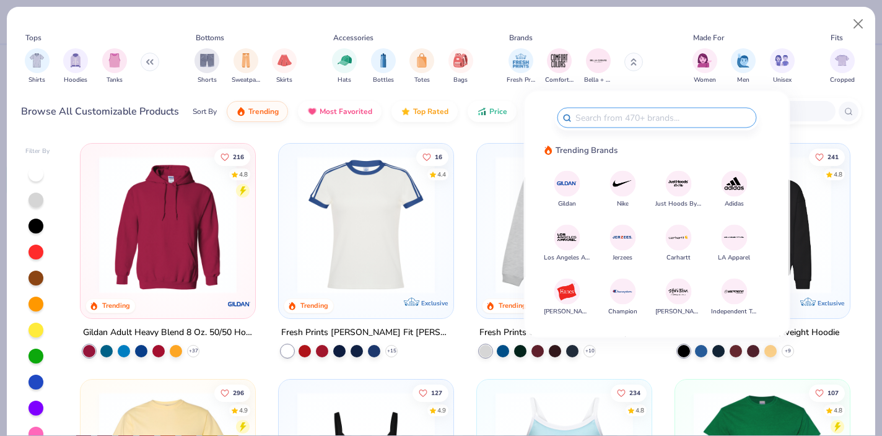
click at [566, 179] on img at bounding box center [567, 184] width 22 height 22
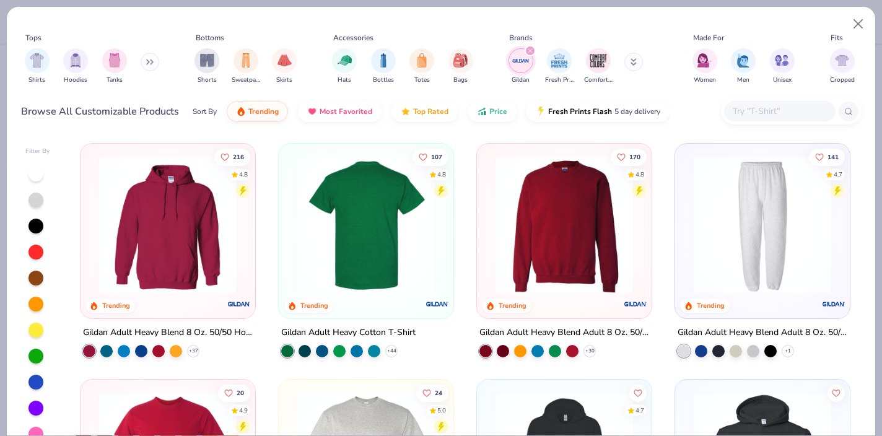
click at [291, 209] on img at bounding box center [216, 225] width 150 height 138
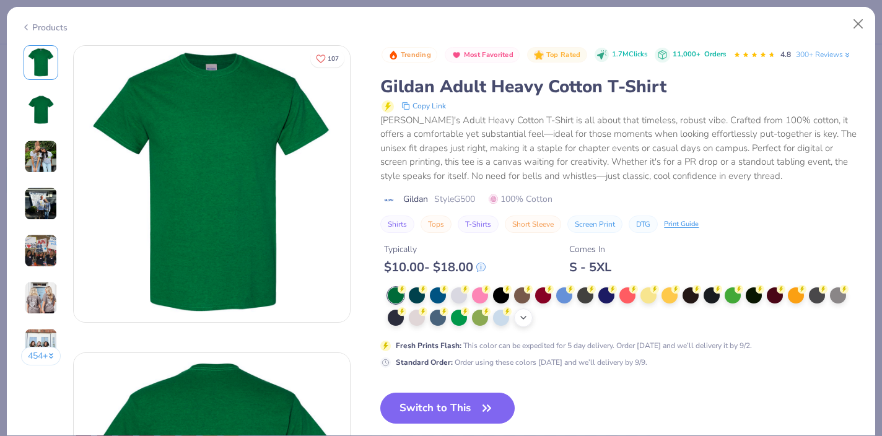
click at [523, 316] on icon at bounding box center [523, 318] width 10 height 10
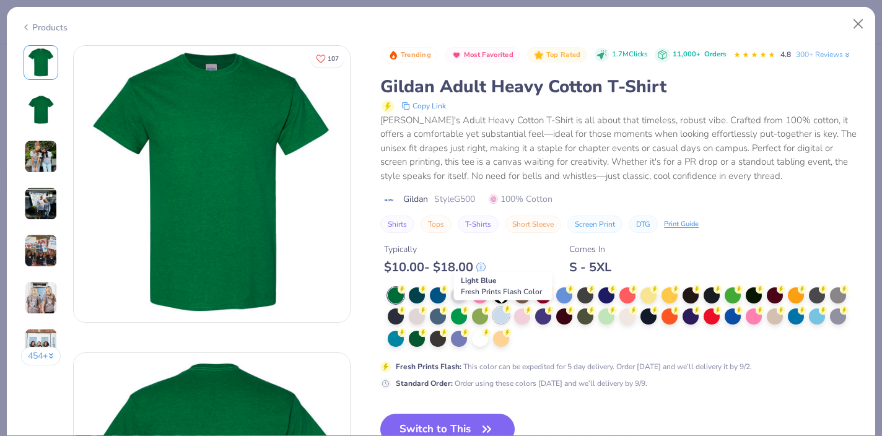
click at [505, 317] on div at bounding box center [501, 315] width 16 height 16
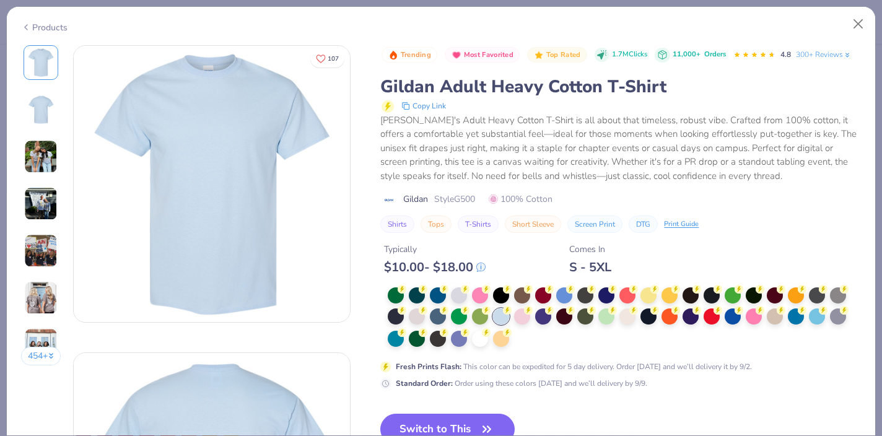
scroll to position [34, 0]
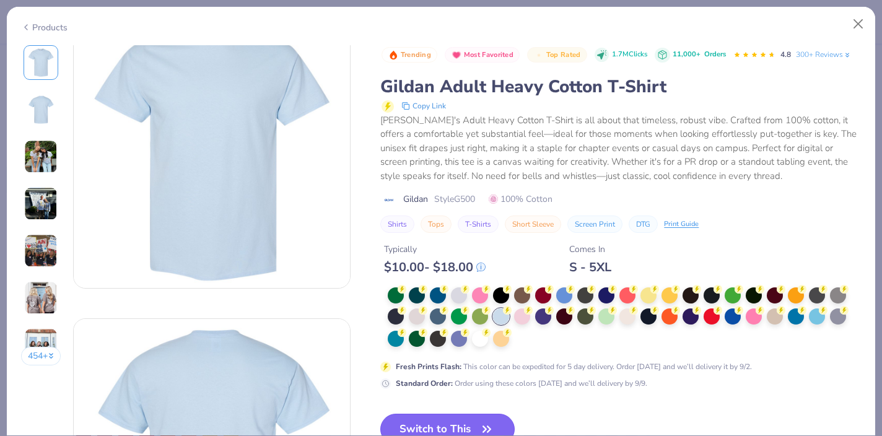
click at [432, 422] on button "Switch to This" at bounding box center [447, 429] width 134 height 31
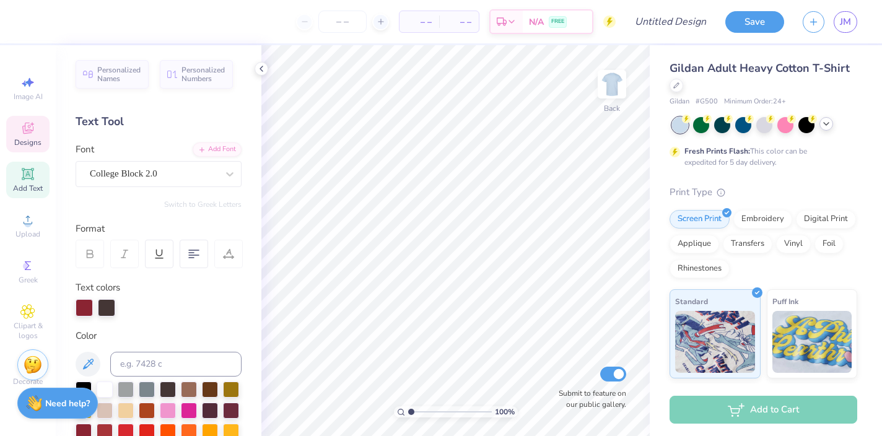
click at [32, 126] on icon at bounding box center [27, 128] width 15 height 15
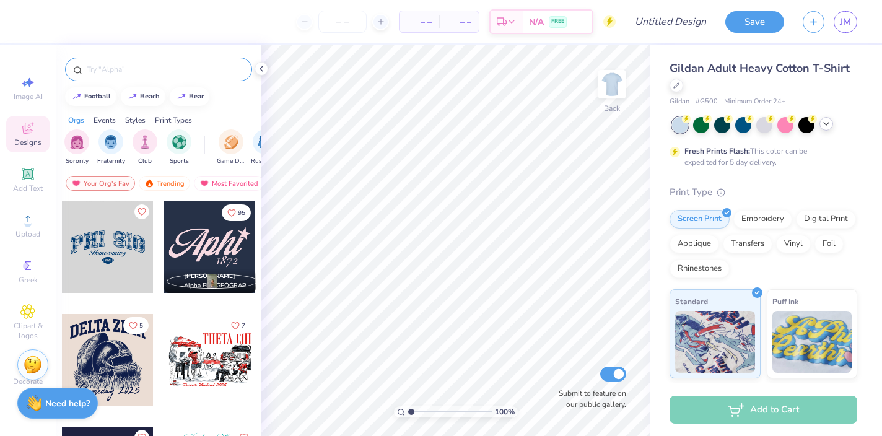
click at [112, 71] on input "text" at bounding box center [164, 69] width 159 height 12
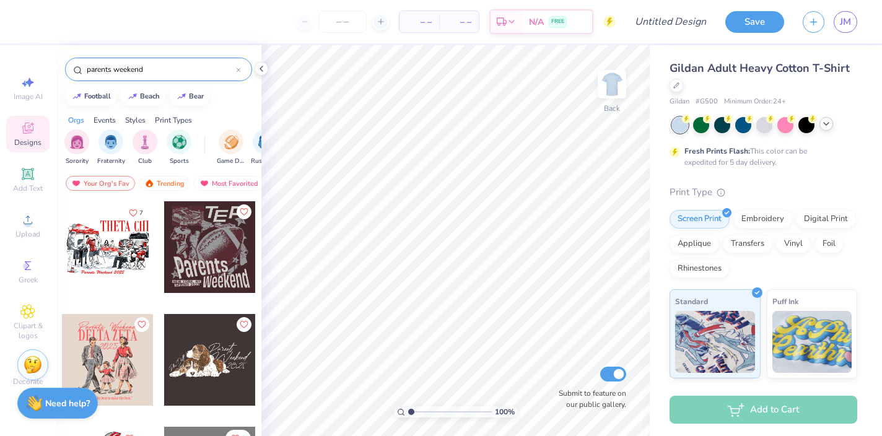
type input "parents weekend"
click at [108, 181] on div "Your Org's Fav" at bounding box center [100, 183] width 69 height 15
click at [167, 181] on div "Trending" at bounding box center [164, 183] width 51 height 15
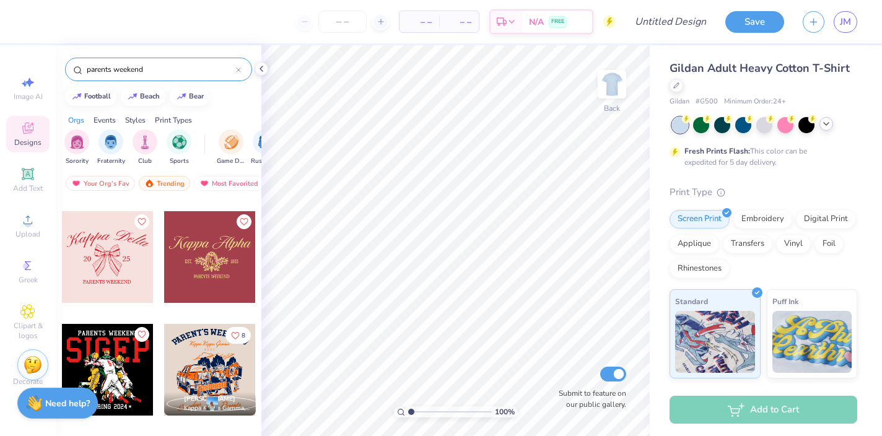
scroll to position [675, 0]
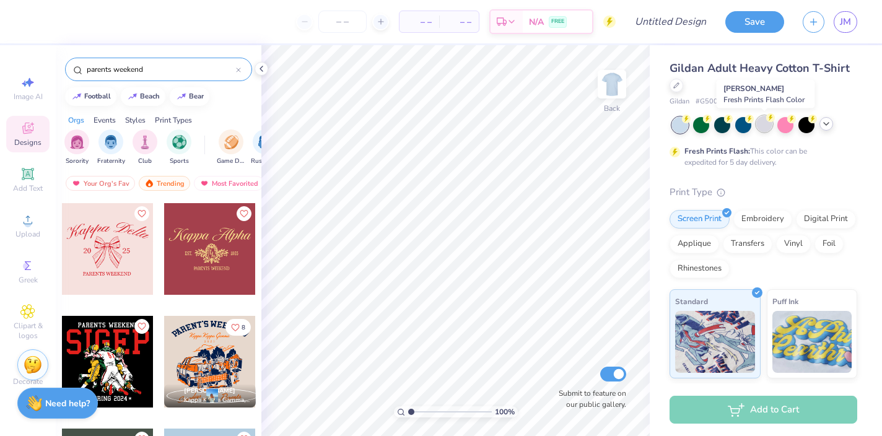
click at [764, 116] on div at bounding box center [764, 124] width 16 height 16
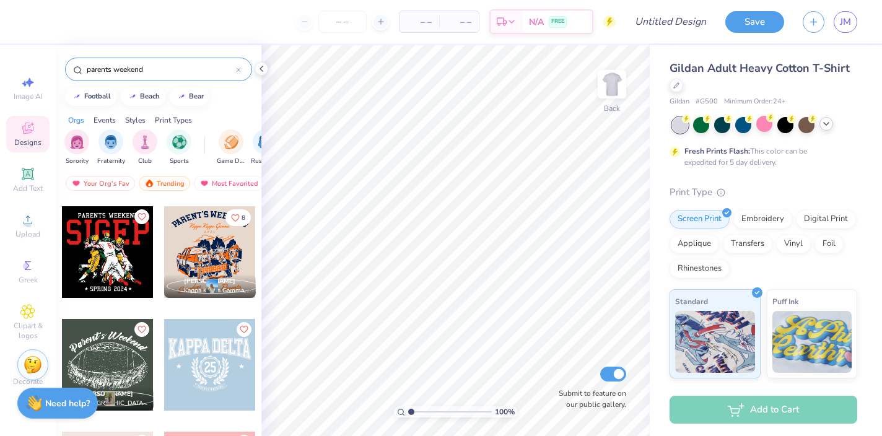
scroll to position [779, 0]
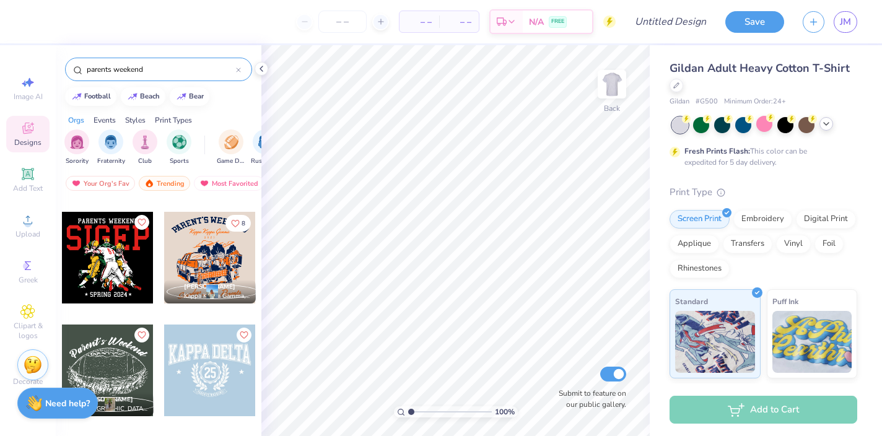
click at [214, 270] on div at bounding box center [210, 258] width 92 height 92
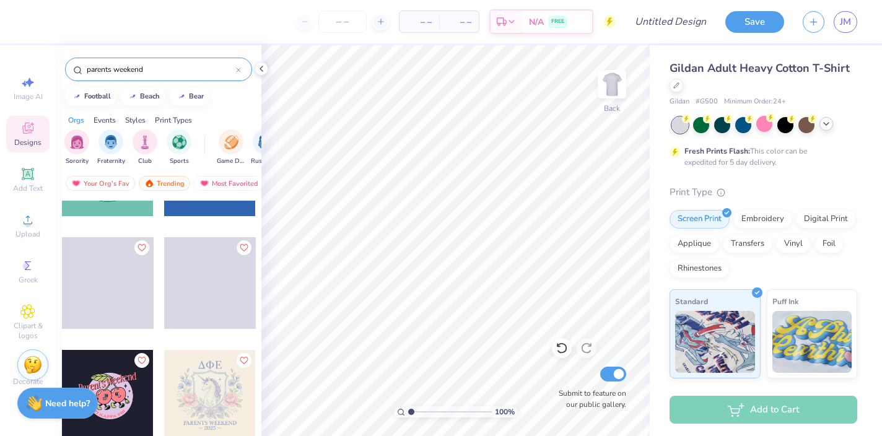
scroll to position [2679, 0]
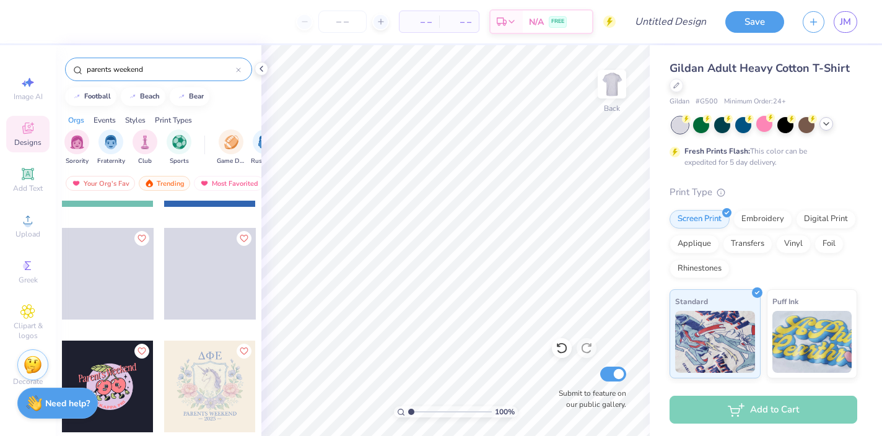
click at [238, 69] on icon at bounding box center [239, 70] width 4 height 4
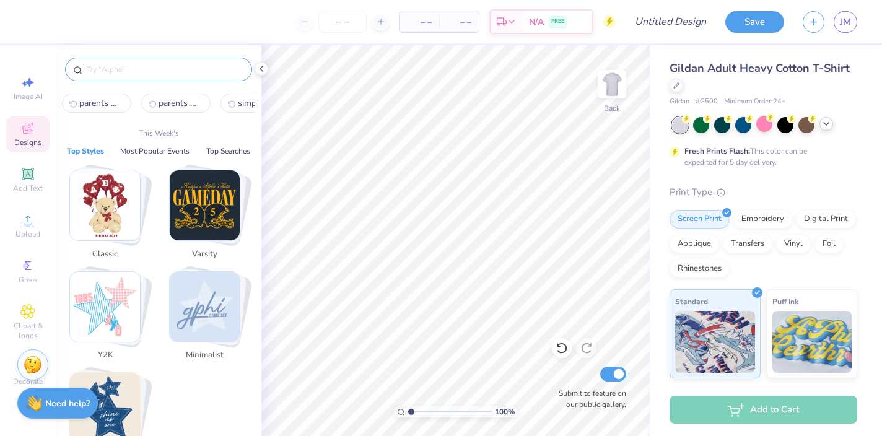
click at [209, 65] on input "text" at bounding box center [164, 69] width 159 height 12
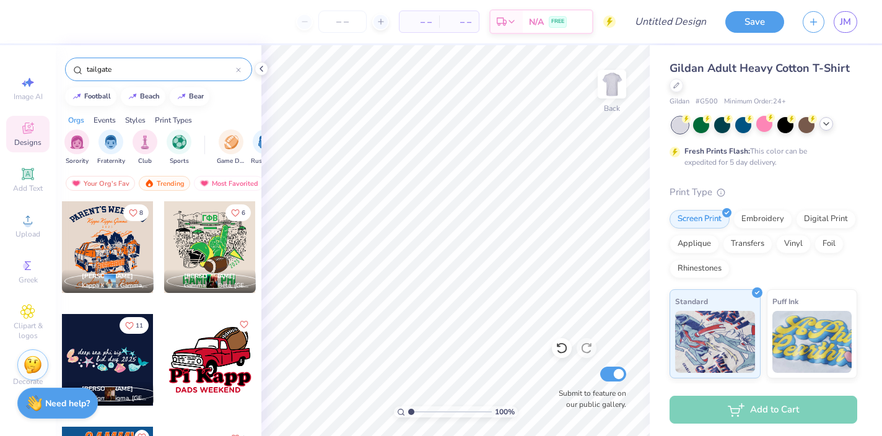
type input "tailgate"
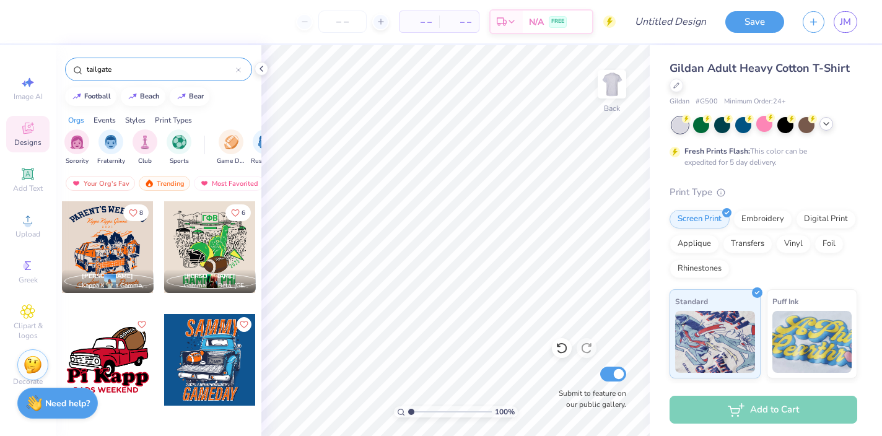
click at [236, 68] on icon at bounding box center [238, 70] width 5 height 5
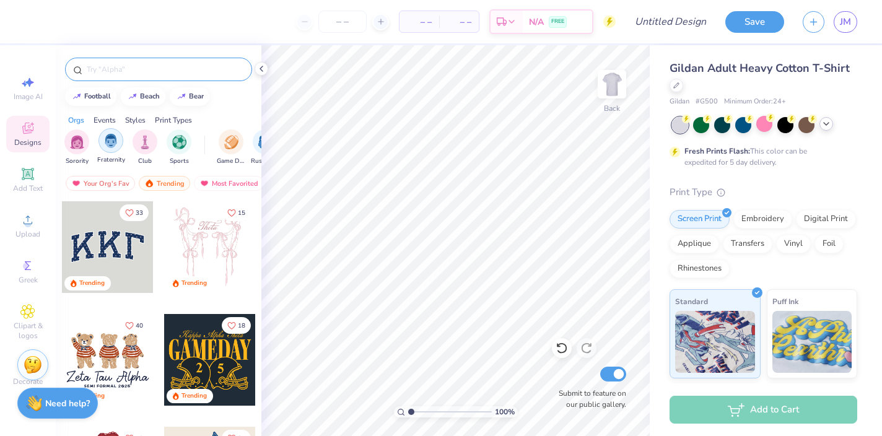
click at [109, 135] on img "filter for Fraternity" at bounding box center [111, 141] width 14 height 14
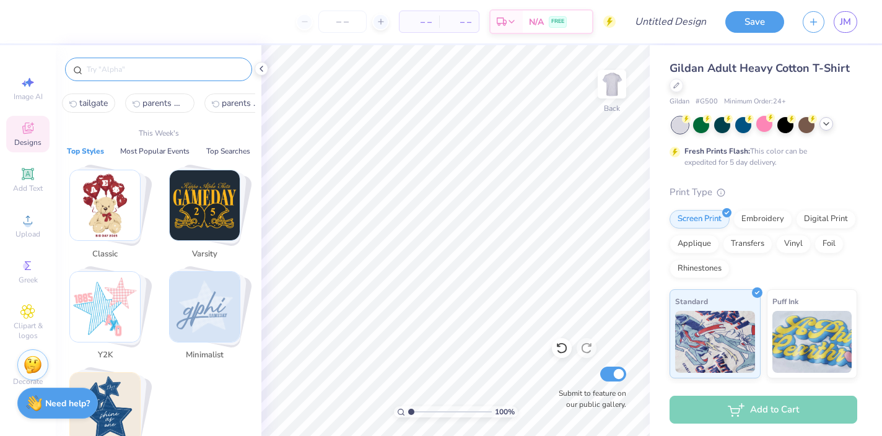
click at [113, 72] on input "text" at bounding box center [164, 69] width 159 height 12
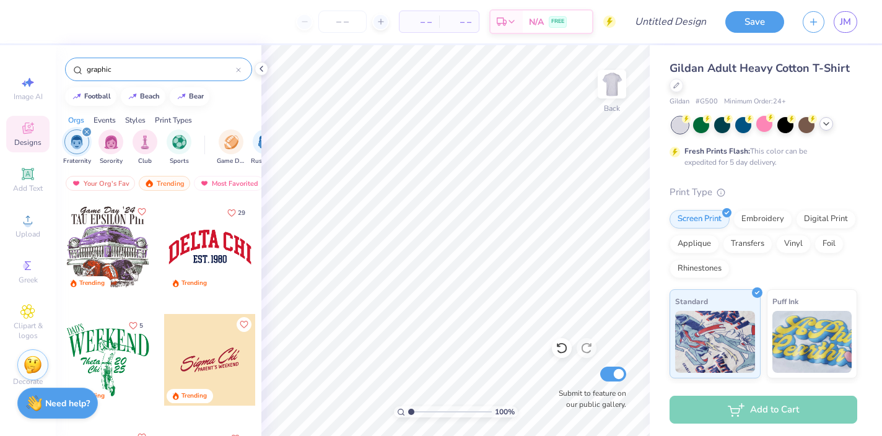
type input "graphic"
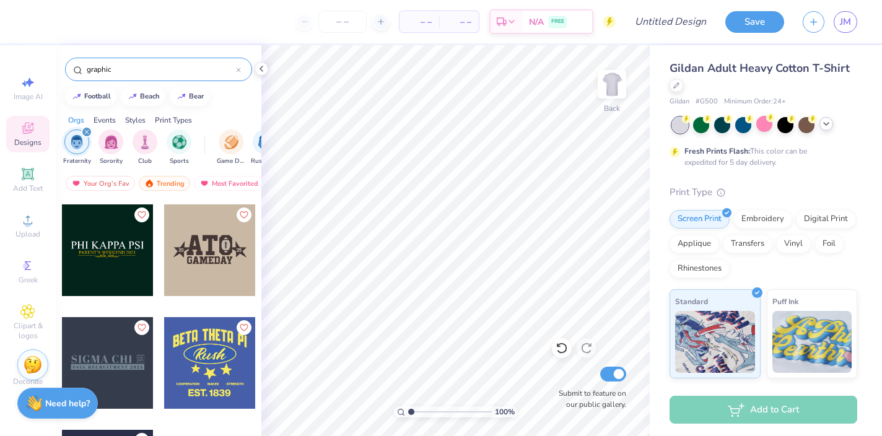
scroll to position [2948, 0]
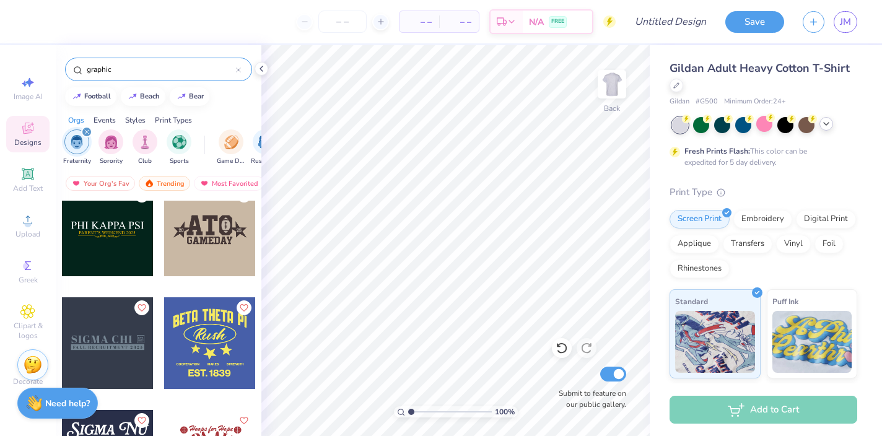
click at [238, 69] on icon at bounding box center [238, 70] width 5 height 5
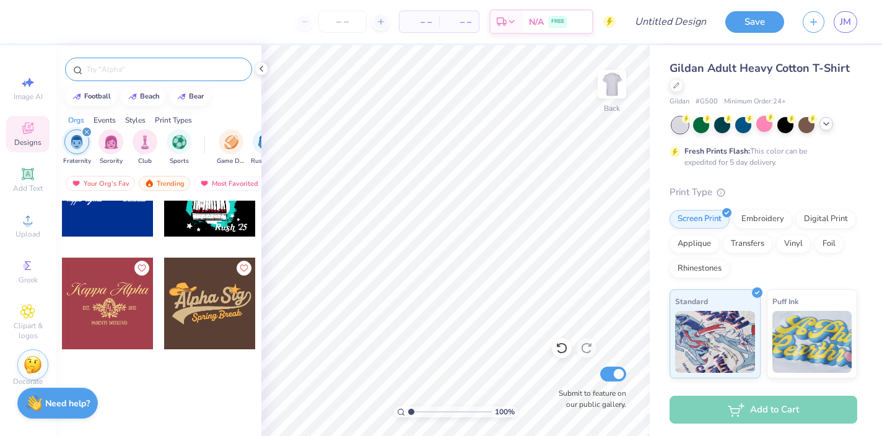
scroll to position [1522, 0]
type input "family"
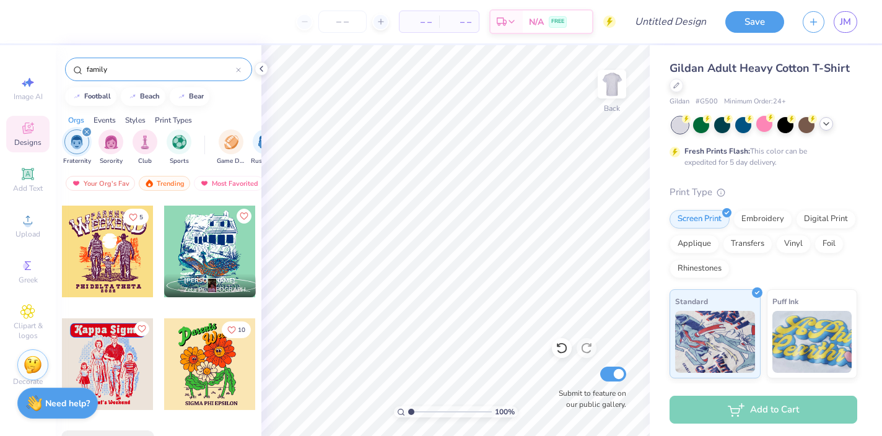
scroll to position [733, 0]
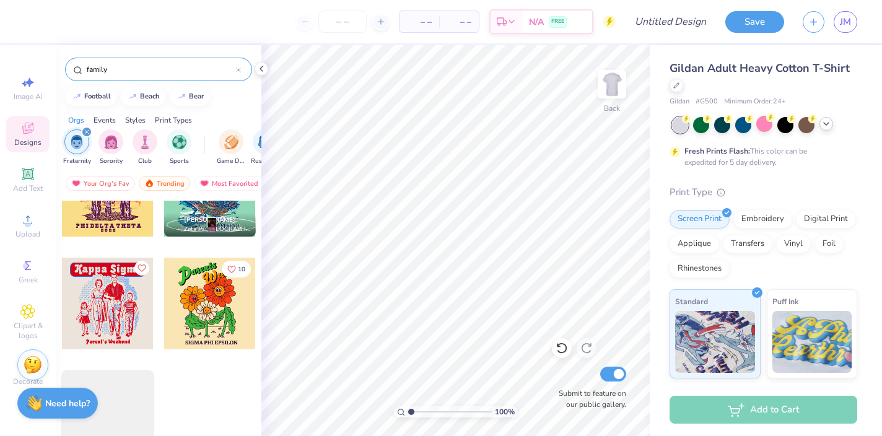
click at [86, 129] on div "filter for Fraternity" at bounding box center [86, 131] width 11 height 11
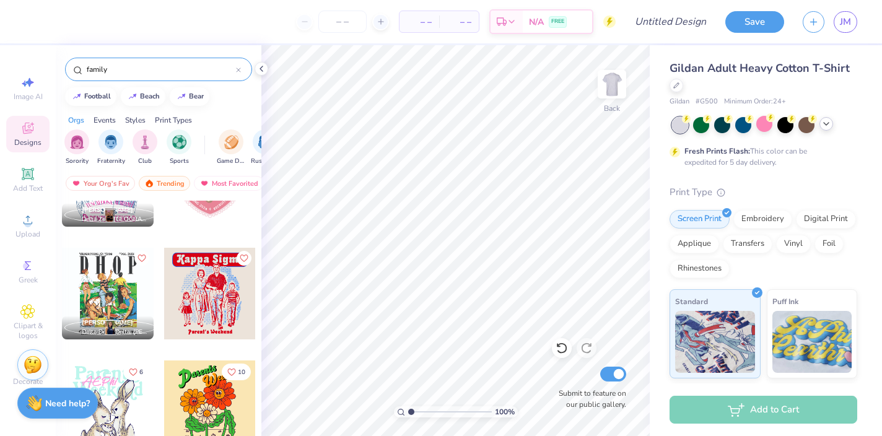
scroll to position [1980, 0]
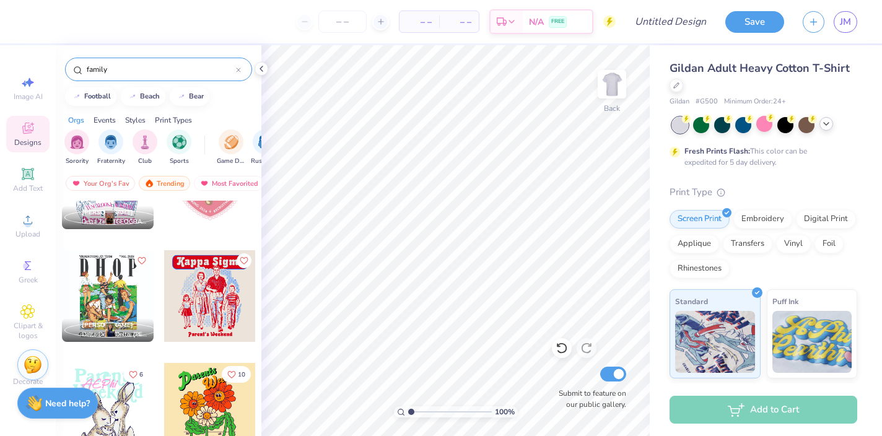
click at [107, 281] on div at bounding box center [108, 296] width 92 height 92
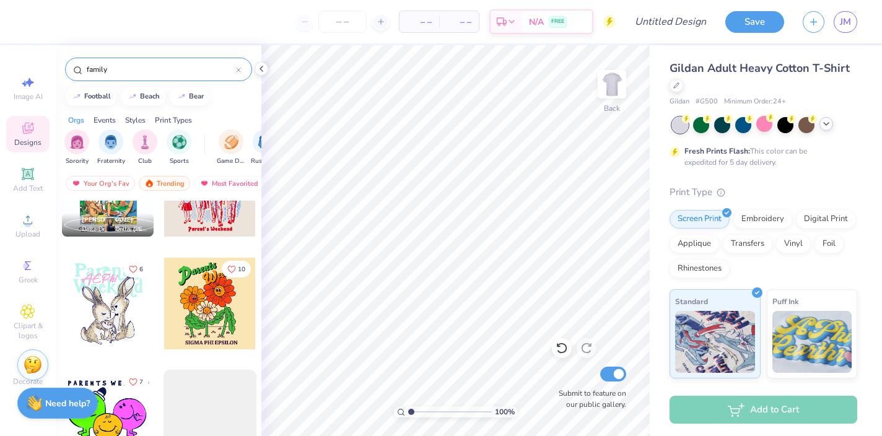
click at [234, 66] on input "family" at bounding box center [160, 69] width 151 height 12
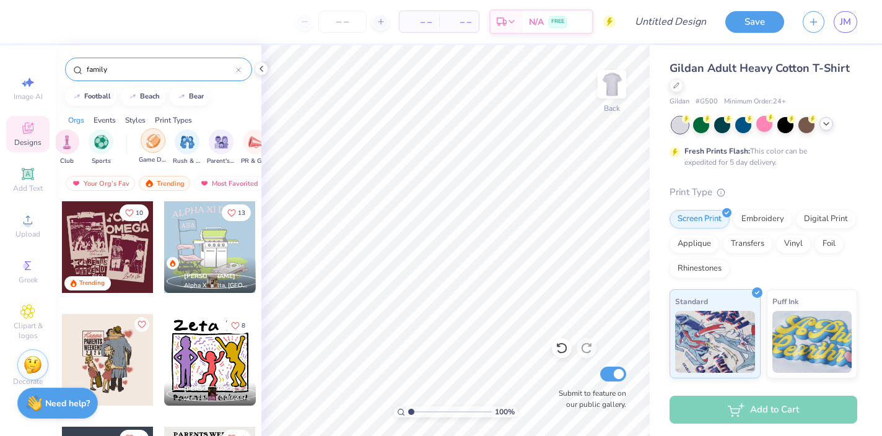
scroll to position [0, 100]
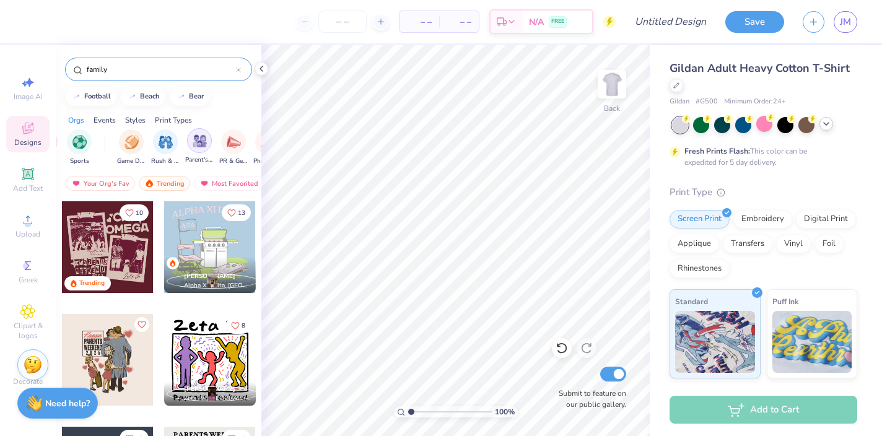
click at [193, 141] on img "filter for Parent's Weekend" at bounding box center [200, 141] width 14 height 14
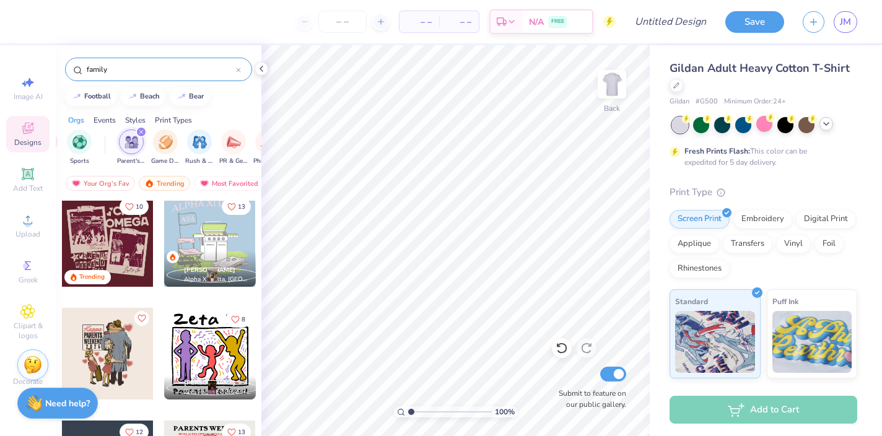
scroll to position [0, 0]
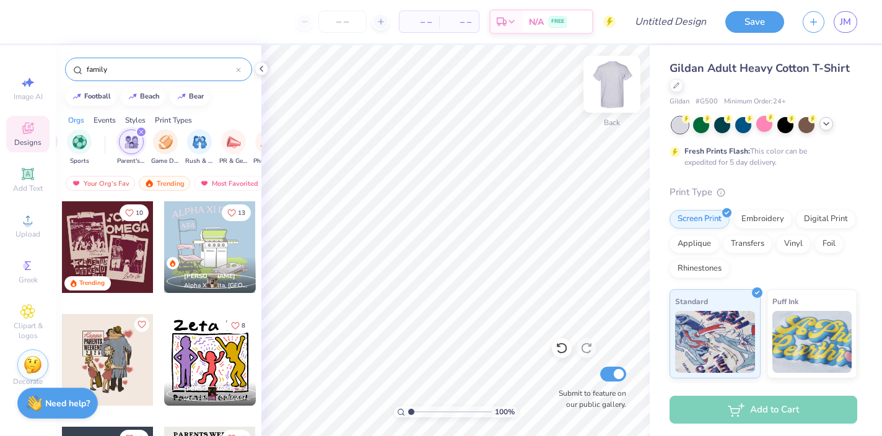
click at [613, 80] on img at bounding box center [612, 84] width 50 height 50
click at [203, 236] on div at bounding box center [210, 247] width 92 height 92
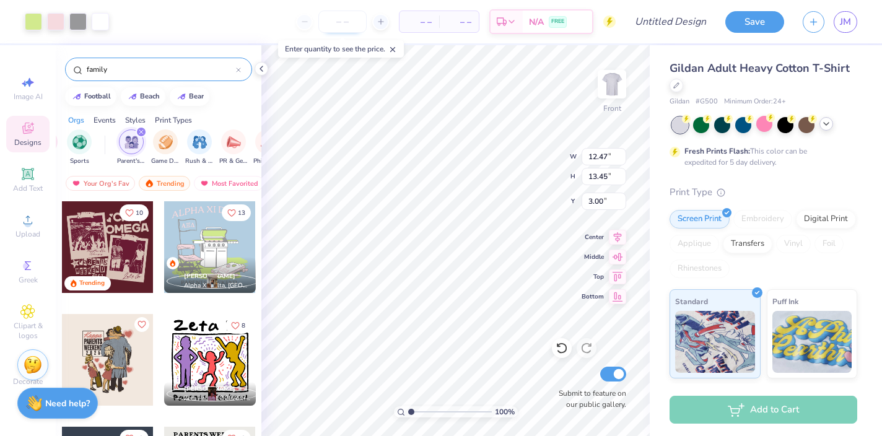
click at [334, 21] on input "number" at bounding box center [342, 22] width 48 height 22
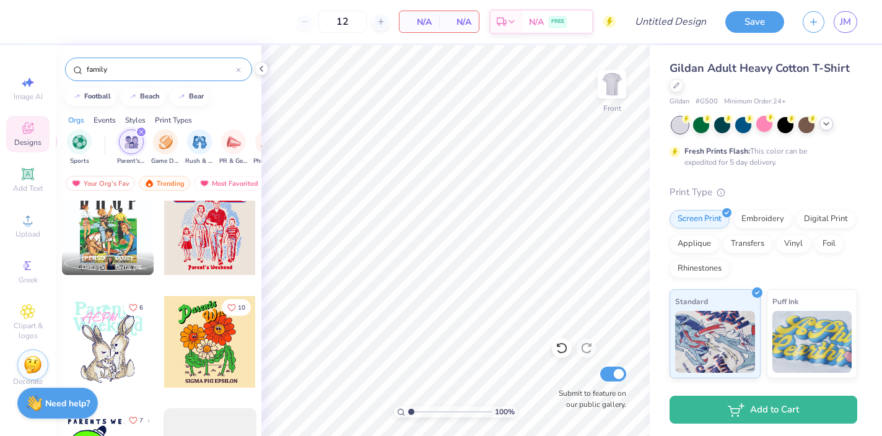
scroll to position [2086, 0]
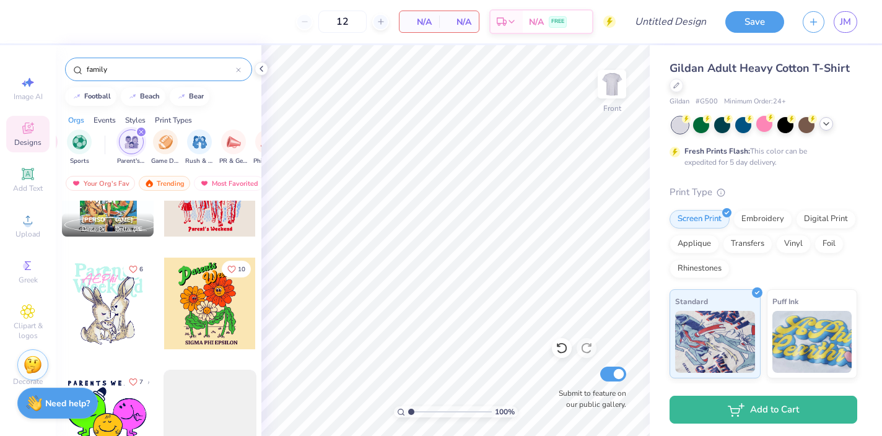
click at [142, 129] on icon "filter for Parent's Weekend" at bounding box center [141, 131] width 5 height 5
click at [230, 136] on img "filter for PR & General" at bounding box center [234, 141] width 14 height 14
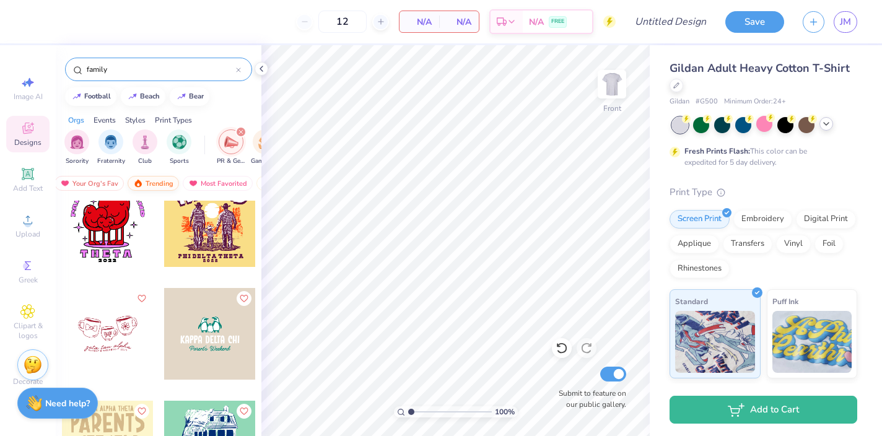
scroll to position [0, 0]
click at [93, 181] on div "Your Org's Fav" at bounding box center [100, 183] width 69 height 15
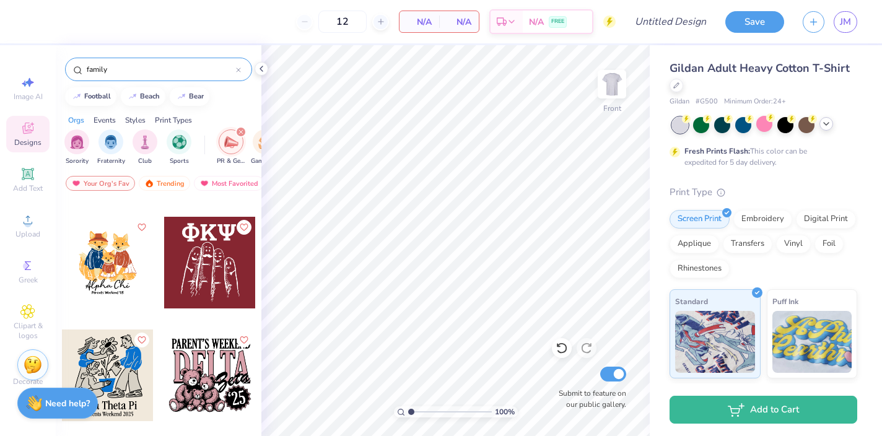
scroll to position [177, 0]
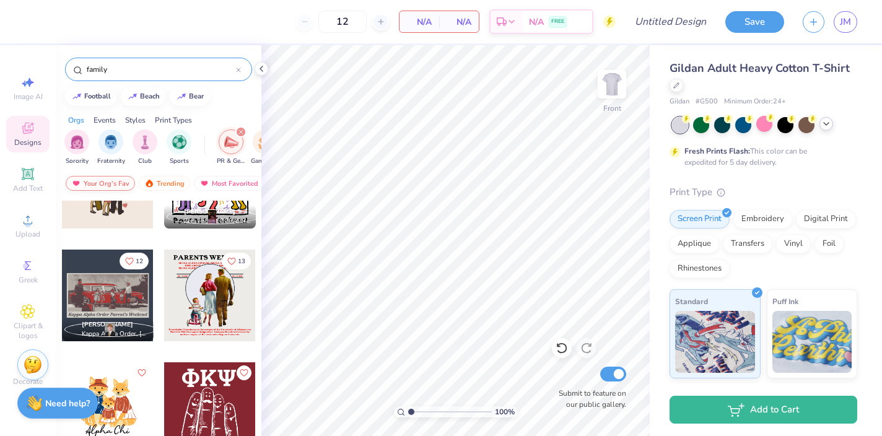
click at [104, 181] on div "Your Org's Fav" at bounding box center [100, 183] width 69 height 15
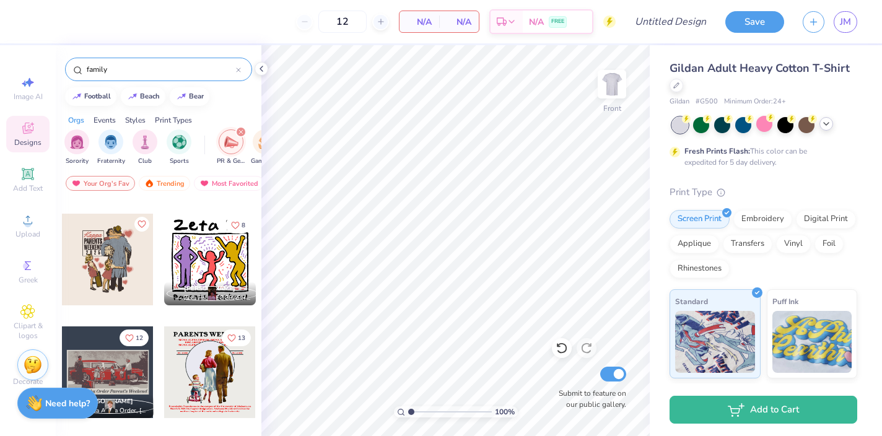
scroll to position [0, 0]
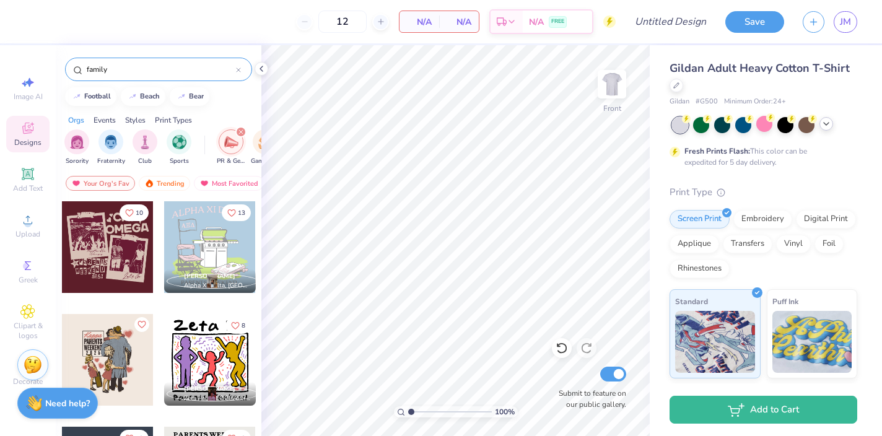
click at [24, 123] on icon at bounding box center [27, 128] width 15 height 15
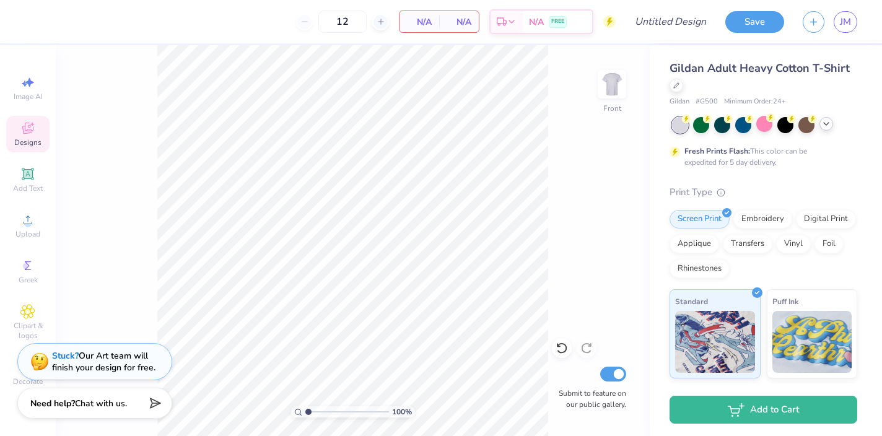
click at [24, 123] on icon at bounding box center [27, 128] width 15 height 15
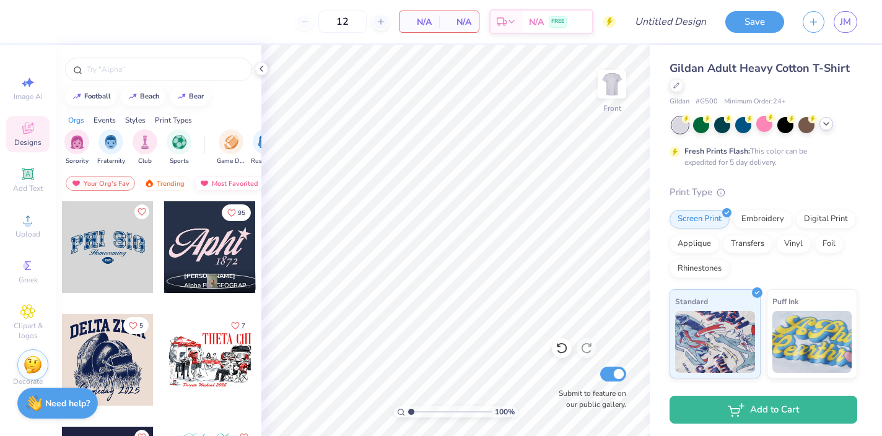
scroll to position [0, 72]
click at [217, 185] on div "Newest" at bounding box center [219, 183] width 47 height 15
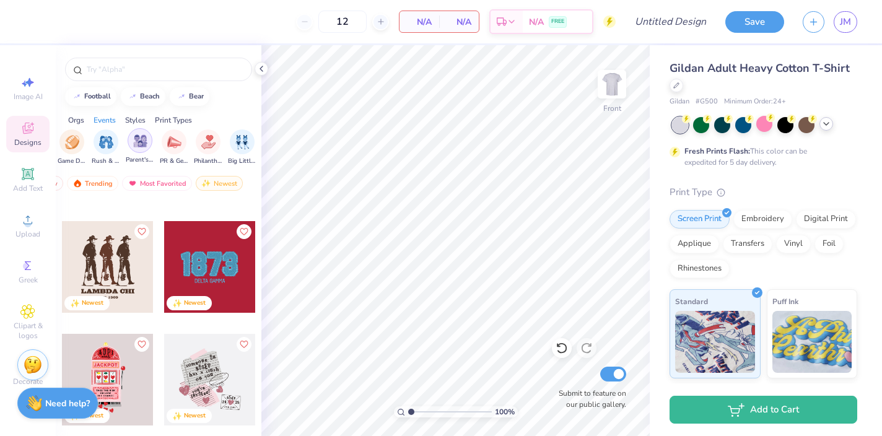
scroll to position [0, 156]
click at [147, 142] on img "filter for Parent's Weekend" at bounding box center [143, 141] width 14 height 14
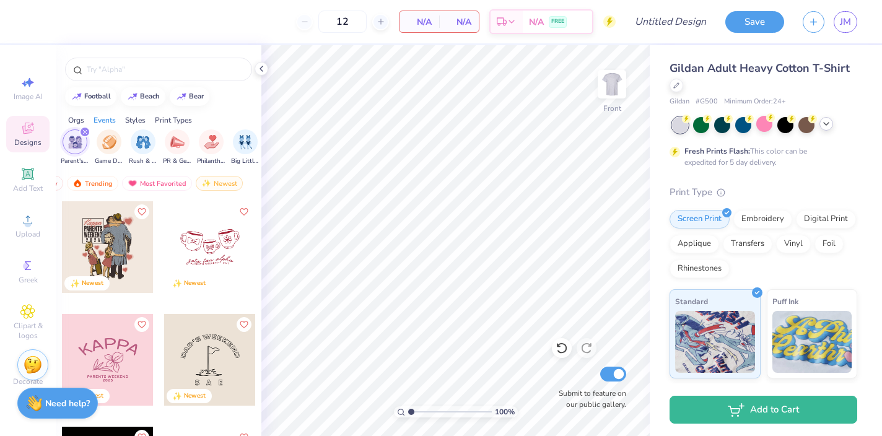
click at [120, 240] on div at bounding box center [108, 247] width 92 height 92
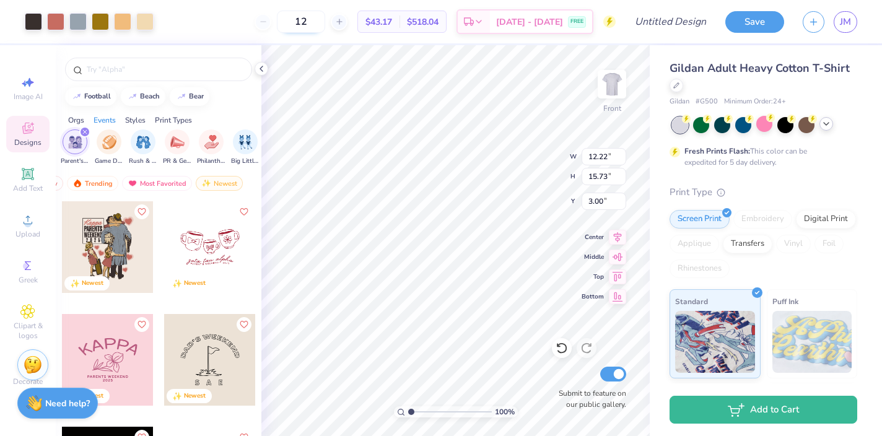
click at [325, 20] on input "12" at bounding box center [301, 22] width 48 height 22
type input "1"
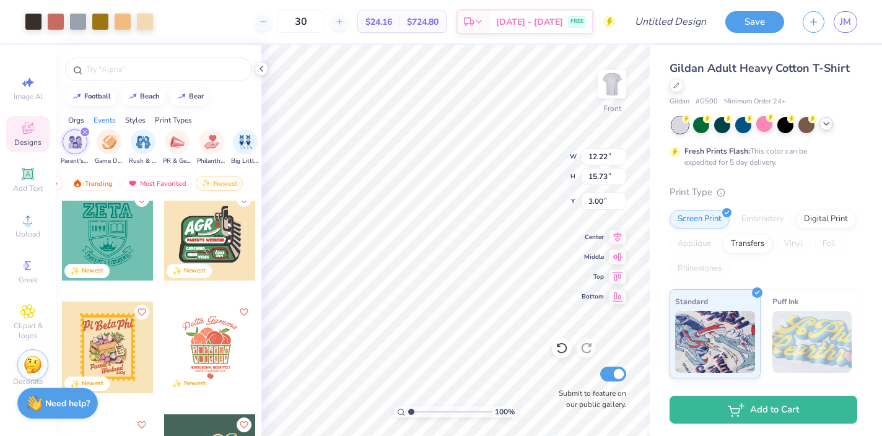
scroll to position [1173, 0]
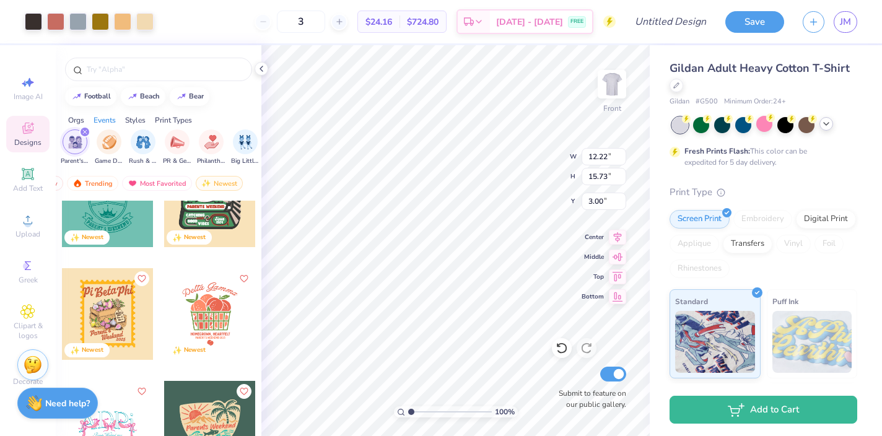
type input "12"
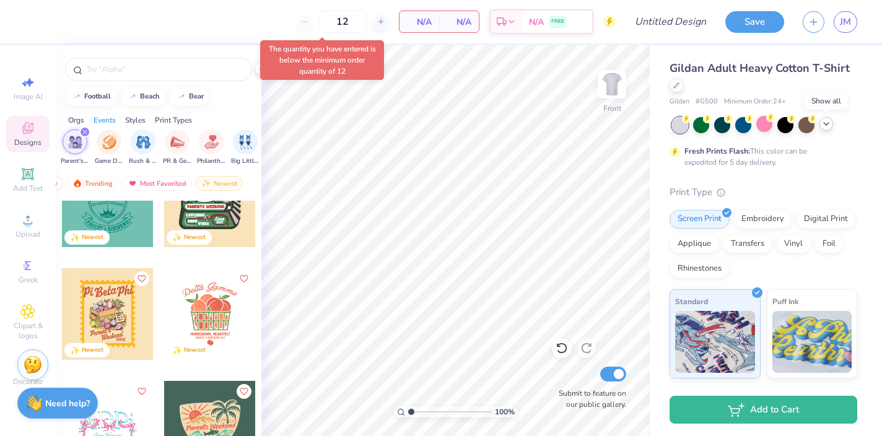
click at [828, 123] on polyline at bounding box center [826, 124] width 5 height 2
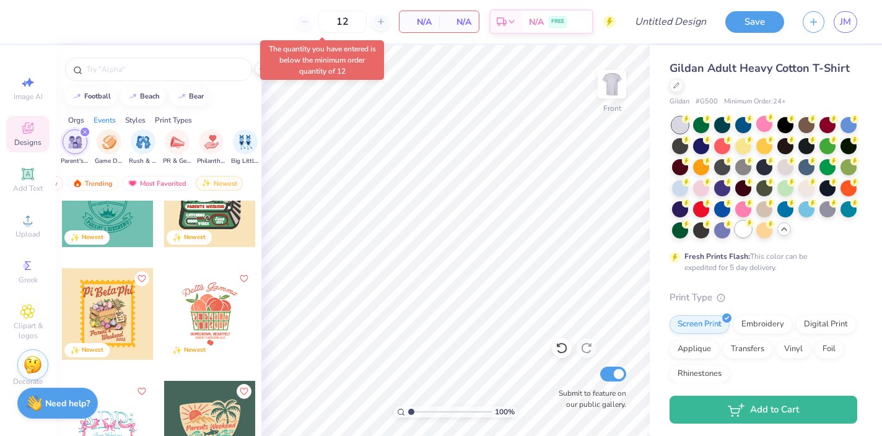
click at [746, 227] on div at bounding box center [743, 229] width 16 height 16
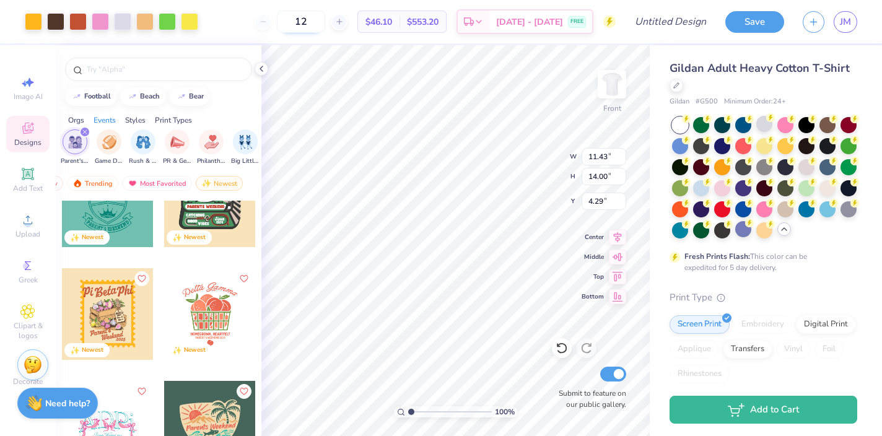
type input "4.29"
click at [325, 24] on input "12" at bounding box center [301, 22] width 48 height 22
type input "1"
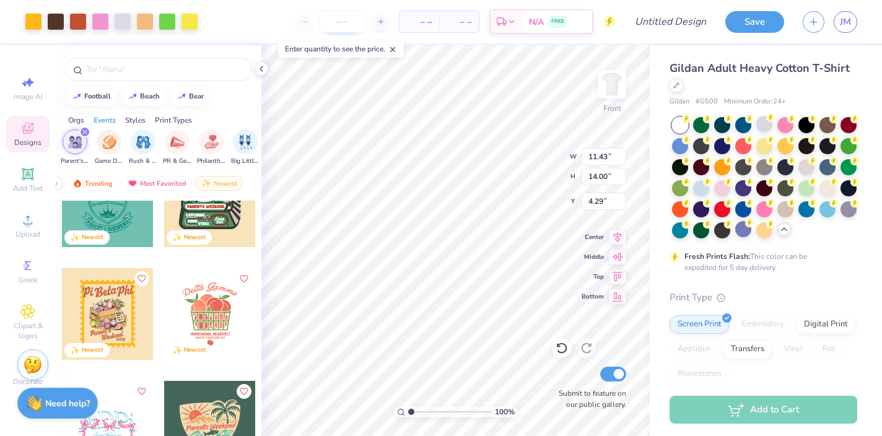
type input "0"
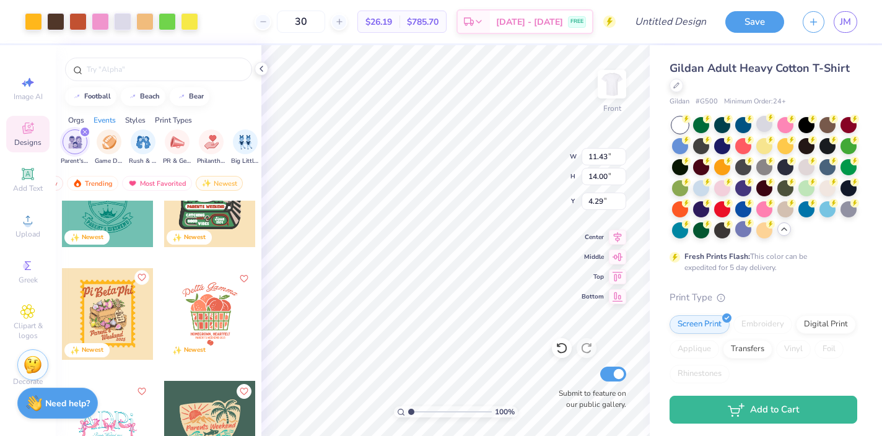
type input "30"
click at [142, 274] on icon "Like" at bounding box center [141, 277] width 9 height 9
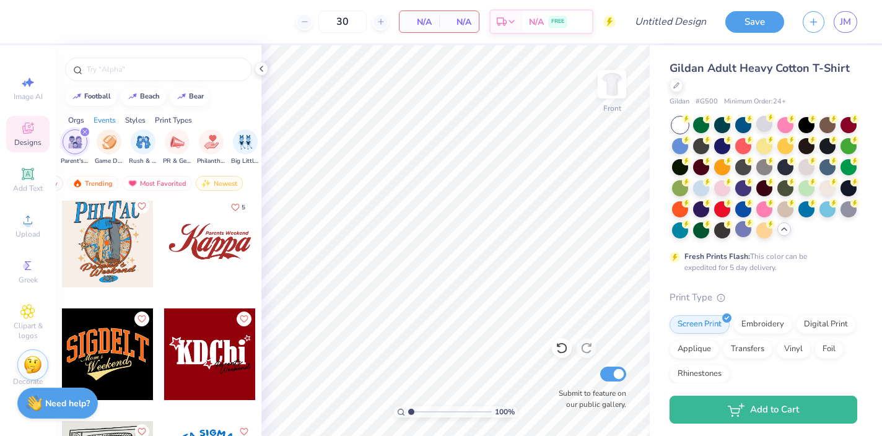
scroll to position [5190, 0]
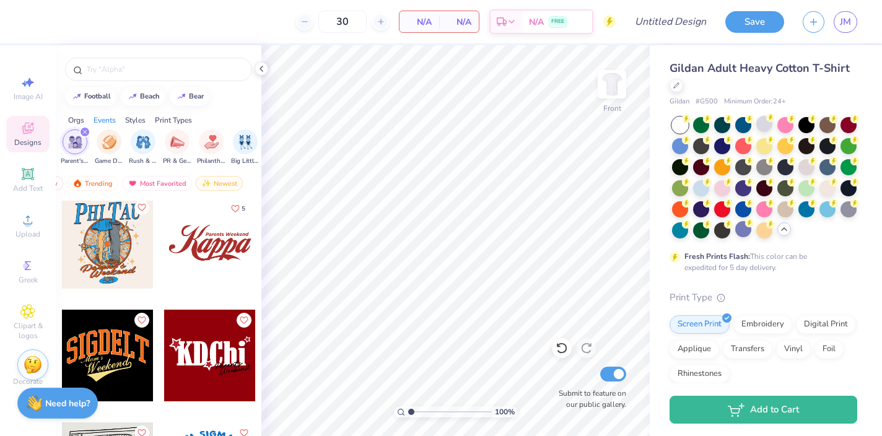
click at [115, 235] on div at bounding box center [108, 243] width 92 height 92
type input "5.37"
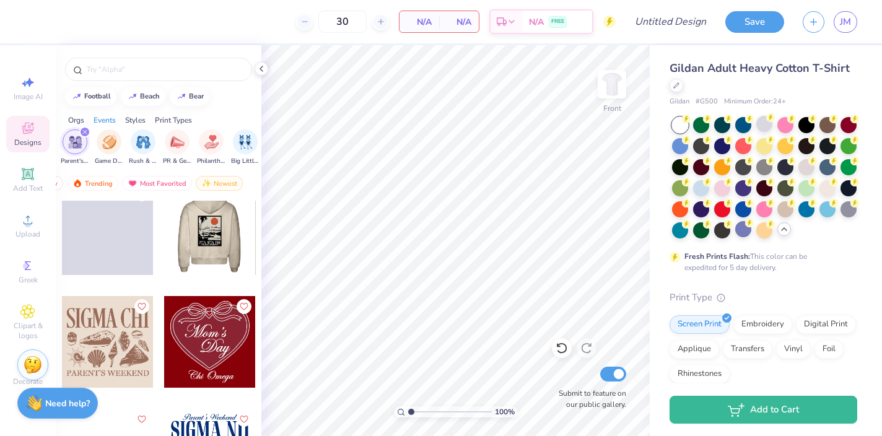
scroll to position [7806, 0]
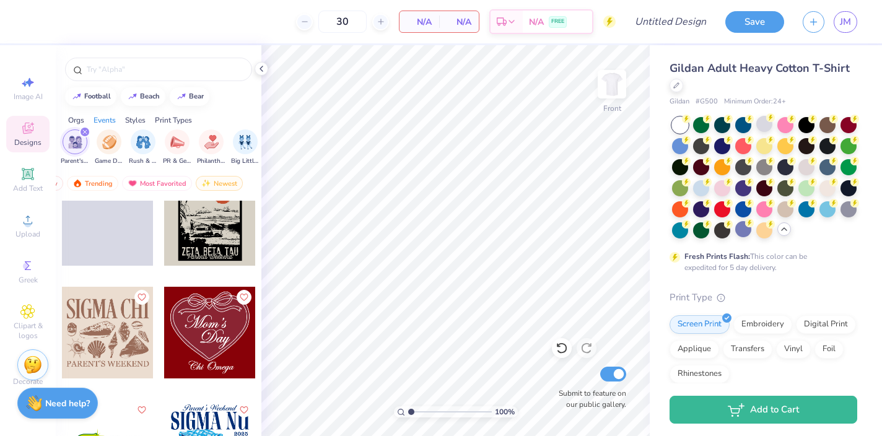
click at [86, 128] on div "filter for Parent's Weekend" at bounding box center [84, 131] width 11 height 11
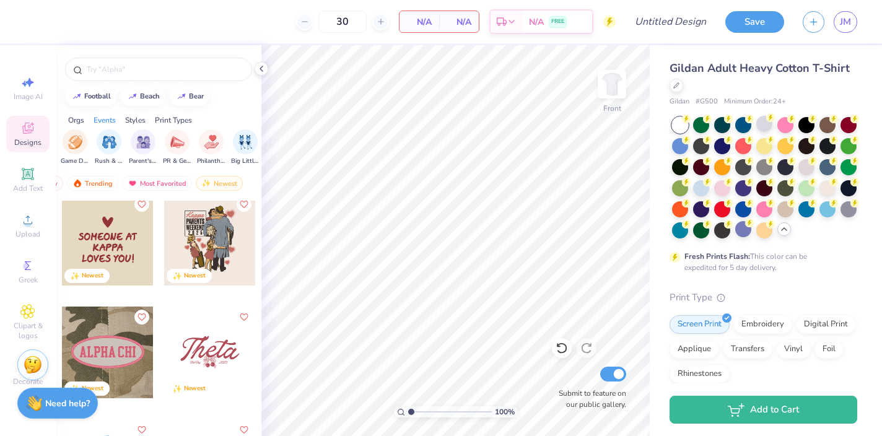
scroll to position [0, 0]
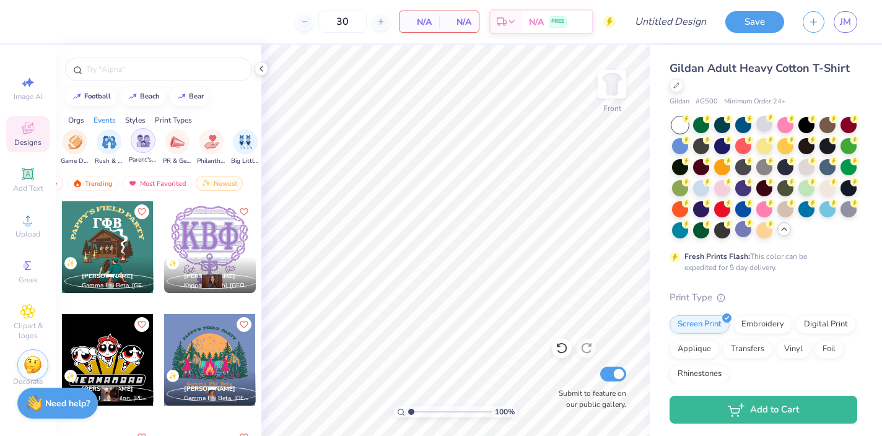
click at [144, 141] on img "filter for Parent's Weekend" at bounding box center [143, 141] width 14 height 14
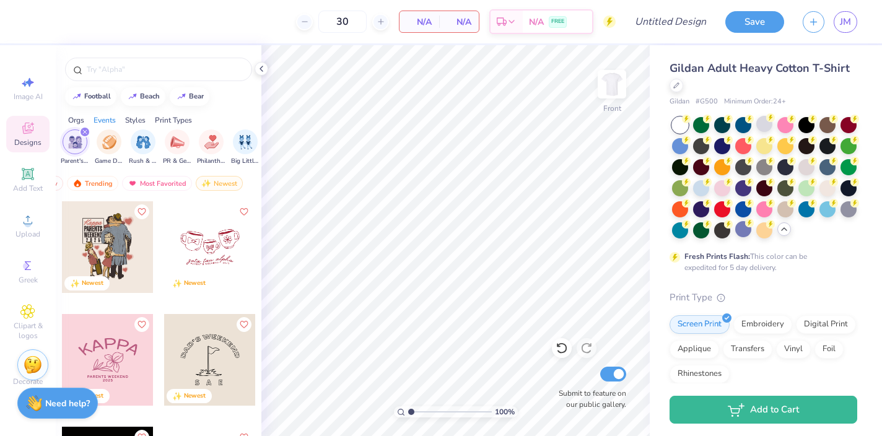
click at [84, 131] on icon "filter for Parent's Weekend" at bounding box center [84, 131] width 5 height 5
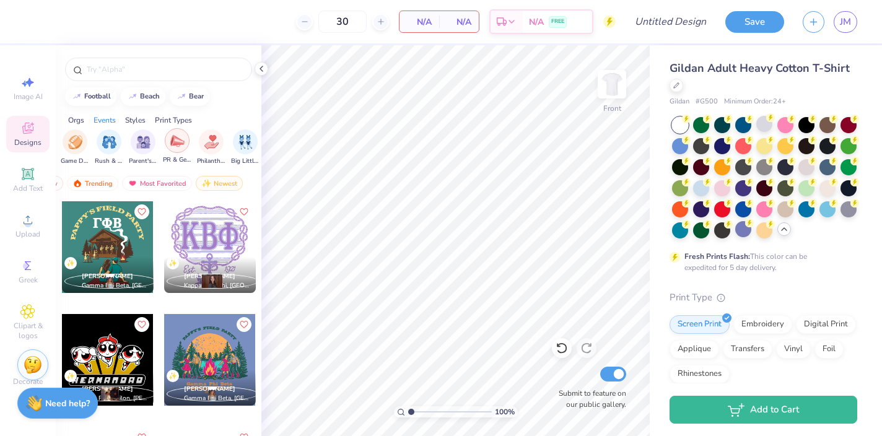
click at [175, 134] on img "filter for PR & General" at bounding box center [177, 141] width 14 height 14
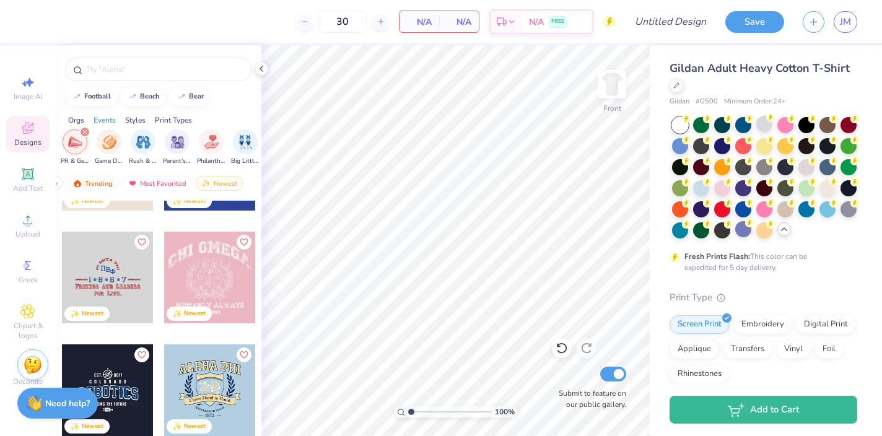
scroll to position [6567, 0]
